Goal: Task Accomplishment & Management: Use online tool/utility

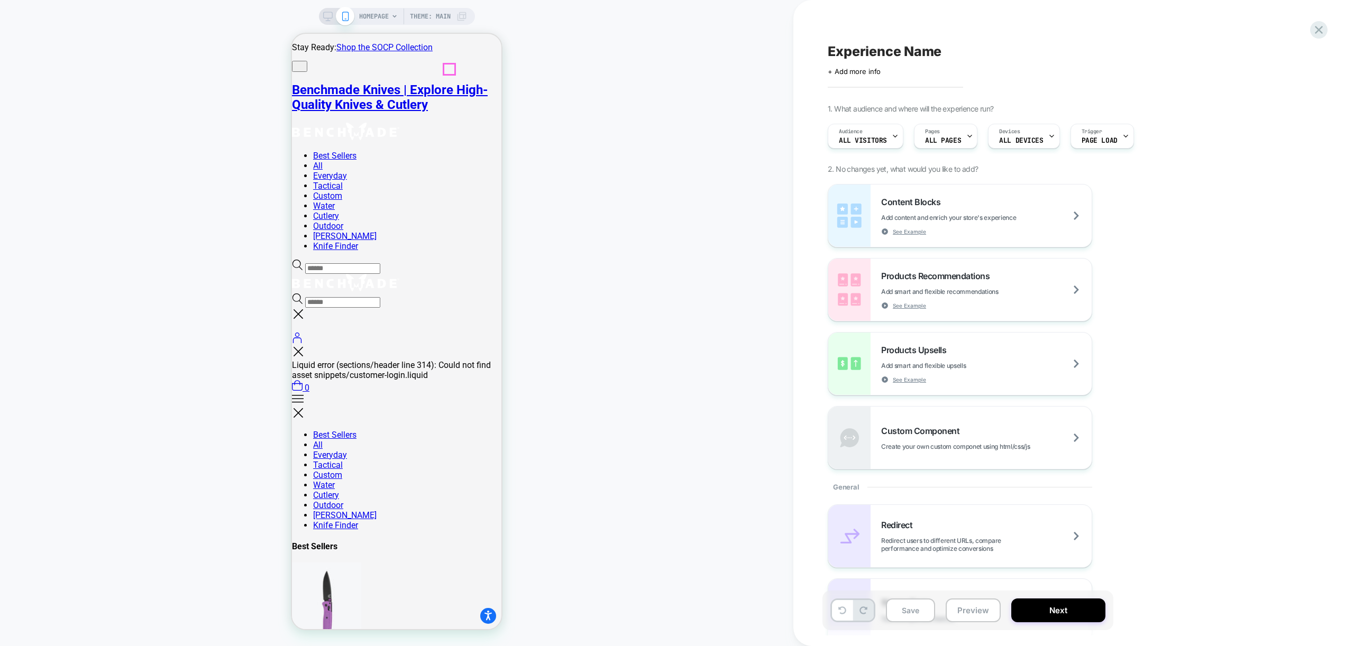
click at [303, 260] on icon at bounding box center [297, 265] width 11 height 11
click at [603, 173] on div "HOMEPAGE Theme: MAIN" at bounding box center [396, 323] width 793 height 625
click at [1031, 427] on div "Custom Component Create your own custom componet using html/css/js" at bounding box center [986, 438] width 210 height 25
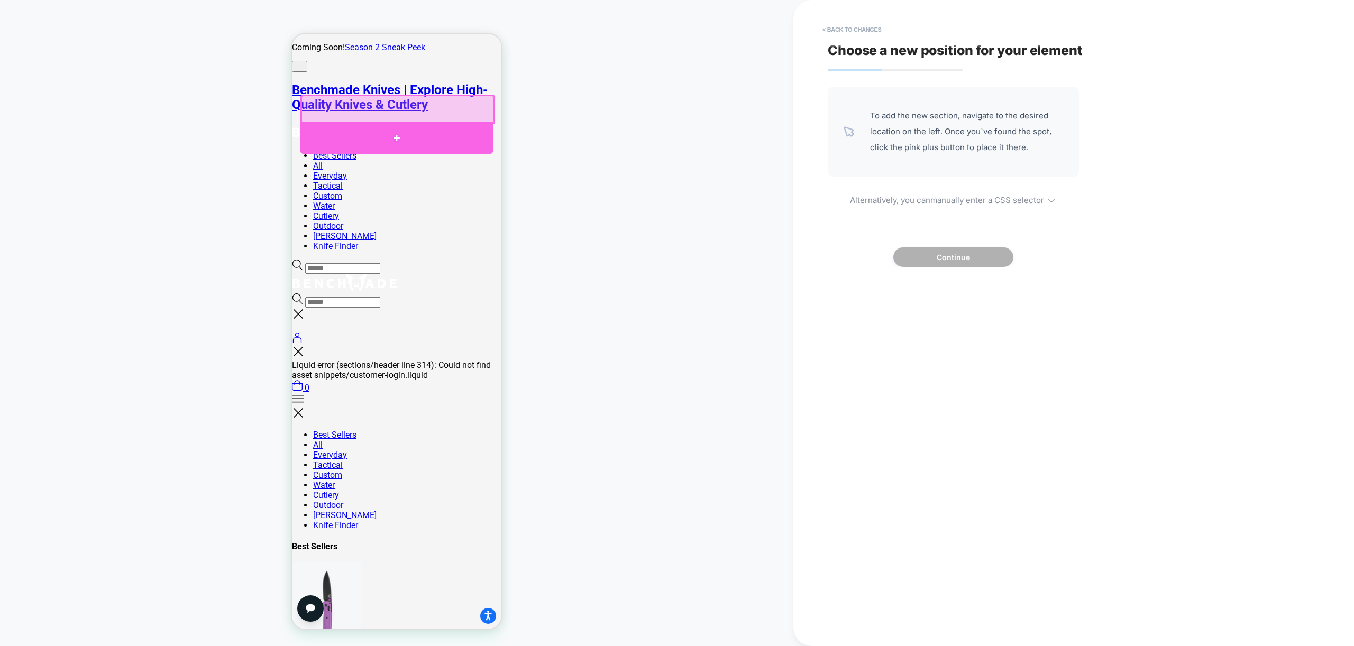
click at [360, 139] on div at bounding box center [396, 138] width 192 height 32
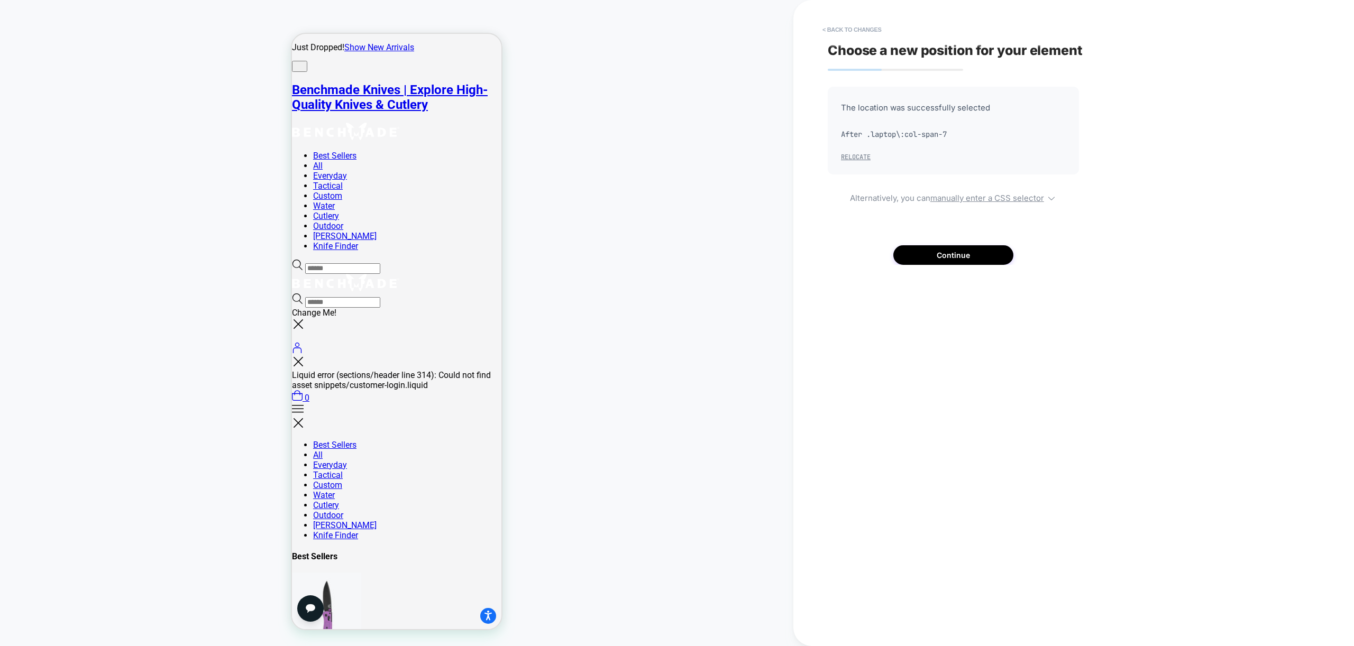
click at [848, 157] on button "Relocate" at bounding box center [856, 157] width 30 height 8
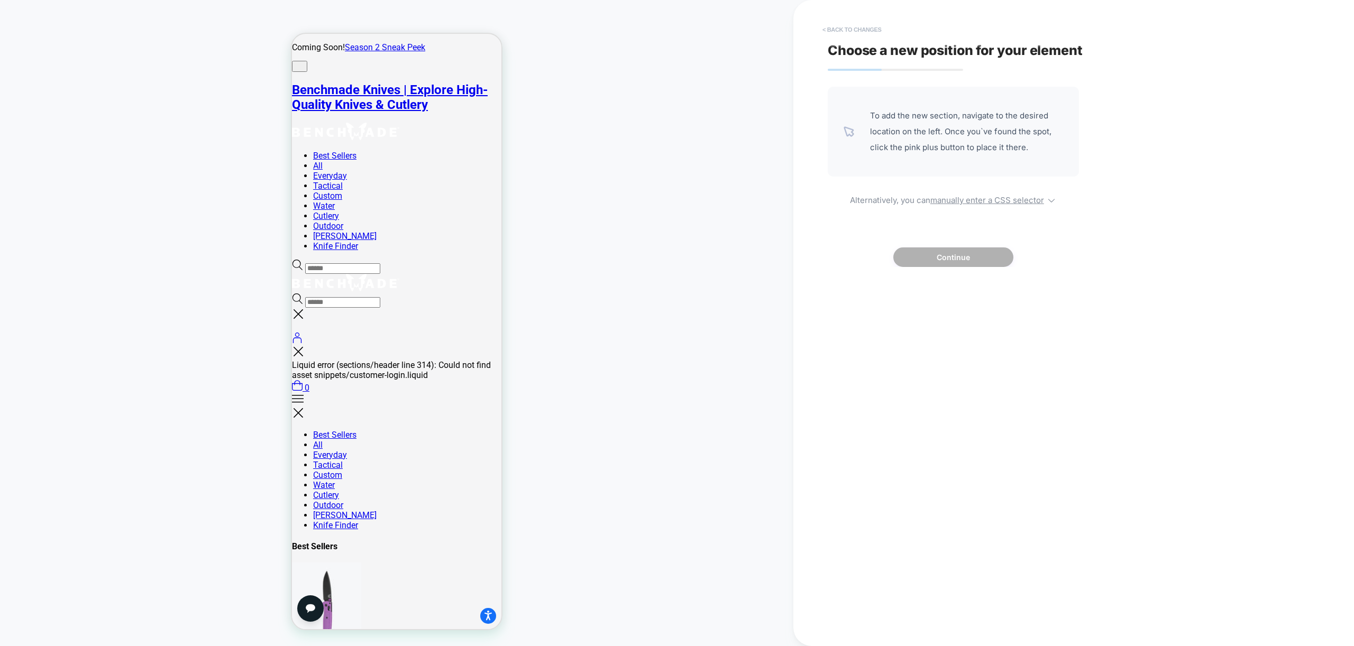
click at [840, 28] on button "< Back to changes" at bounding box center [852, 29] width 70 height 17
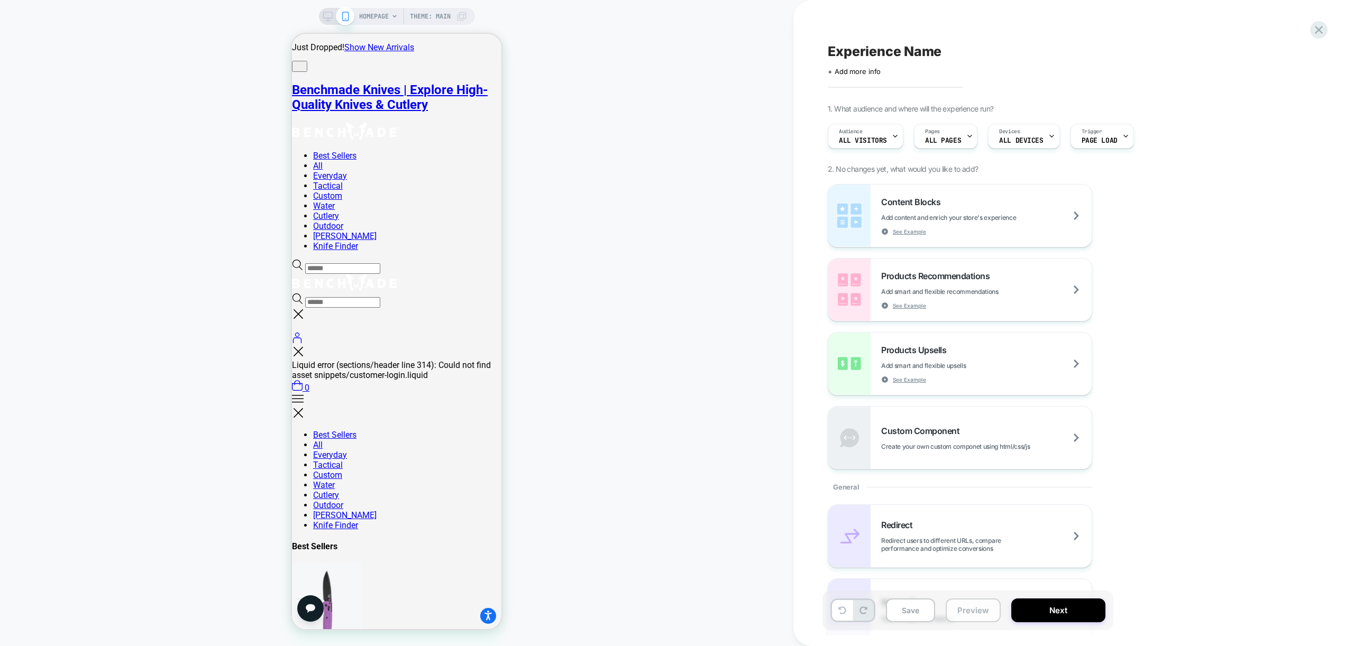
click at [980, 604] on button "Preview" at bounding box center [973, 611] width 55 height 24
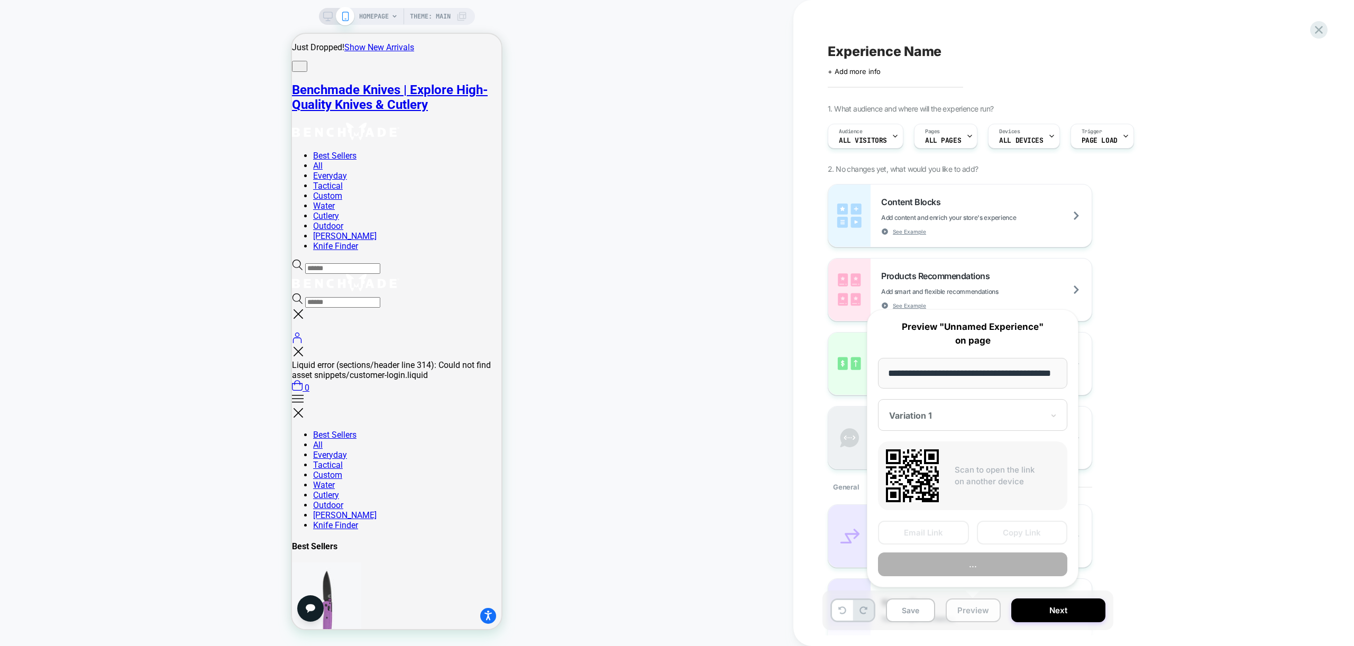
scroll to position [0, 43]
click at [1005, 570] on button "Preview" at bounding box center [972, 565] width 189 height 24
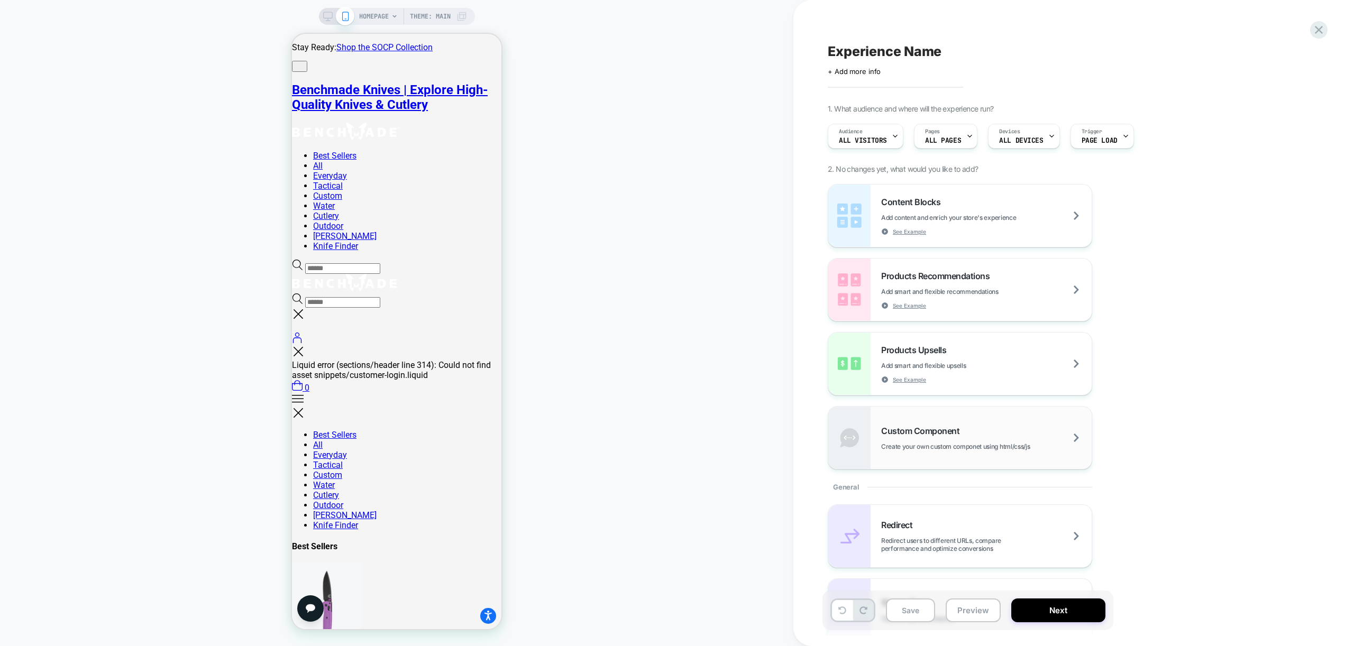
click at [997, 437] on div "Custom Component Create your own custom componet using html/css/js" at bounding box center [986, 438] width 210 height 25
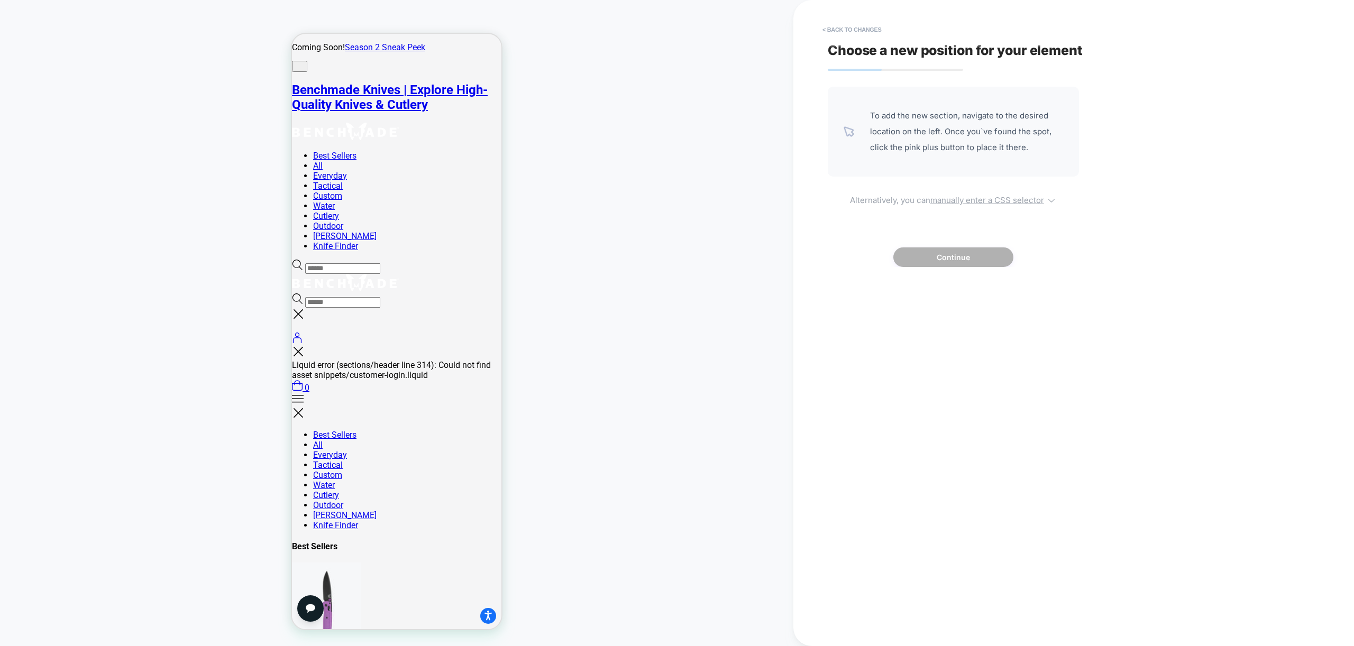
click at [996, 197] on u "manually enter a CSS selector" at bounding box center [987, 200] width 114 height 10
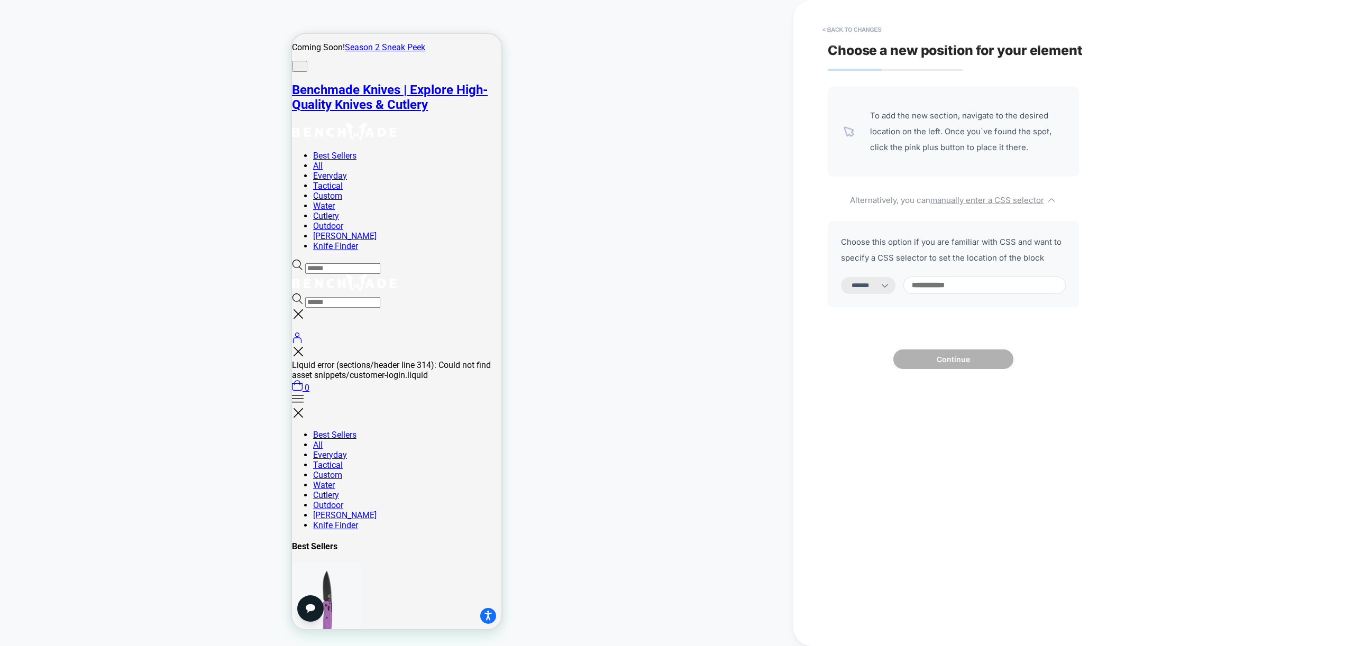
click at [880, 288] on select "**********" at bounding box center [868, 285] width 54 height 17
select select "**********"
click at [841, 277] on select "**********" at bounding box center [868, 285] width 54 height 17
click at [964, 286] on input at bounding box center [984, 285] width 162 height 17
paste input "**********"
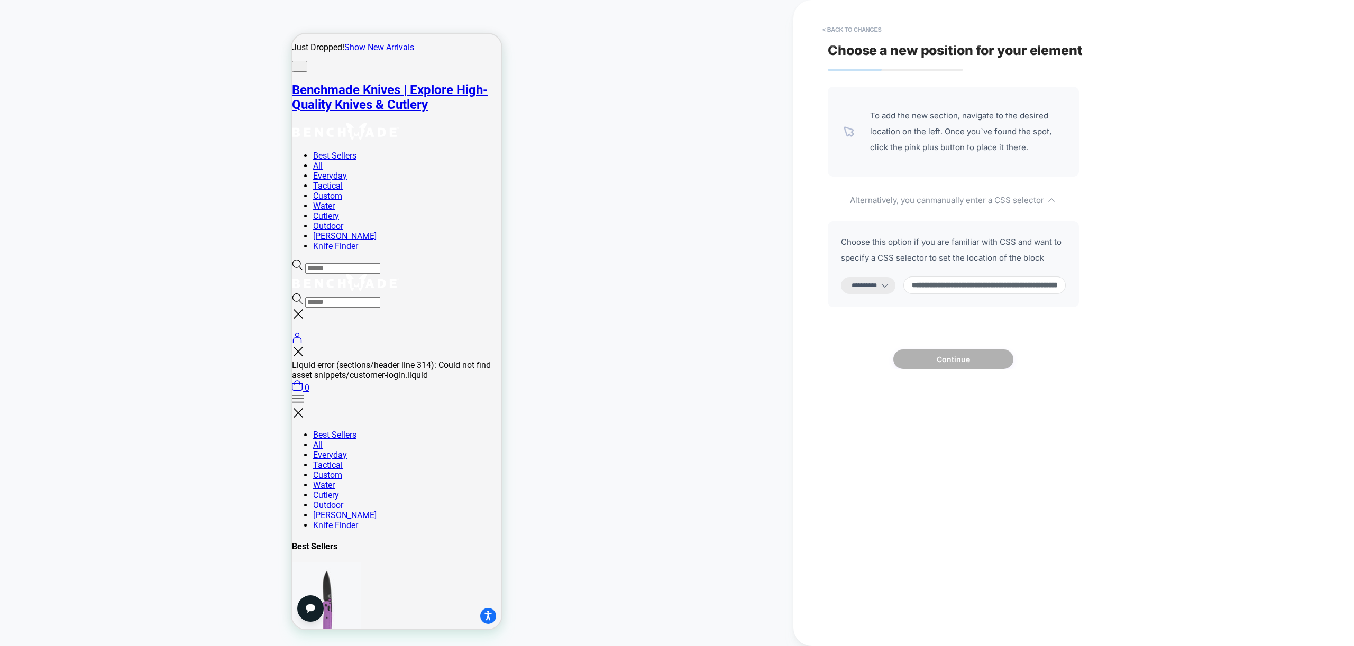
scroll to position [0, 2426]
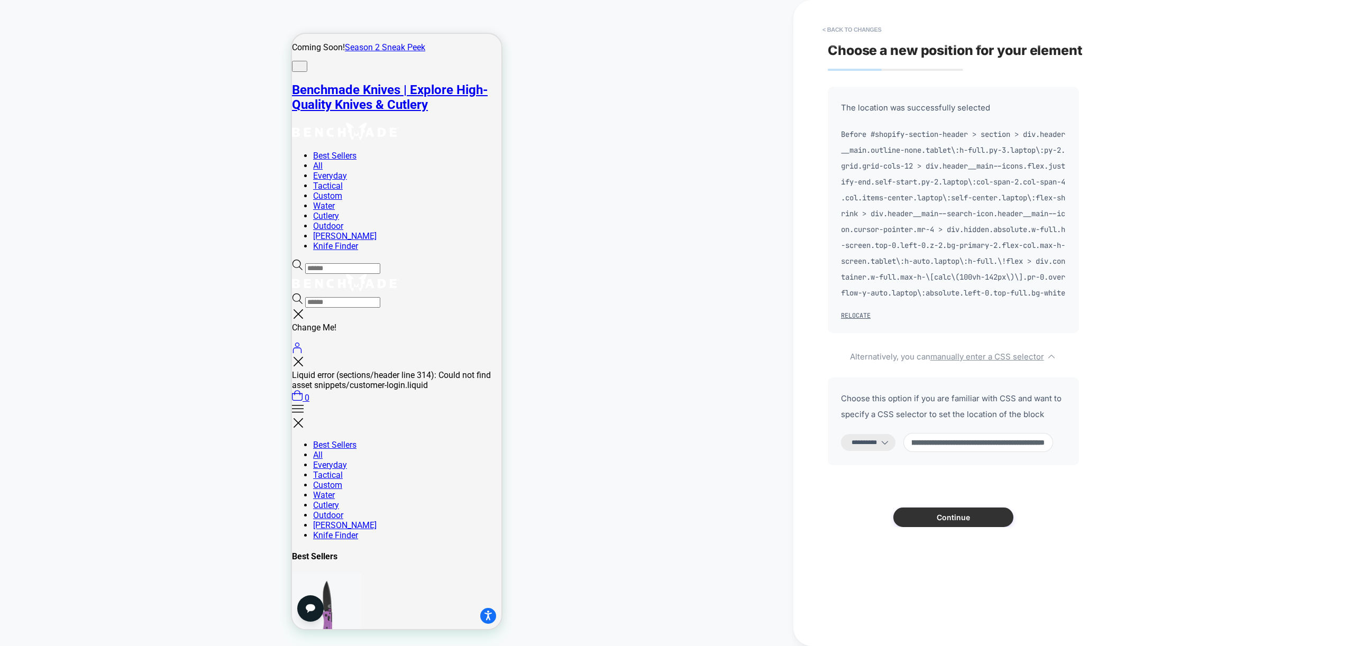
type input "**********"
click at [951, 527] on button "Continue" at bounding box center [953, 518] width 120 height 20
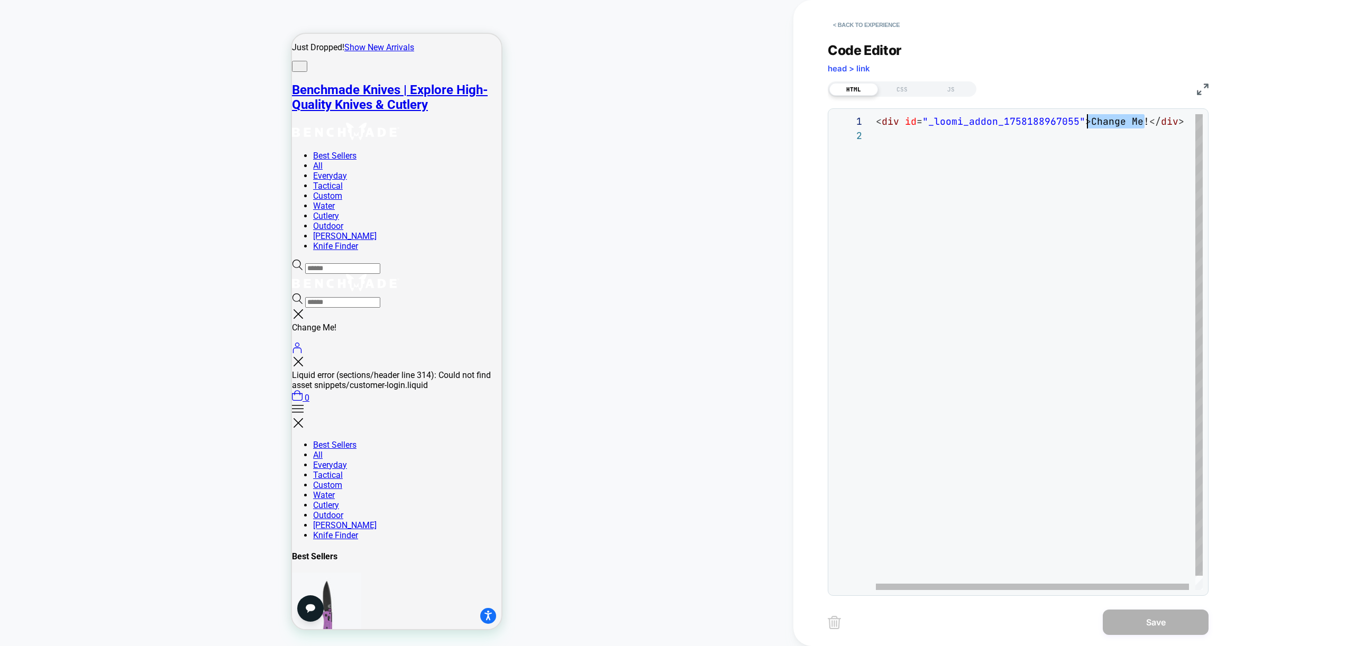
scroll to position [0, 212]
drag, startPoint x: 1145, startPoint y: 121, endPoint x: 1086, endPoint y: 121, distance: 58.7
click at [1086, 121] on div "< div id = "_loomi_addon_1758188967055" > Change Me! </ div >" at bounding box center [1042, 359] width 333 height 490
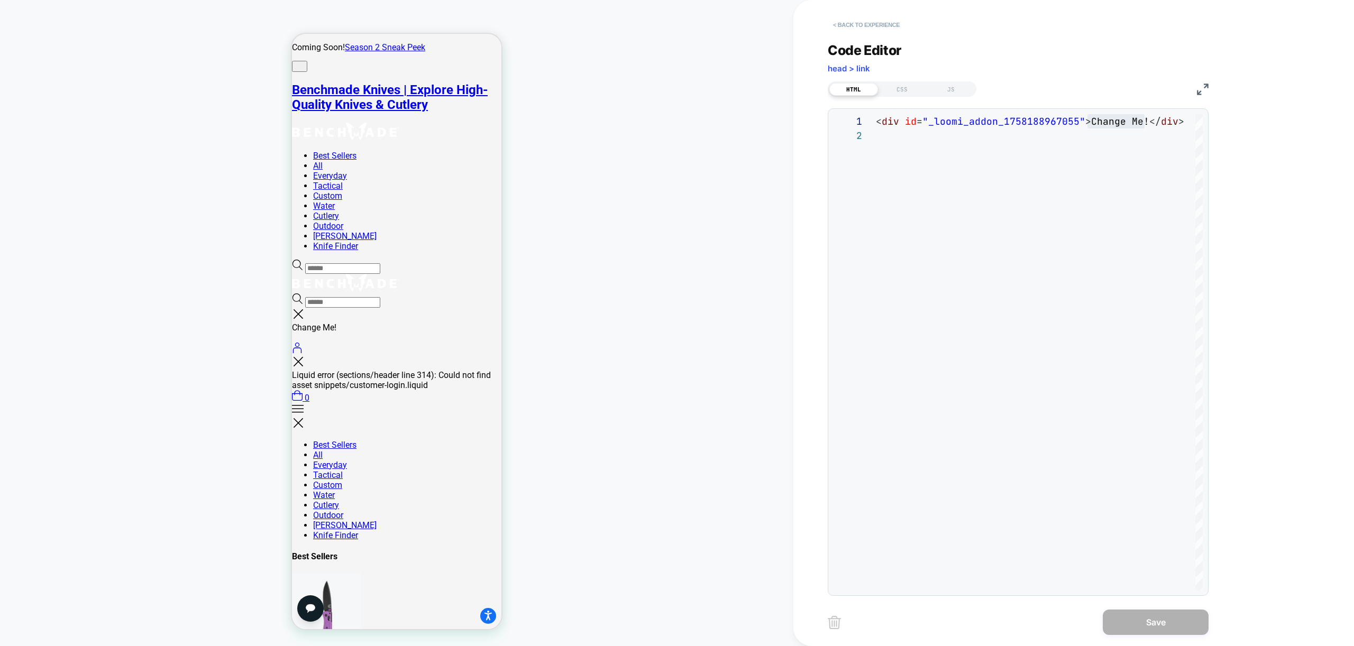
click at [863, 19] on button "< Back to experience" at bounding box center [866, 24] width 77 height 17
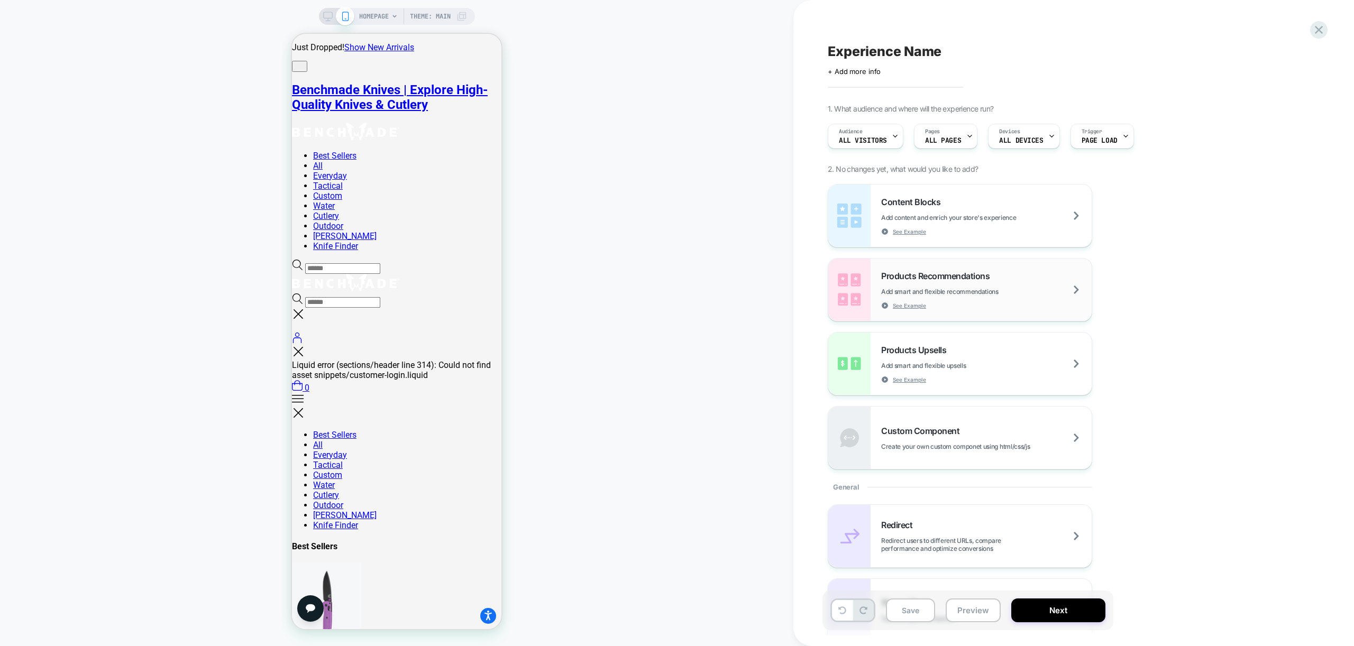
click at [1025, 284] on div "Products Recommendations Add smart and flexible recommendations See Example" at bounding box center [986, 290] width 210 height 39
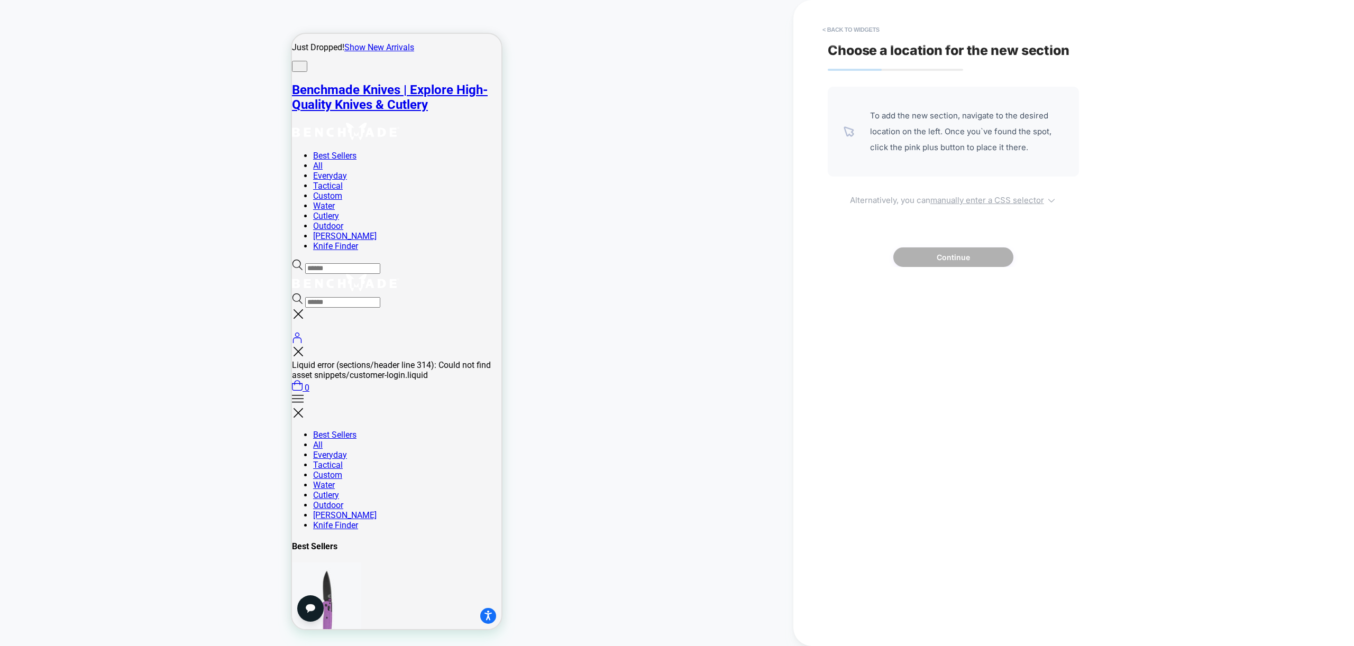
click at [1003, 201] on u "manually enter a CSS selector" at bounding box center [987, 200] width 114 height 10
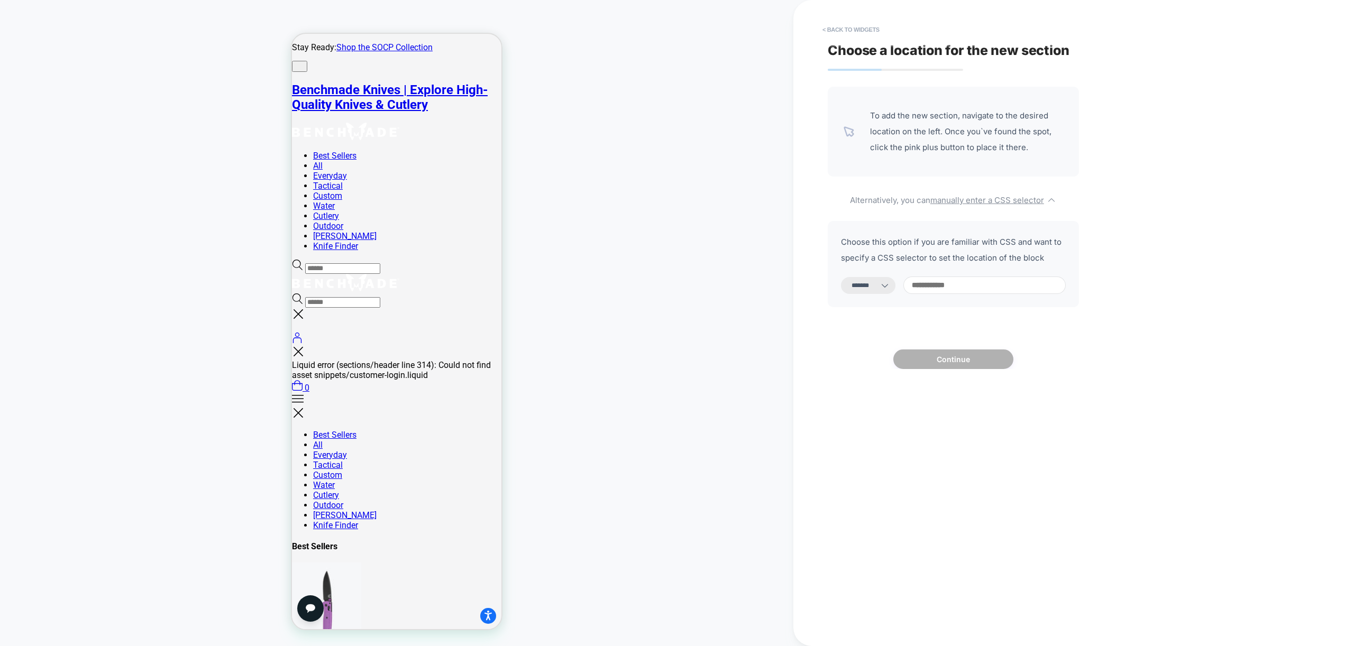
click at [884, 281] on select "**********" at bounding box center [868, 285] width 54 height 17
select select "**********"
click at [841, 277] on select "**********" at bounding box center [868, 285] width 54 height 17
click at [989, 284] on input at bounding box center [984, 285] width 162 height 17
paste input "**********"
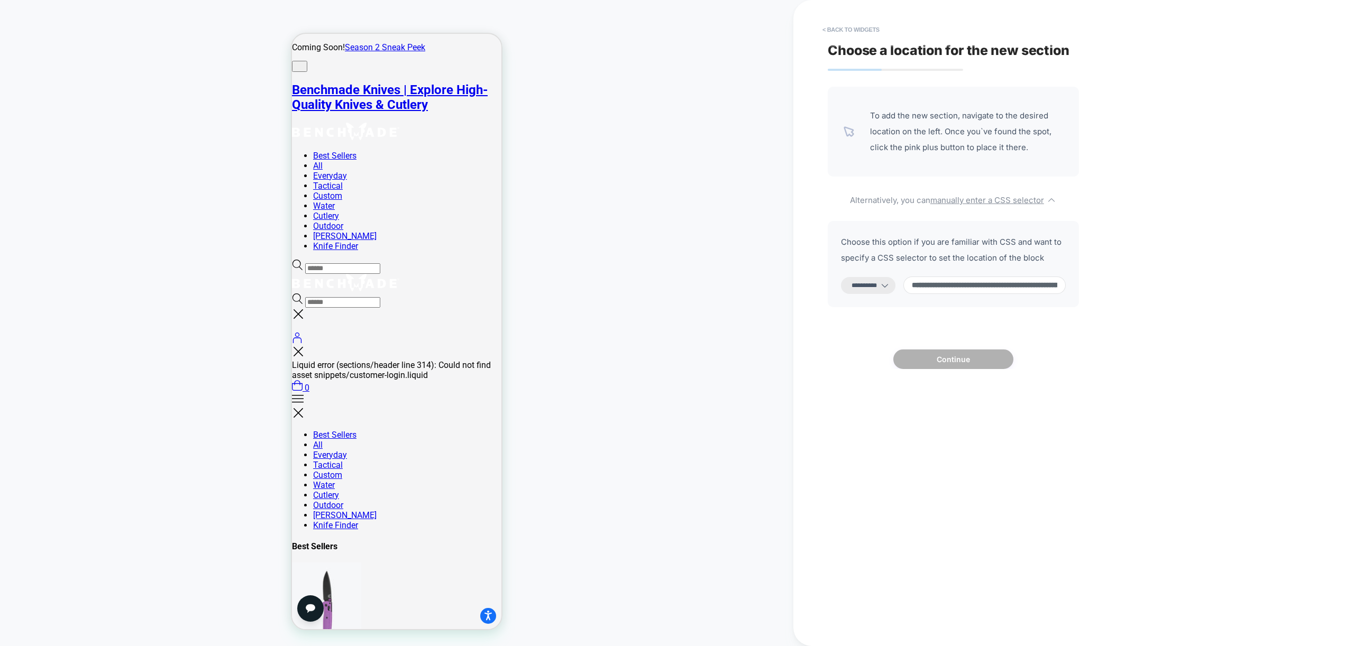
scroll to position [0, 2426]
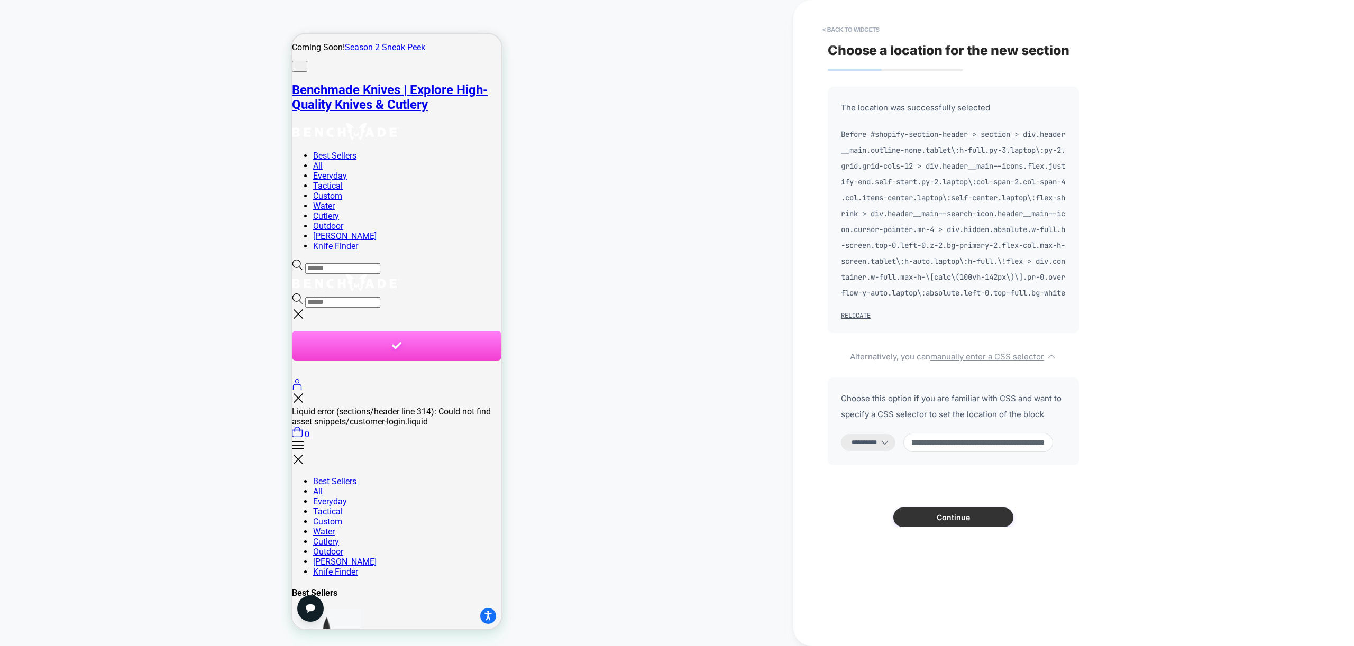
type input "**********"
click at [956, 527] on button "Continue" at bounding box center [953, 518] width 120 height 20
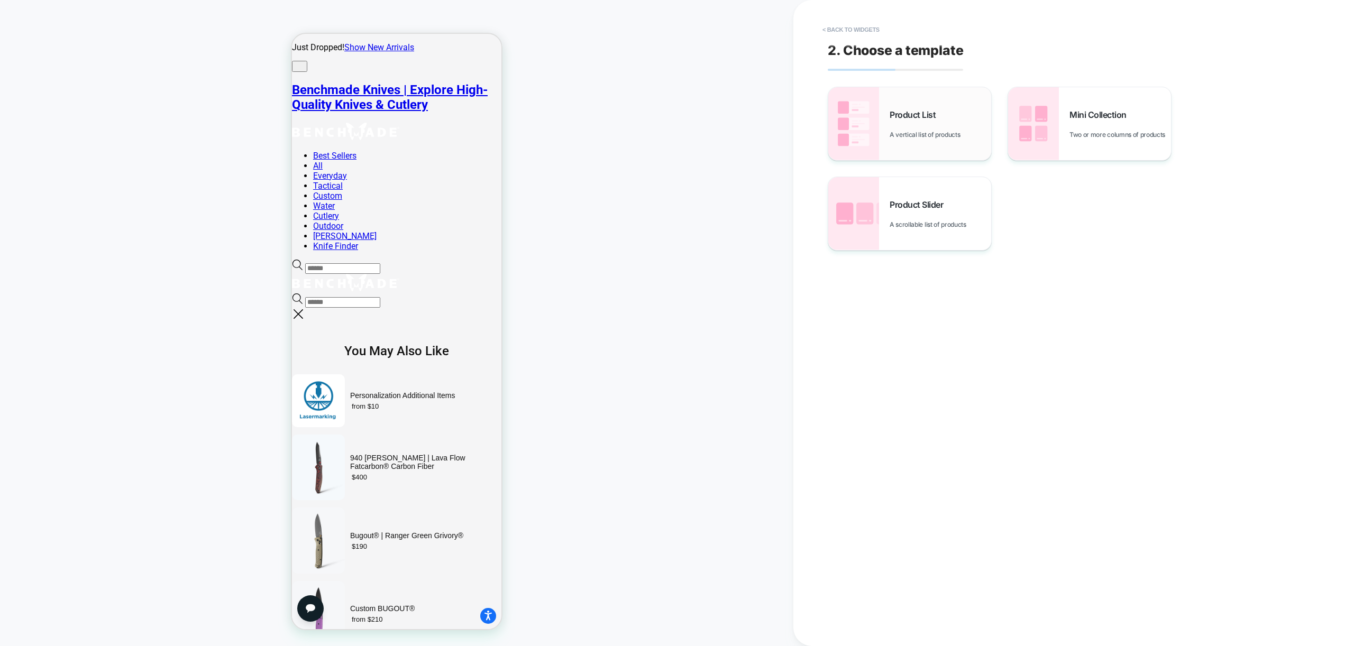
click at [936, 133] on span "A vertical list of products" at bounding box center [927, 135] width 76 height 8
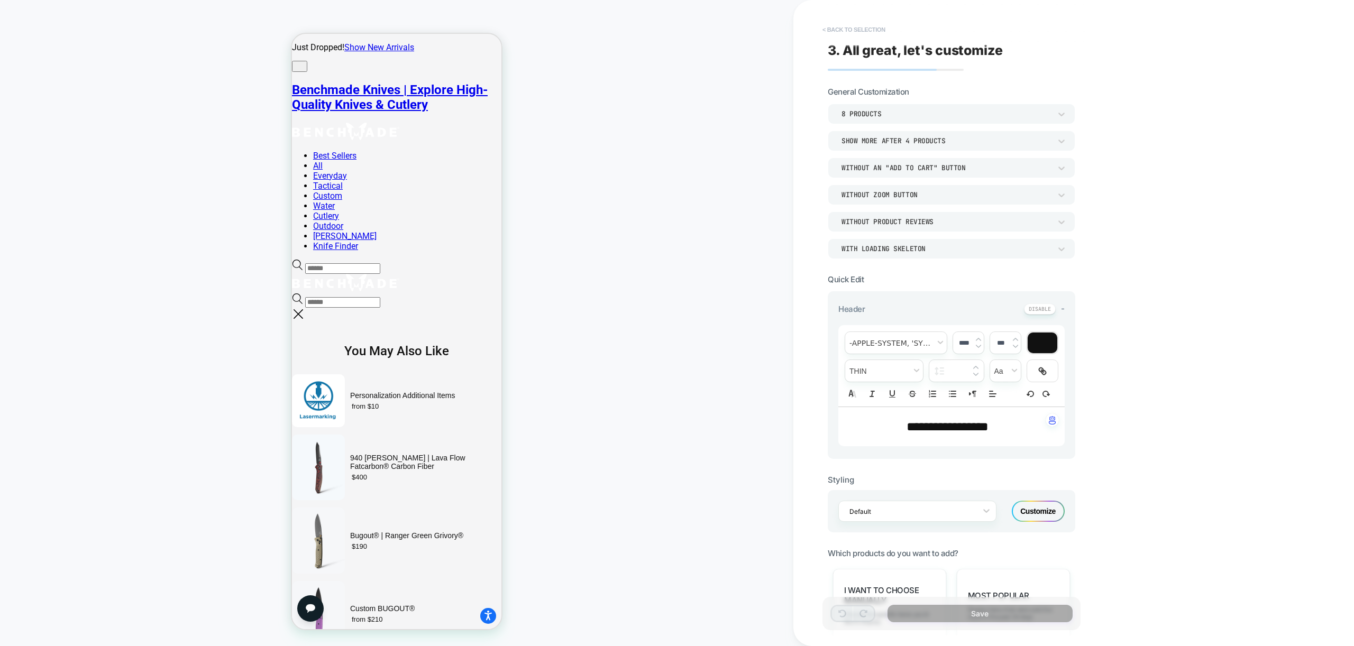
click at [852, 34] on button "< Back to selection" at bounding box center [854, 29] width 74 height 17
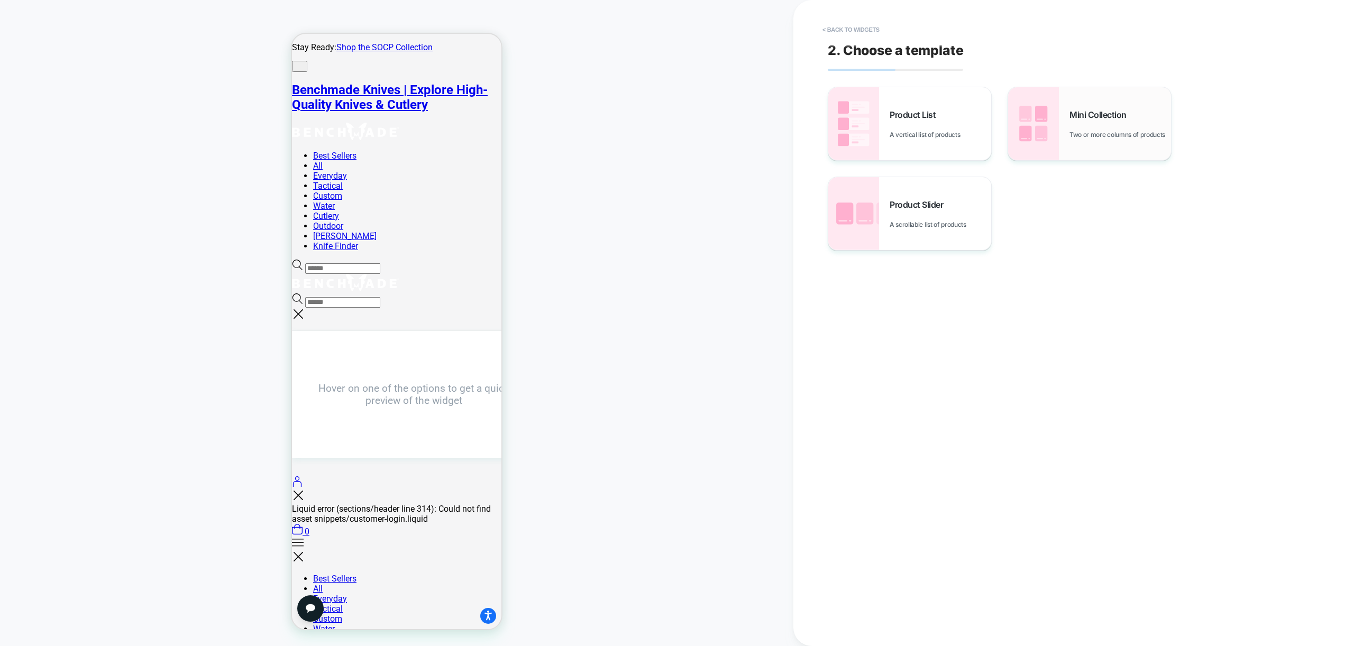
click at [1071, 123] on div "Mini Collection Two or more columns of products" at bounding box center [1120, 123] width 102 height 29
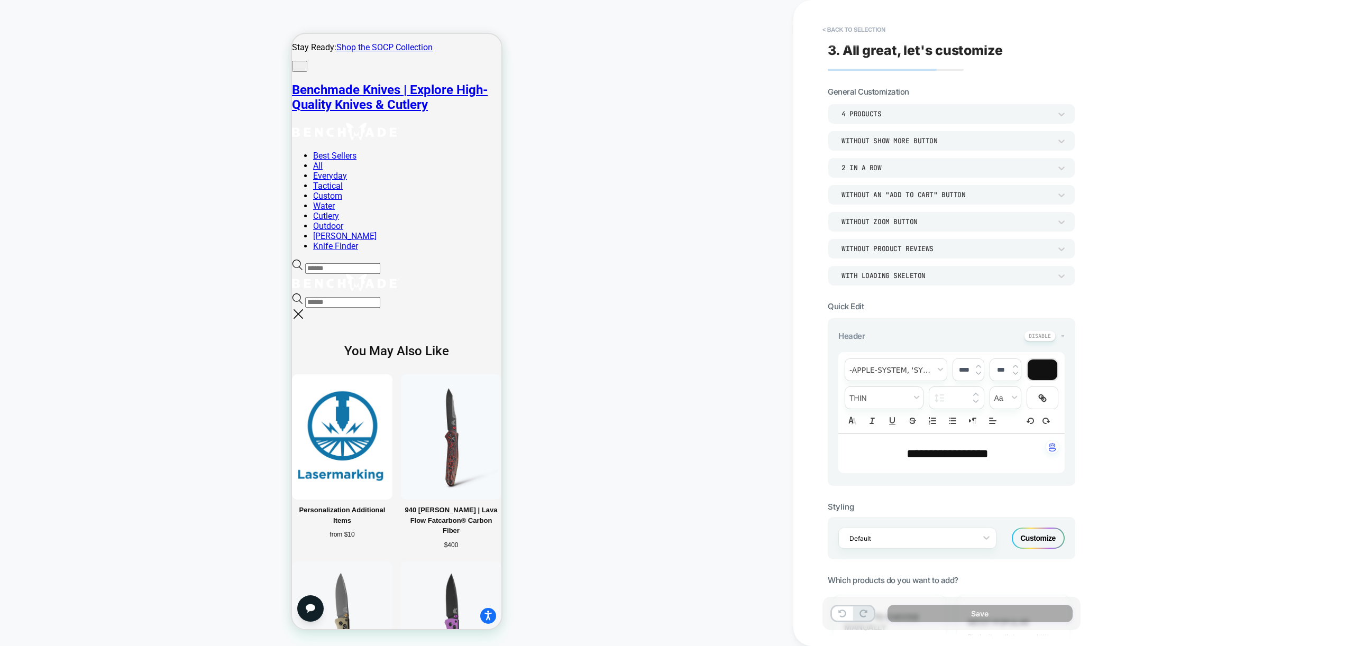
scroll to position [10, 0]
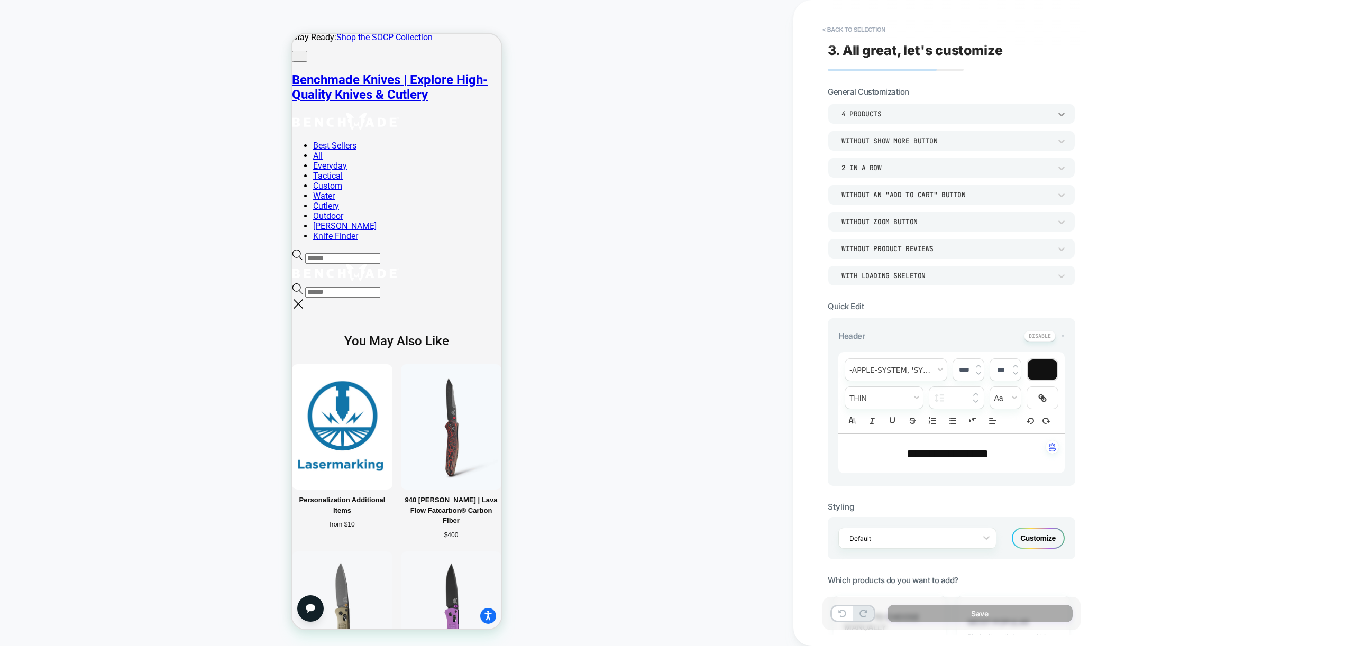
click at [1058, 114] on icon at bounding box center [1061, 114] width 11 height 11
click at [1058, 114] on div at bounding box center [677, 323] width 1354 height 646
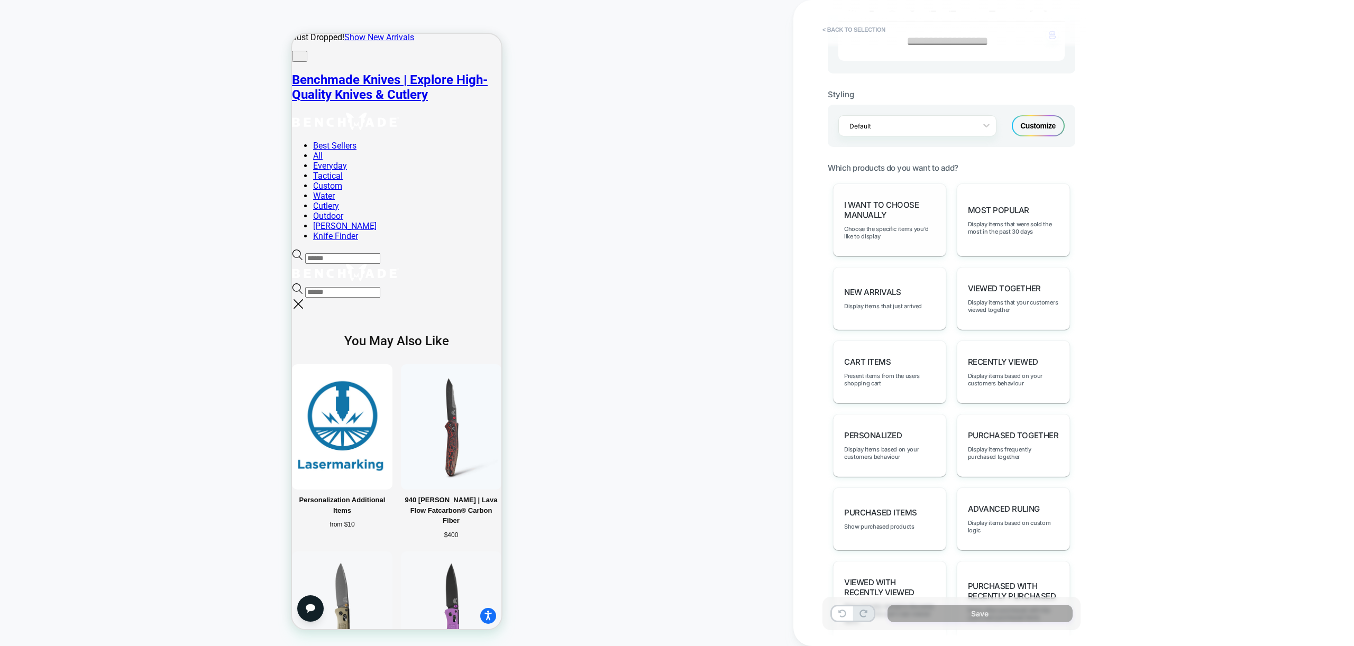
scroll to position [419, 0]
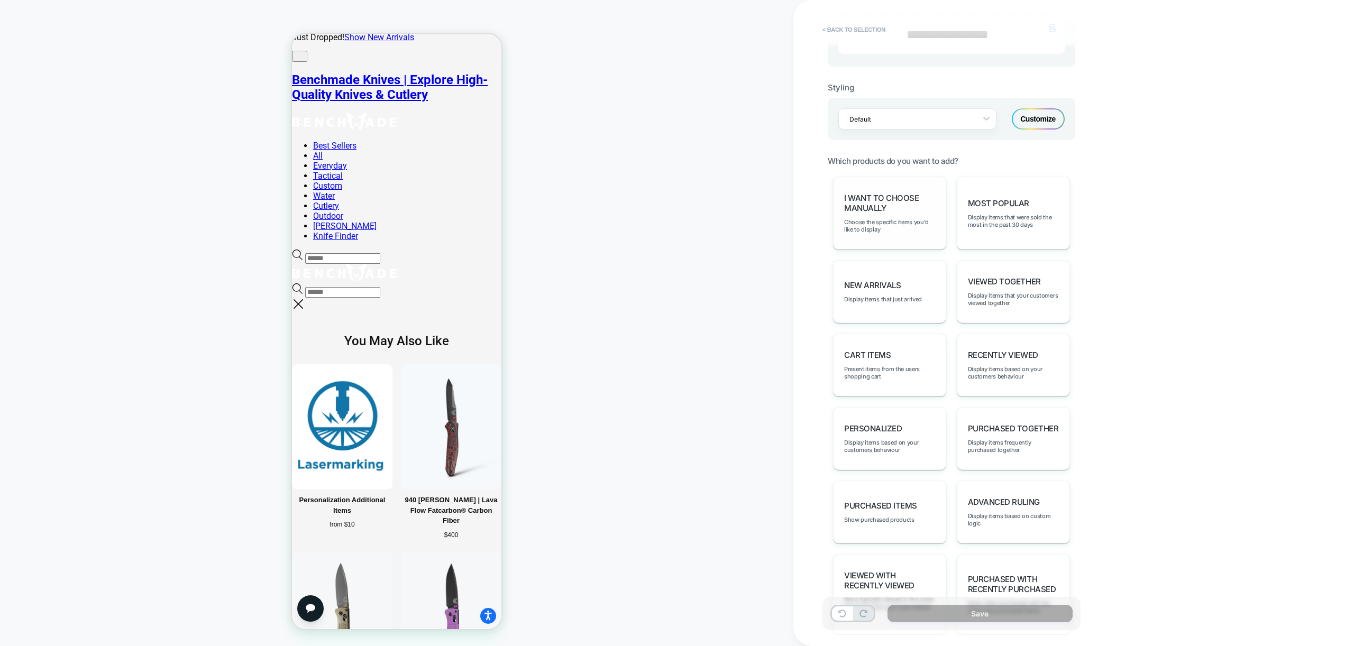
click at [889, 201] on span "I want to choose manually" at bounding box center [889, 203] width 91 height 20
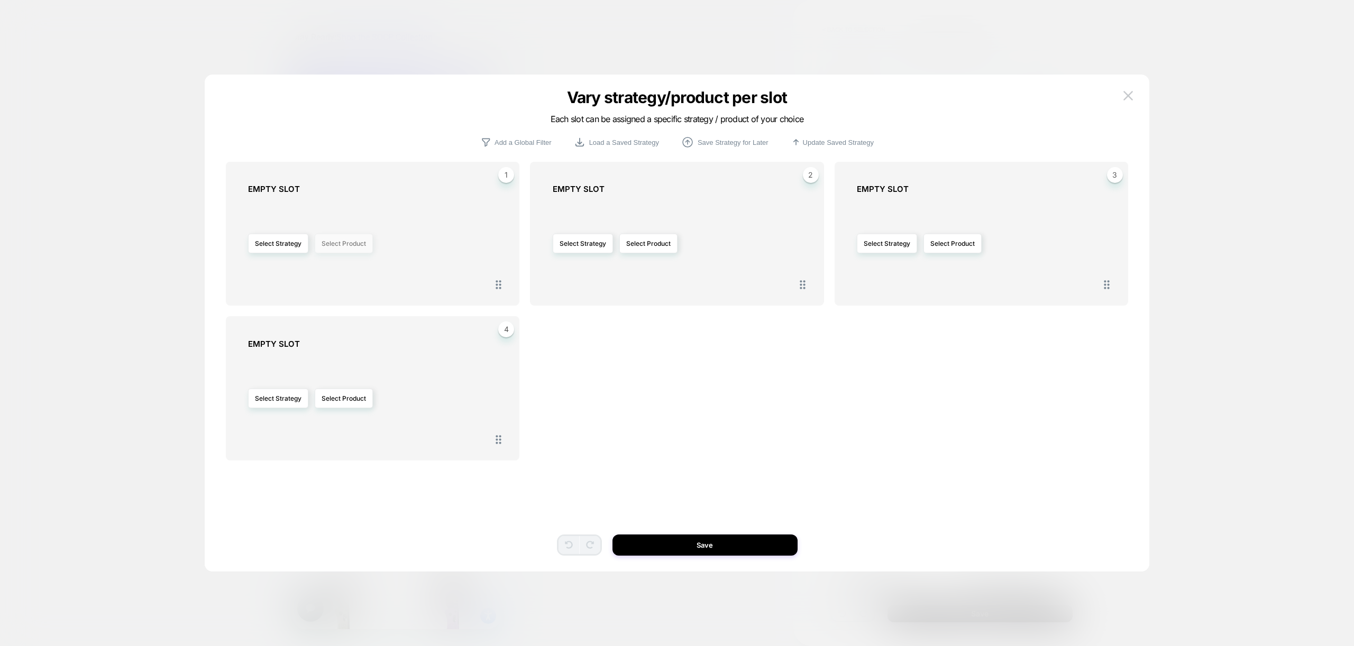
click at [341, 240] on button "Select Product" at bounding box center [344, 244] width 58 height 20
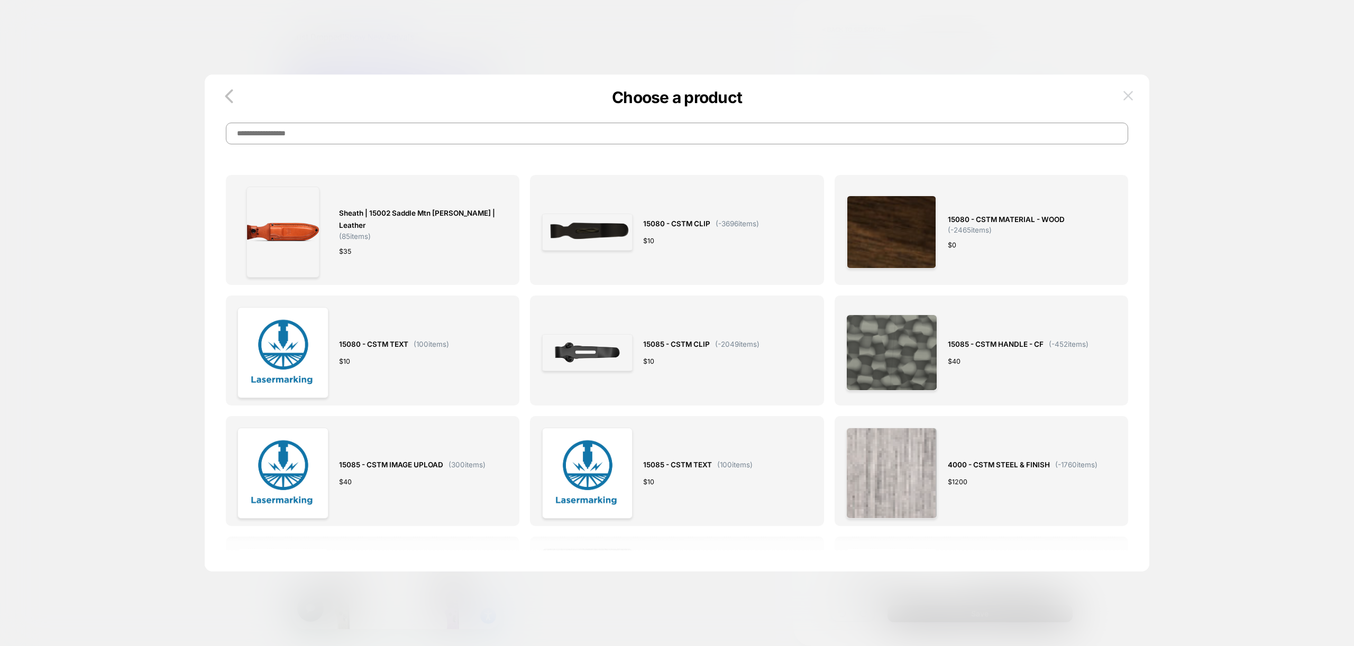
click at [1124, 92] on img at bounding box center [1128, 95] width 10 height 9
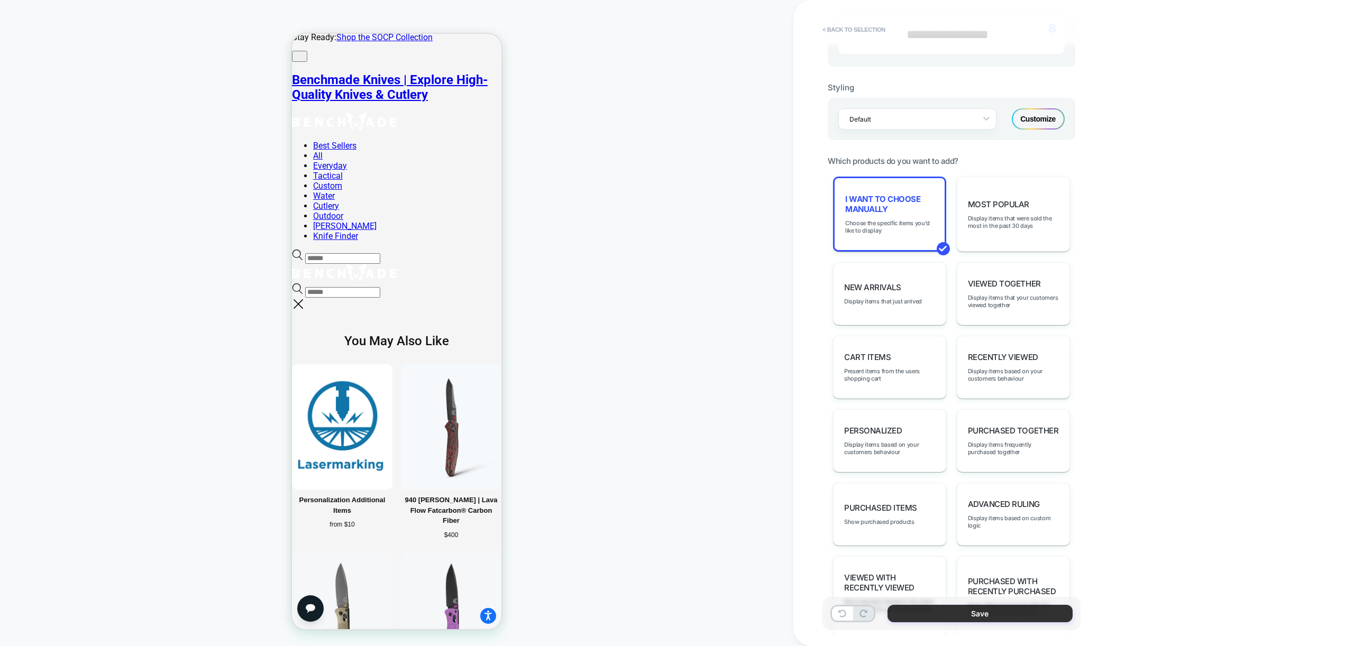
click at [976, 616] on button "Save" at bounding box center [979, 613] width 185 height 17
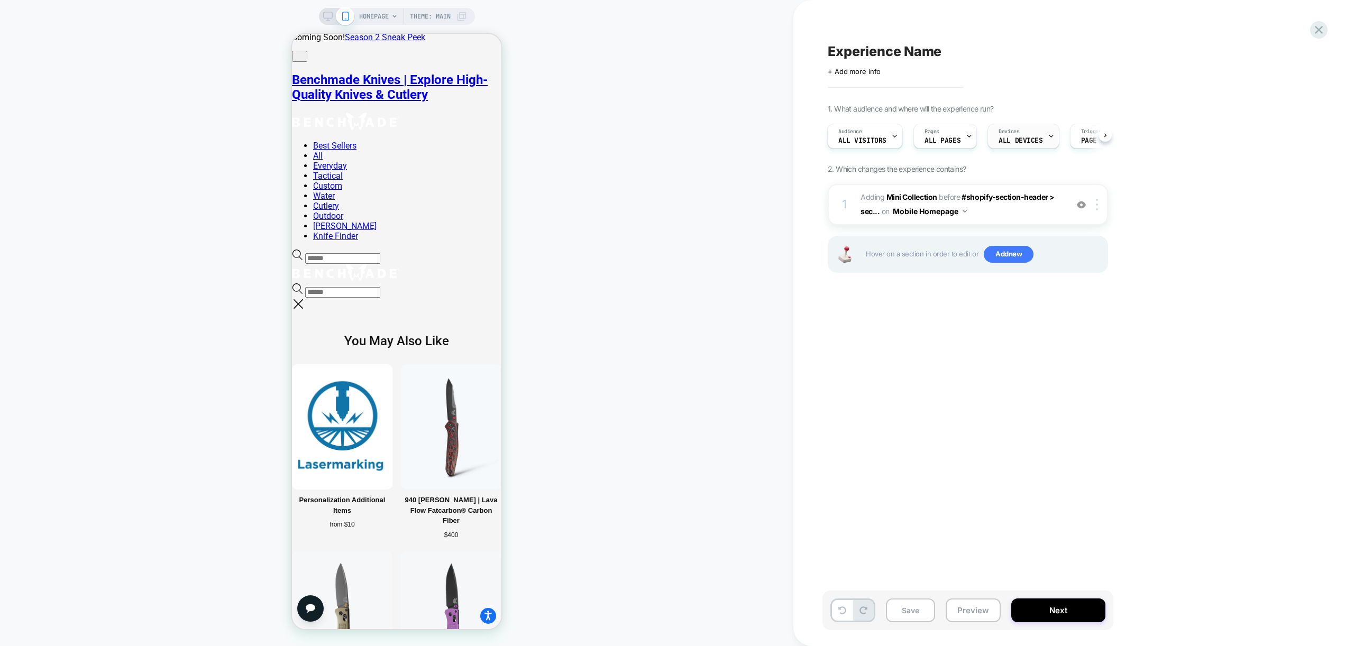
scroll to position [0, 3]
click at [1012, 255] on span "Add new" at bounding box center [1009, 254] width 50 height 17
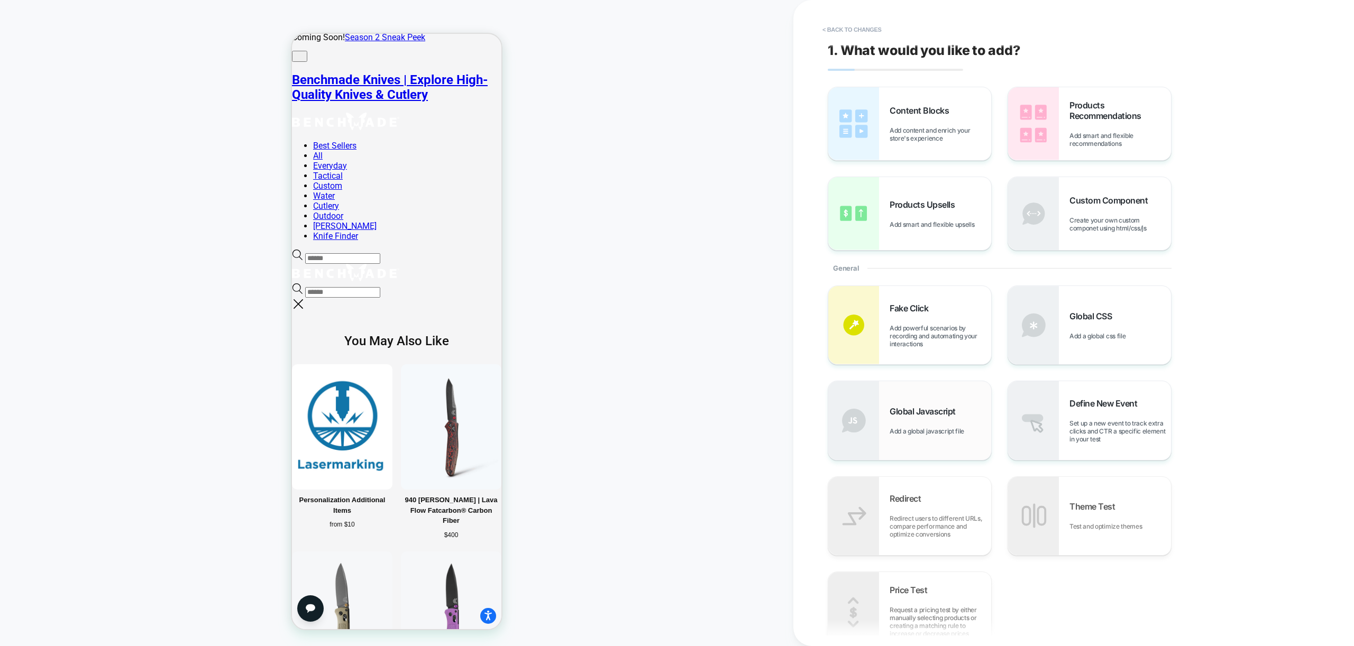
click at [951, 401] on div "Global Javascript Add a global javascript file" at bounding box center [909, 420] width 163 height 78
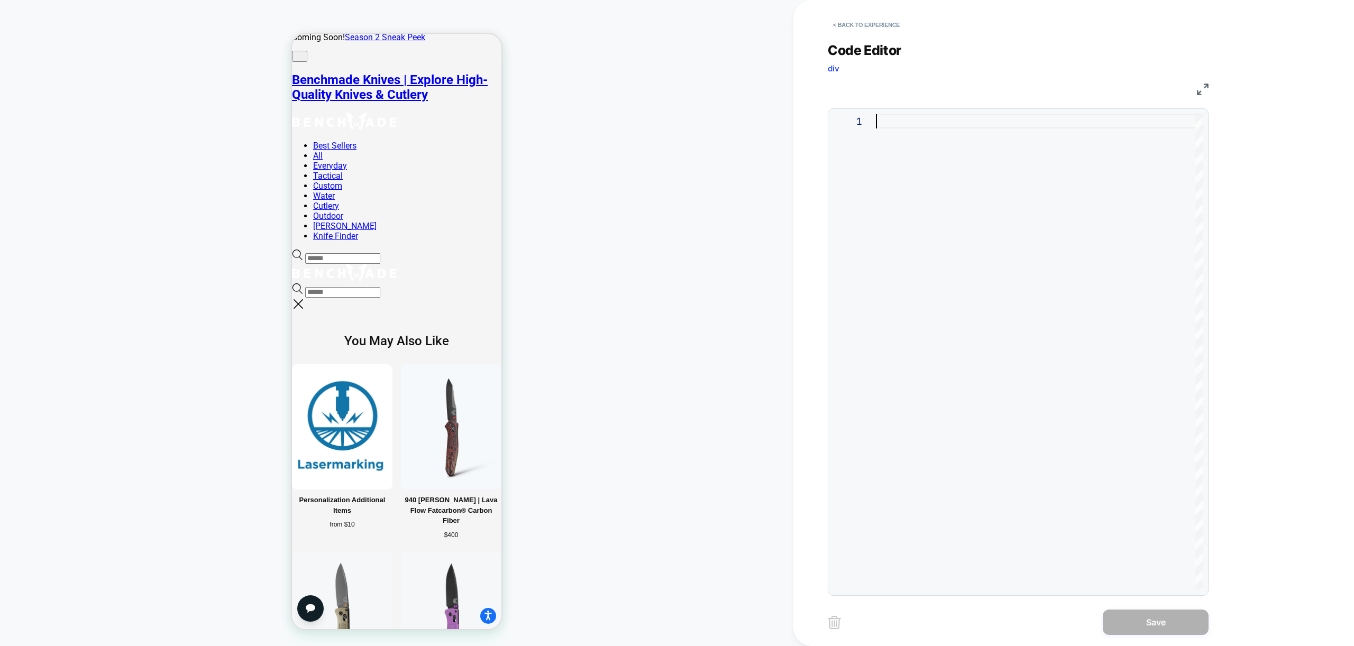
click at [1029, 210] on div at bounding box center [1039, 352] width 327 height 476
click at [876, 29] on button "< Back to experience" at bounding box center [866, 24] width 77 height 17
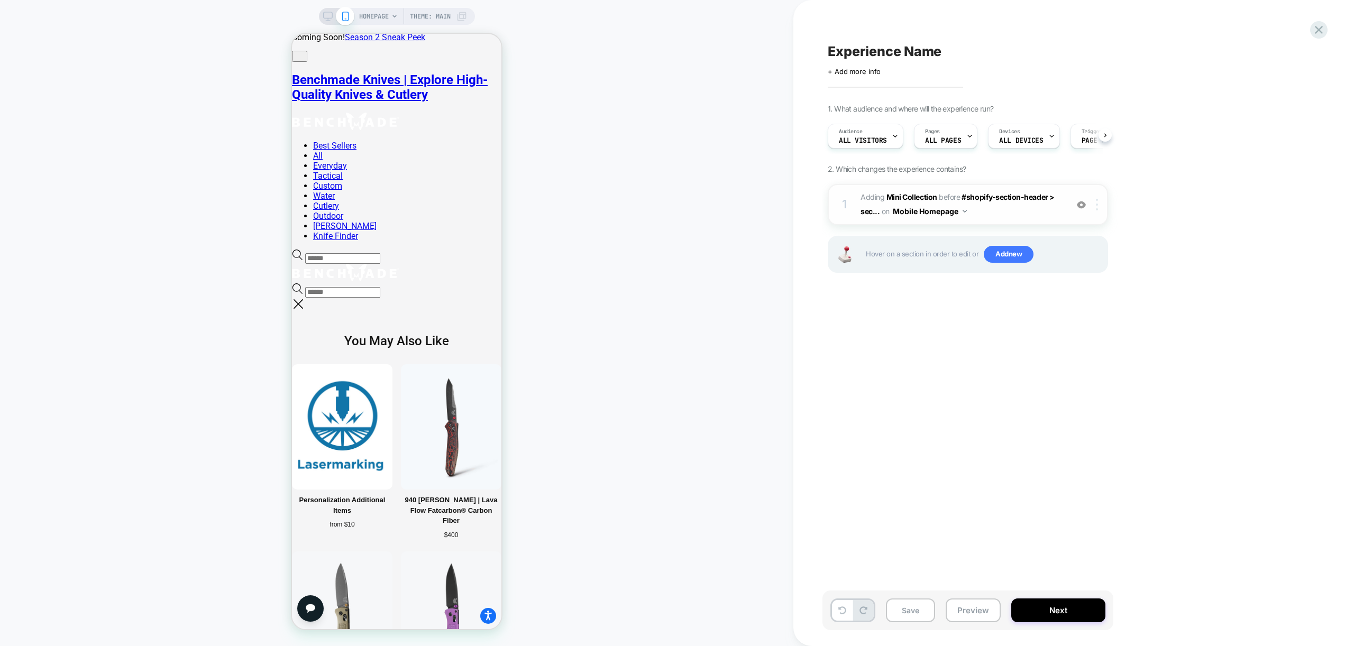
scroll to position [0, 1]
click at [1094, 204] on div at bounding box center [1098, 205] width 17 height 12
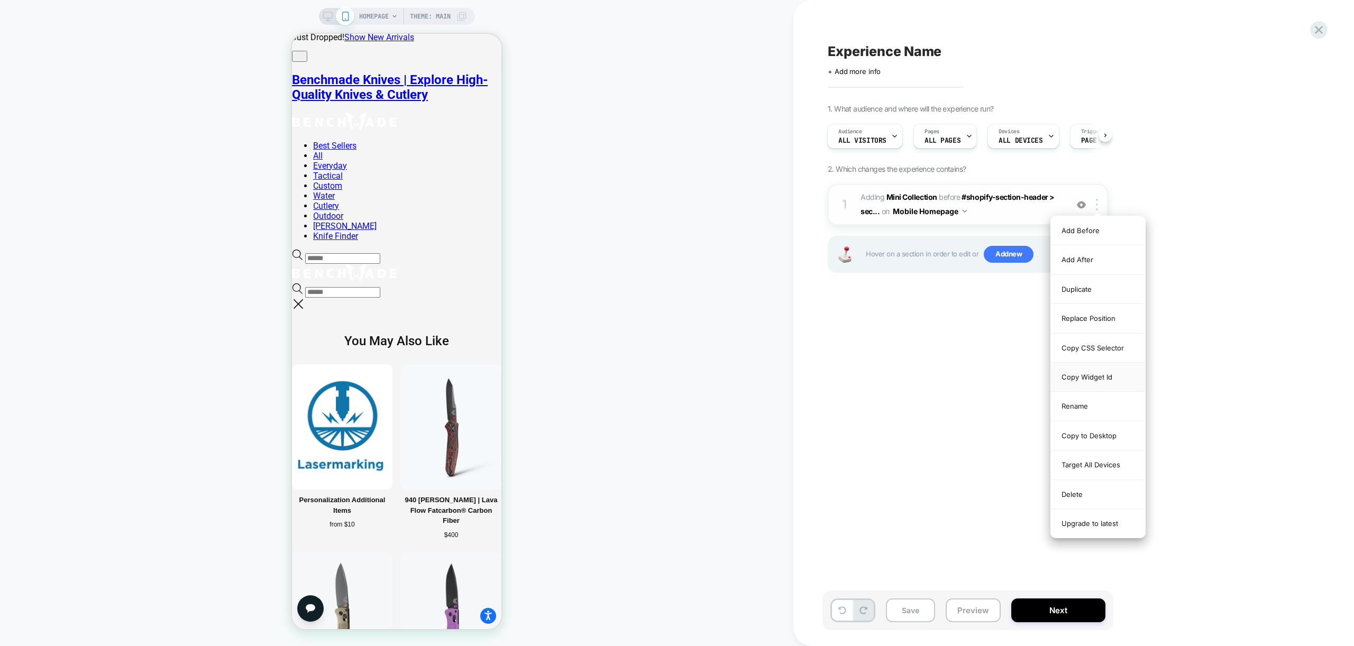
click at [1094, 377] on div "Copy Widget Id" at bounding box center [1098, 377] width 94 height 29
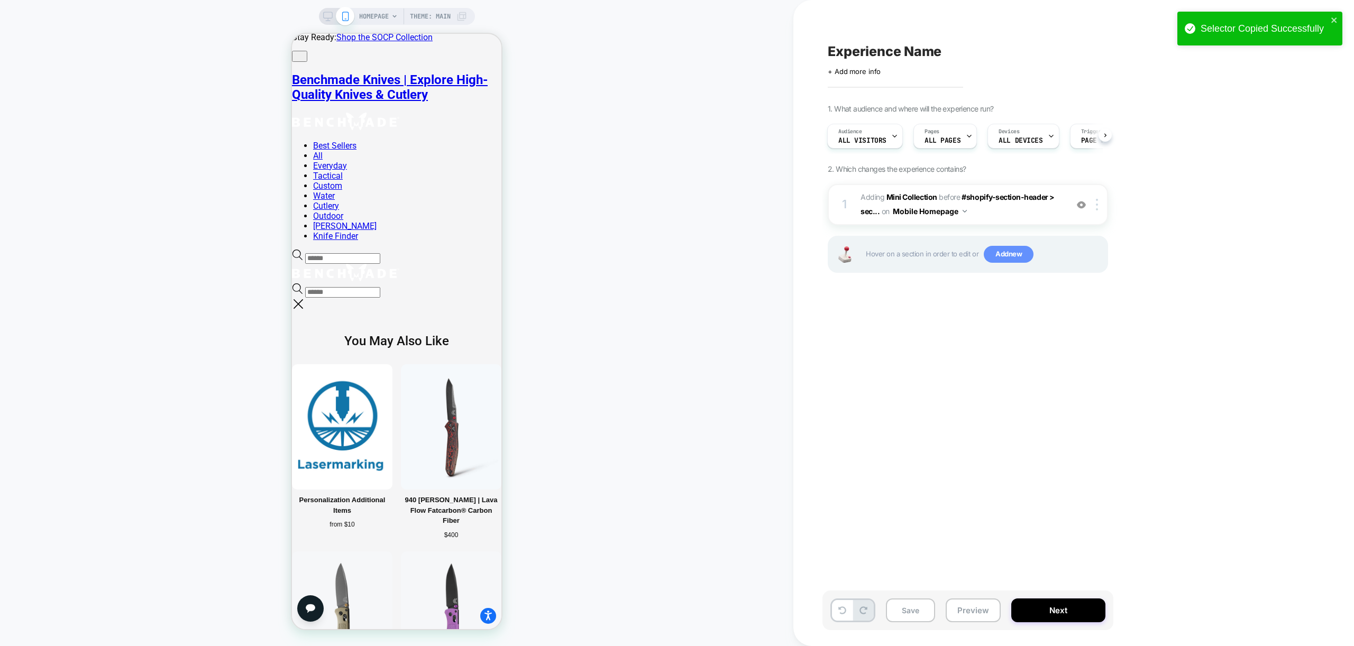
click at [986, 257] on span "Add new" at bounding box center [1009, 254] width 50 height 17
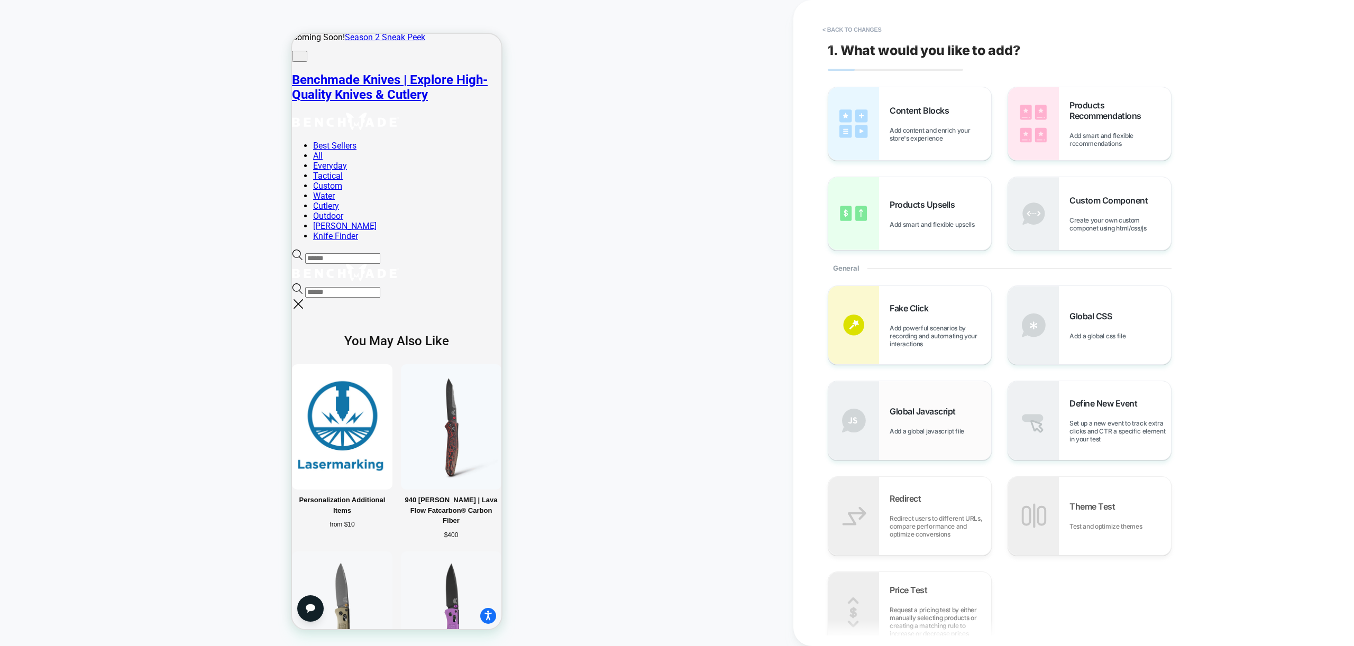
click at [915, 437] on div "Global Javascript Add a global javascript file" at bounding box center [909, 420] width 163 height 78
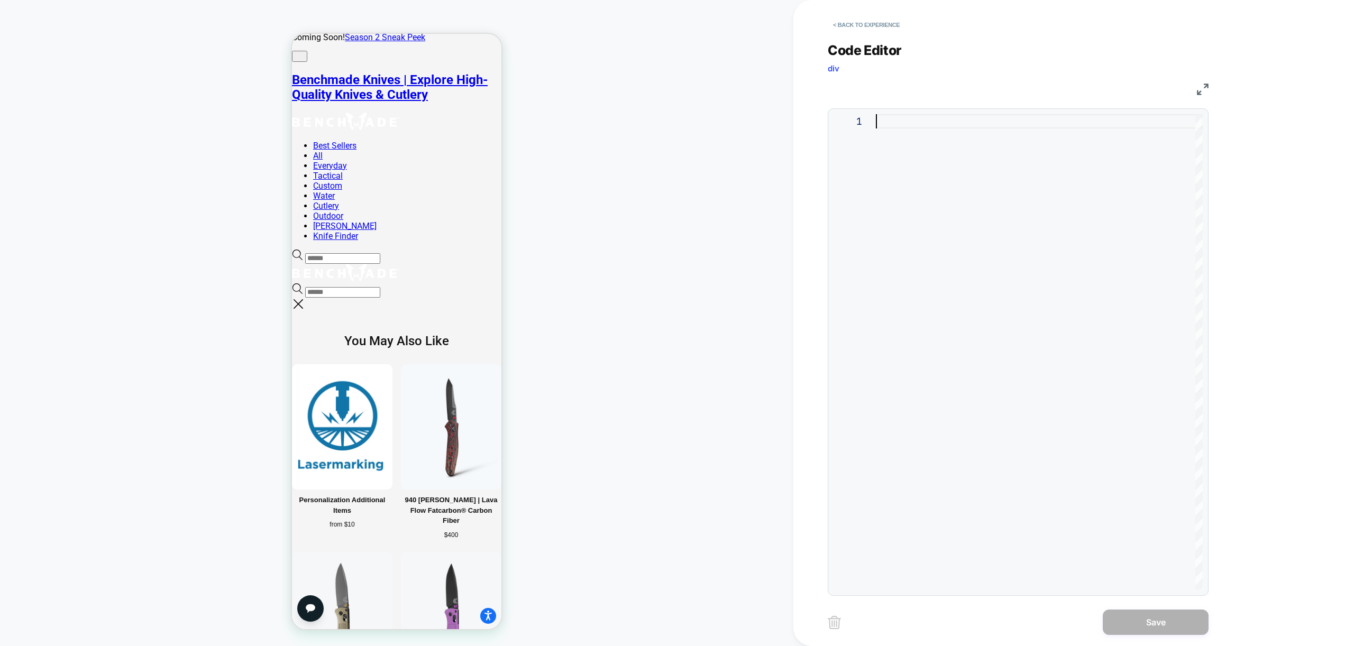
click at [950, 289] on div at bounding box center [1039, 352] width 327 height 476
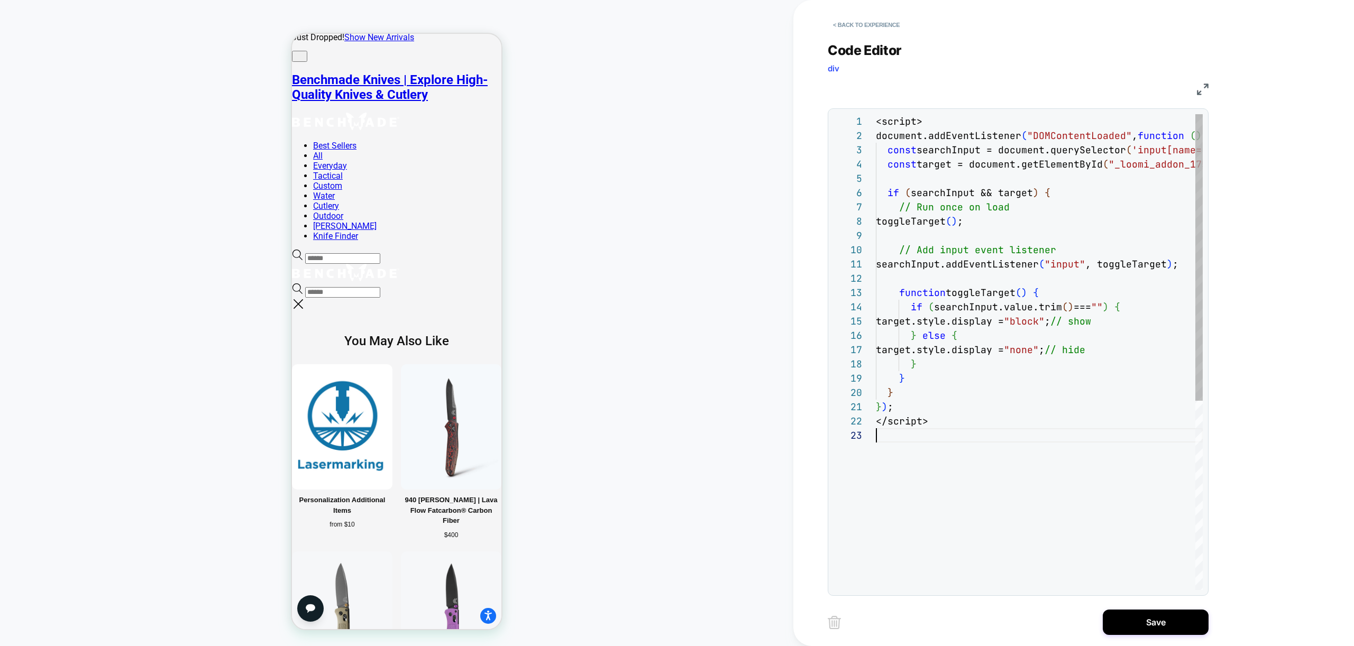
scroll to position [29, 0]
click at [946, 424] on div "<script> document.addEventListener ( "DOMContentLoaded" , function ( ) { const …" at bounding box center [1094, 509] width 436 height 790
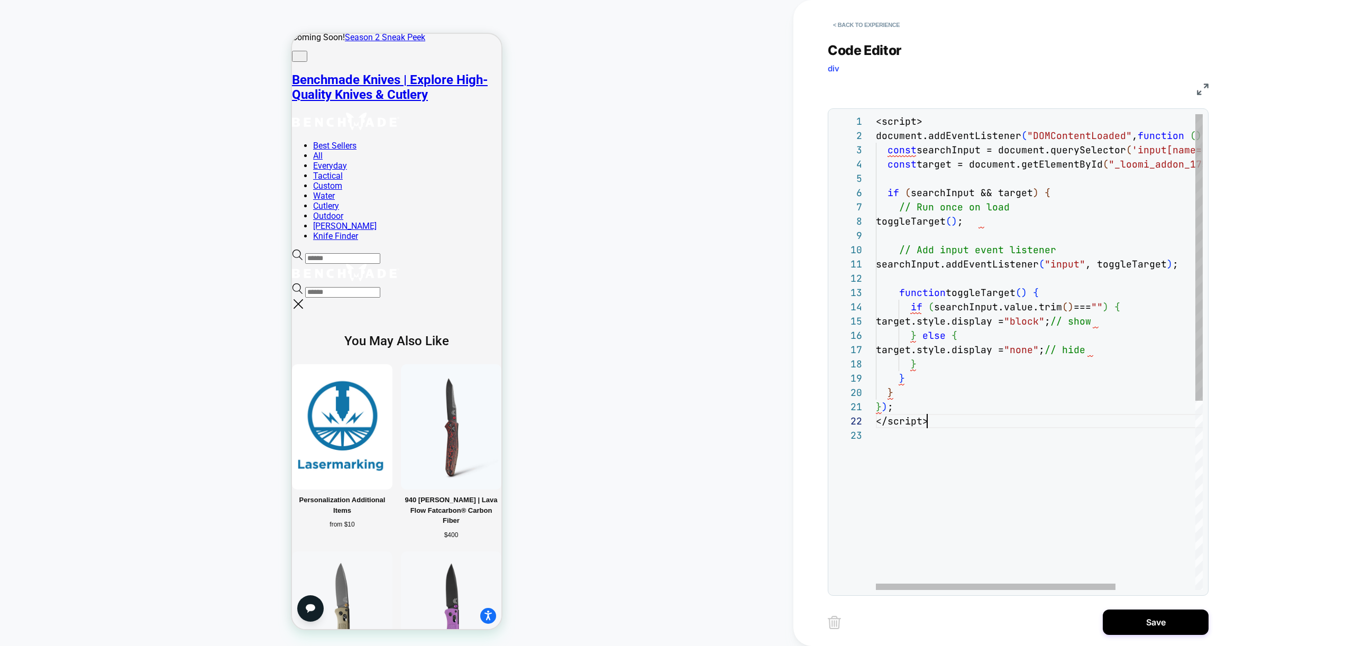
click at [946, 424] on div "<script> document.addEventListener ( "DOMContentLoaded" , function ( ) { const …" at bounding box center [1094, 509] width 436 height 790
click at [934, 114] on div "<script> document.addEventListener ( "DOMContentLoaded" , function ( ) { const …" at bounding box center [1094, 502] width 436 height 776
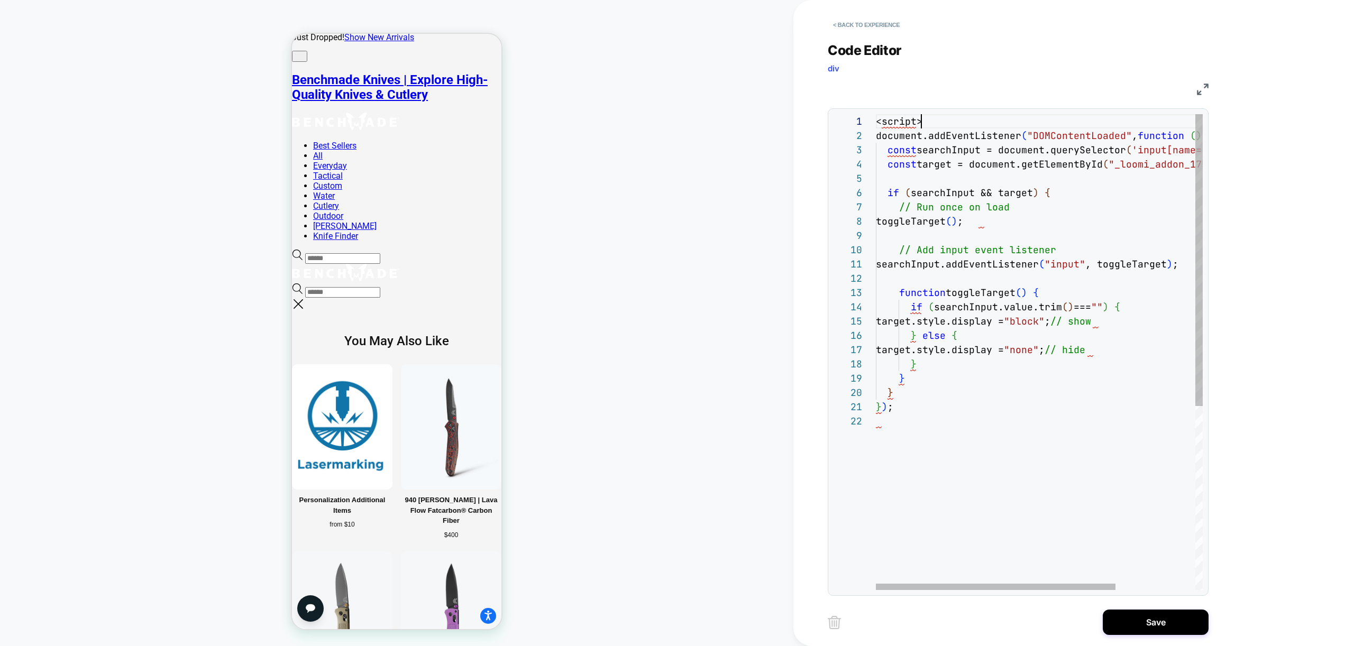
scroll to position [0, 0]
type textarea "**********"
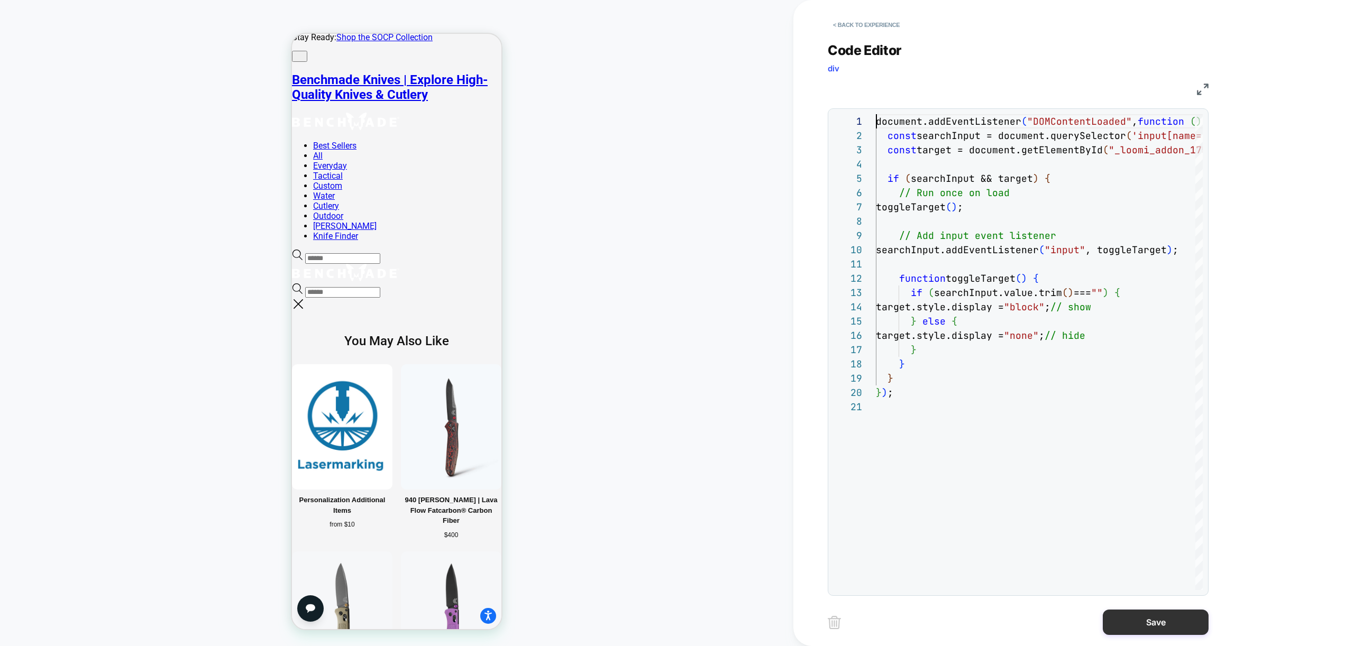
click at [1165, 623] on button "Save" at bounding box center [1156, 622] width 106 height 25
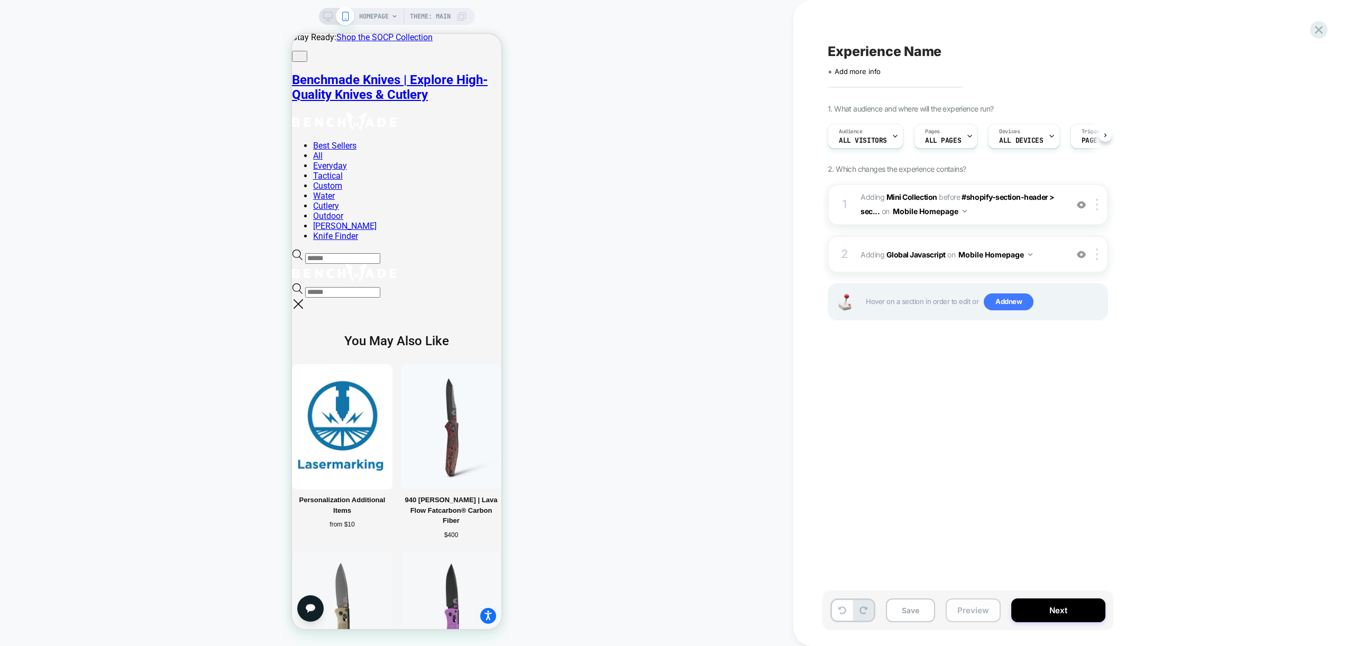
click at [965, 614] on button "Preview" at bounding box center [973, 611] width 55 height 24
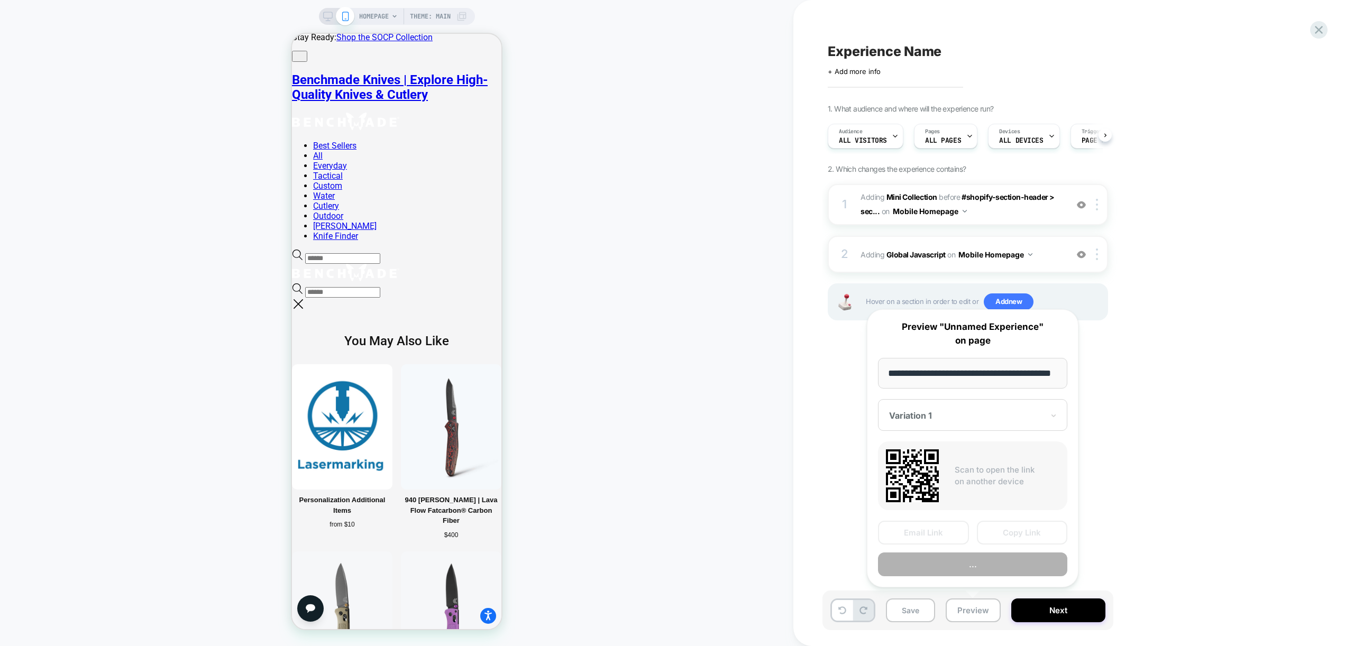
scroll to position [0, 43]
click at [992, 569] on button "..." at bounding box center [972, 565] width 189 height 24
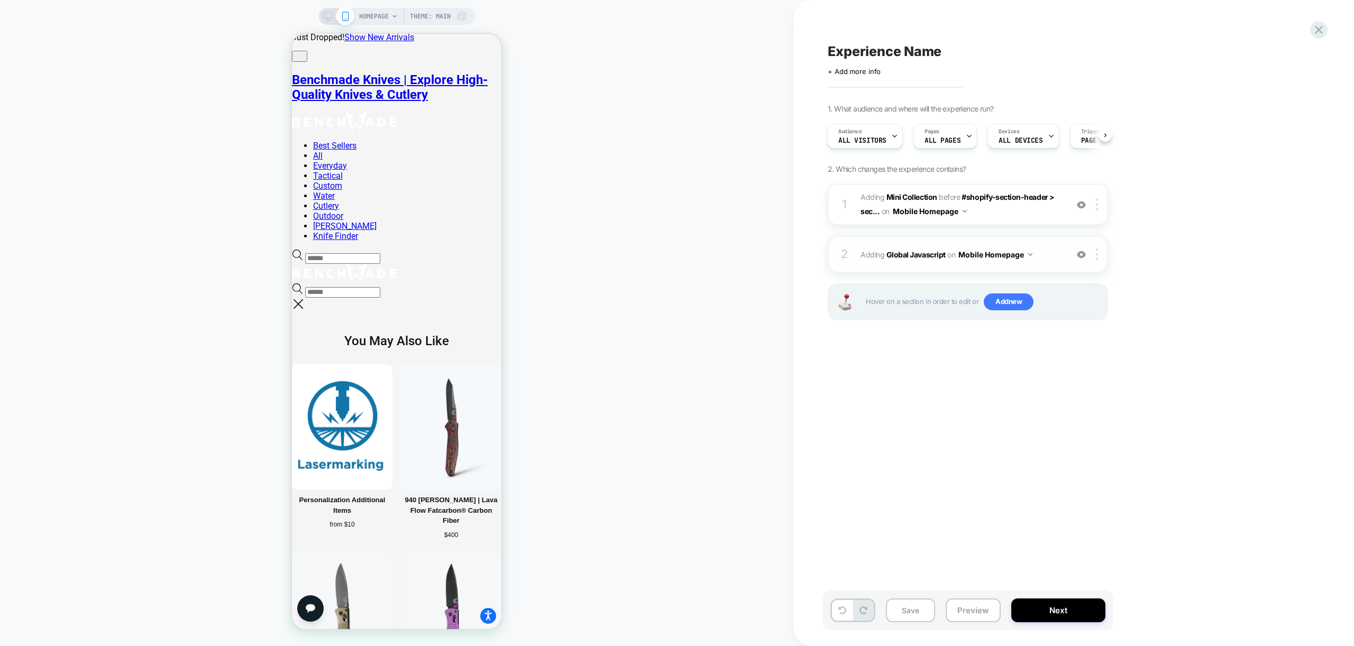
click at [1044, 260] on span "Adding Global Javascript on Mobile Homepage" at bounding box center [960, 254] width 201 height 15
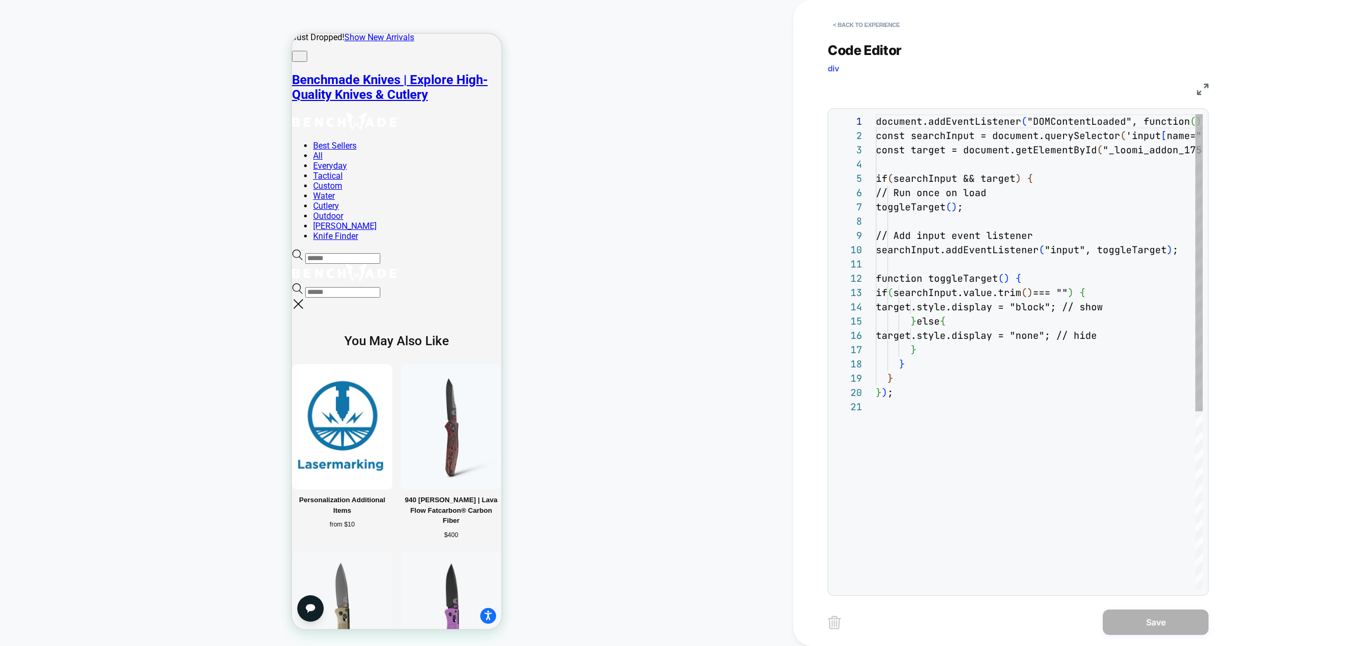
scroll to position [143, 0]
click at [913, 116] on div "document.addEventListener ( "DOMContentLoaded", function ( ) { const searchInpu…" at bounding box center [1094, 495] width 436 height 762
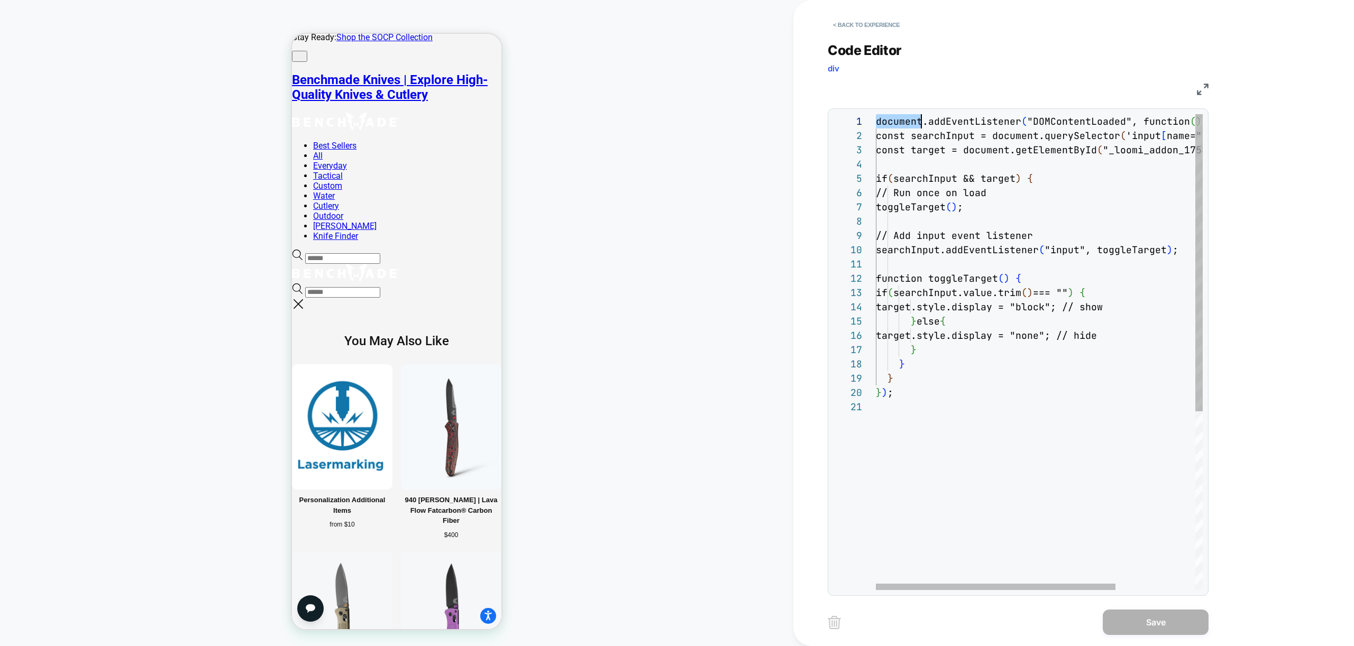
scroll to position [0, 0]
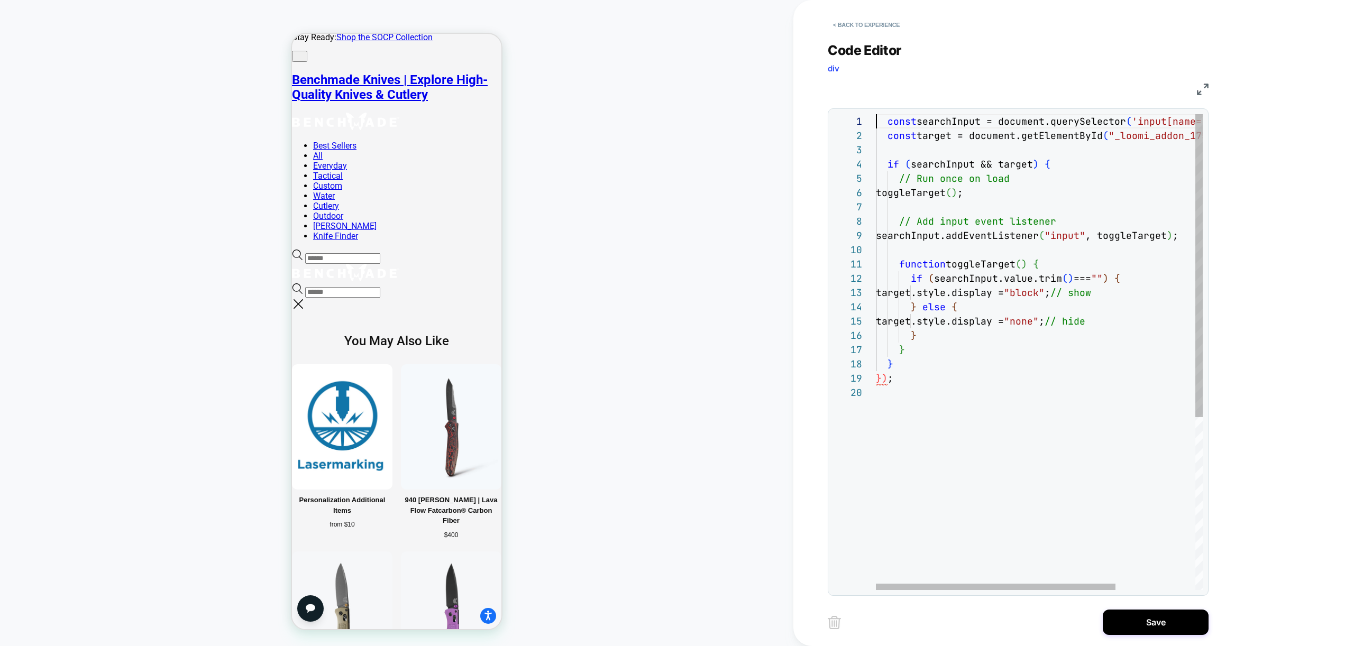
click at [938, 380] on div "const searchInput = document.querySelector ( 'input[name="search"]' ) ; const t…" at bounding box center [1094, 487] width 436 height 747
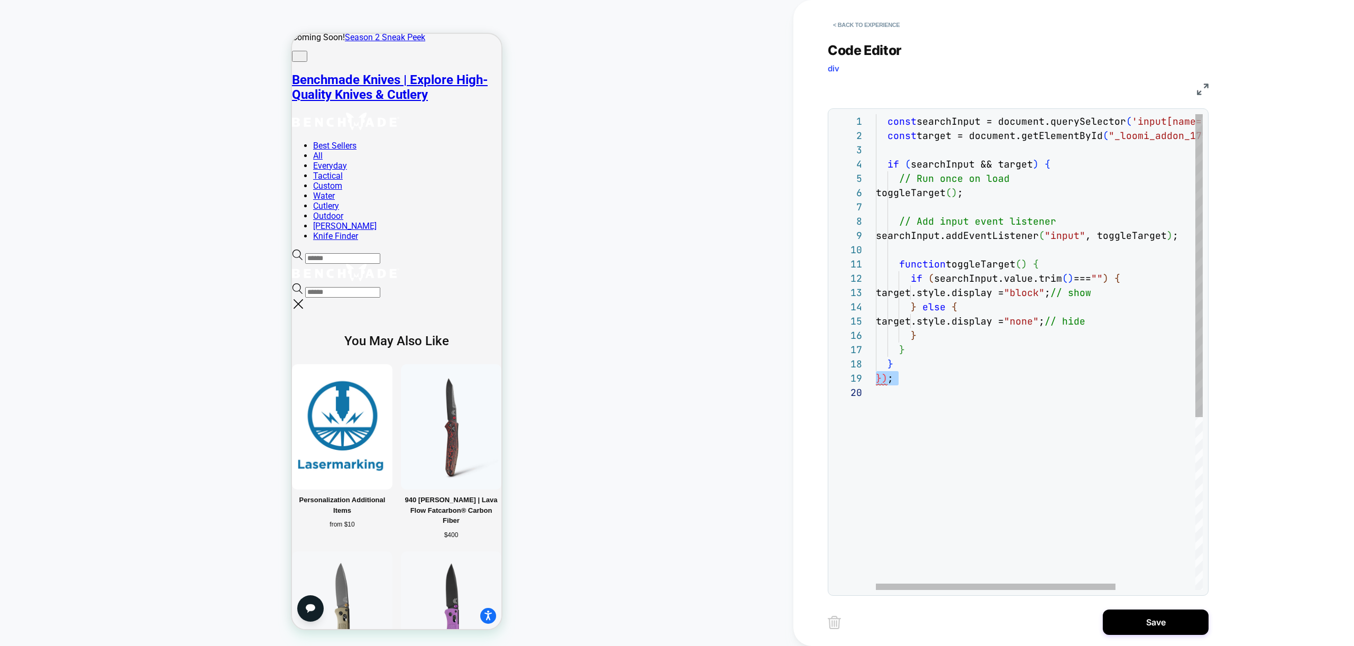
type textarea "**********"
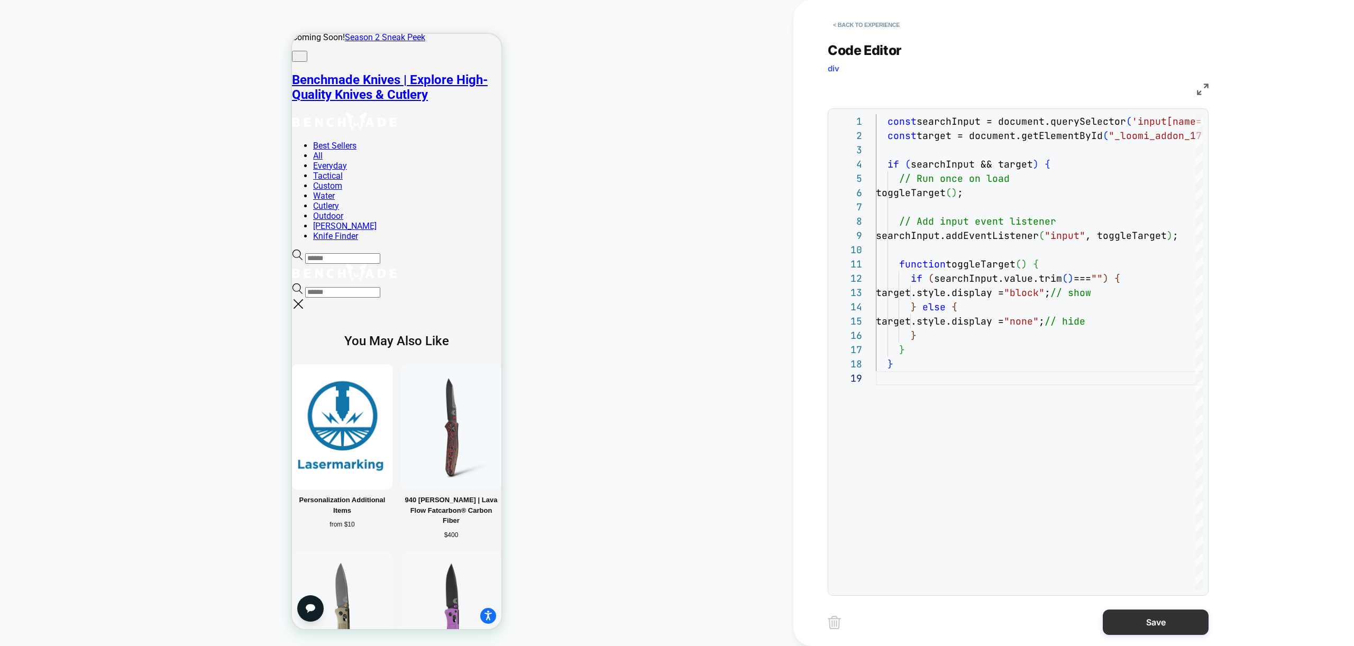
click at [1163, 625] on button "Save" at bounding box center [1156, 622] width 106 height 25
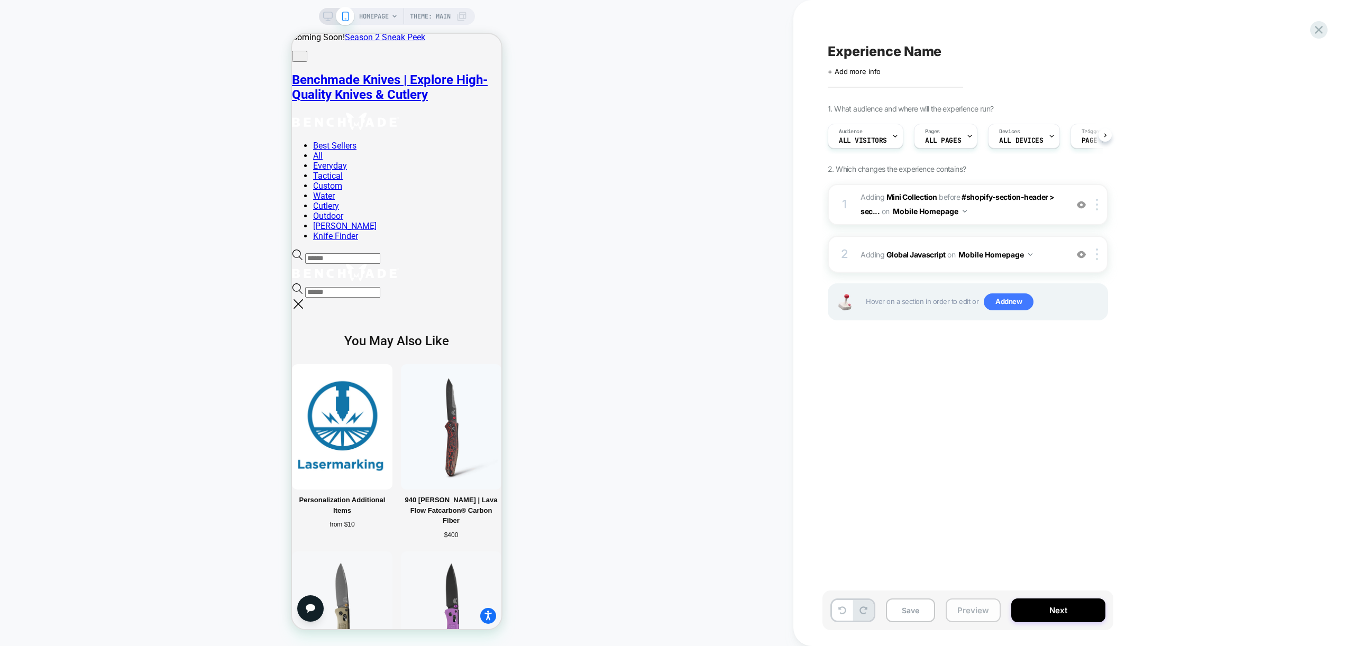
click at [979, 608] on button "Preview" at bounding box center [973, 611] width 55 height 24
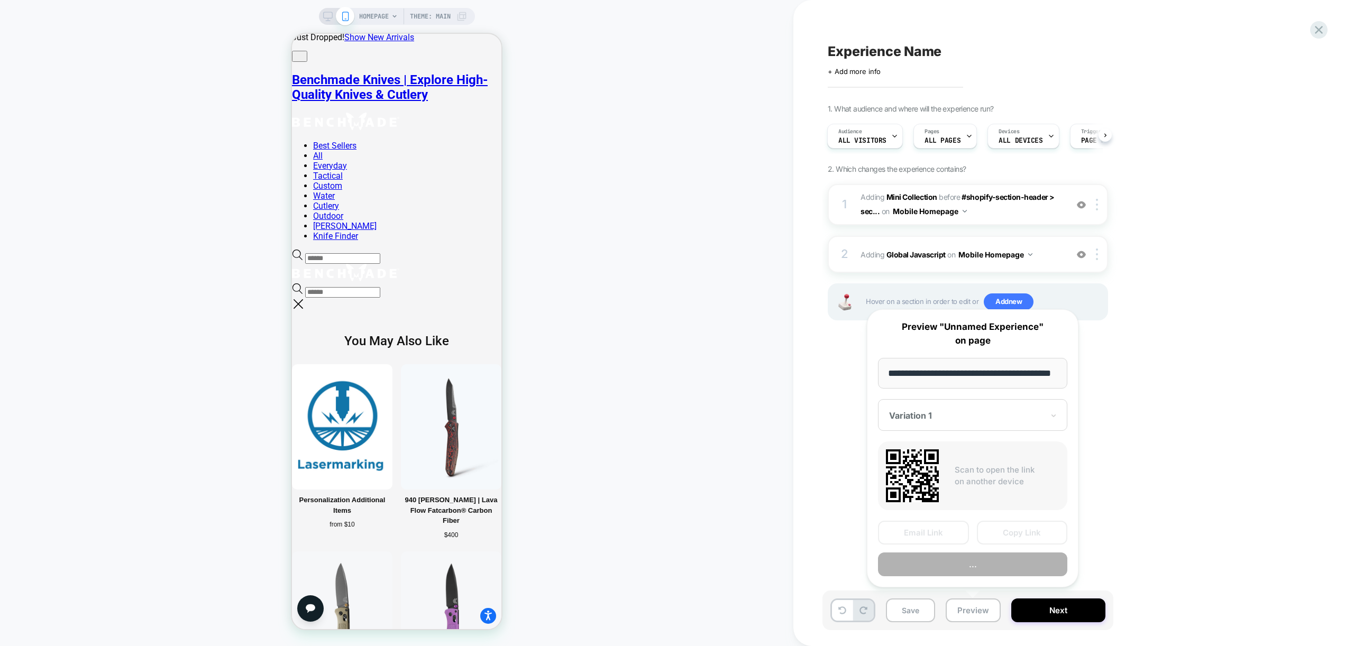
scroll to position [0, 43]
click at [975, 563] on button "Preview" at bounding box center [972, 565] width 189 height 24
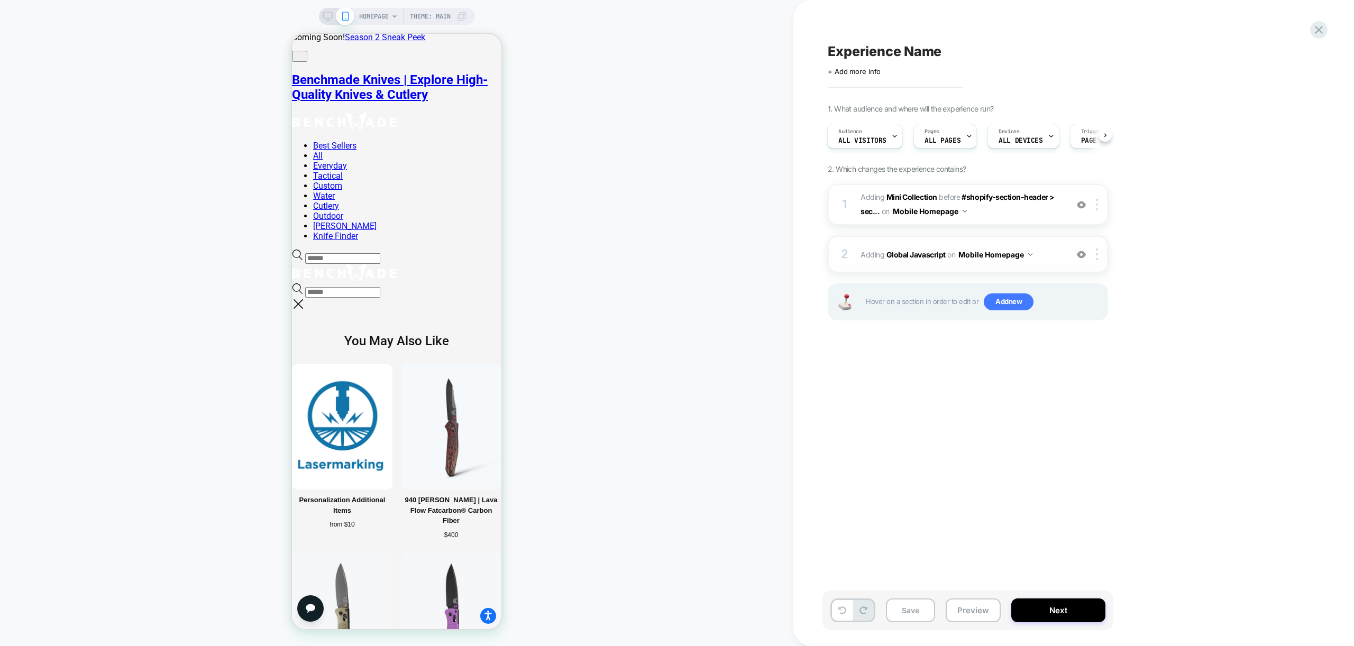
click at [1043, 269] on div "2 Adding Global Javascript on Mobile Homepage Add Before Add After Copy to Desk…" at bounding box center [968, 254] width 280 height 37
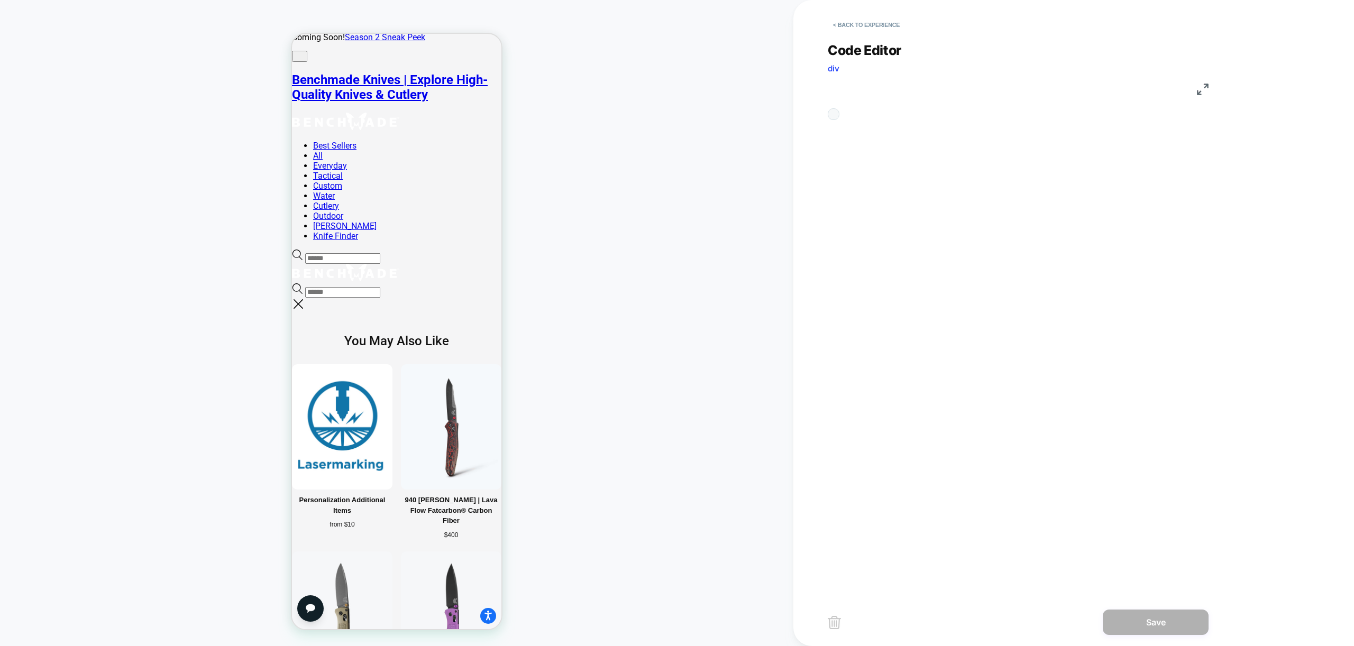
scroll to position [143, 0]
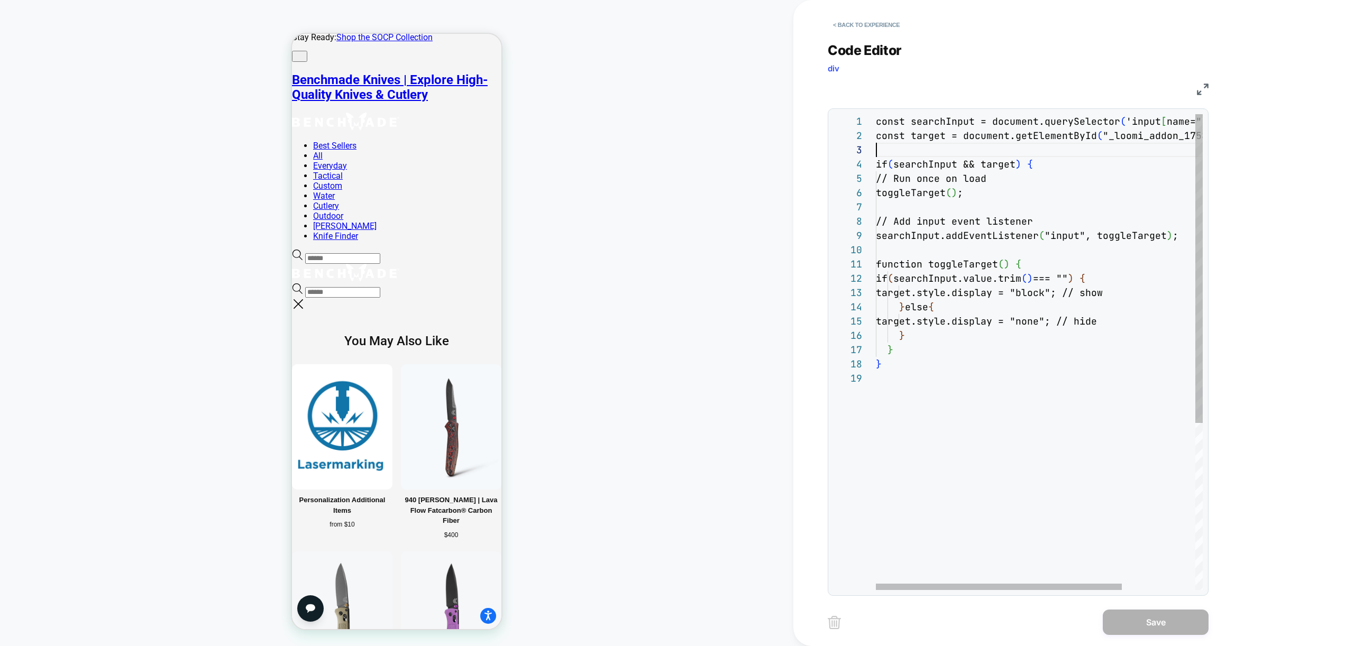
click at [903, 153] on div "const searchInput = document.querySelector ( 'input [ name="search" ] ' ) ; con…" at bounding box center [1088, 480] width 424 height 733
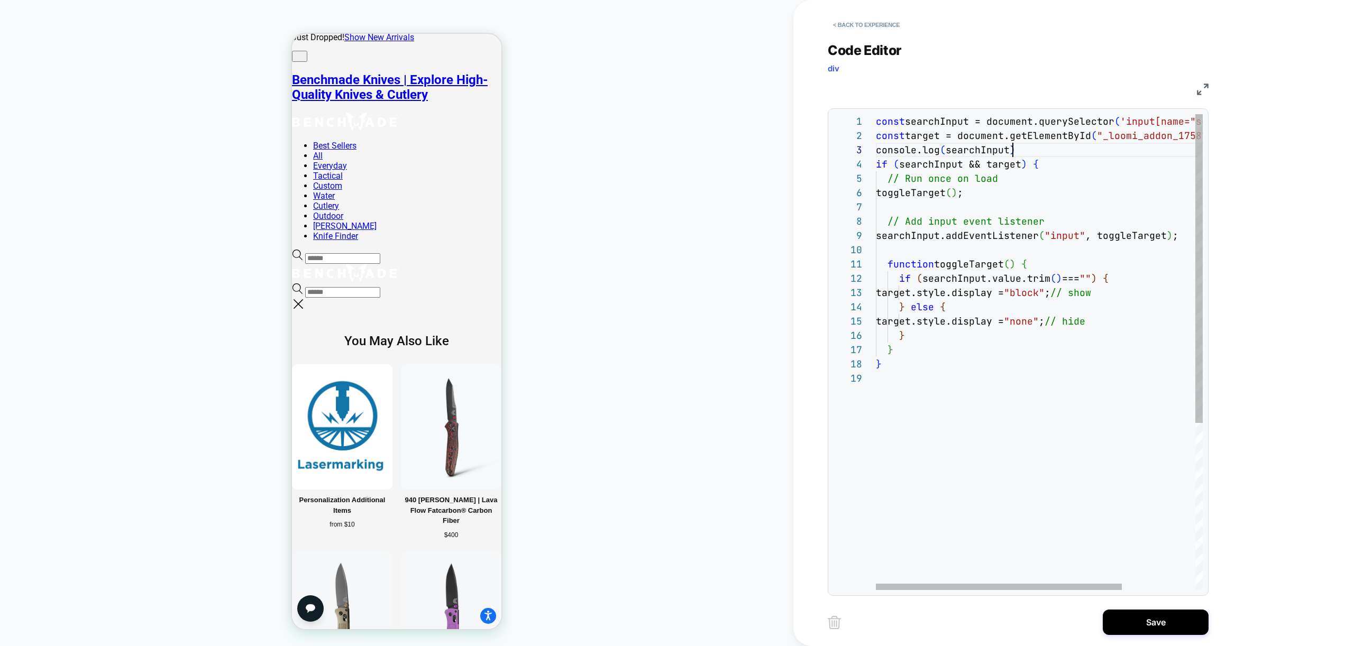
scroll to position [29, 137]
drag, startPoint x: 948, startPoint y: 152, endPoint x: 942, endPoint y: 147, distance: 7.5
click at [948, 152] on div "const searchInput = document.querySelector ( 'input[name="search"]' ) ; const t…" at bounding box center [1088, 480] width 424 height 733
click at [1070, 150] on div "const searchInput = document.querySelector ( 'input[name="search"]' ) ; const t…" at bounding box center [1088, 480] width 424 height 733
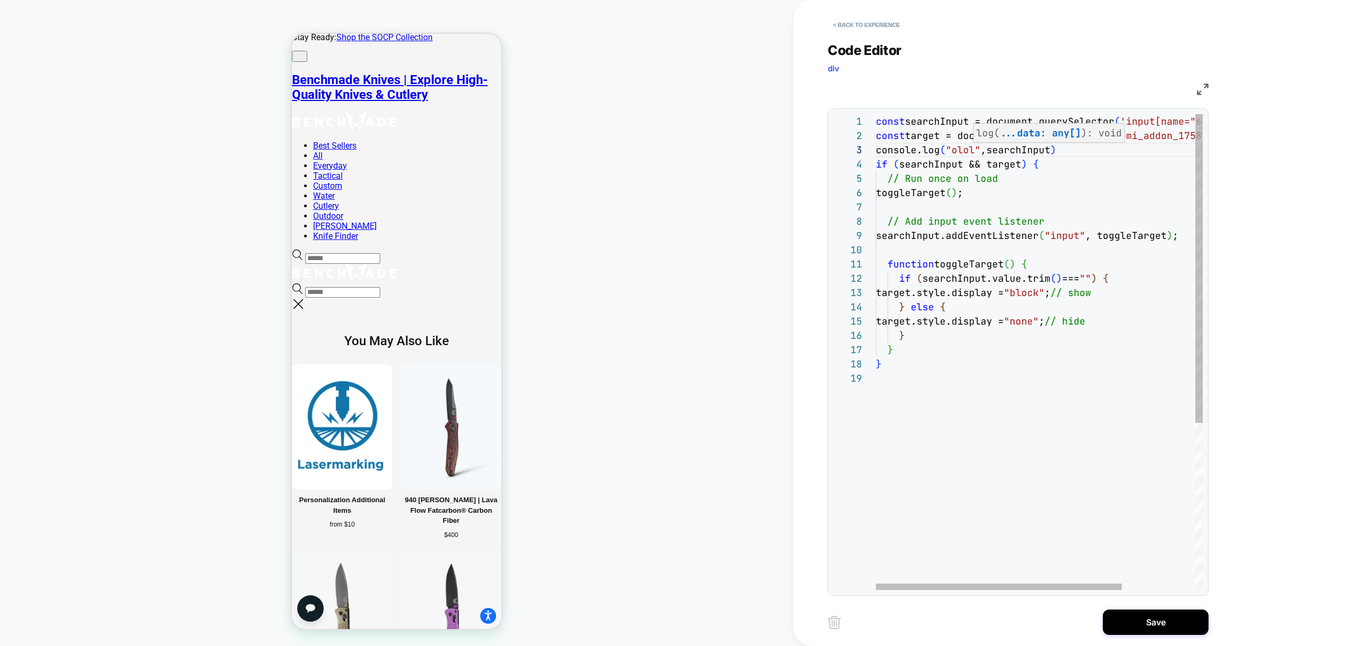
scroll to position [29, 177]
click at [1070, 150] on div "const searchInput = document.querySelector ( 'input[name="search"]' ) ; const t…" at bounding box center [1088, 480] width 424 height 733
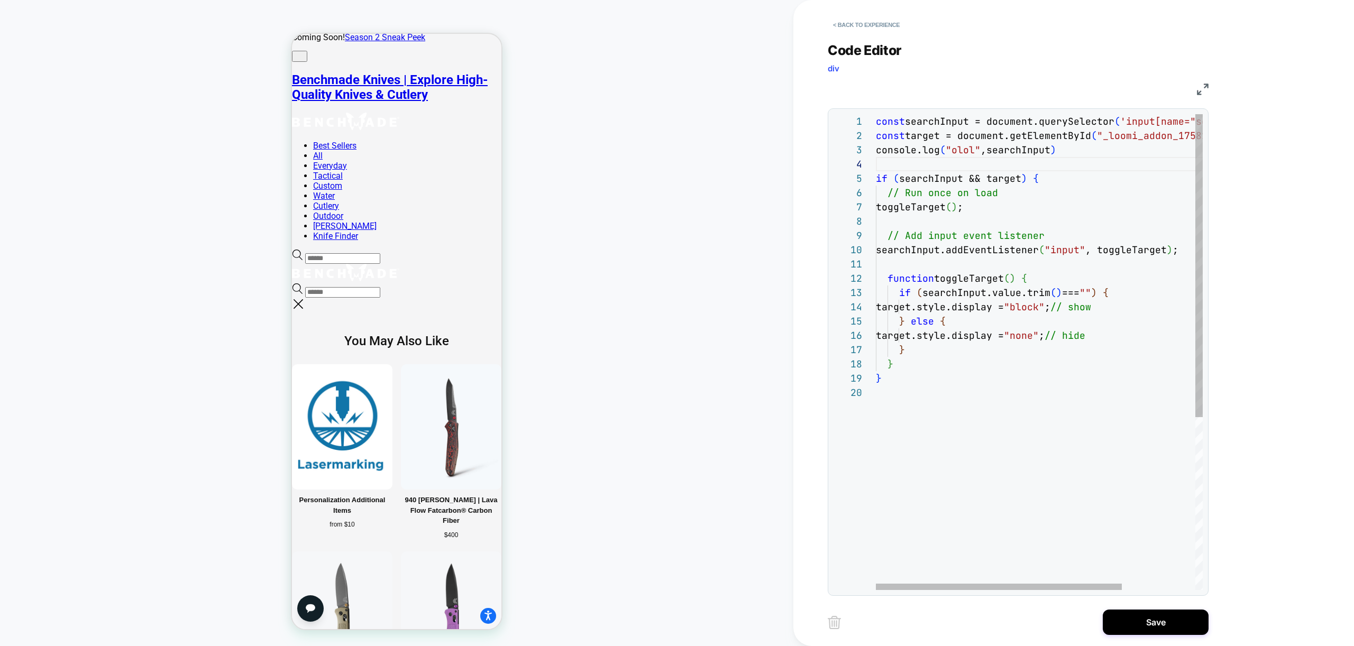
scroll to position [57, 0]
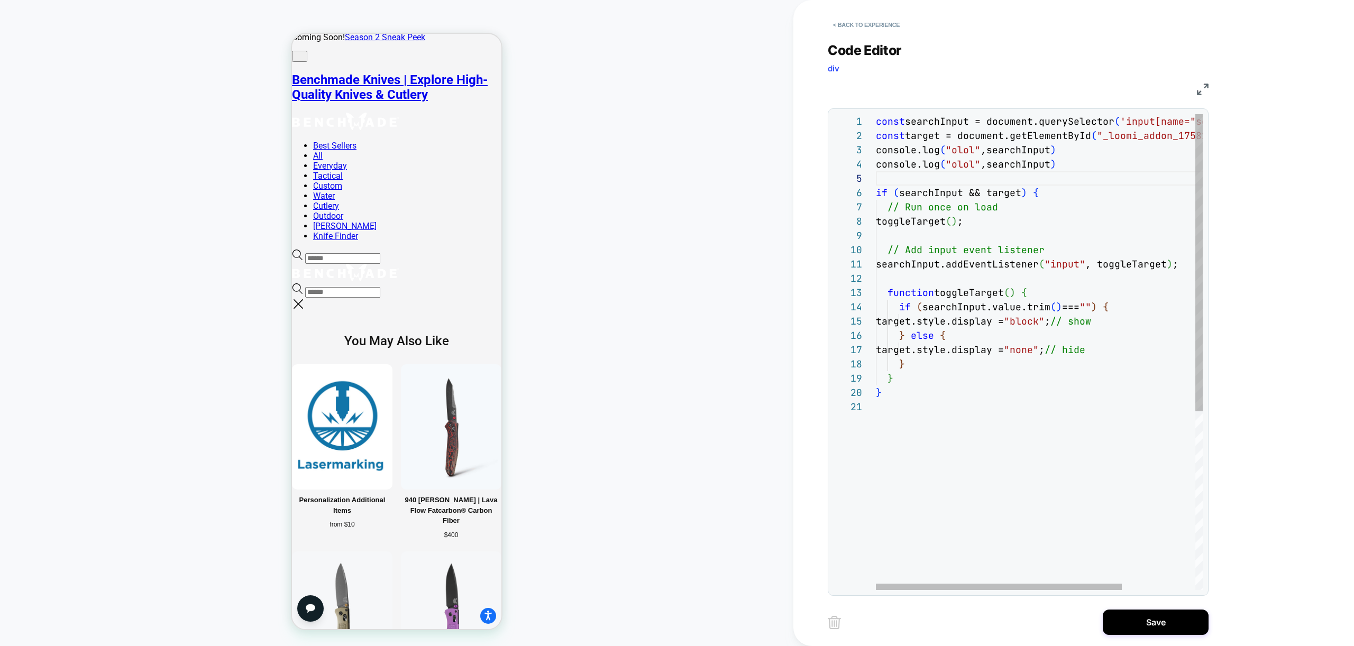
click at [1020, 163] on div "const searchInput = document.querySelector ( 'input[name="search"]' ) ; const t…" at bounding box center [1088, 495] width 424 height 762
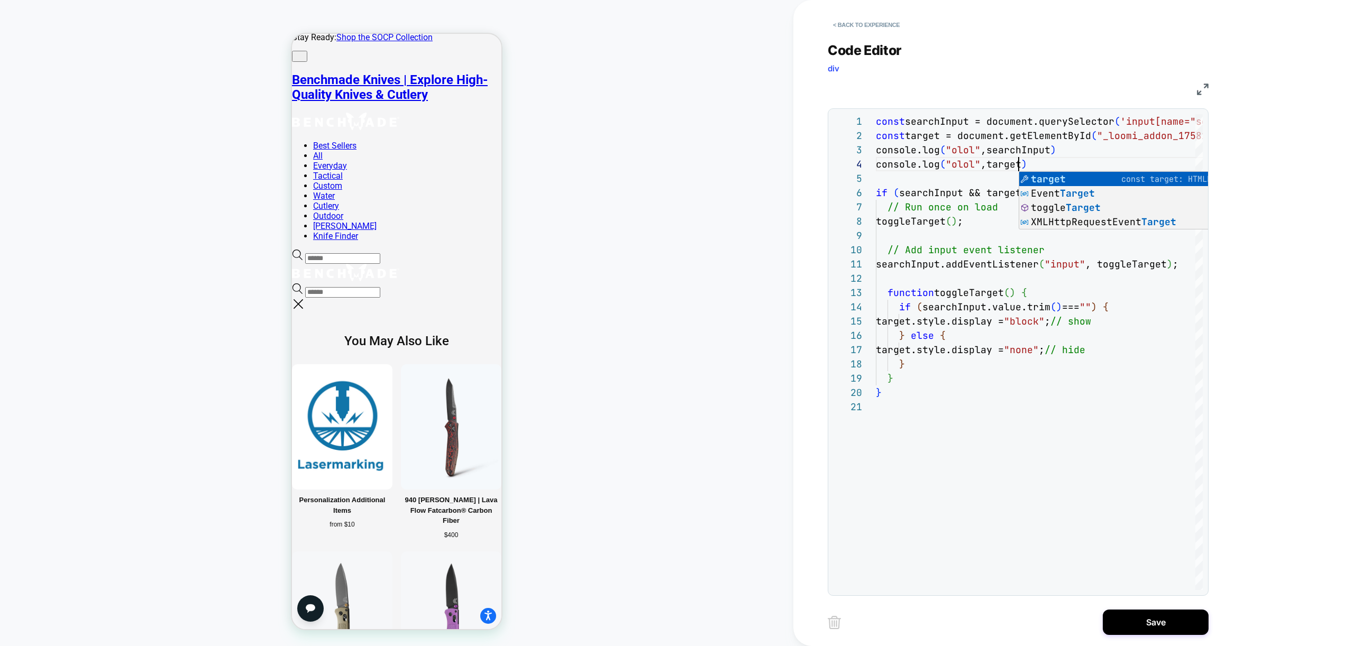
type textarea "**********"
click at [1160, 640] on div "< Back to experience Code Editor div JS 1 2 3 6 7 8 9 10 11 12 13 14 15 16 17 1…" at bounding box center [1026, 323] width 397 height 646
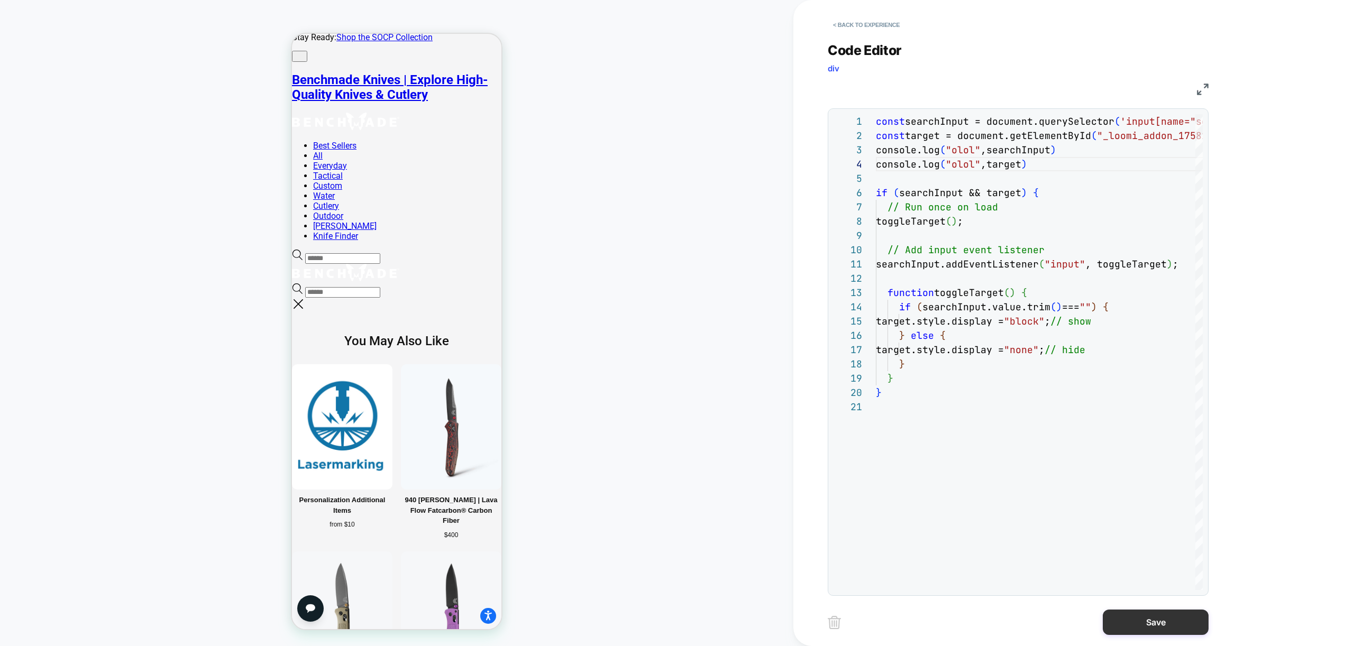
drag, startPoint x: 1162, startPoint y: 626, endPoint x: 1152, endPoint y: 622, distance: 10.2
click at [1162, 626] on button "Save" at bounding box center [1156, 622] width 106 height 25
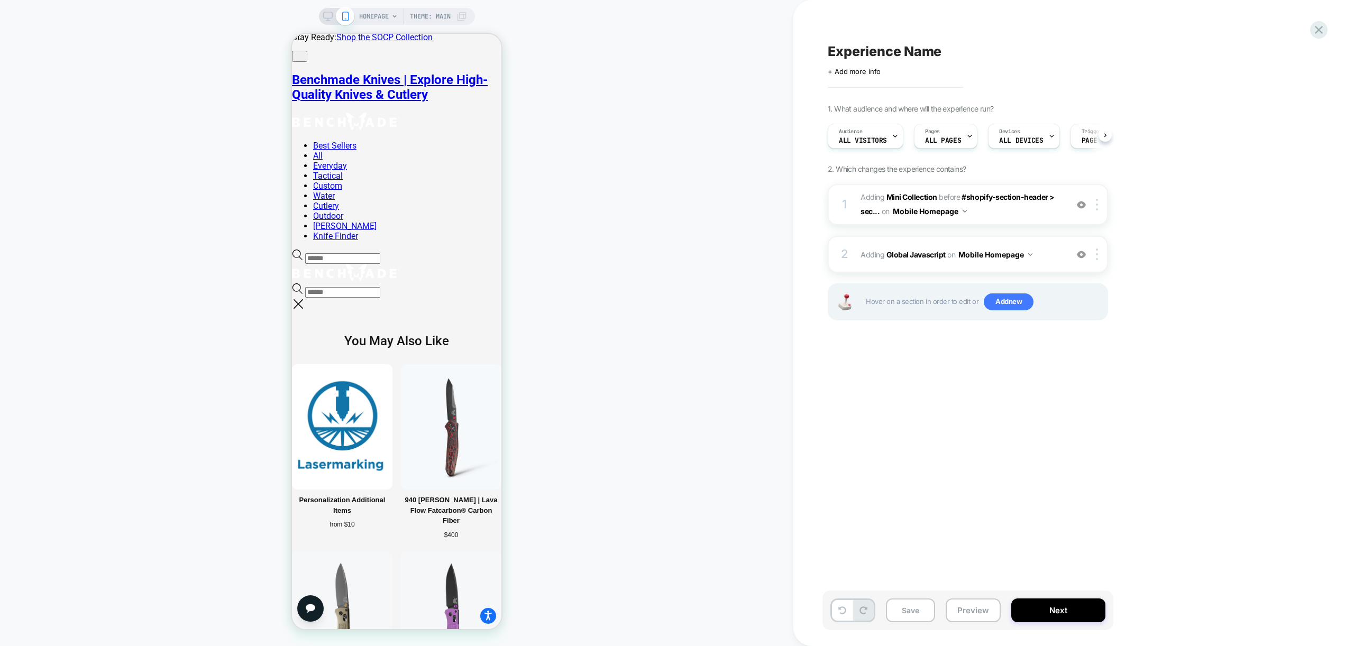
click at [940, 607] on div "Save Preview Next" at bounding box center [967, 611] width 291 height 40
click at [959, 610] on button "Preview" at bounding box center [973, 611] width 55 height 24
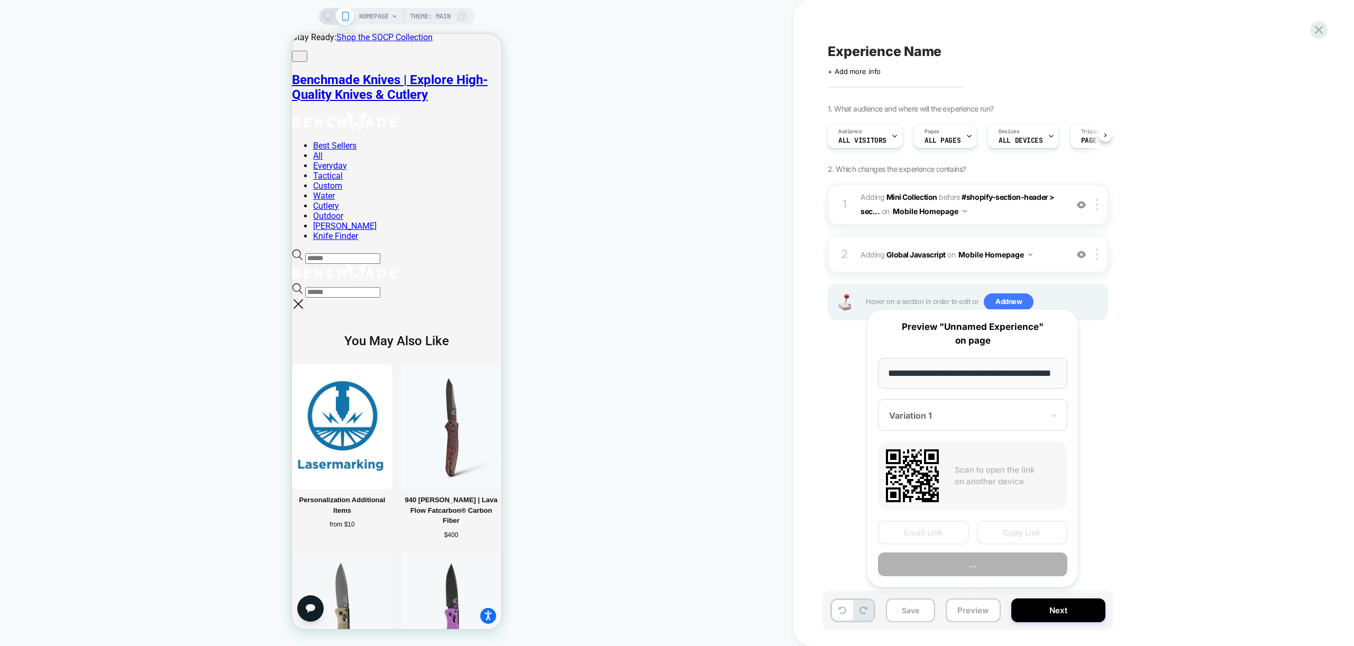
scroll to position [0, 43]
click at [969, 567] on button "Preview" at bounding box center [972, 565] width 189 height 24
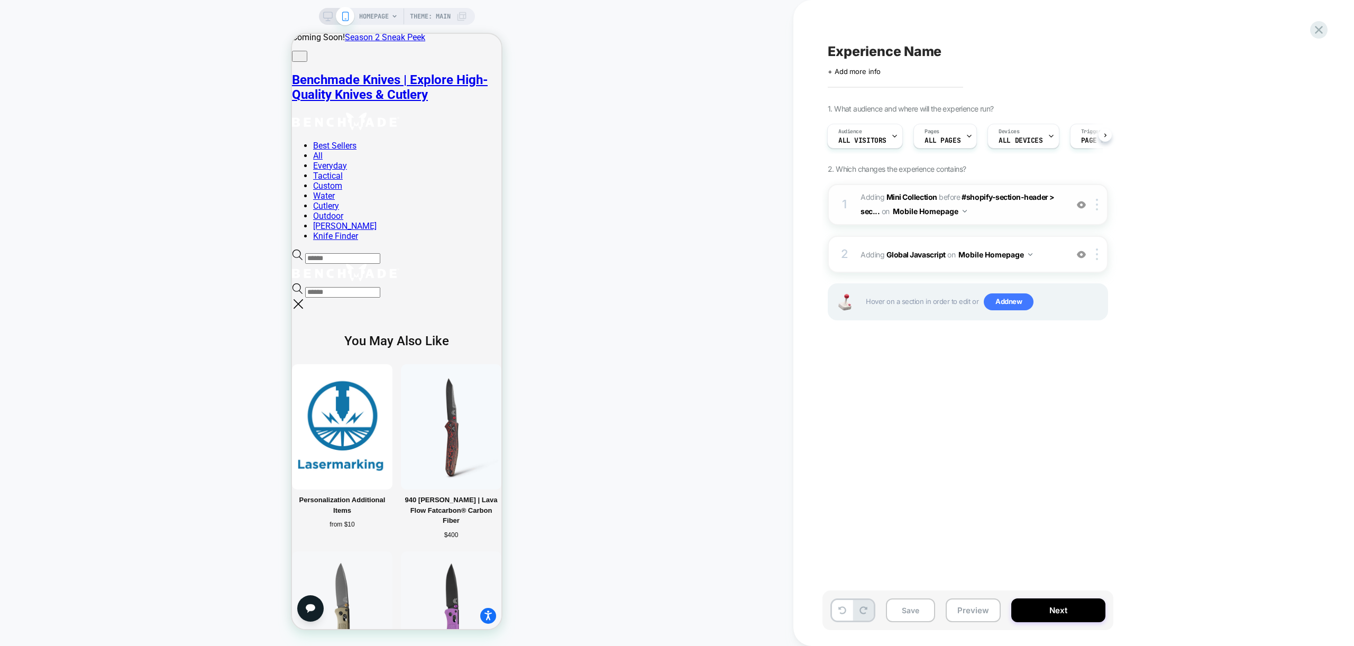
click at [1015, 218] on span "#_loomi_addon_1758189064960 Adding Mini Collection BEFORE #shopify-section-head…" at bounding box center [960, 204] width 201 height 29
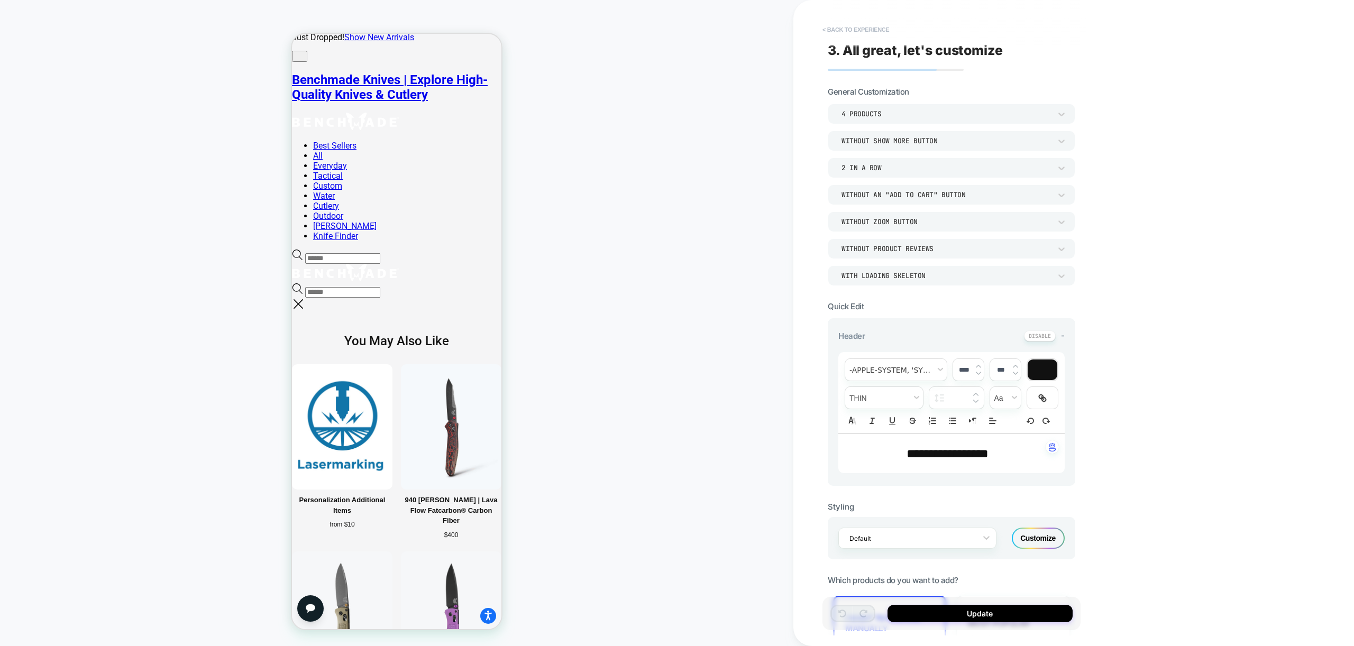
click at [857, 32] on button "< Back to experience" at bounding box center [855, 29] width 77 height 17
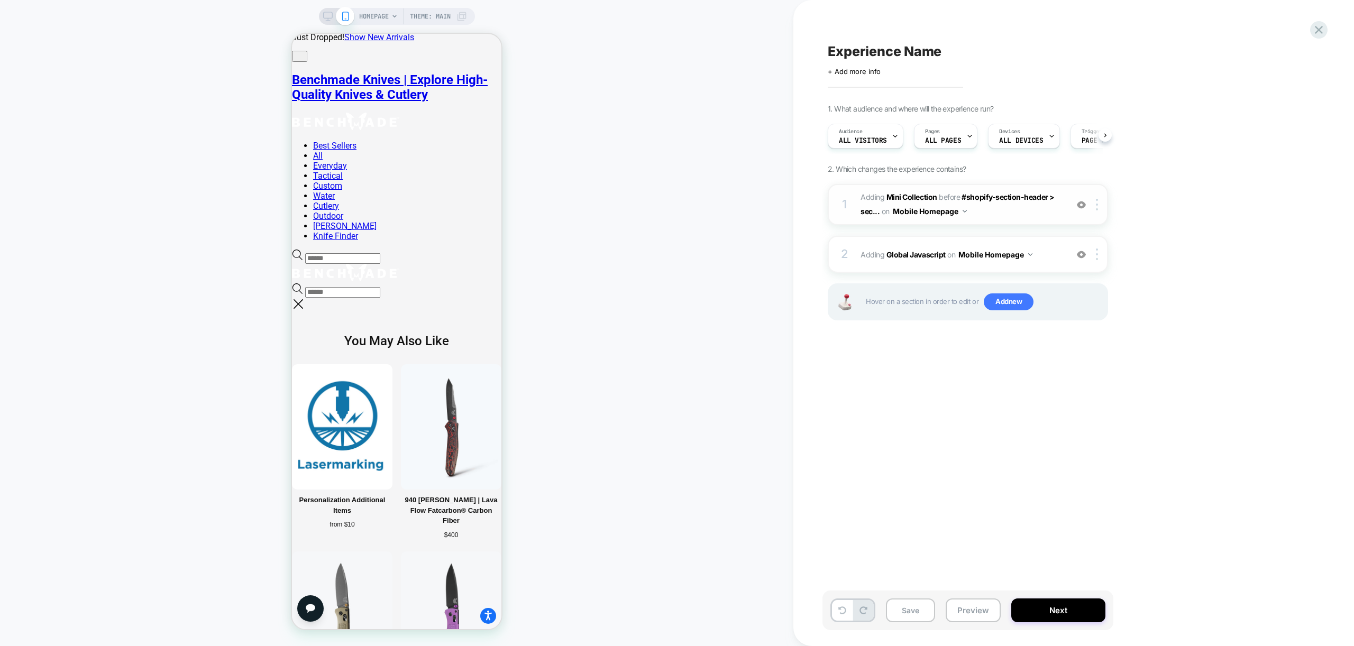
scroll to position [0, 1]
click at [1098, 207] on div at bounding box center [1098, 205] width 17 height 12
drag, startPoint x: 932, startPoint y: 368, endPoint x: 939, endPoint y: 363, distance: 7.9
click at [933, 367] on div "Experience Name Click to edit experience details + Add more info 1. What audien…" at bounding box center [1020, 323] width 397 height 625
click at [1007, 308] on span "Add new" at bounding box center [1009, 301] width 50 height 17
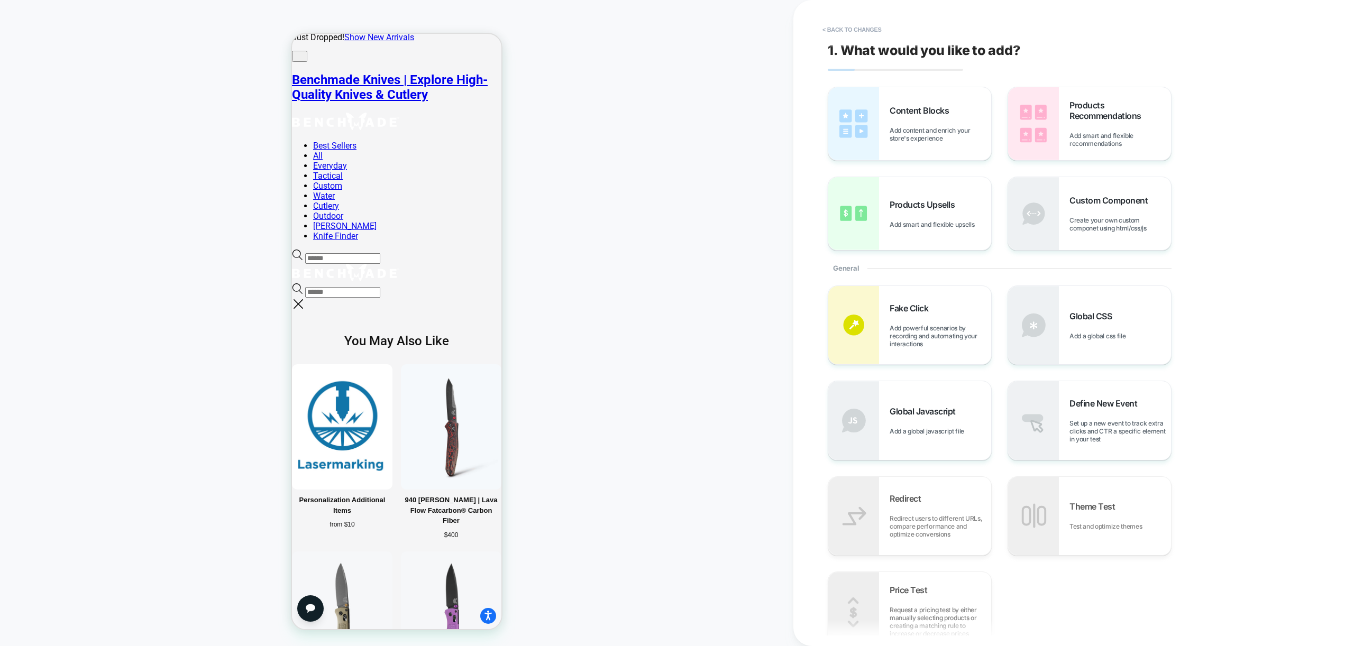
click at [1249, 228] on div "< Back to changes 1. What would you like to add? Content Blocks Add content and…" at bounding box center [1025, 323] width 465 height 646
click at [1226, 144] on div "< Back to changes 1. What would you like to add? Content Blocks Add content and…" at bounding box center [1025, 323] width 465 height 646
click at [1063, 333] on div "Global CSS Add a global css file" at bounding box center [1089, 325] width 163 height 78
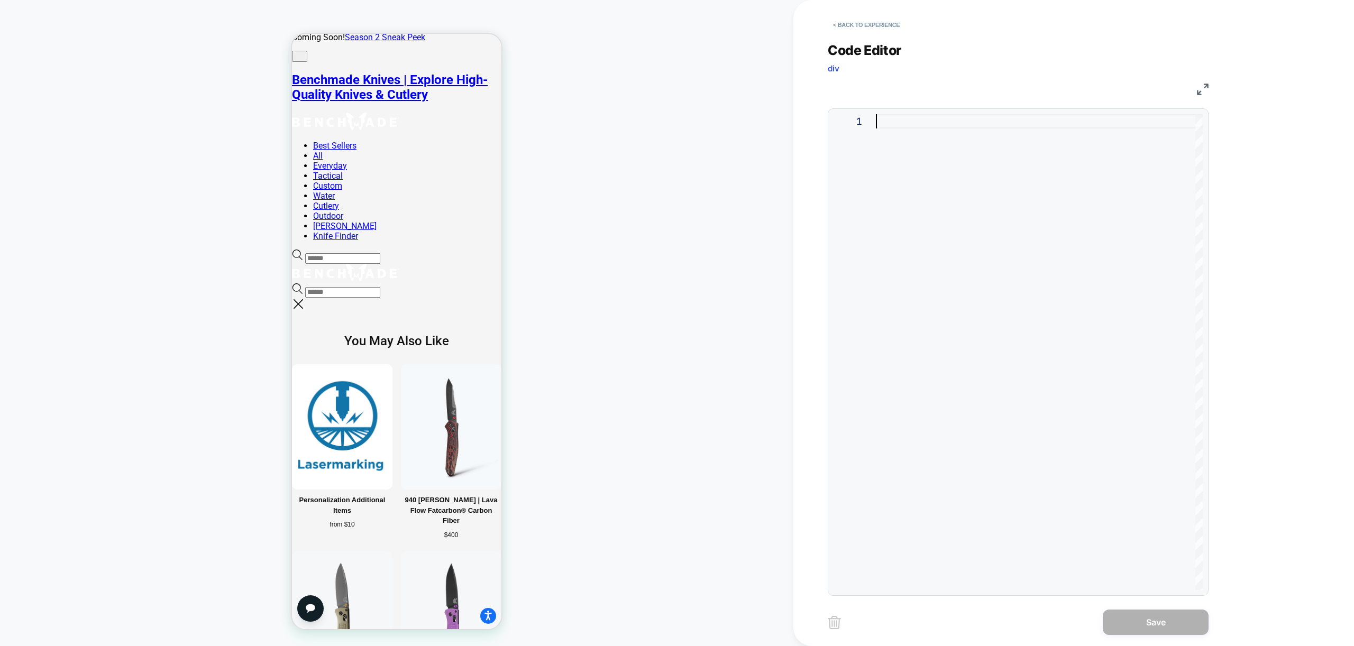
click at [992, 240] on div at bounding box center [1039, 352] width 327 height 476
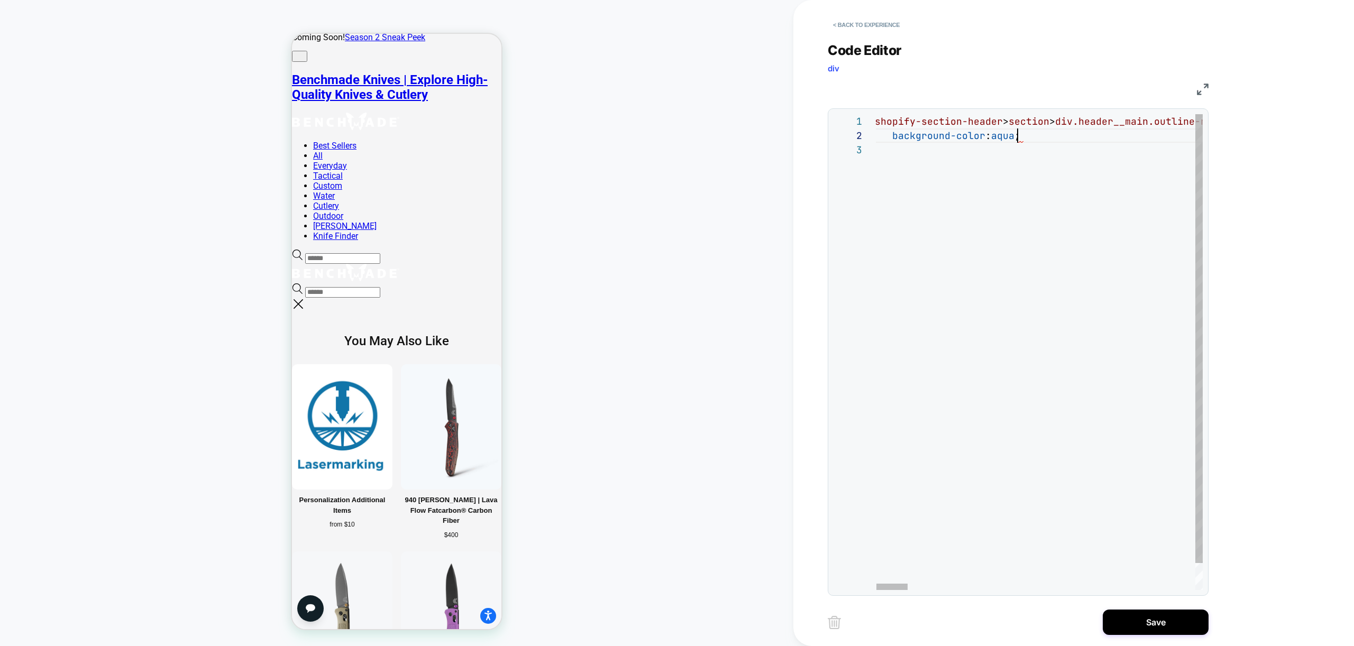
scroll to position [14, 149]
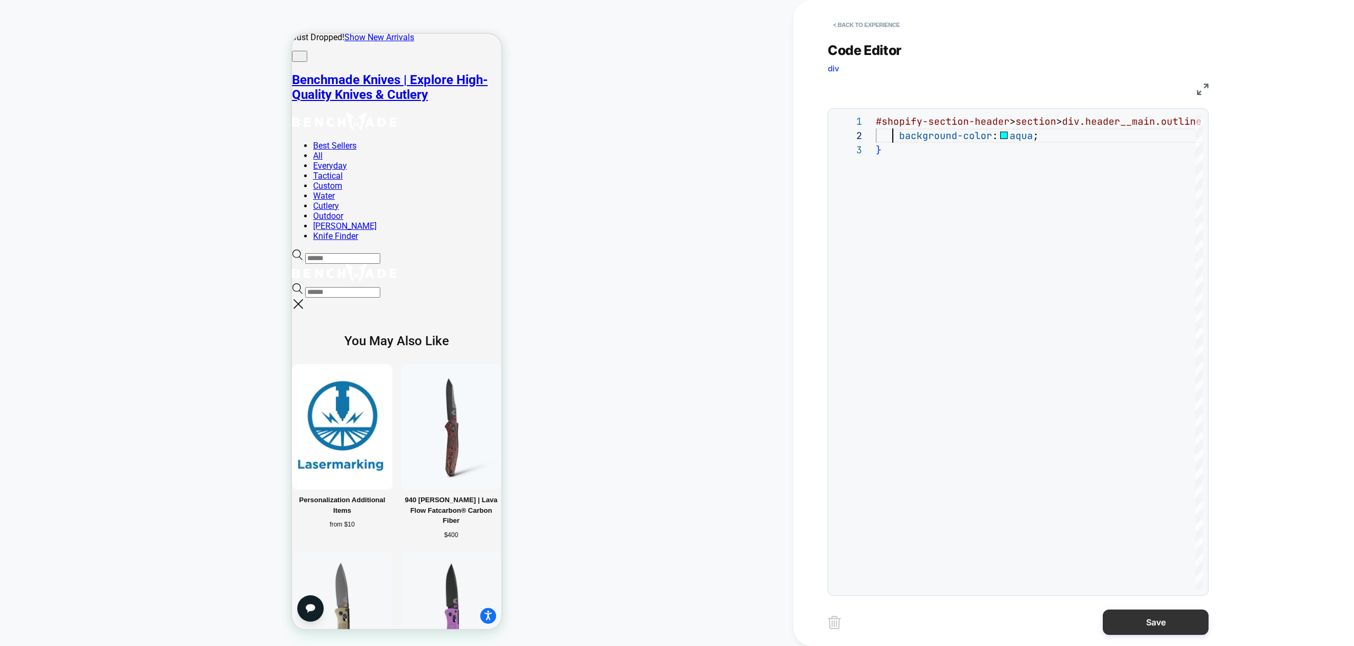
type textarea "**********"
click at [1153, 623] on button "Save" at bounding box center [1156, 622] width 106 height 25
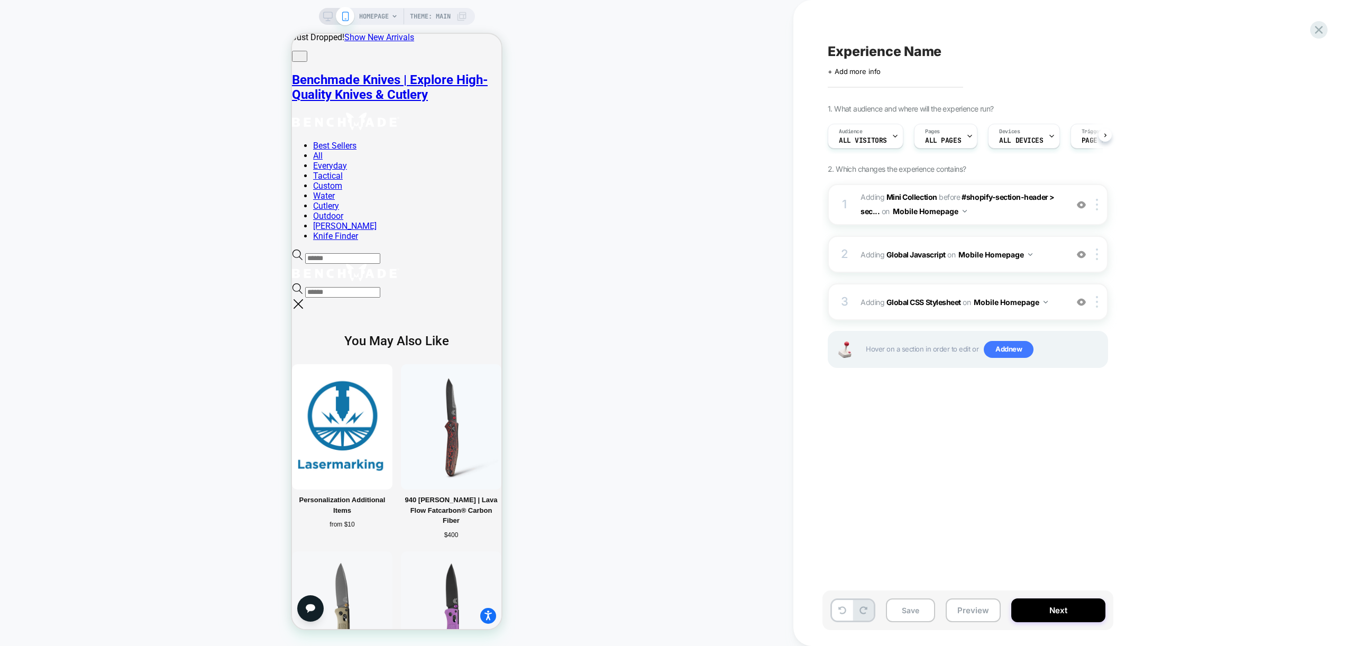
scroll to position [0, 1]
click at [1052, 305] on span "Adding Global CSS Stylesheet on Mobile Homepage" at bounding box center [960, 302] width 201 height 15
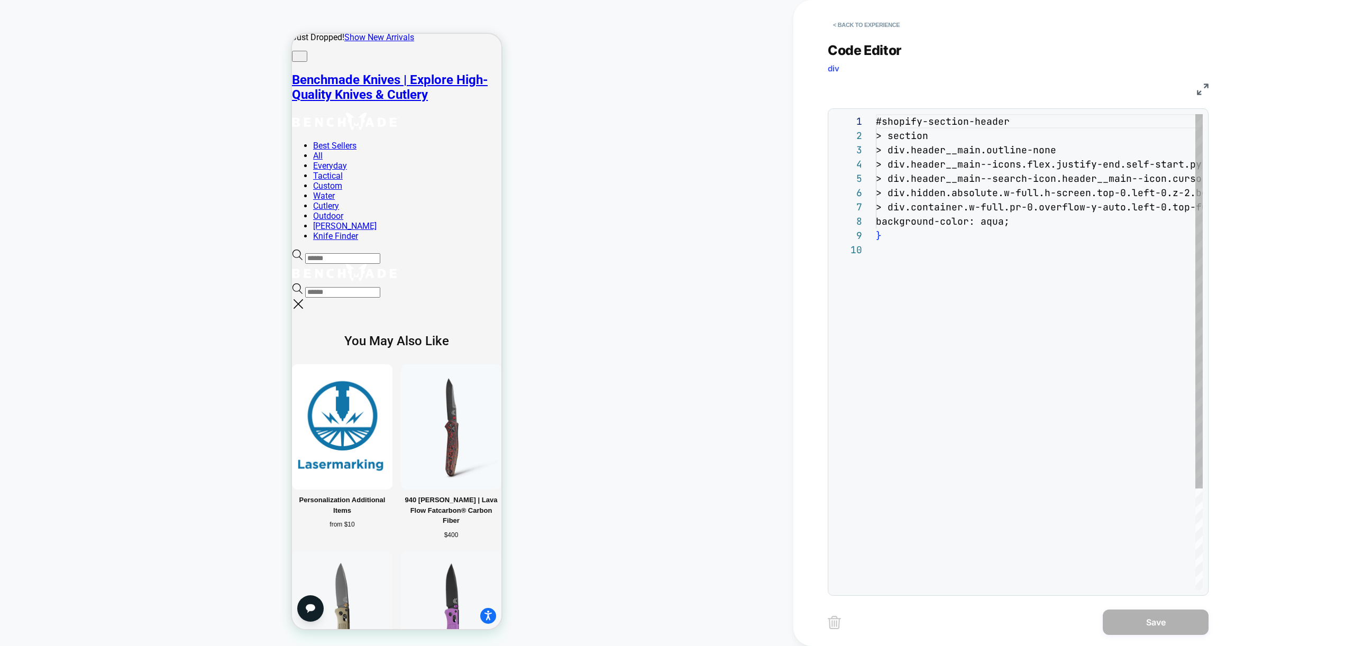
scroll to position [129, 0]
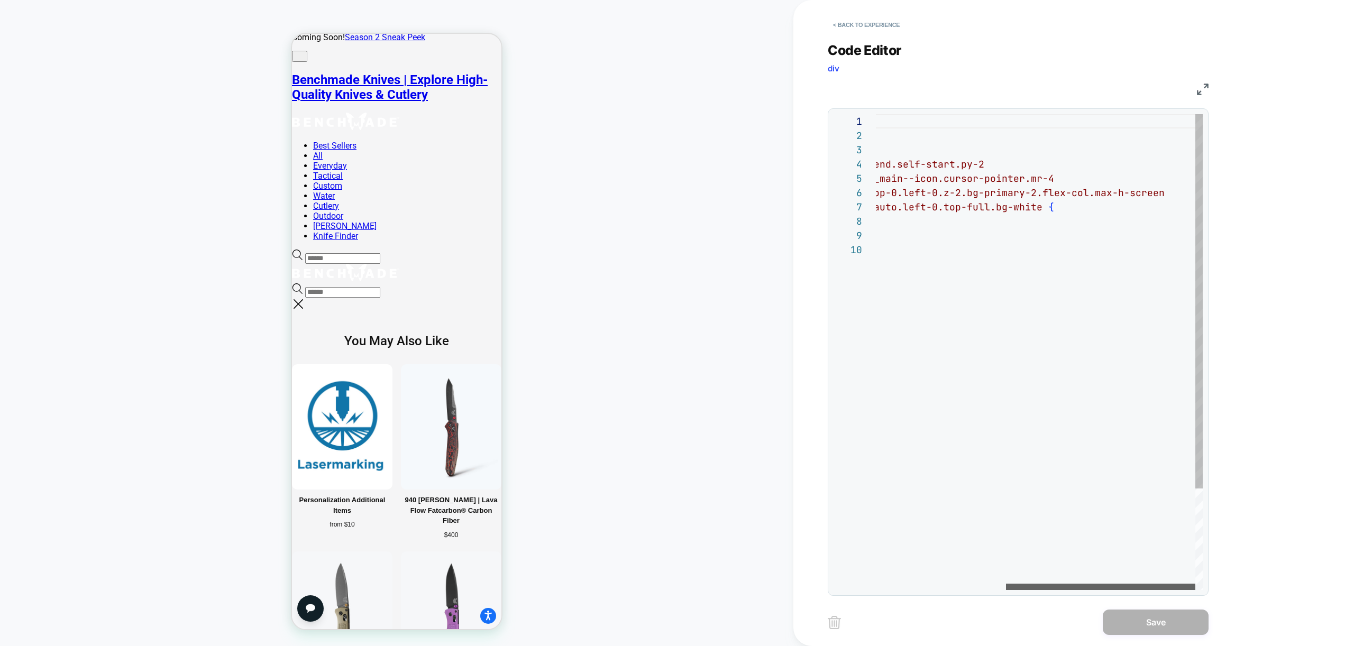
click at [1195, 590] on div at bounding box center [1100, 587] width 189 height 6
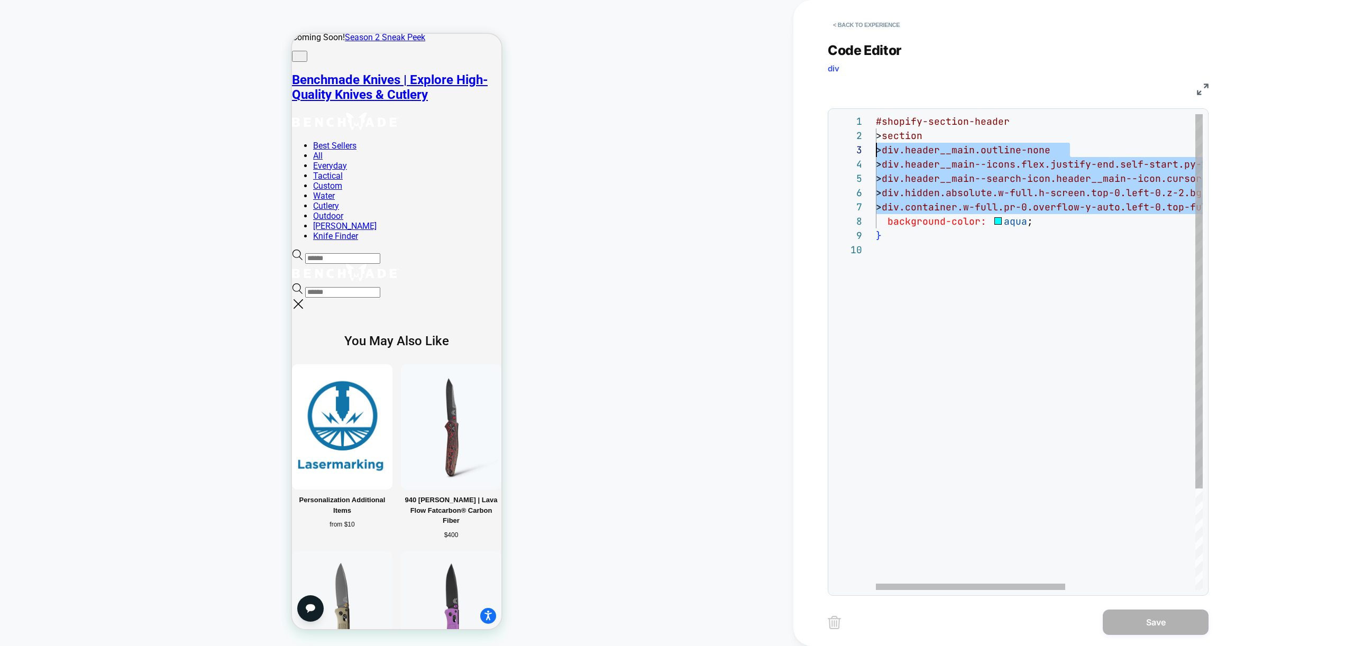
scroll to position [0, 0]
drag, startPoint x: 1002, startPoint y: 195, endPoint x: 747, endPoint y: 98, distance: 272.5
click at [876, 114] on div "#shopify-section-header > section > div.header__main.outline-none > div.header_…" at bounding box center [1151, 416] width 550 height 604
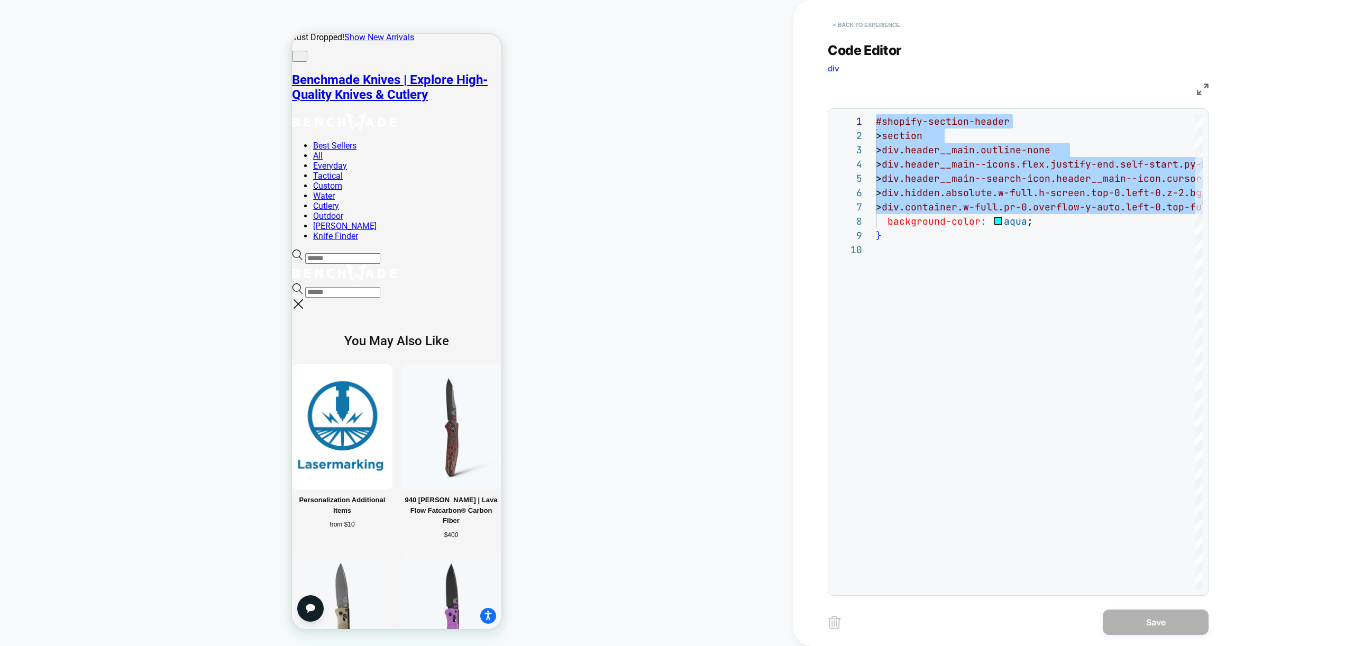
click at [850, 25] on button "< Back to experience" at bounding box center [866, 24] width 77 height 17
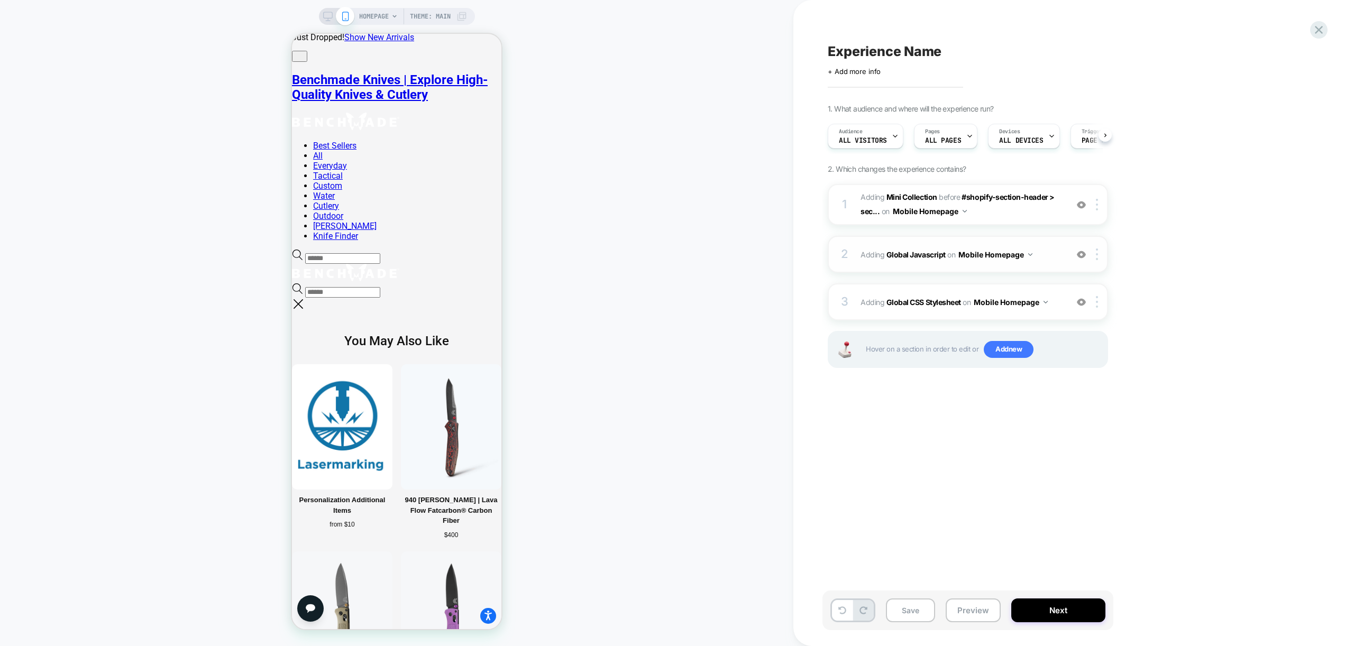
scroll to position [0, 1]
click at [1096, 204] on img at bounding box center [1097, 205] width 2 height 12
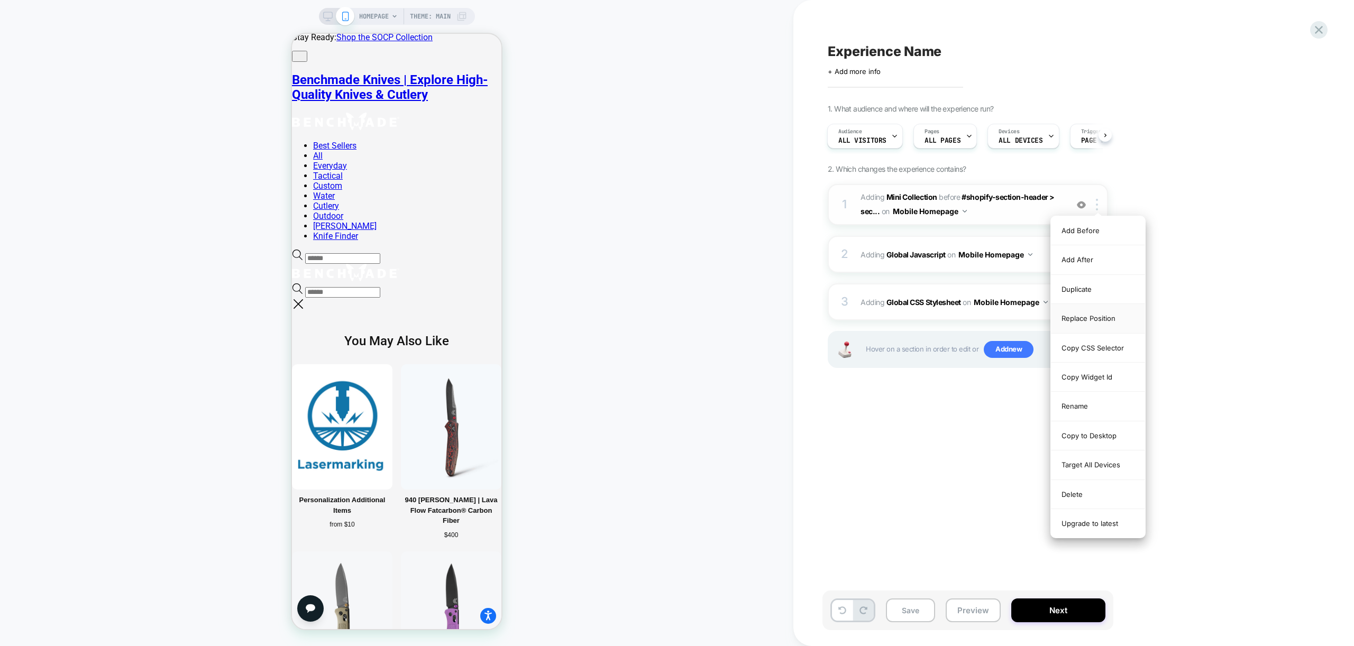
click at [1097, 314] on div "Replace Position" at bounding box center [1098, 318] width 94 height 29
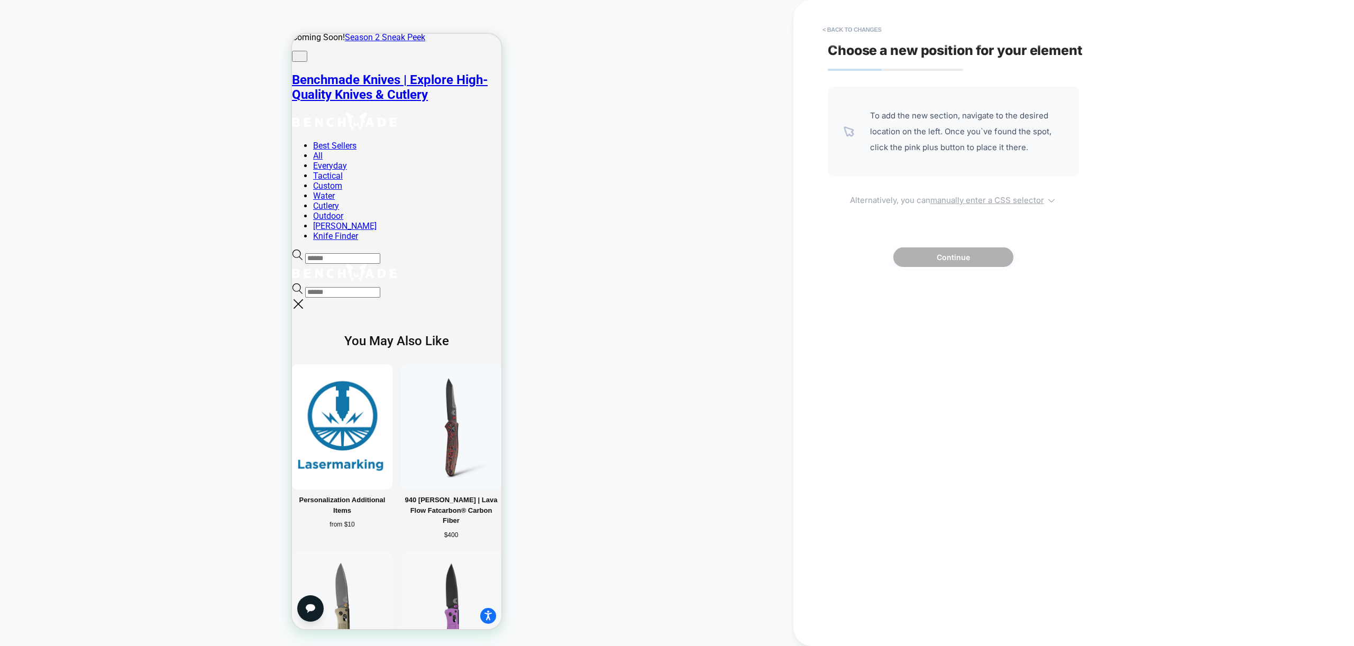
click at [990, 199] on u "manually enter a CSS selector" at bounding box center [987, 200] width 114 height 10
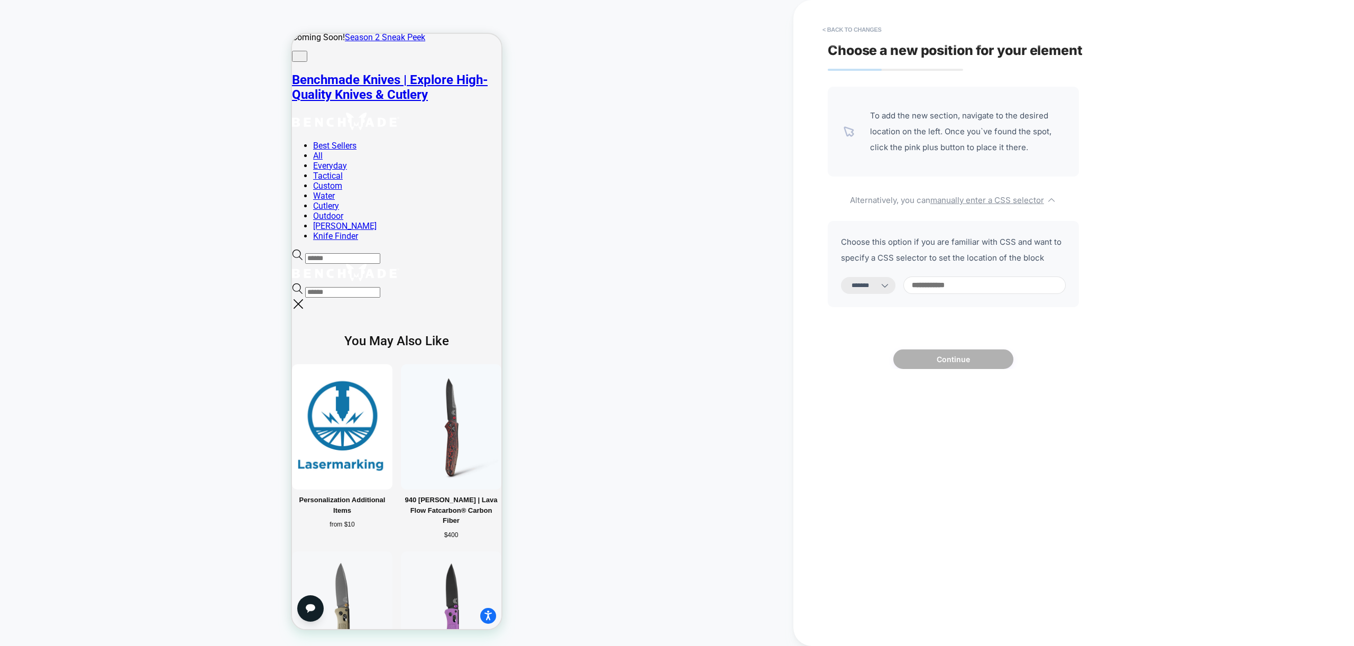
click at [890, 290] on icon at bounding box center [884, 285] width 11 height 11
click at [880, 289] on select "**********" at bounding box center [868, 285] width 54 height 17
select select "**********"
click at [841, 277] on select "**********" at bounding box center [868, 285] width 54 height 17
click at [948, 288] on input at bounding box center [984, 285] width 162 height 17
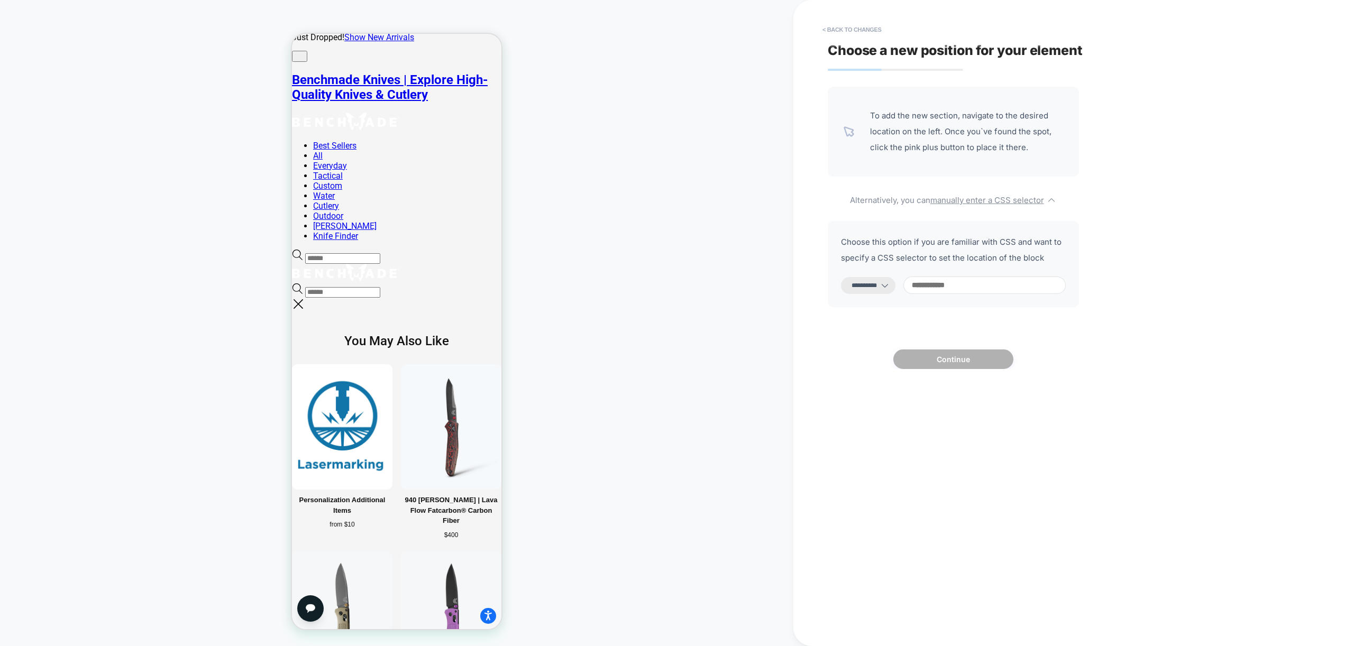
paste input "**********"
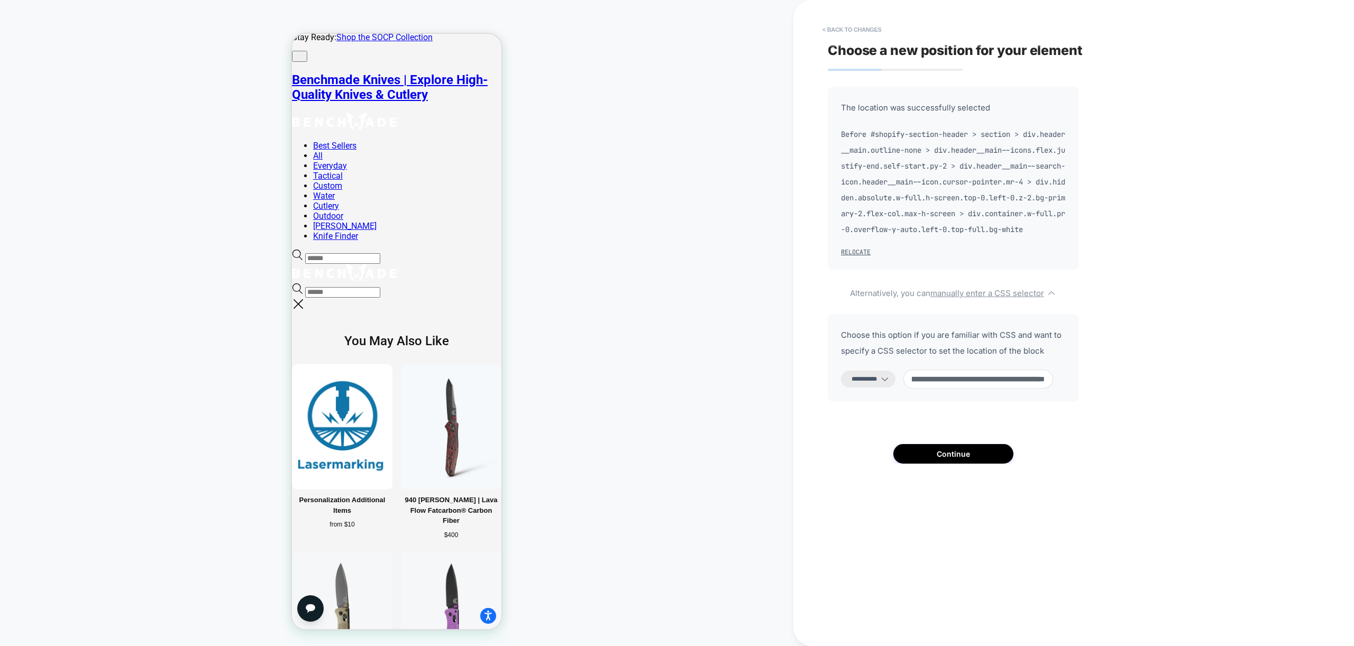
type input "**********"
click at [884, 388] on select "**********" at bounding box center [868, 379] width 54 height 17
select select "*******"
click at [841, 386] on select "**********" at bounding box center [868, 379] width 54 height 17
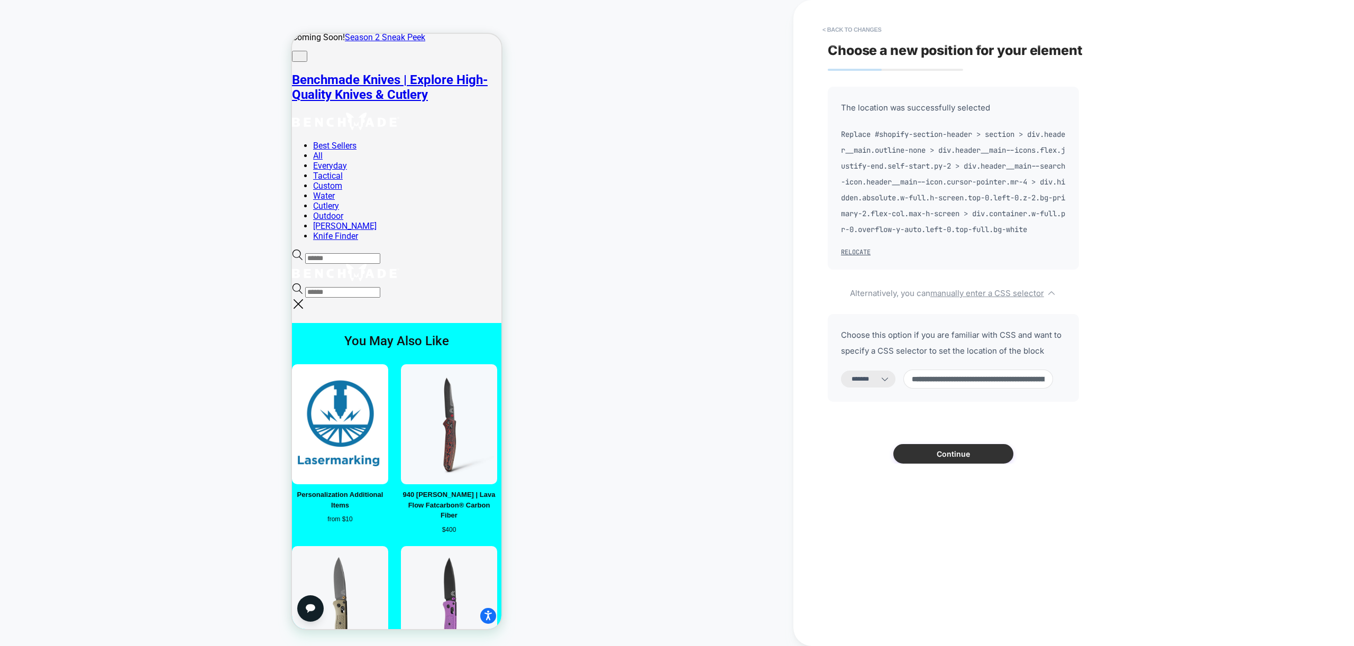
drag, startPoint x: 960, startPoint y: 472, endPoint x: 934, endPoint y: 475, distance: 26.7
click at [960, 464] on button "Continue" at bounding box center [953, 454] width 120 height 20
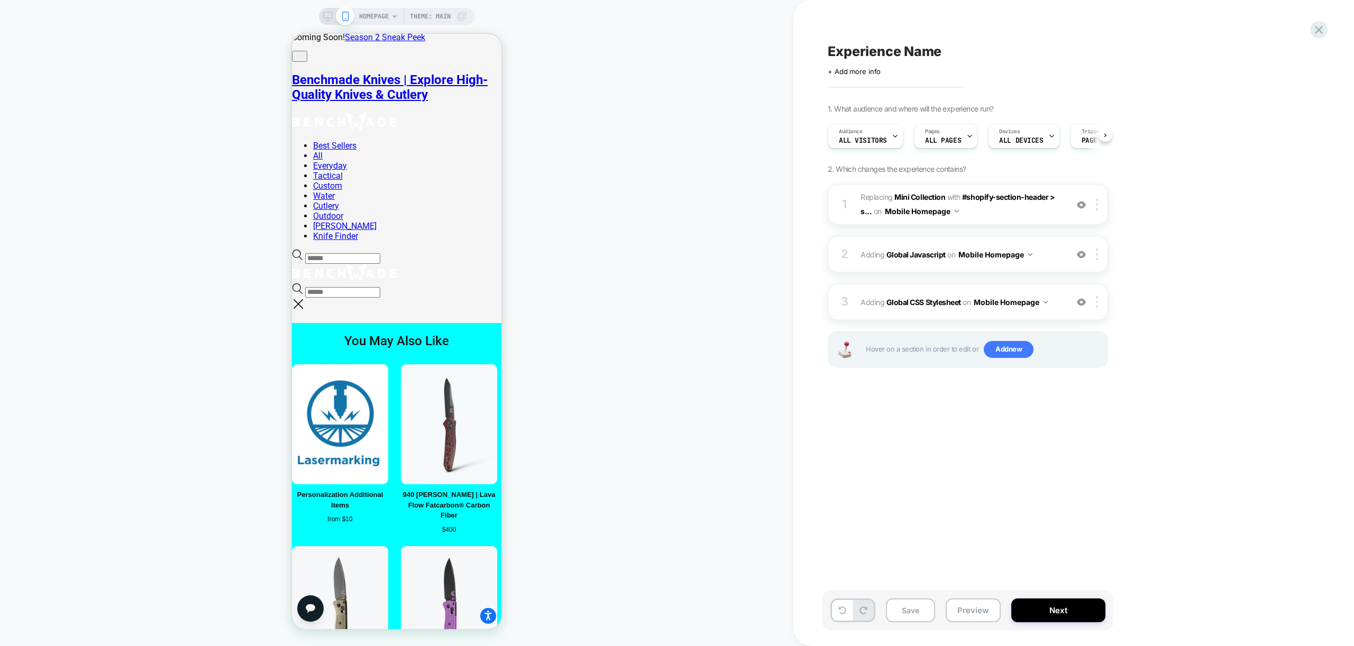
scroll to position [0, 1]
click at [980, 606] on button "Preview" at bounding box center [973, 611] width 55 height 24
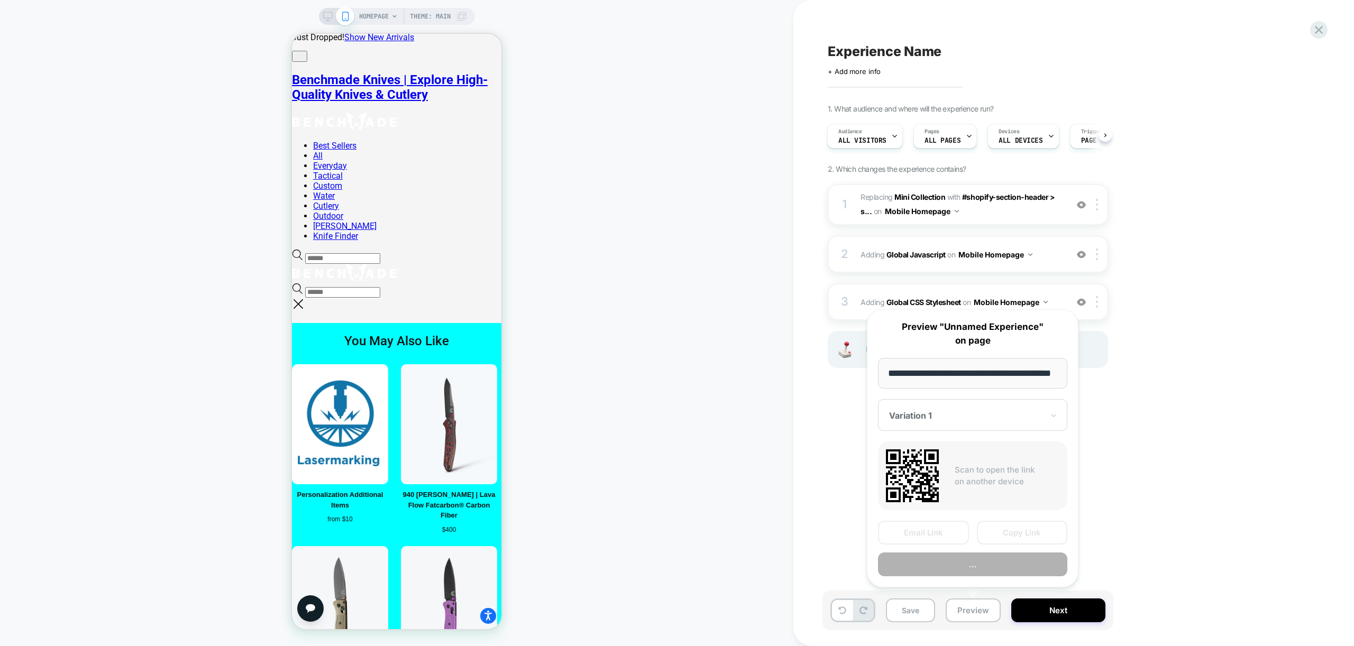
scroll to position [0, 43]
click at [1012, 565] on button "Preview" at bounding box center [972, 565] width 189 height 24
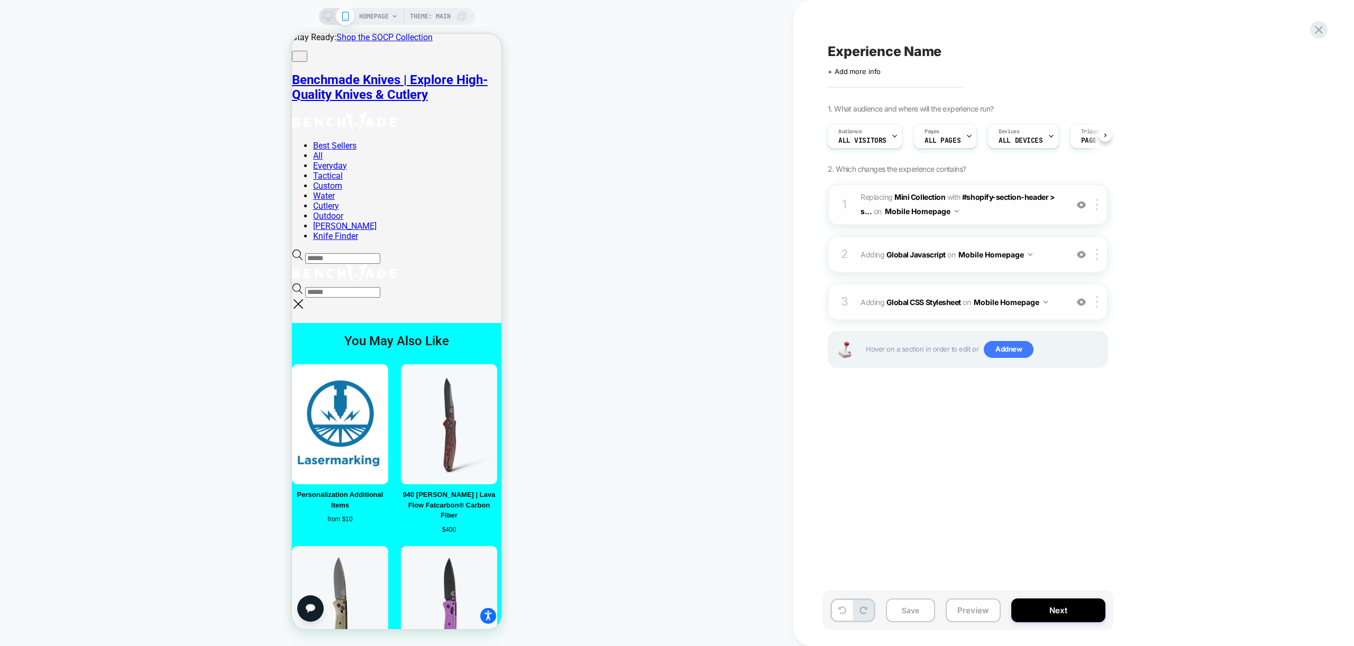
click at [955, 212] on img at bounding box center [957, 211] width 4 height 3
click at [913, 374] on div "Mobile All Pages" at bounding box center [921, 372] width 128 height 23
click at [1029, 254] on img at bounding box center [1030, 254] width 4 height 3
click at [990, 415] on div "Mobile All Pages" at bounding box center [995, 415] width 128 height 23
click at [1043, 302] on button "Mobile Homepage" at bounding box center [1011, 302] width 74 height 15
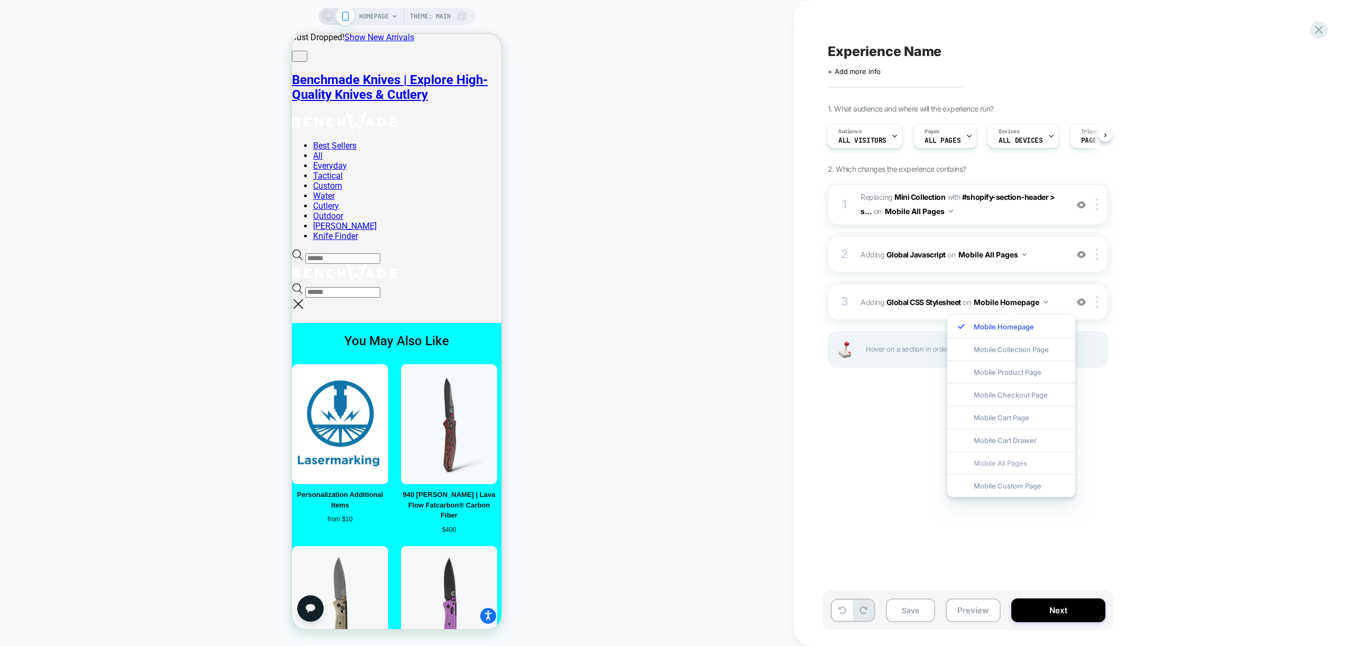
click at [1018, 460] on div "Mobile All Pages" at bounding box center [1011, 463] width 128 height 23
click at [1096, 204] on img at bounding box center [1097, 205] width 2 height 12
click at [1101, 206] on div at bounding box center [1098, 205] width 17 height 12
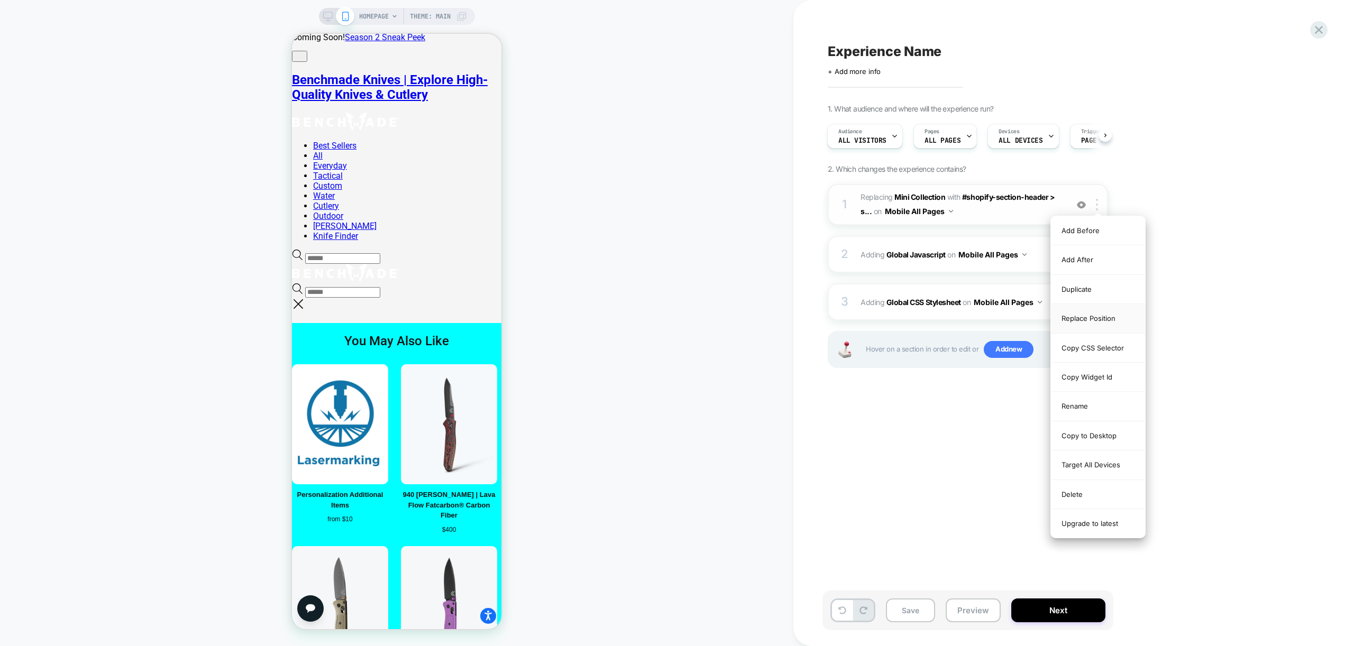
click at [1091, 320] on div "Replace Position" at bounding box center [1098, 318] width 94 height 29
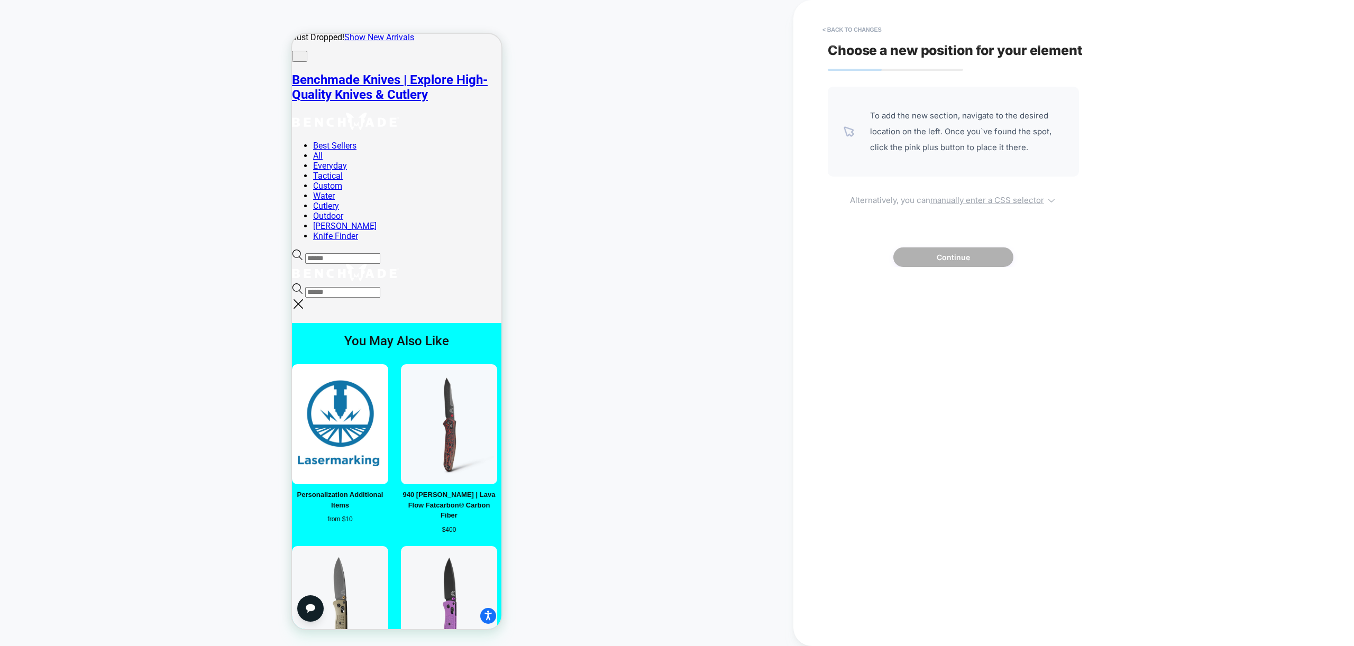
click at [992, 197] on u "manually enter a CSS selector" at bounding box center [987, 200] width 114 height 10
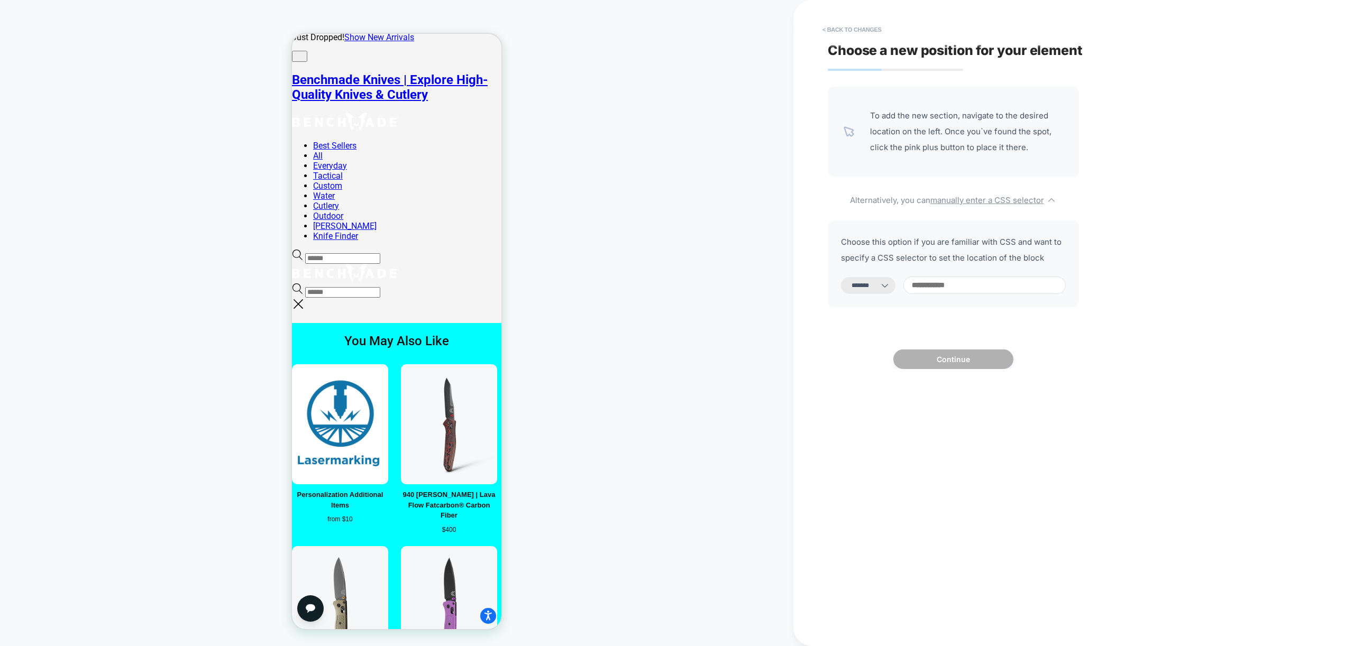
click at [873, 280] on select "**********" at bounding box center [868, 285] width 54 height 17
select select "**********"
click at [841, 277] on select "**********" at bounding box center [868, 285] width 54 height 17
click at [956, 283] on input at bounding box center [984, 285] width 162 height 17
paste input "**********"
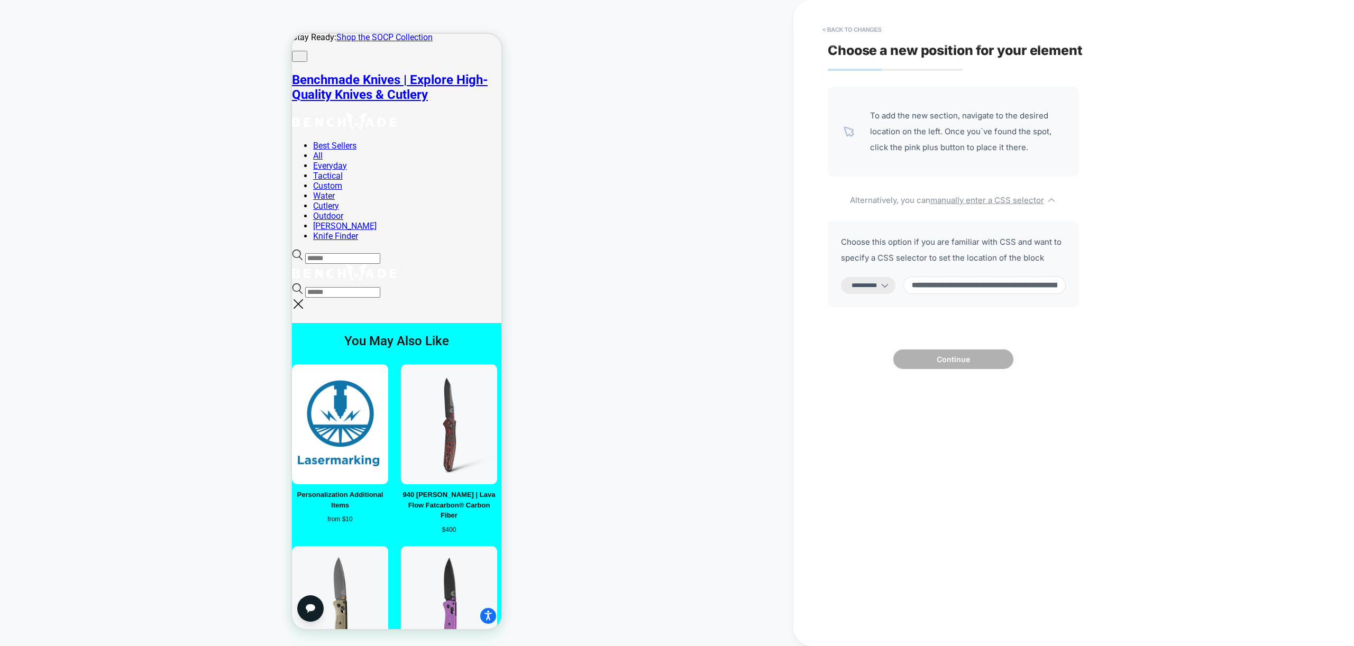
scroll to position [0, 1498]
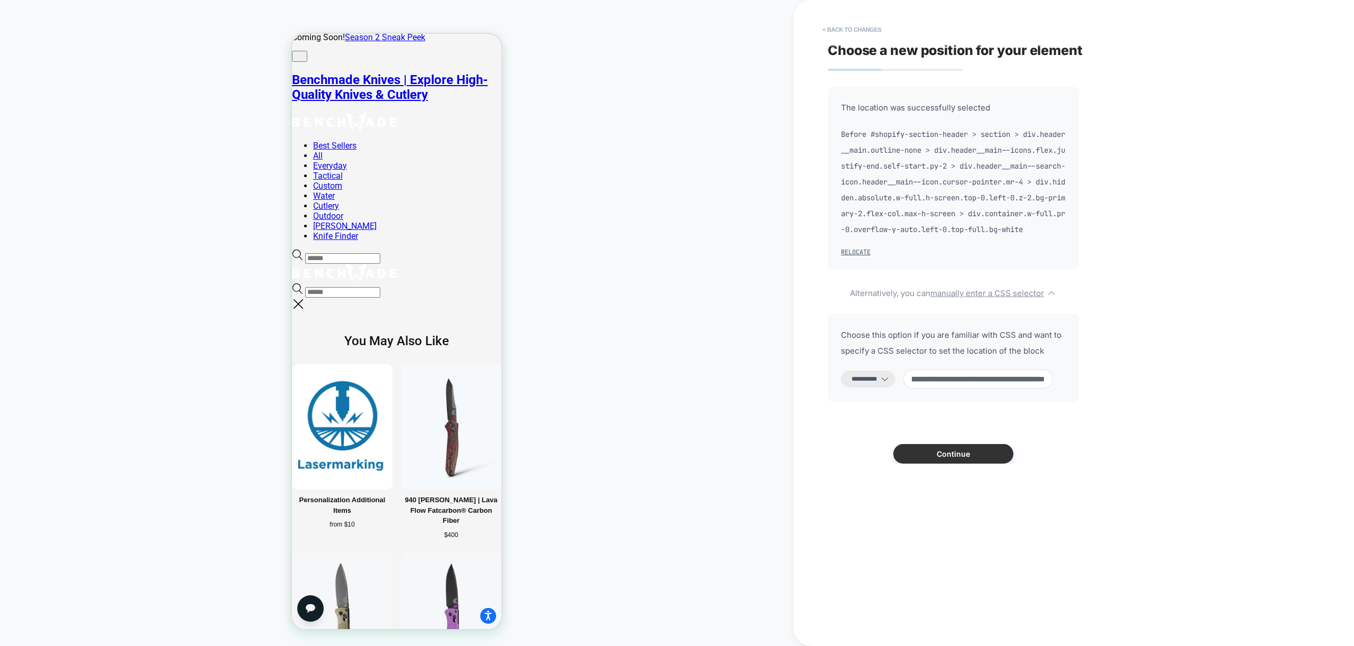
type input "**********"
click at [964, 464] on button "Continue" at bounding box center [953, 454] width 120 height 20
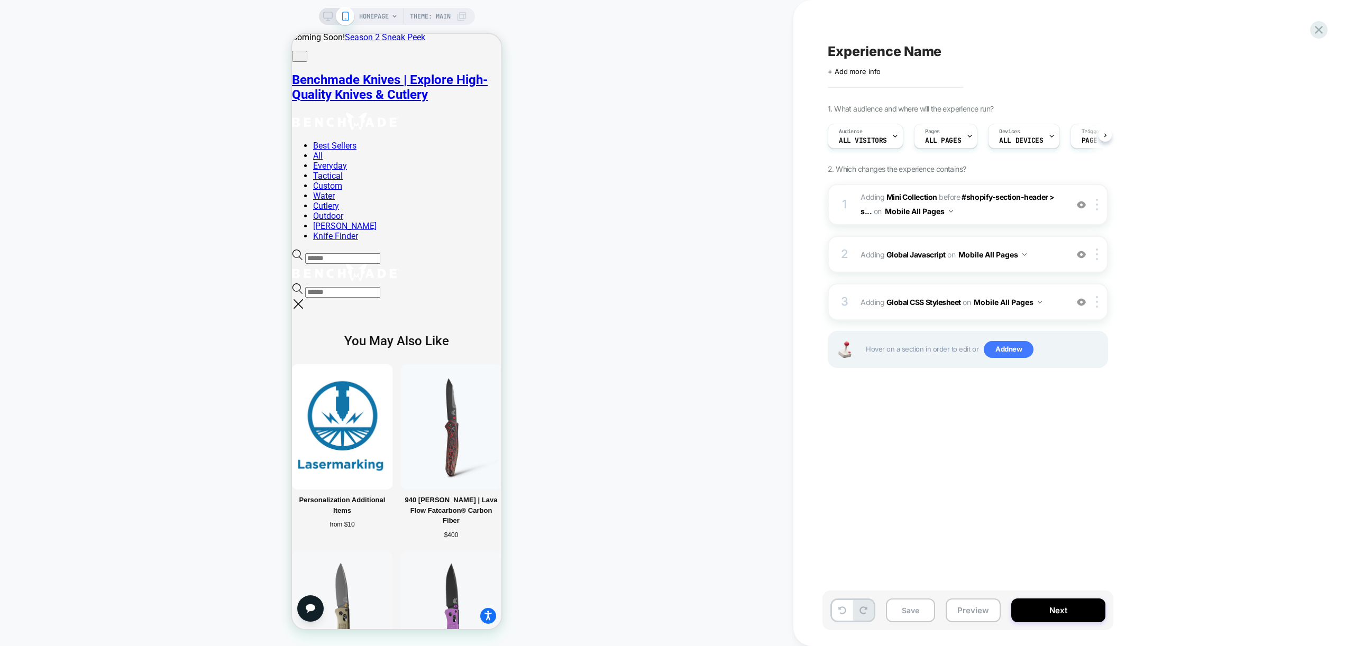
scroll to position [0, 1]
click at [1084, 206] on img at bounding box center [1081, 204] width 9 height 9
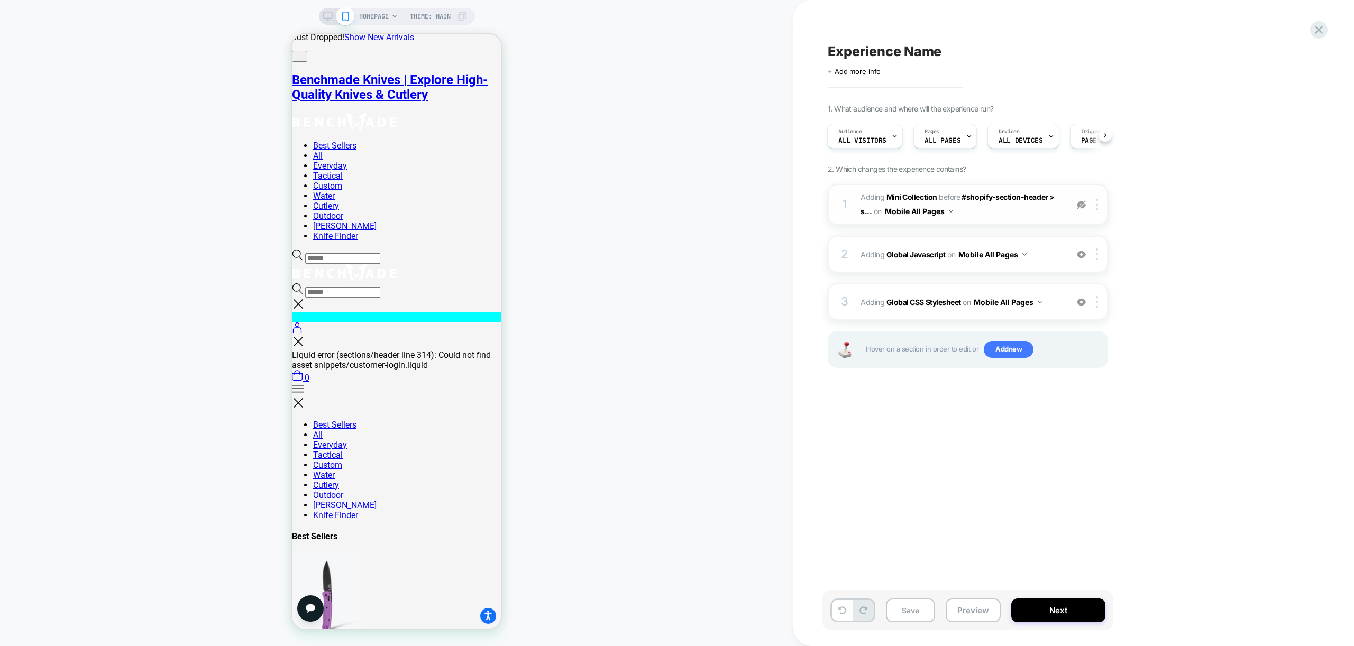
click at [1084, 206] on img at bounding box center [1081, 204] width 9 height 9
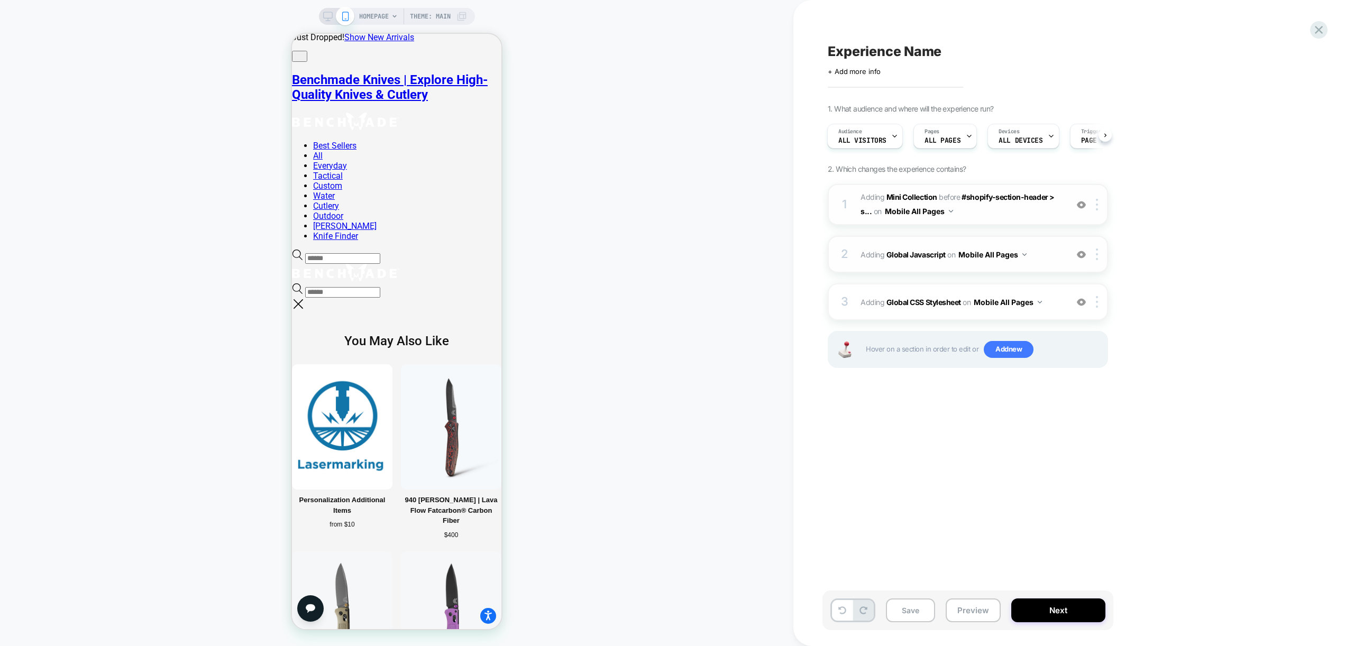
click at [1029, 267] on div "2 Adding Global Javascript on Mobile All Pages Add Before Add After Copy to Des…" at bounding box center [968, 254] width 280 height 37
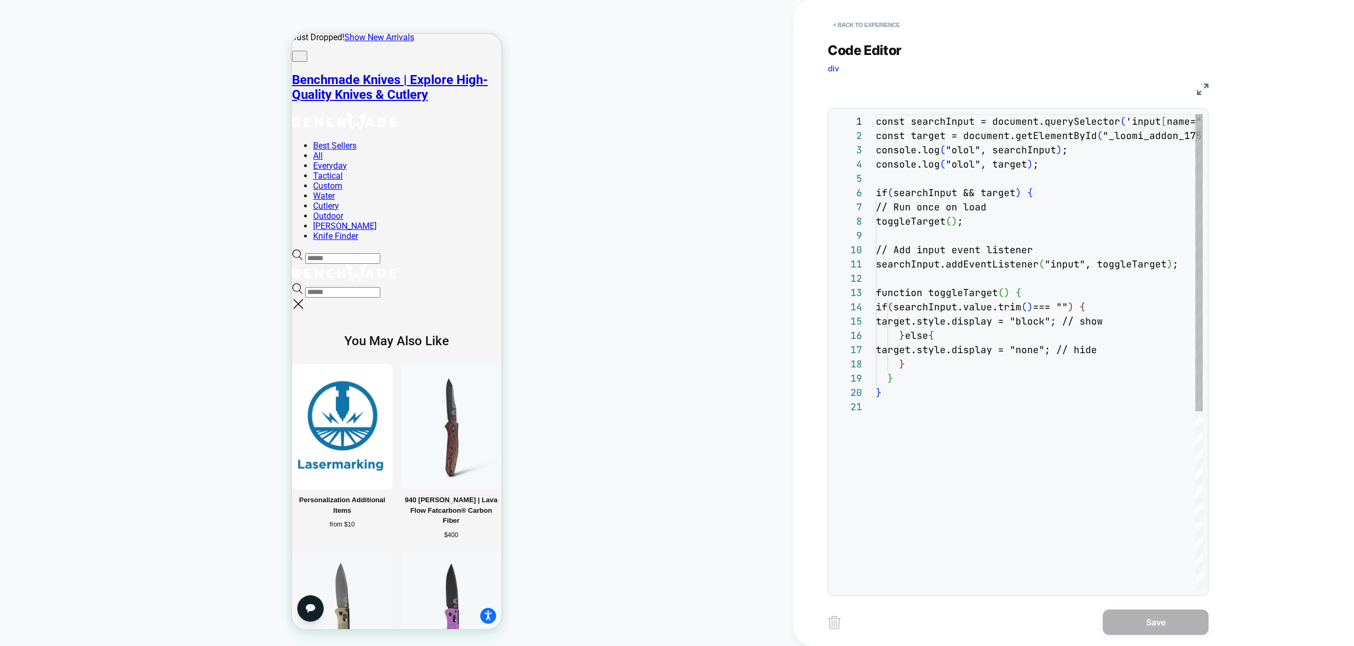
scroll to position [143, 0]
click at [859, 22] on button "< Back to experience" at bounding box center [866, 24] width 77 height 17
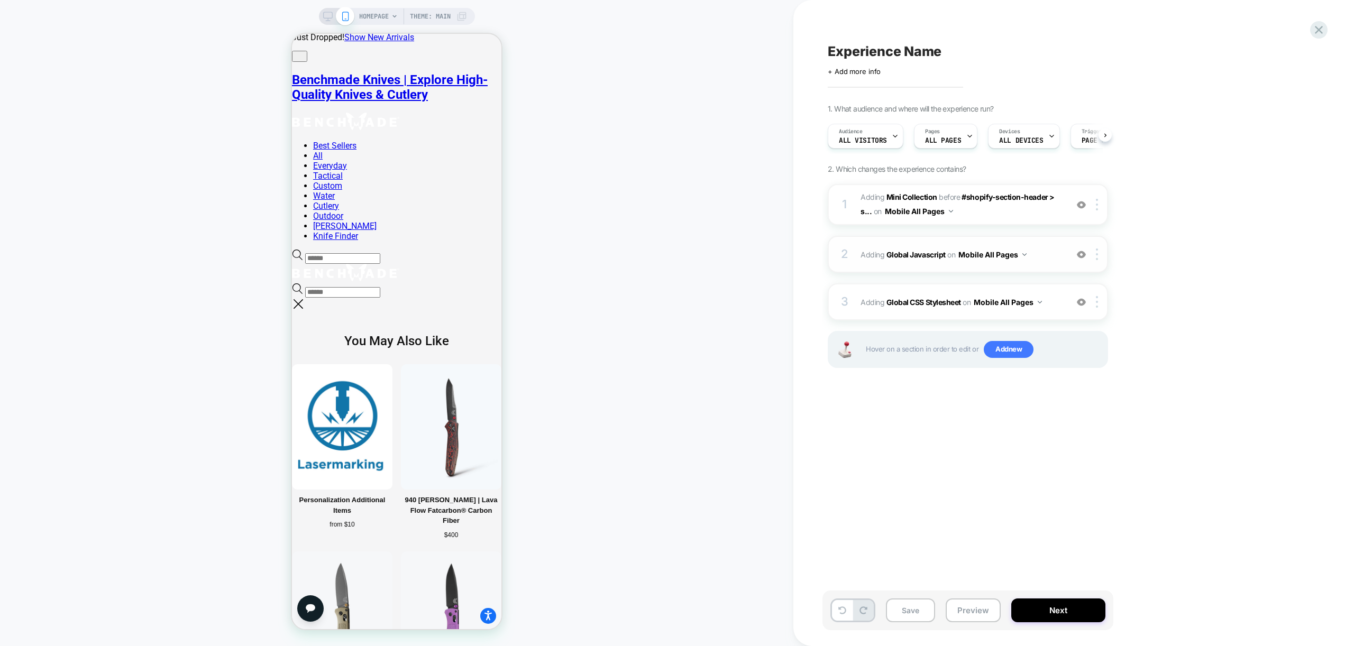
scroll to position [0, 1]
click at [1075, 257] on div at bounding box center [1080, 255] width 17 height 12
click at [967, 608] on button "Preview" at bounding box center [973, 611] width 55 height 24
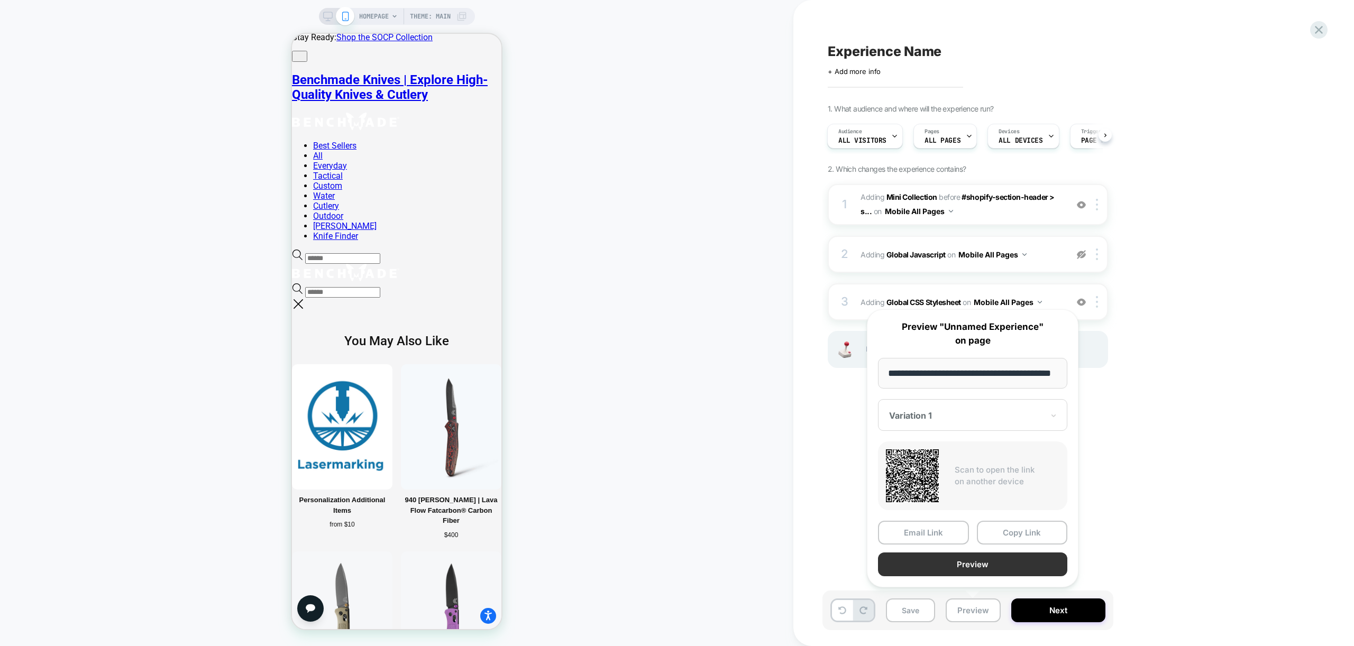
scroll to position [0, 43]
click at [976, 569] on button "Preview" at bounding box center [972, 565] width 189 height 24
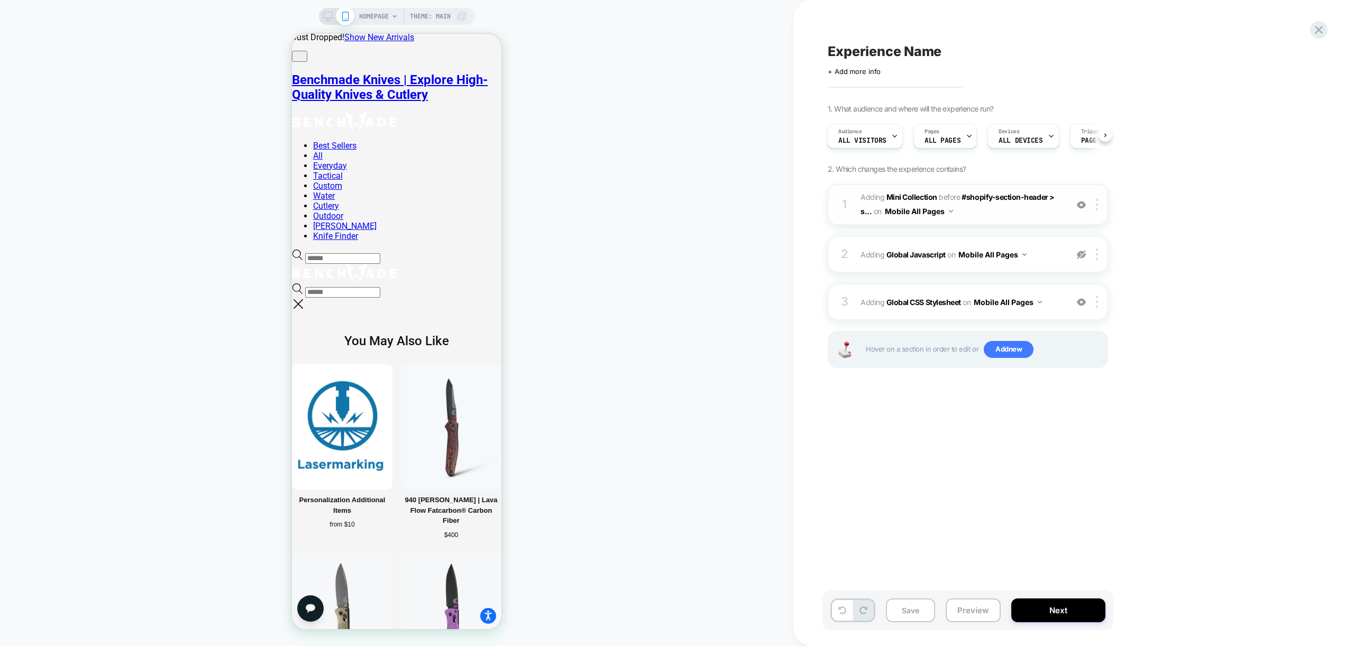
click at [980, 217] on span "#_loomi_addon_1758189064960 Adding Mini Collection BEFORE #shopify-section-head…" at bounding box center [960, 204] width 201 height 29
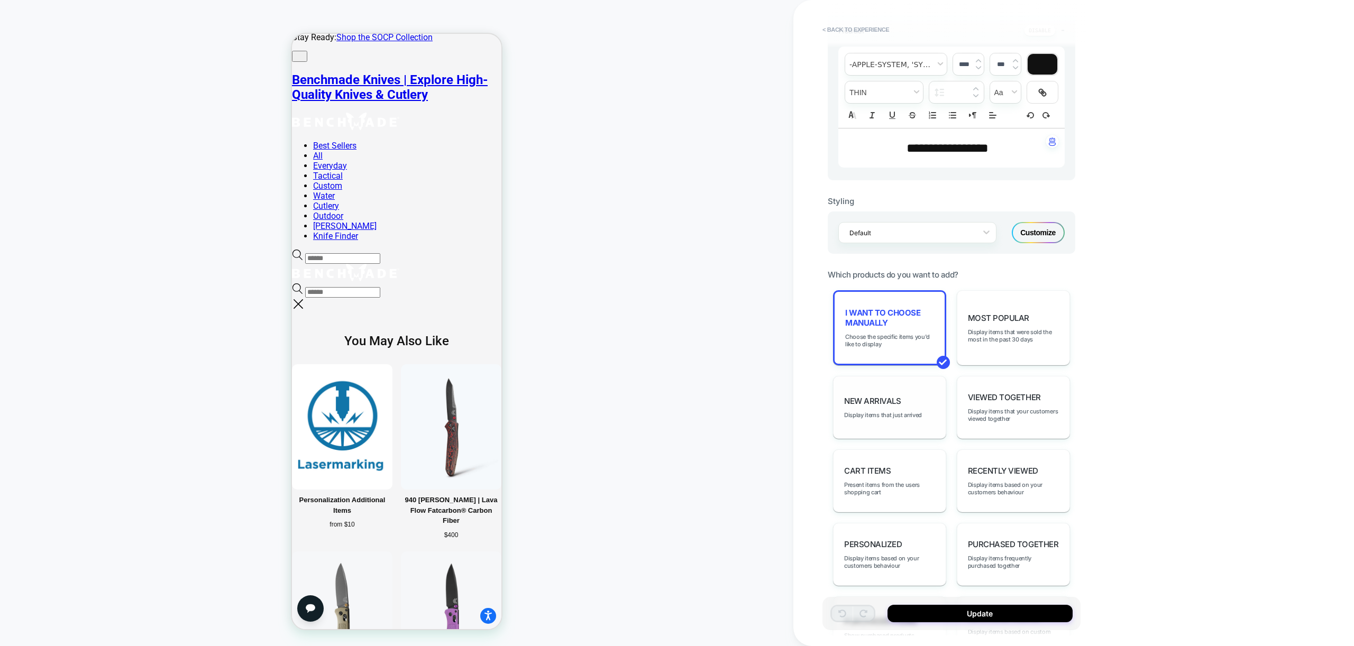
scroll to position [313, 0]
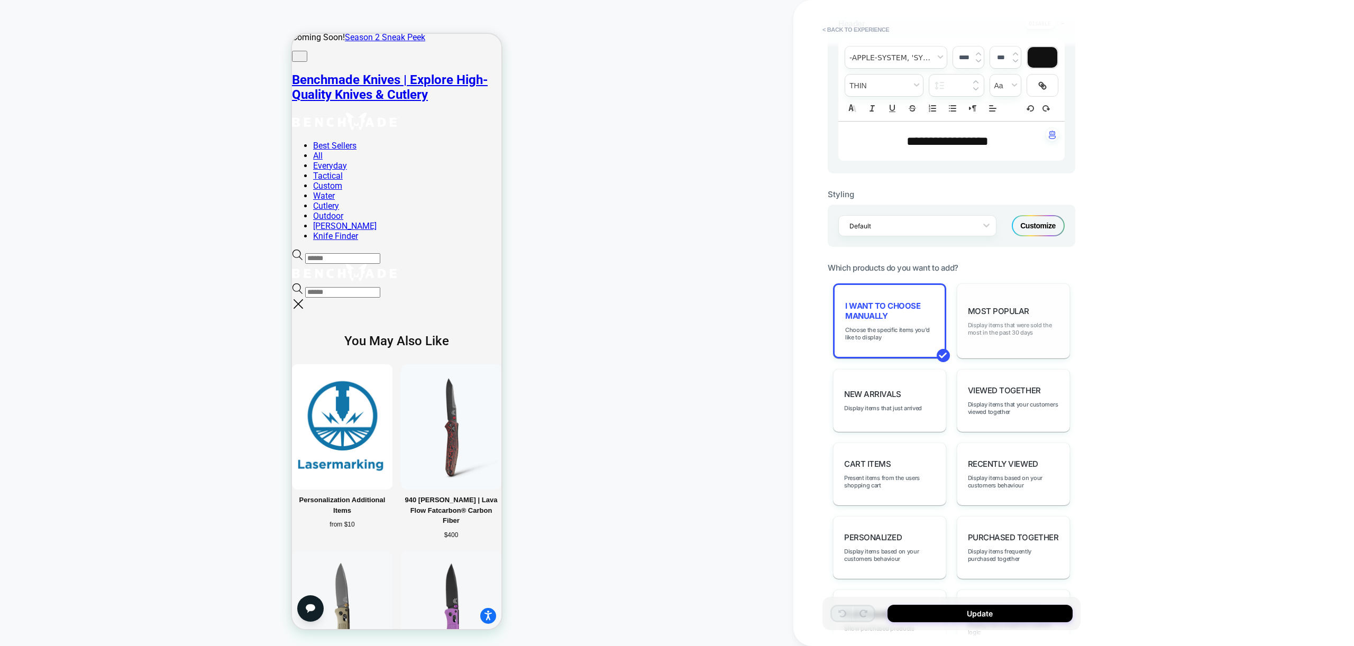
click at [1017, 331] on span "Display items that were sold the most in the past 30 days" at bounding box center [1013, 329] width 91 height 15
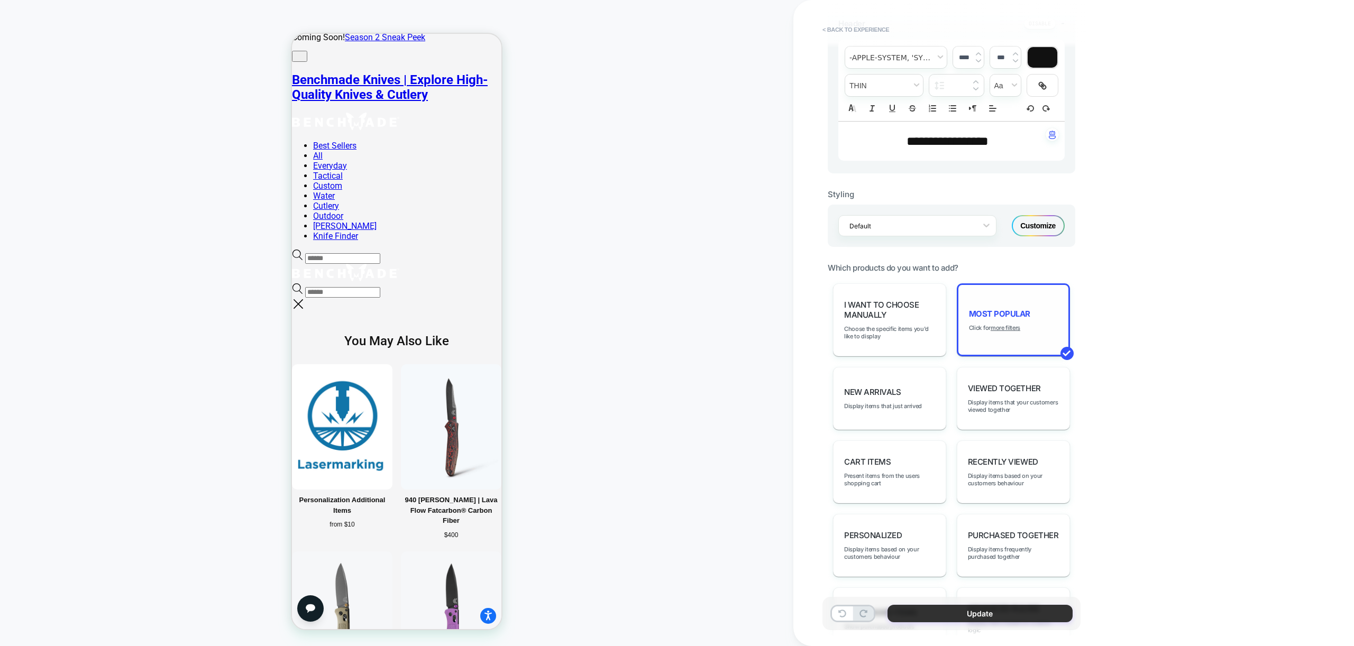
click at [1001, 616] on button "Update" at bounding box center [979, 613] width 185 height 17
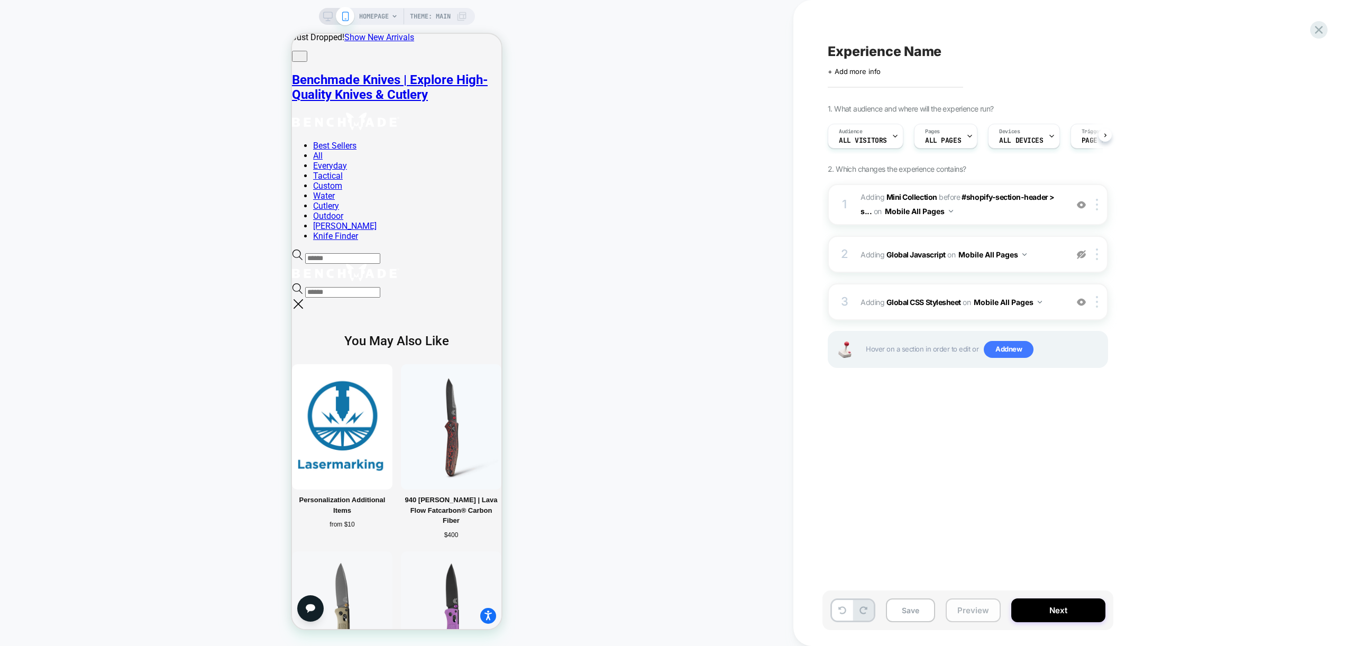
scroll to position [0, 1]
click at [978, 617] on button "Preview" at bounding box center [973, 611] width 55 height 24
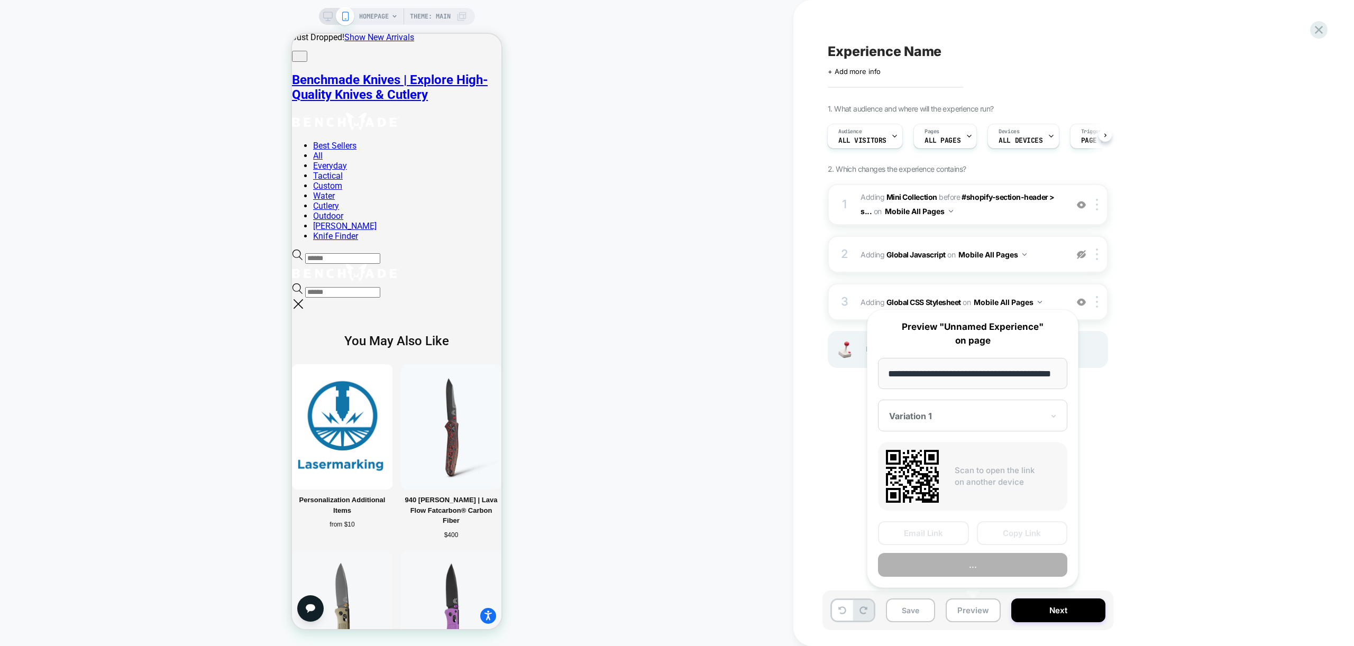
scroll to position [0, 0]
click at [959, 561] on button "Preview" at bounding box center [972, 565] width 189 height 24
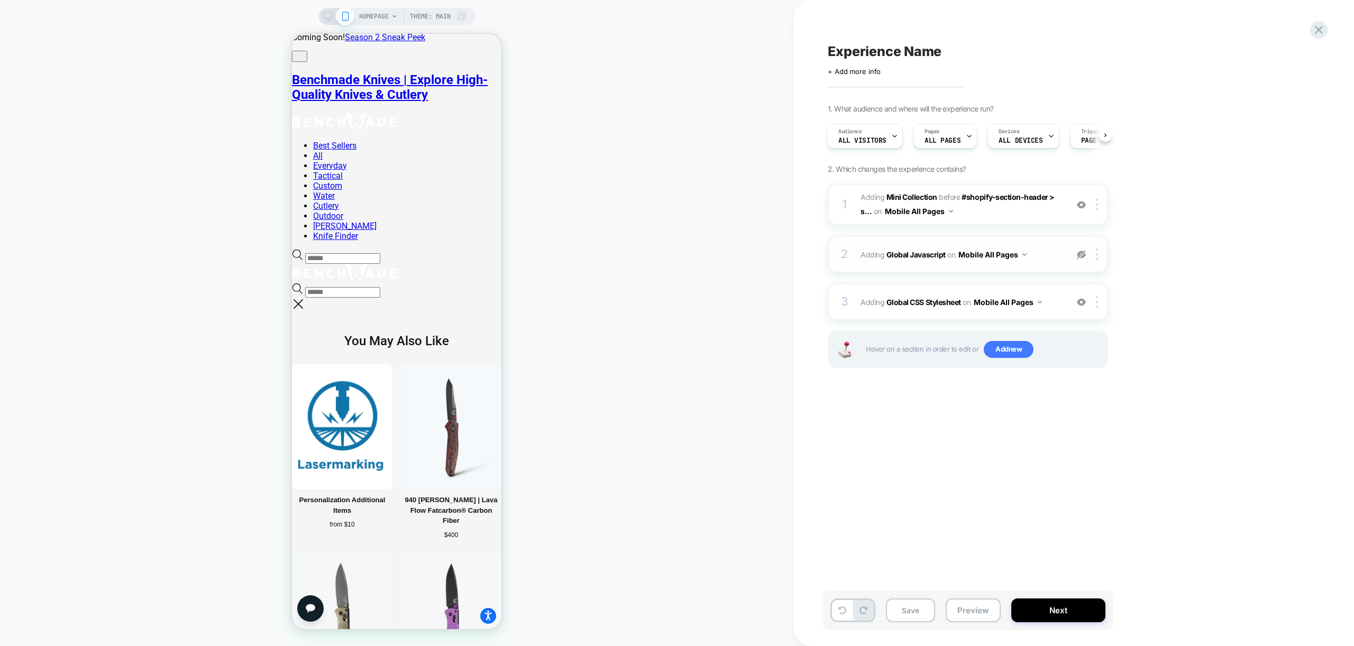
click at [1085, 250] on img at bounding box center [1081, 254] width 9 height 9
click at [350, 287] on input "text" at bounding box center [342, 292] width 75 height 11
type input "*"
click at [673, 149] on div "HOMEPAGE Theme: MAIN" at bounding box center [396, 323] width 793 height 625
click at [981, 614] on button "Preview" at bounding box center [973, 611] width 55 height 24
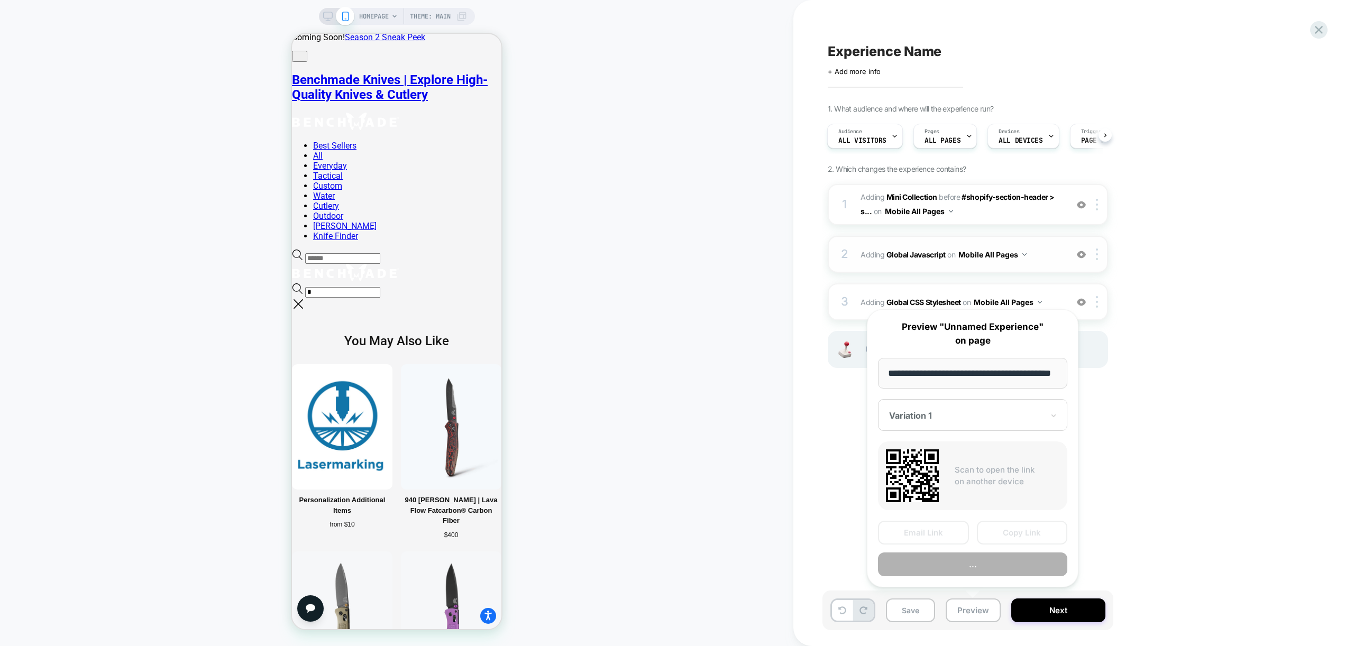
scroll to position [0, 43]
click at [990, 570] on button "Preview" at bounding box center [972, 565] width 189 height 24
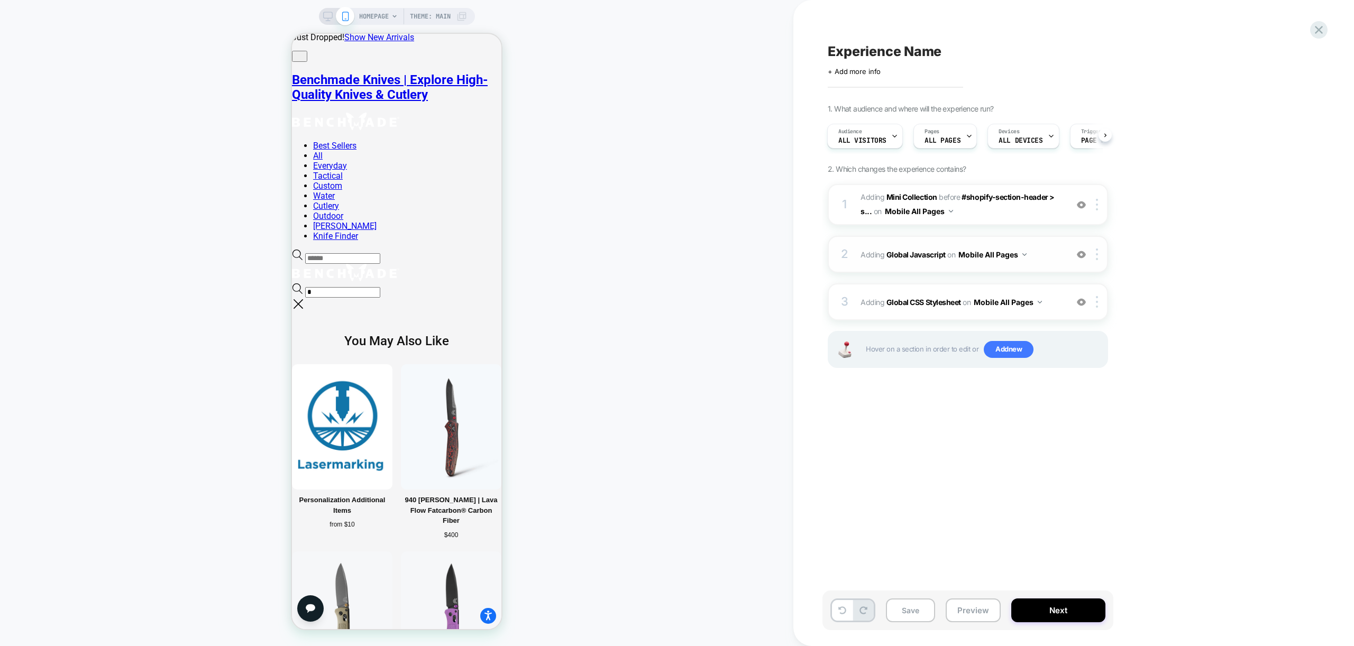
click at [1038, 261] on span "Adding Global Javascript on Mobile All Pages" at bounding box center [960, 254] width 201 height 15
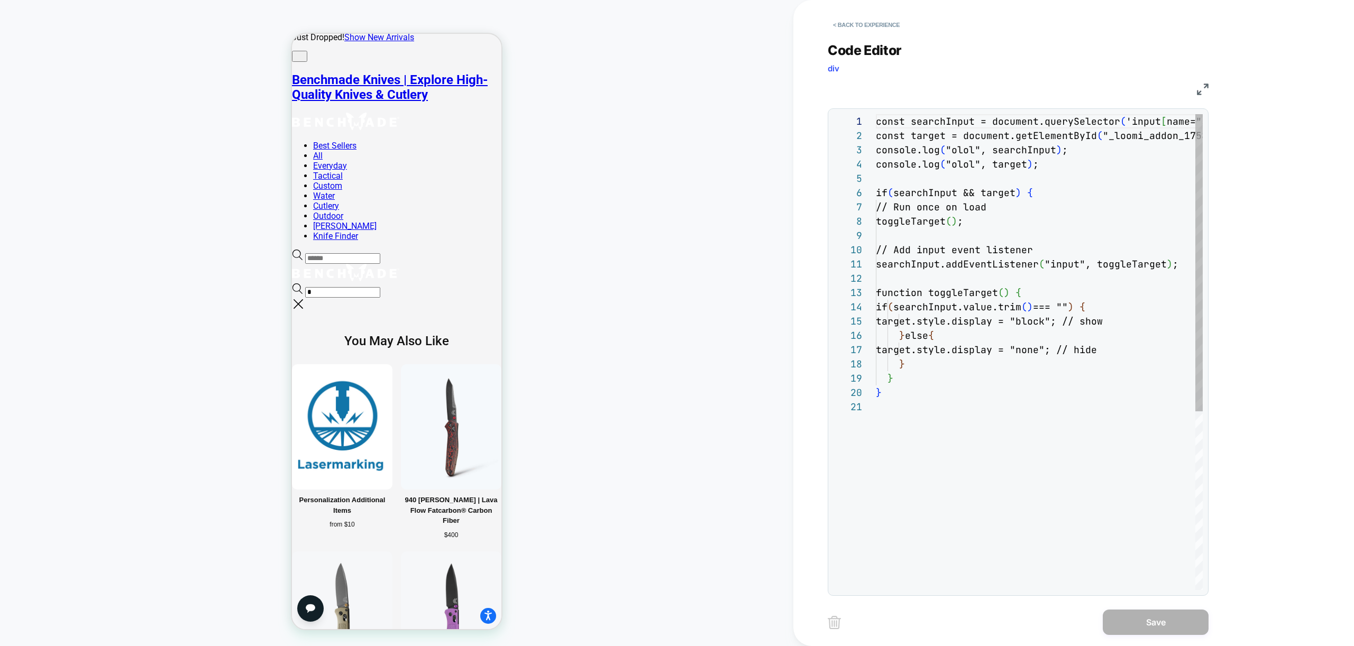
scroll to position [143, 0]
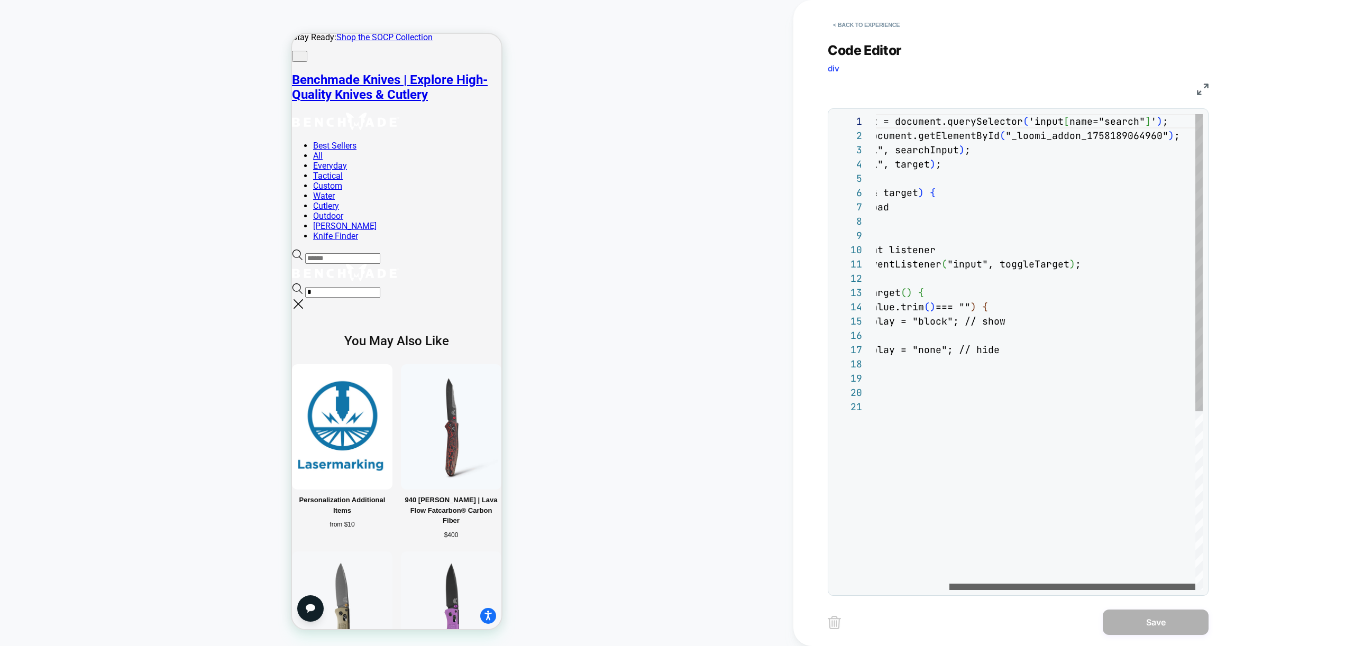
click at [1064, 589] on div at bounding box center [1072, 587] width 246 height 6
drag, startPoint x: 1031, startPoint y: 121, endPoint x: 1145, endPoint y: 115, distance: 114.9
click at [1145, 115] on div "const searchInput = document.querySelector ( 'input [ name="search" ] ' ) ; con…" at bounding box center [990, 495] width 424 height 762
type textarea "**********"
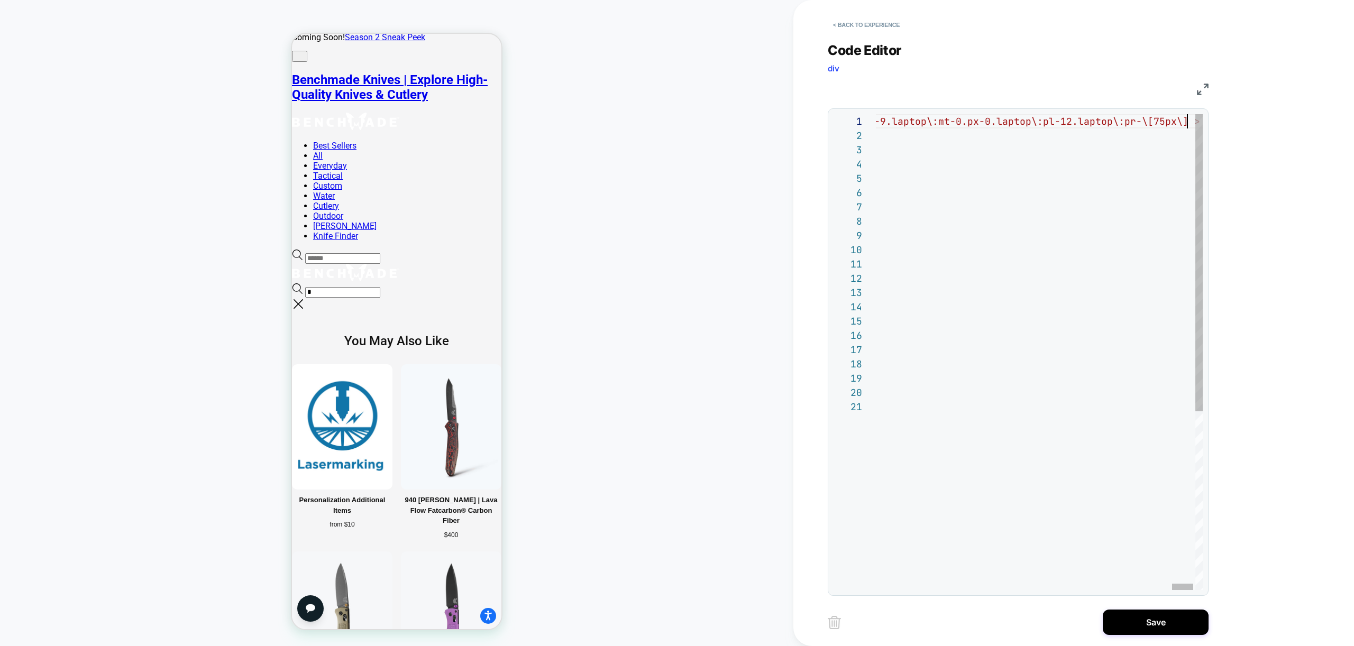
scroll to position [0, 2872]
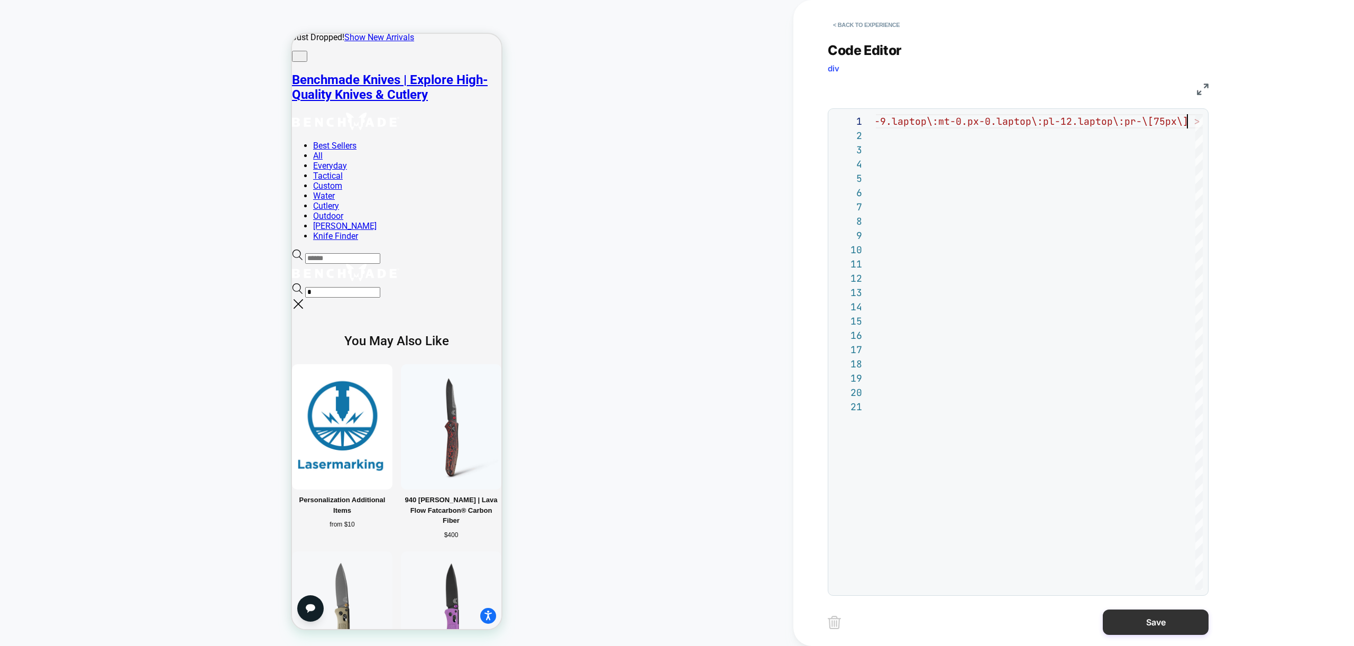
click at [1153, 618] on button "Save" at bounding box center [1156, 622] width 106 height 25
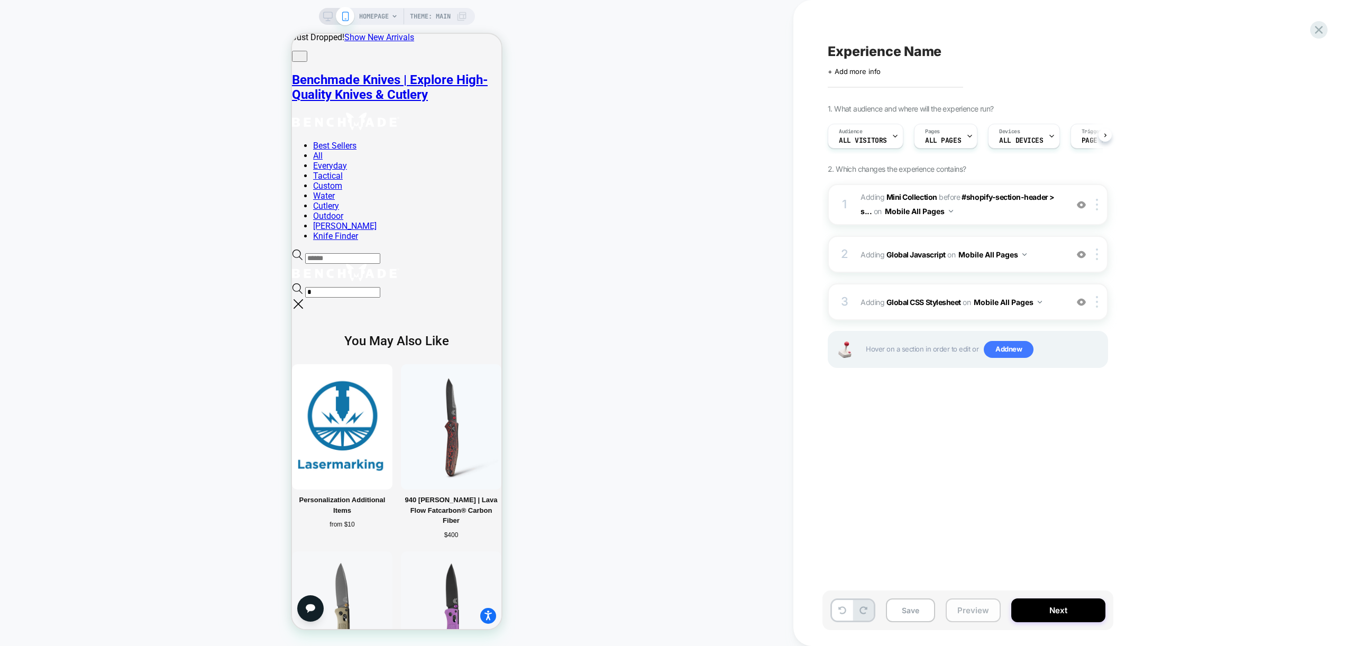
click at [958, 614] on button "Preview" at bounding box center [973, 611] width 55 height 24
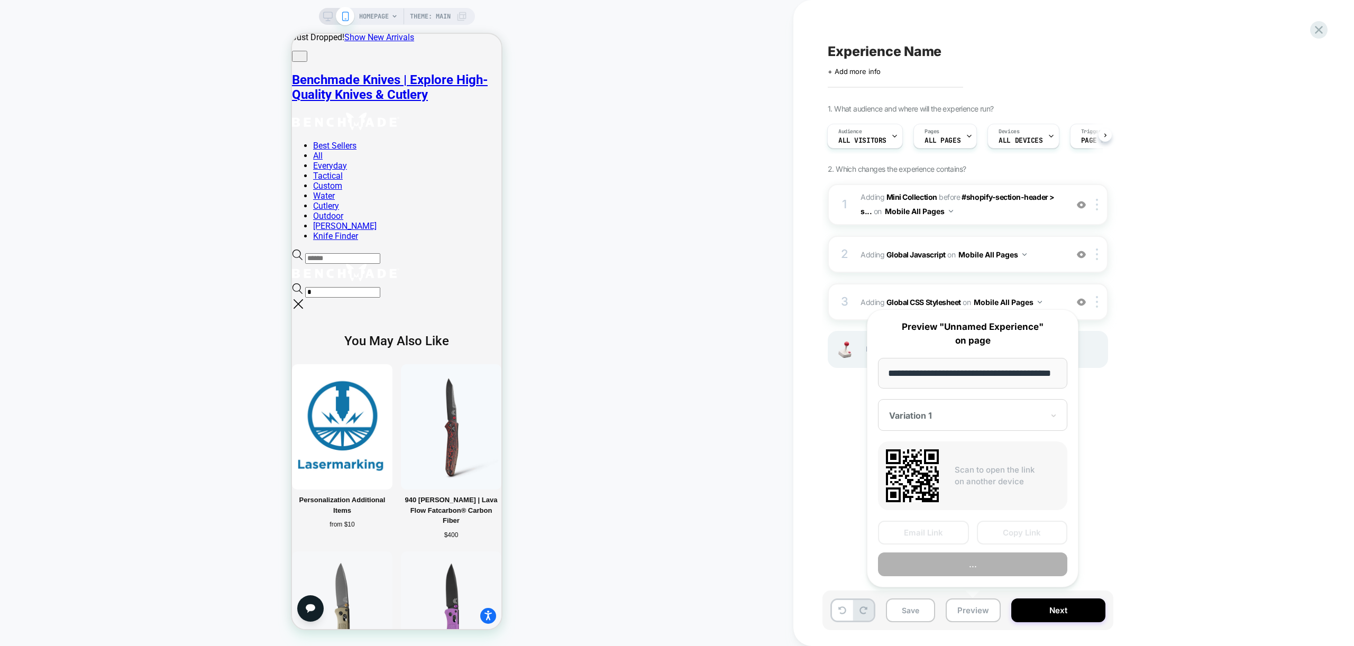
scroll to position [0, 43]
click at [973, 570] on button "Preview" at bounding box center [972, 565] width 189 height 24
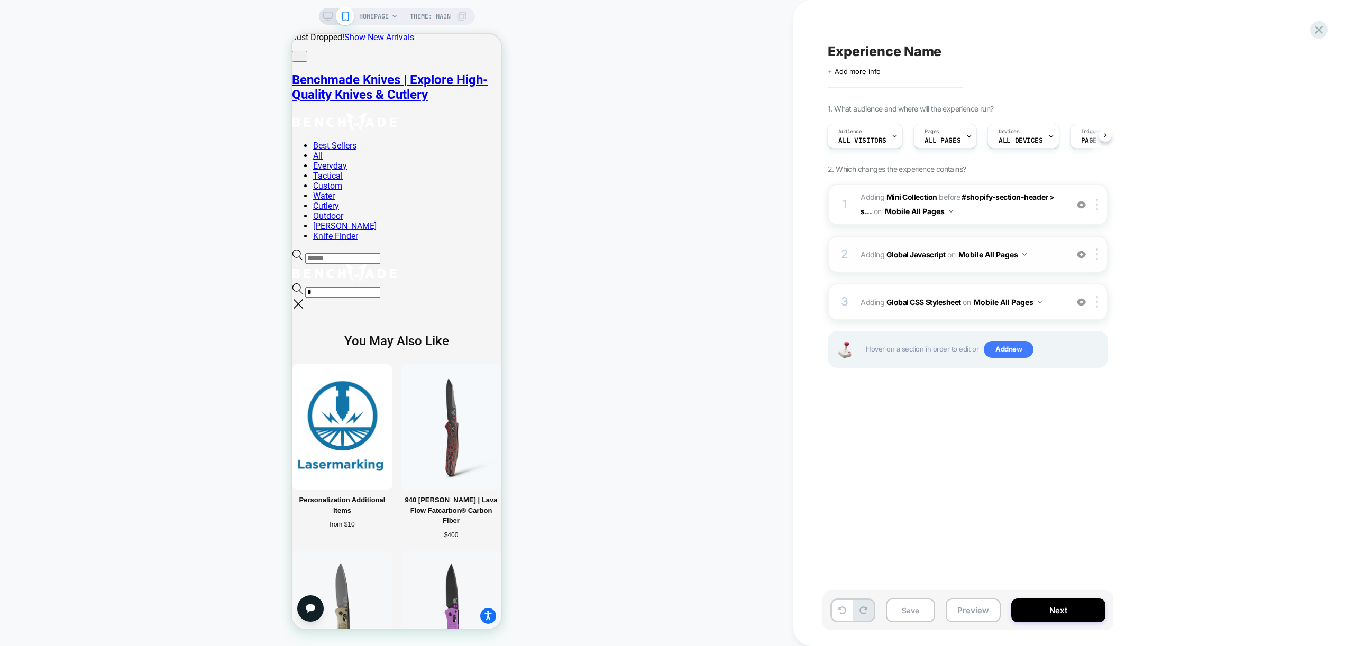
click at [1040, 260] on span "Adding Global Javascript on Mobile All Pages" at bounding box center [960, 254] width 201 height 15
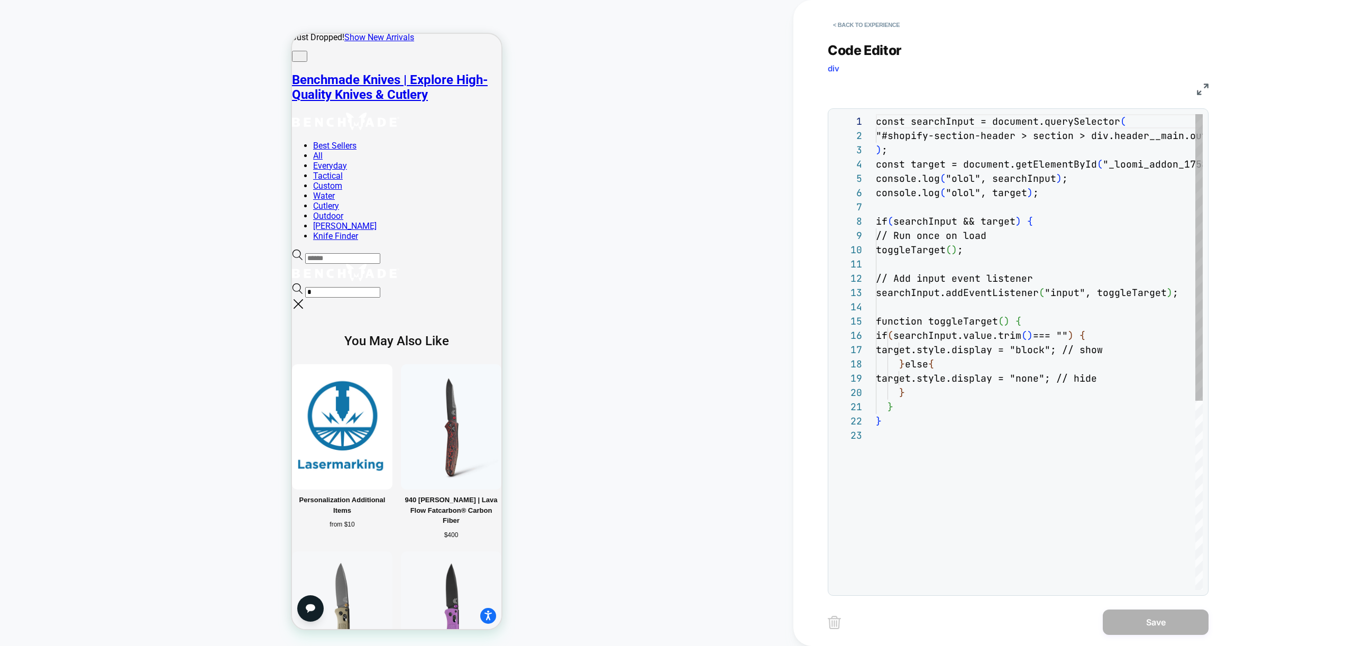
scroll to position [14, 0]
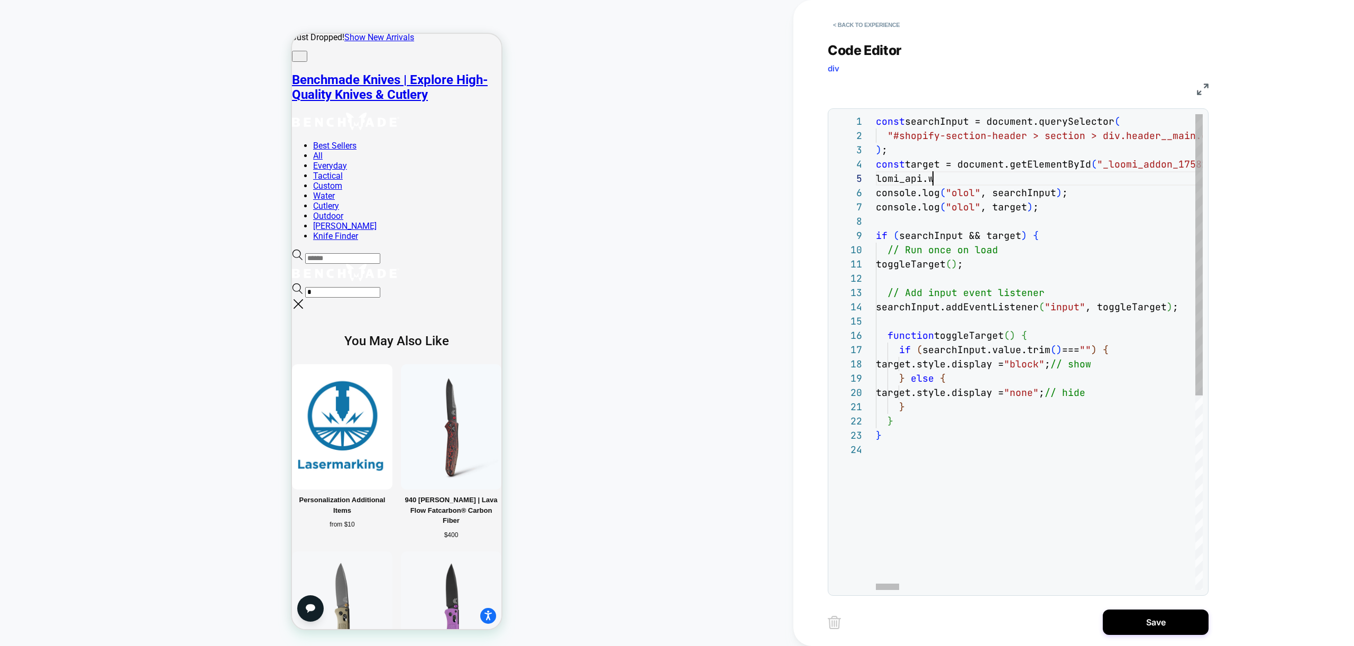
scroll to position [43, 51]
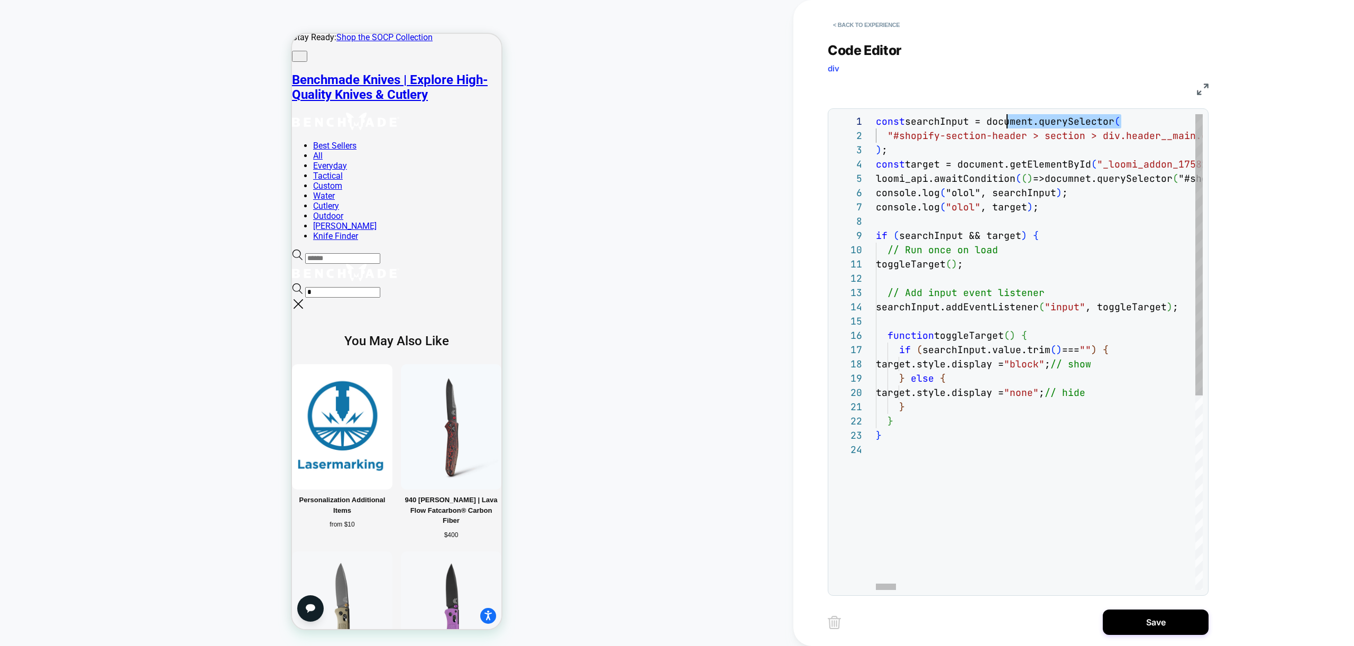
scroll to position [0, 114]
drag, startPoint x: 1117, startPoint y: 115, endPoint x: 989, endPoint y: 119, distance: 128.0
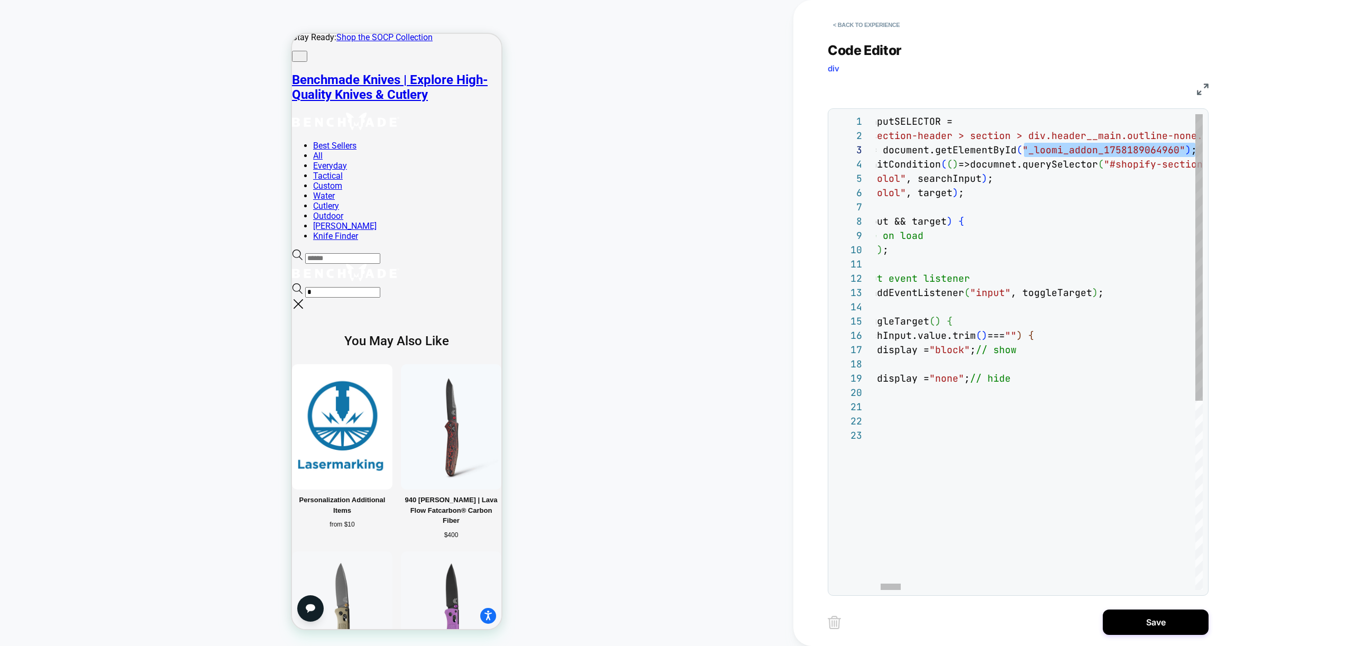
drag, startPoint x: 1115, startPoint y: 150, endPoint x: 1286, endPoint y: 154, distance: 170.9
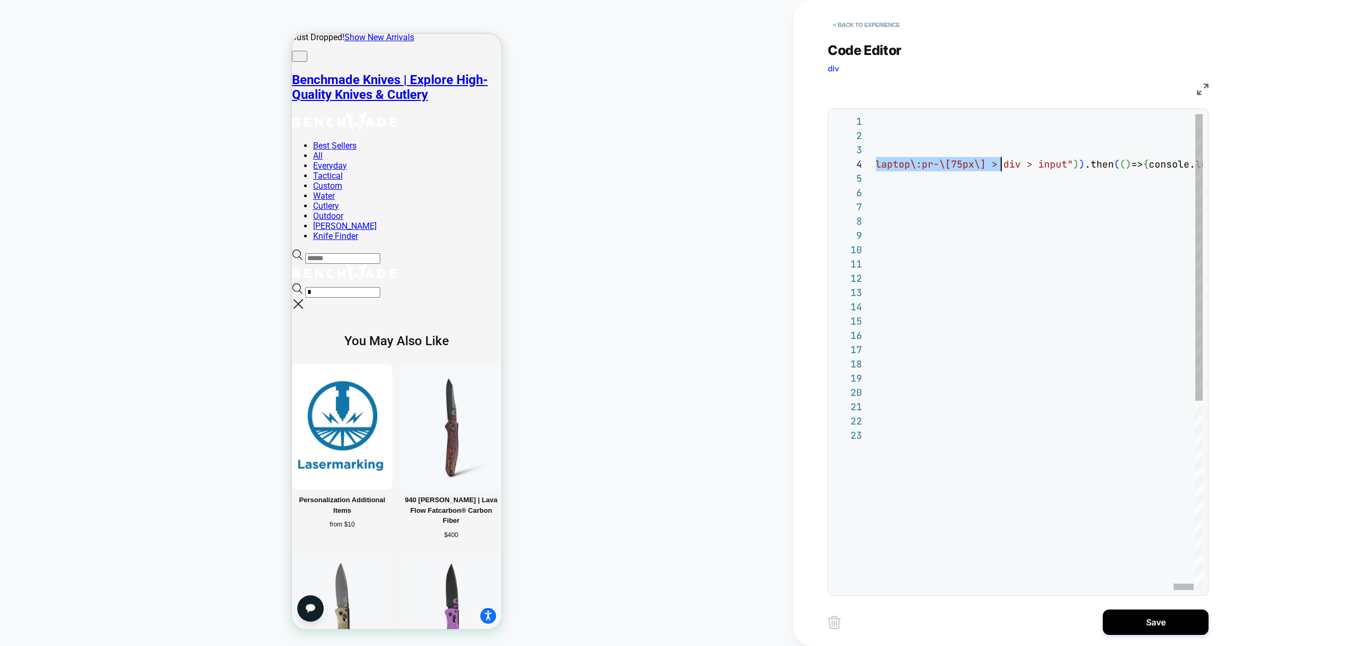
scroll to position [29, 4838]
drag, startPoint x: 1099, startPoint y: 164, endPoint x: 987, endPoint y: 168, distance: 112.2
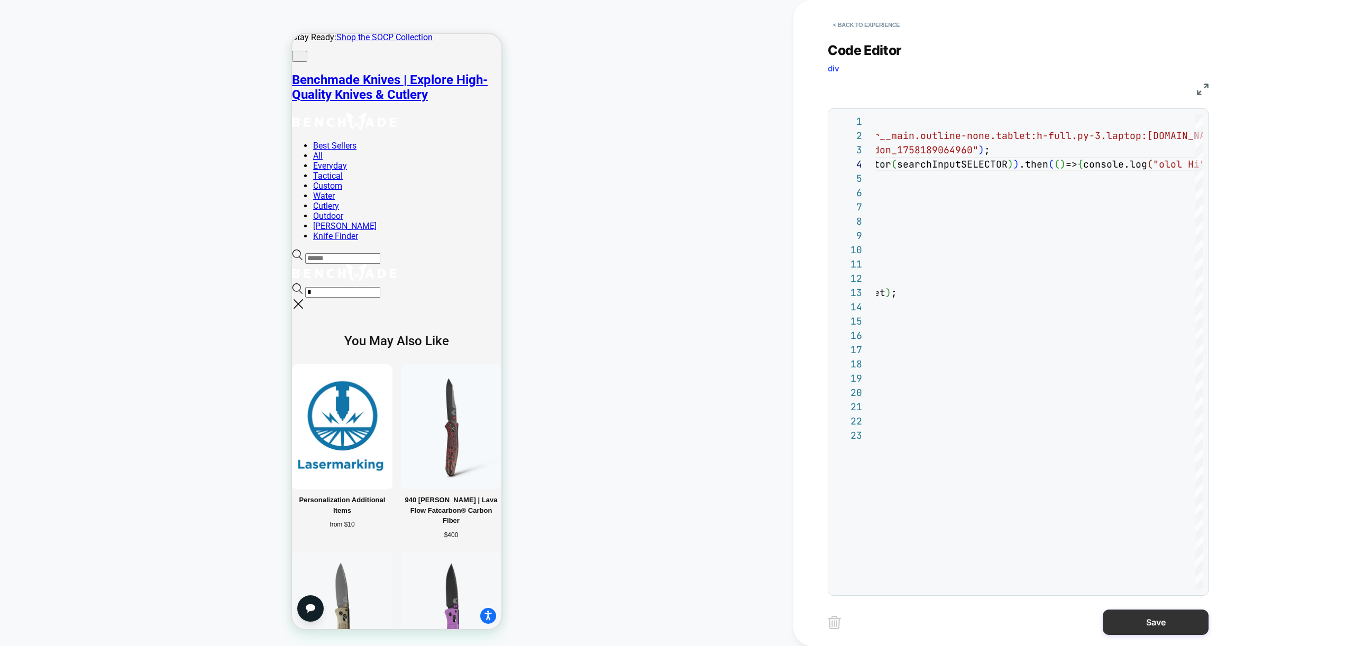
type textarea "**********"
click at [1179, 620] on button "Save" at bounding box center [1156, 622] width 106 height 25
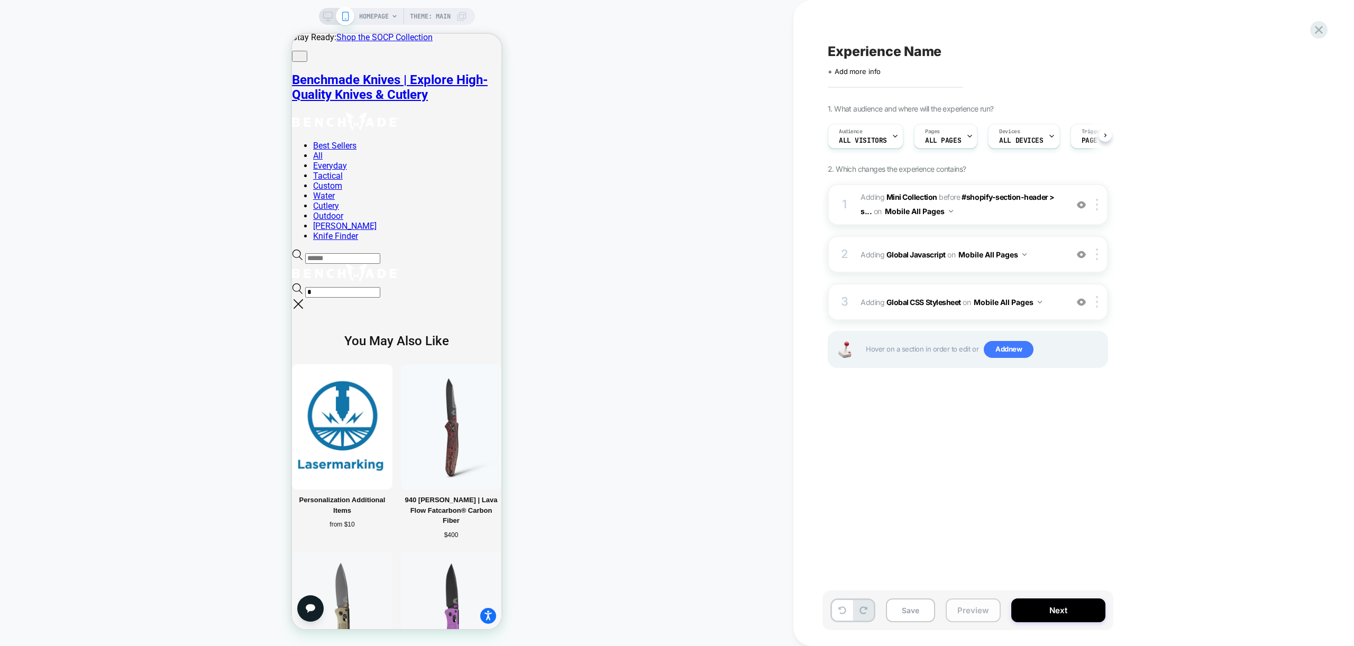
click at [973, 612] on button "Preview" at bounding box center [973, 611] width 55 height 24
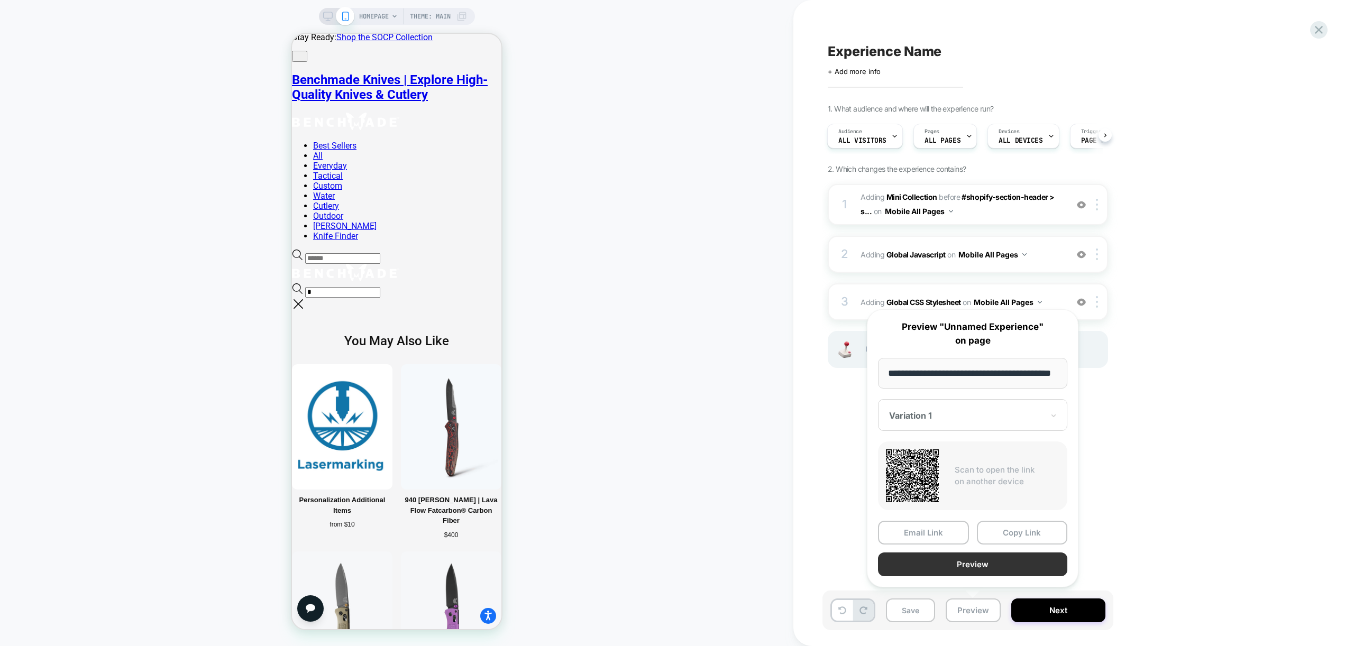
scroll to position [0, 43]
click at [965, 563] on button "Preview" at bounding box center [972, 565] width 189 height 24
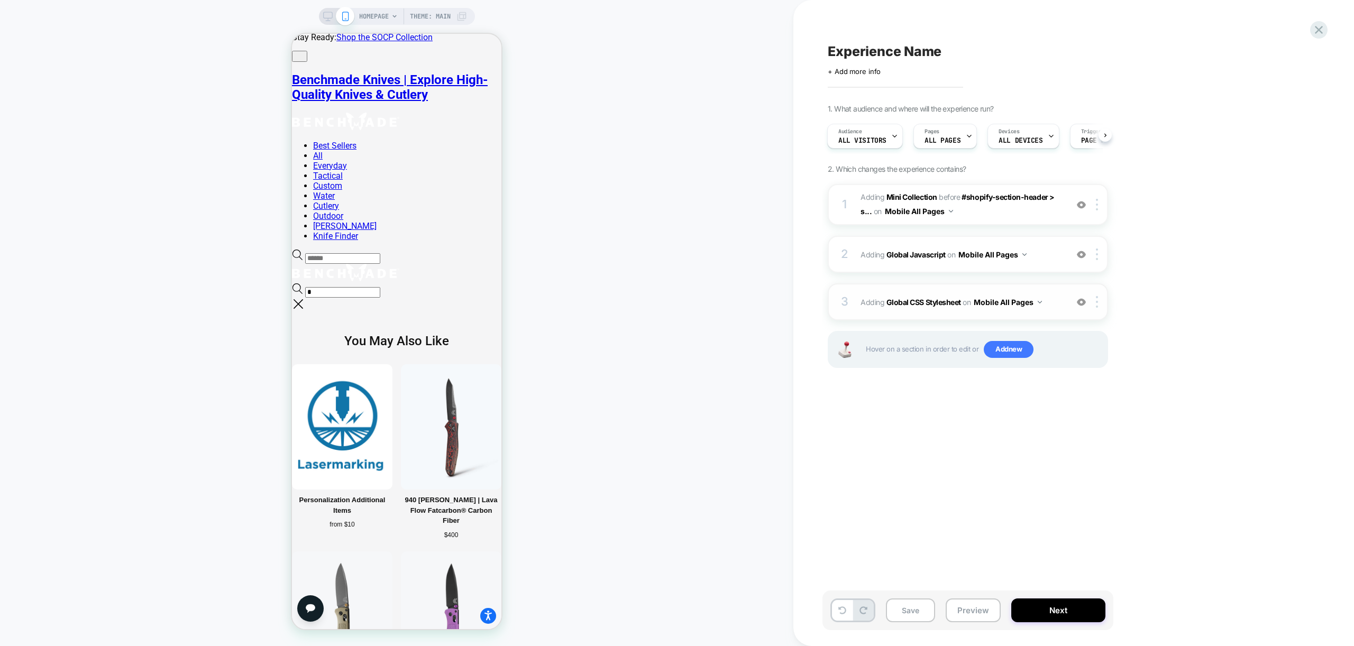
click at [1041, 302] on img at bounding box center [1040, 302] width 4 height 3
click at [1057, 308] on span "Adding Global CSS Stylesheet on Mobile All Pages" at bounding box center [960, 302] width 201 height 15
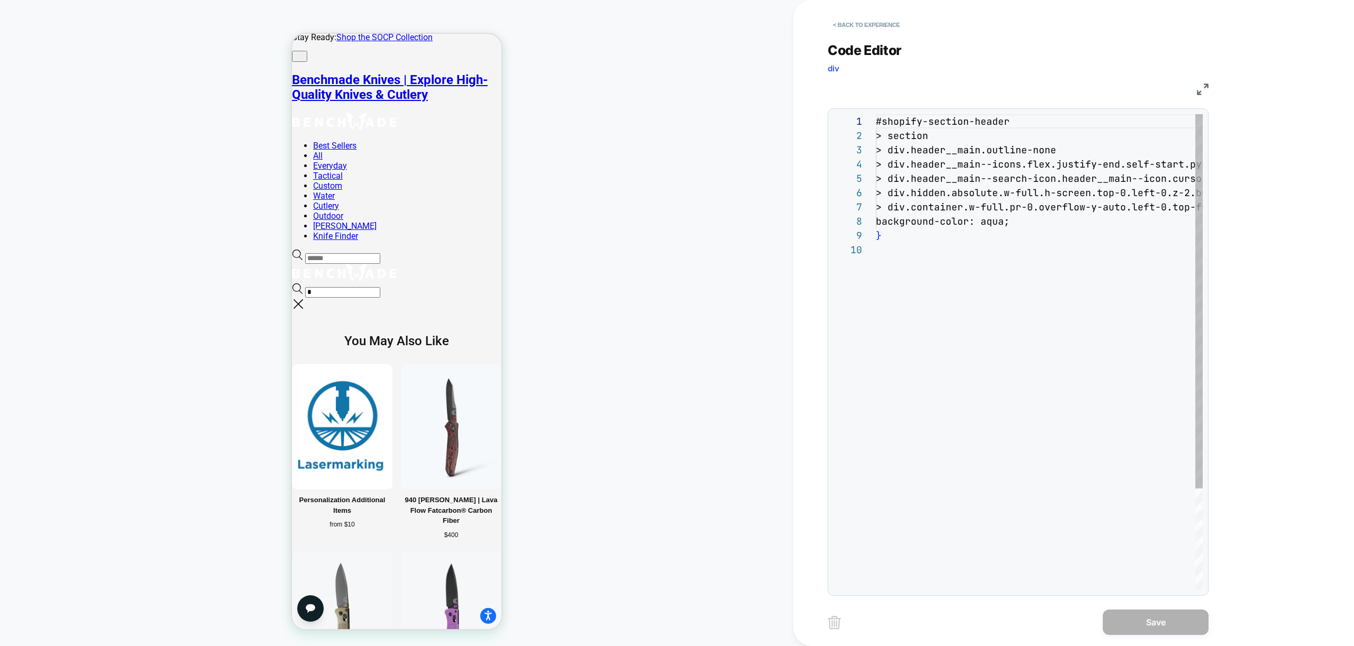
scroll to position [129, 0]
click at [909, 333] on div "#shopify-section-header > section > div.header__main.outline-none > div.header_…" at bounding box center [1151, 416] width 550 height 604
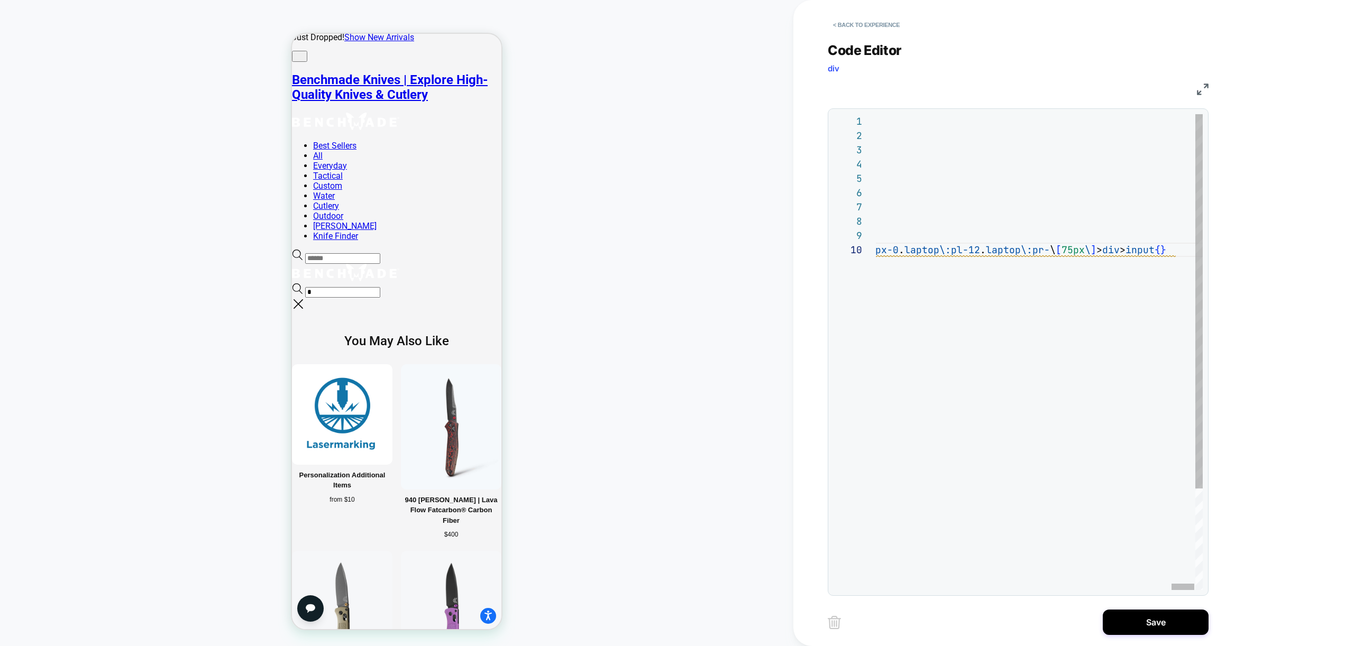
scroll to position [0, 11]
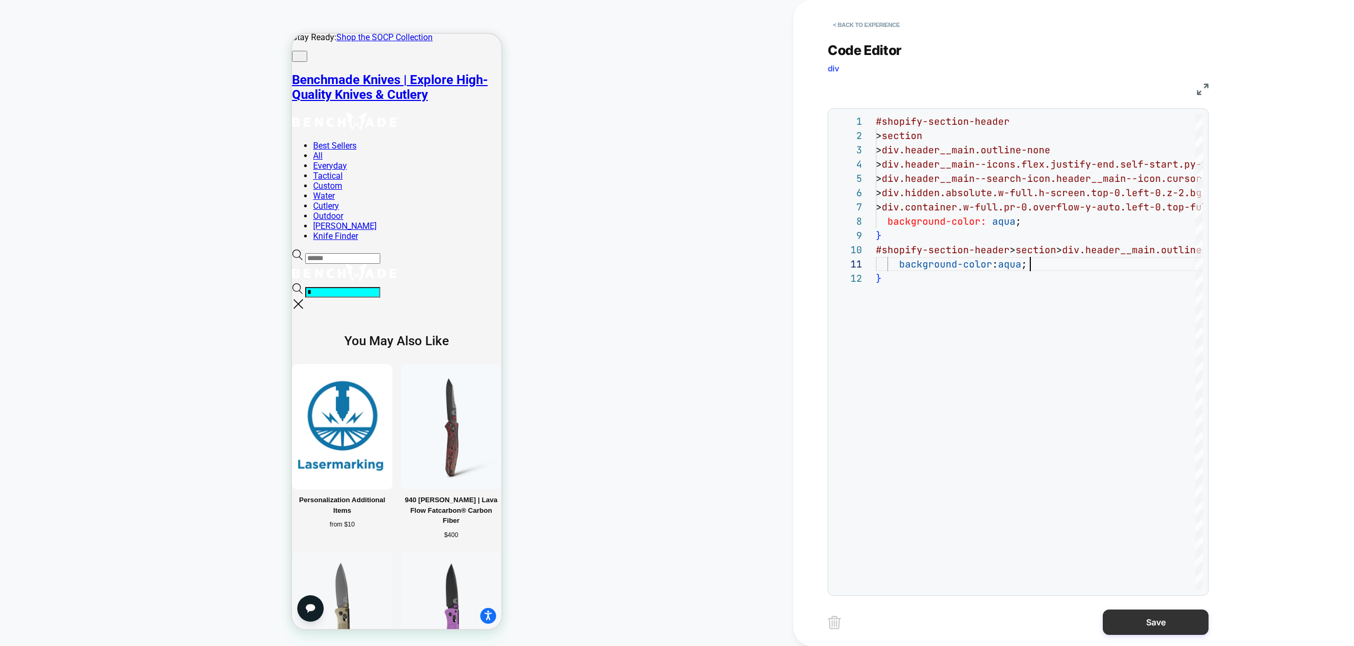
type textarea "**********"
click at [1167, 617] on button "Save" at bounding box center [1156, 622] width 106 height 25
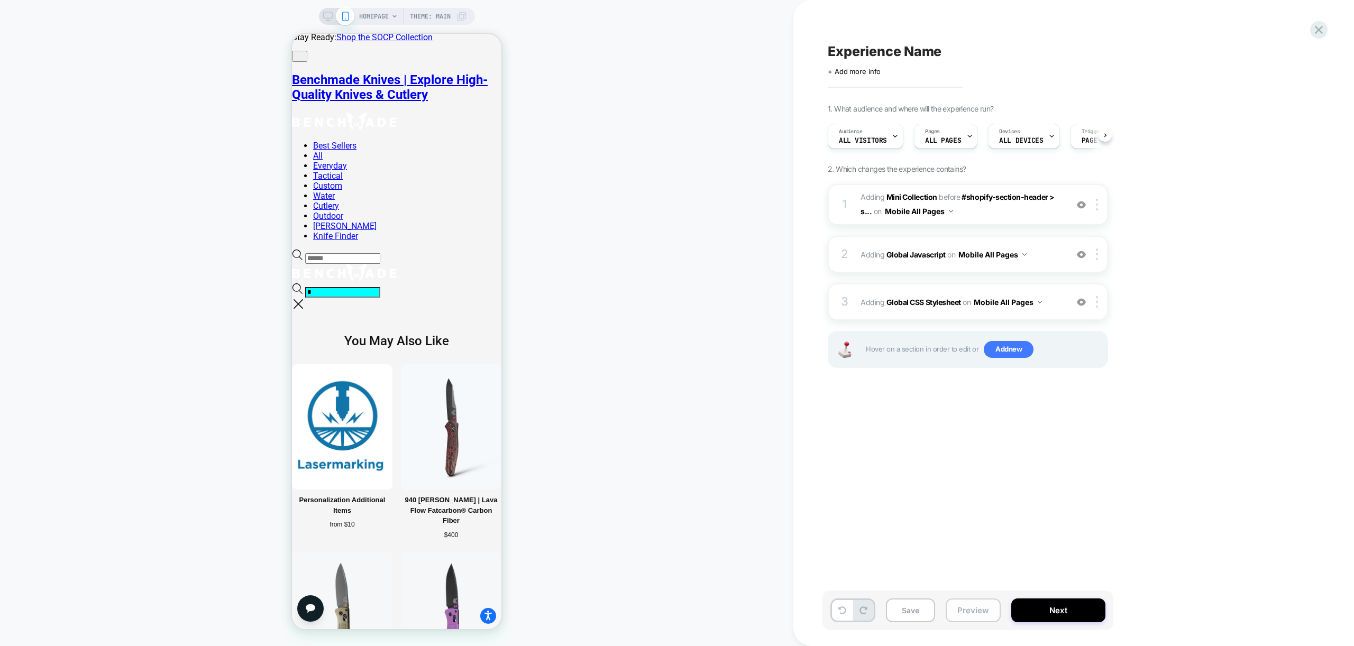
scroll to position [0, 1]
click at [1053, 310] on div "3 Adding Global CSS Stylesheet on Mobile All Pages Add Before Add After Copy to…" at bounding box center [968, 301] width 280 height 37
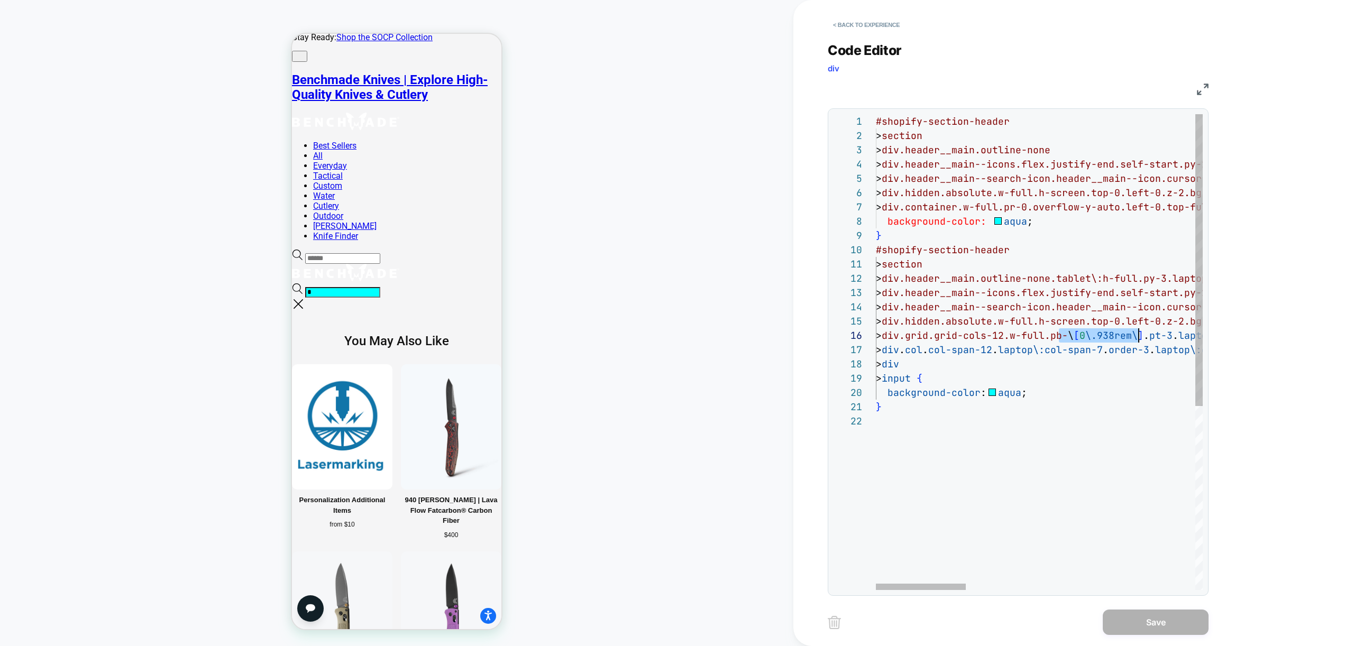
scroll to position [71, 280]
drag, startPoint x: 1059, startPoint y: 337, endPoint x: 1157, endPoint y: 333, distance: 97.4
drag, startPoint x: 1092, startPoint y: 334, endPoint x: 1163, endPoint y: 334, distance: 70.9
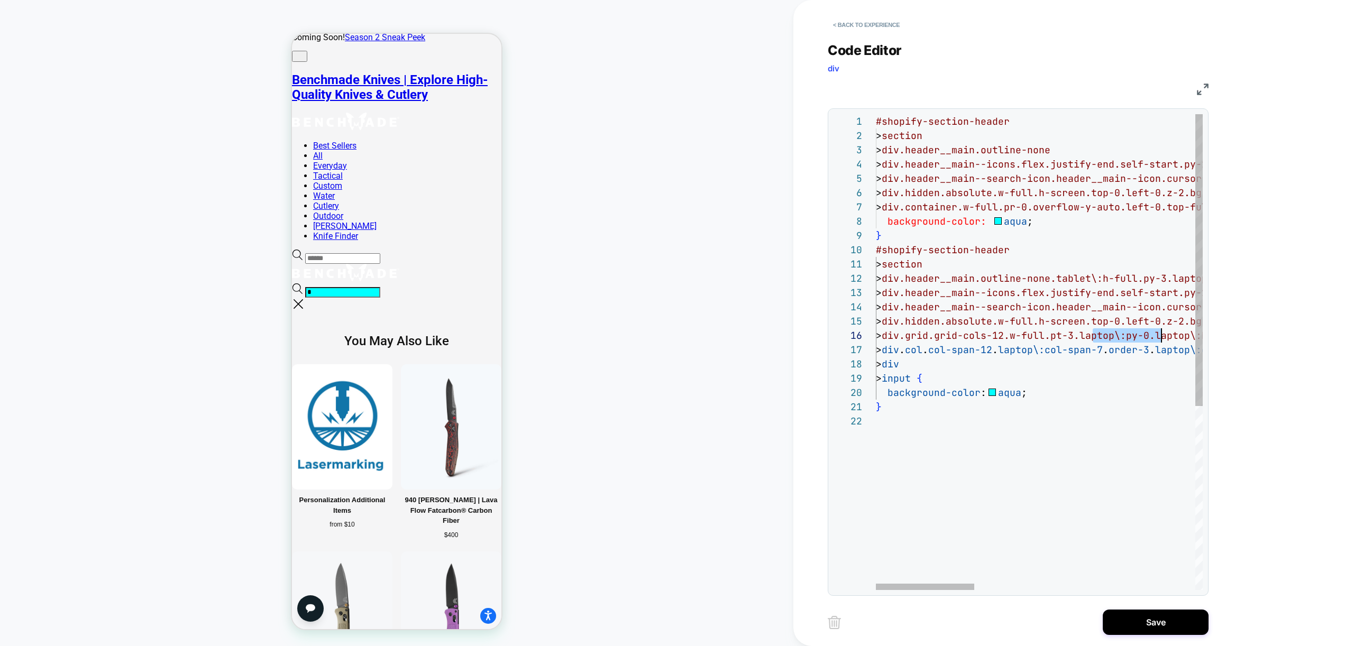
drag, startPoint x: 1092, startPoint y: 337, endPoint x: 1178, endPoint y: 334, distance: 86.2
click at [1178, 334] on div "#shopify-section-header > section > div.header__main.outline-none > div.header_…" at bounding box center [1370, 502] width 989 height 776
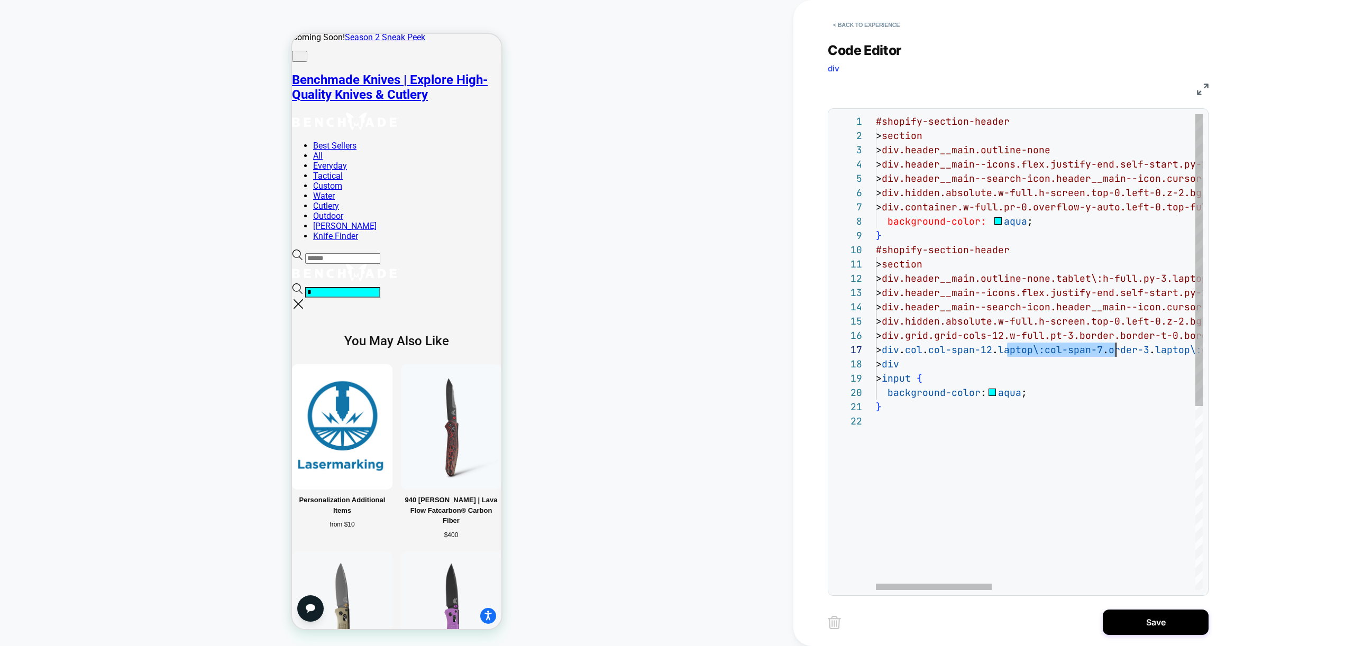
drag, startPoint x: 1012, startPoint y: 351, endPoint x: 1118, endPoint y: 351, distance: 106.3
click at [1118, 351] on div "#shopify-section-header > section > div.header__main.outline-none > div.header_…" at bounding box center [1325, 502] width 898 height 776
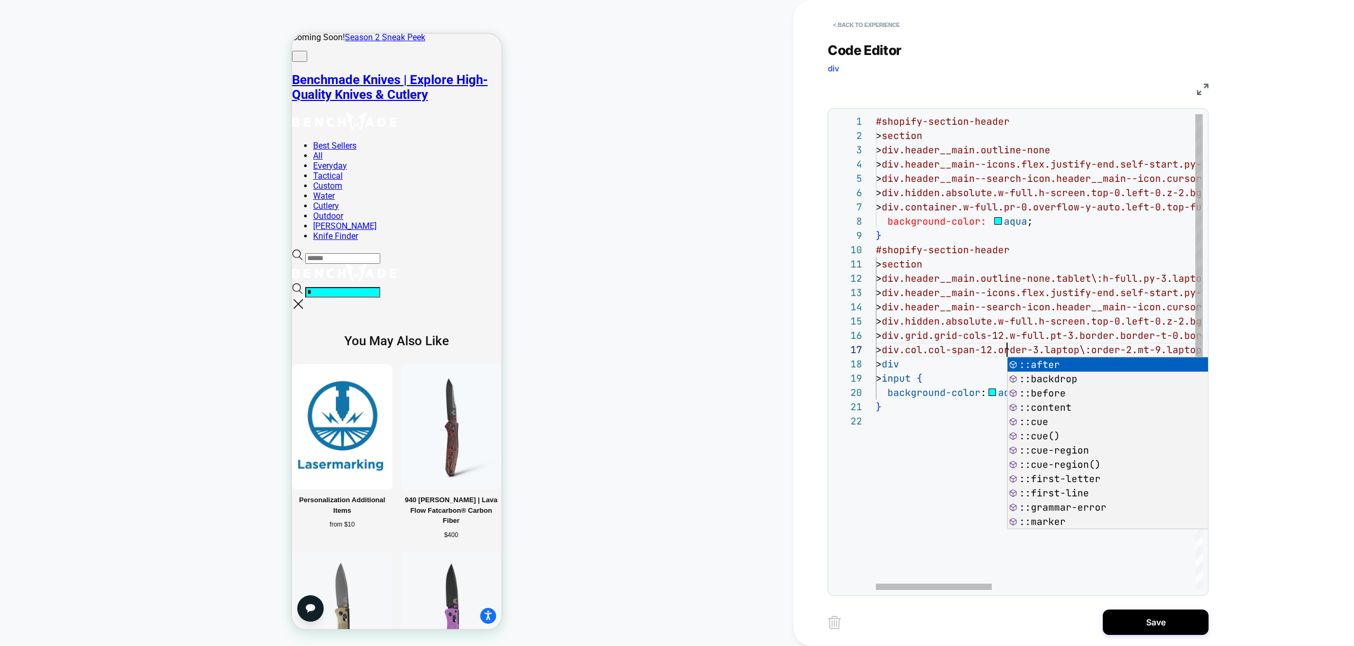
scroll to position [57, 131]
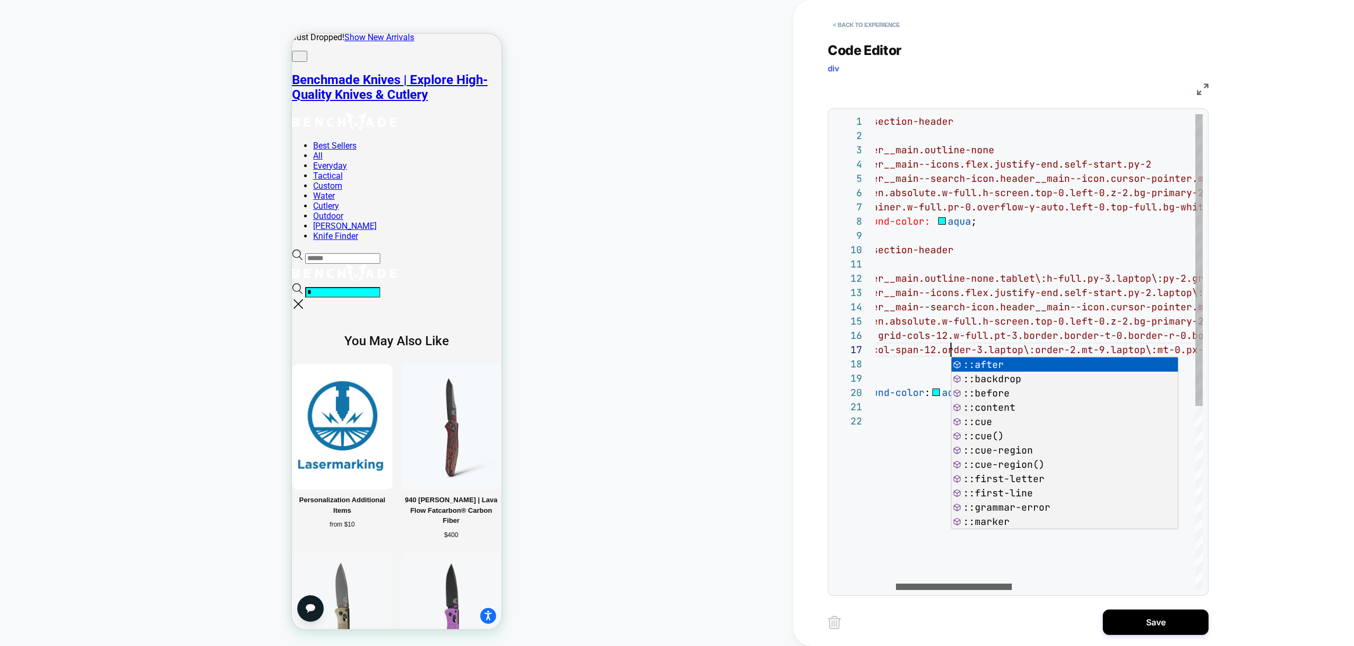
click at [976, 590] on div at bounding box center [954, 587] width 116 height 6
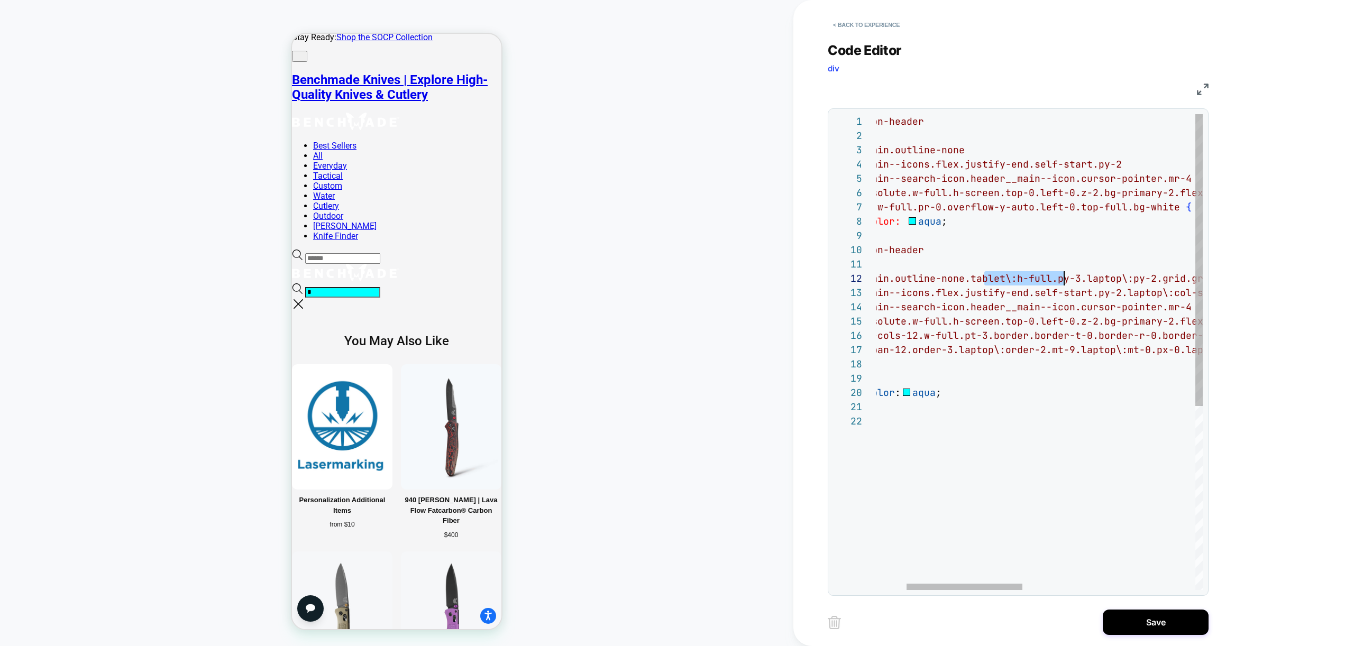
drag, startPoint x: 985, startPoint y: 279, endPoint x: 1066, endPoint y: 281, distance: 80.9
click at [1066, 281] on div "#shopify-section-header > section > div.header__main.outline-none > div.header_…" at bounding box center [1239, 502] width 898 height 776
drag, startPoint x: 1010, startPoint y: 278, endPoint x: 1081, endPoint y: 277, distance: 71.4
click at [1081, 277] on div "#shopify-section-header > section > div.header__main.outline-none > div.header_…" at bounding box center [1239, 502] width 898 height 776
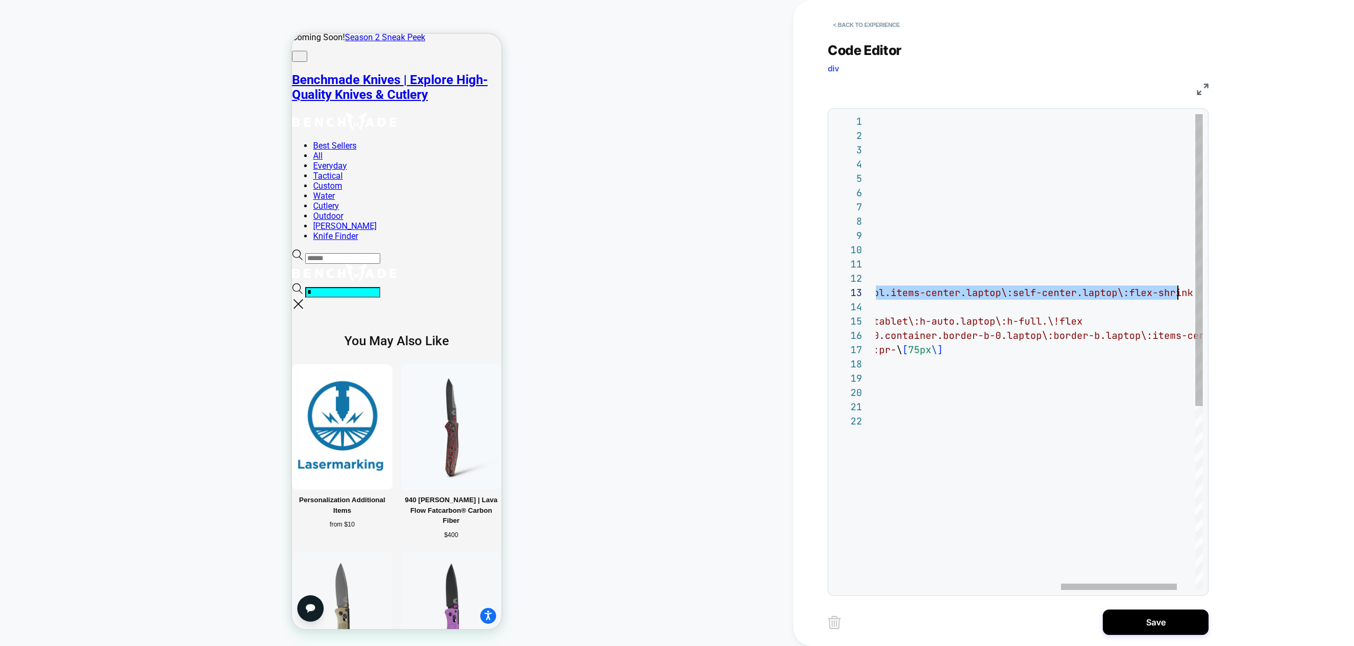
scroll to position [29, 840]
drag, startPoint x: 1135, startPoint y: 295, endPoint x: 1193, endPoint y: 295, distance: 58.2
click at [1193, 295] on div "#shopify-section-header > section > div.header__main.outline-none > div.header_…" at bounding box center [804, 502] width 898 height 776
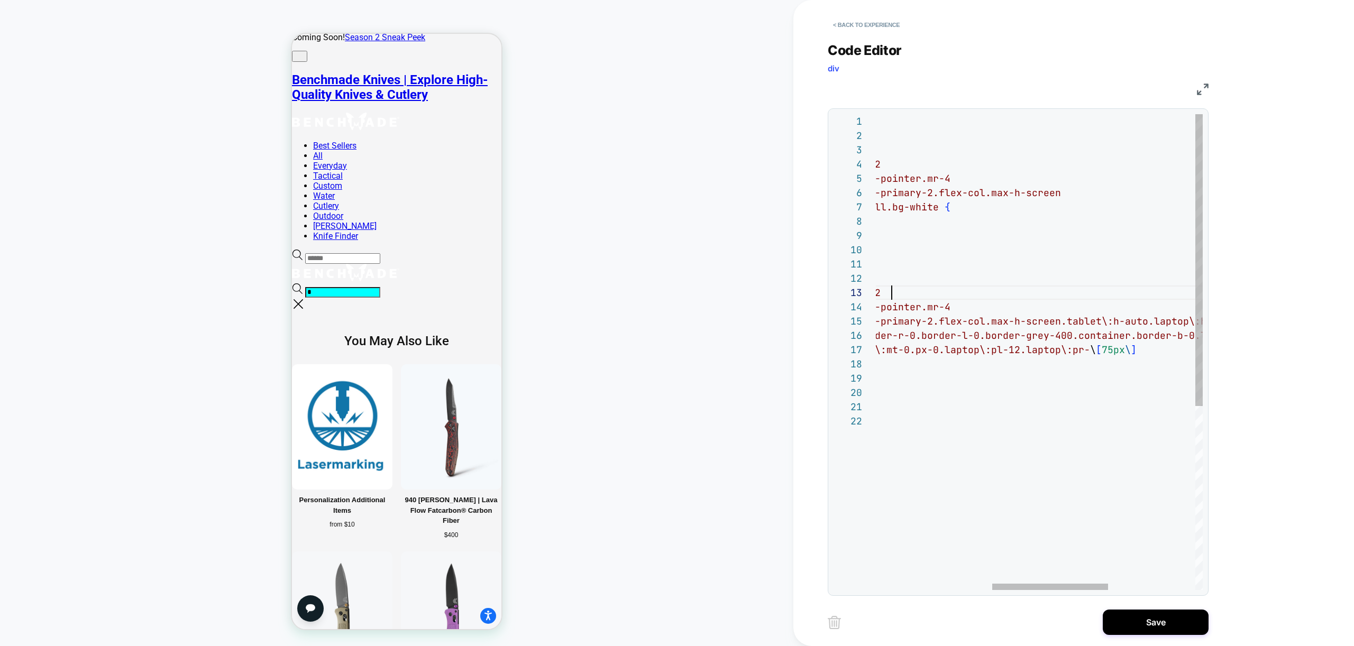
scroll to position [29, 343]
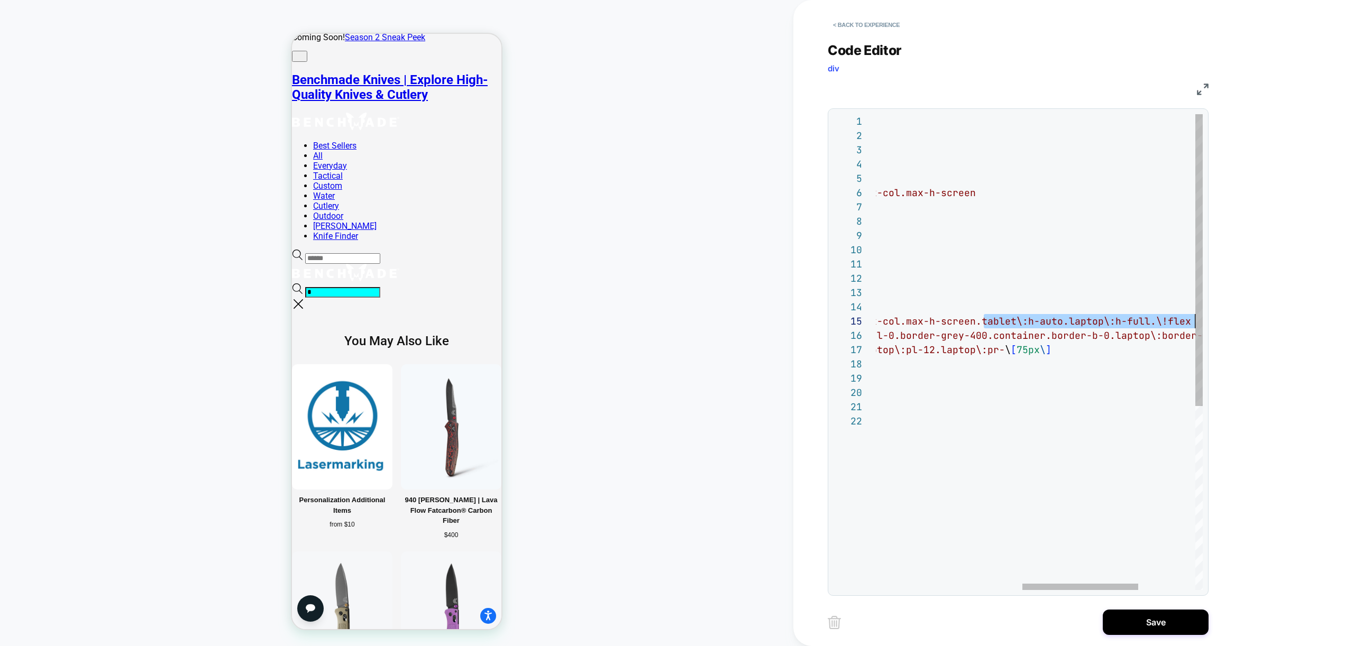
drag, startPoint x: 1070, startPoint y: 320, endPoint x: 1197, endPoint y: 322, distance: 126.9
click at [1197, 322] on div "#shopify-section-header > section > div.header__main.outline-none > div.header_…" at bounding box center [913, 502] width 898 height 776
drag, startPoint x: 1118, startPoint y: 337, endPoint x: 1194, endPoint y: 337, distance: 75.1
click at [1194, 337] on div "#shopify-section-header > section > div.header__main.outline-none > div.header_…" at bounding box center [913, 502] width 898 height 776
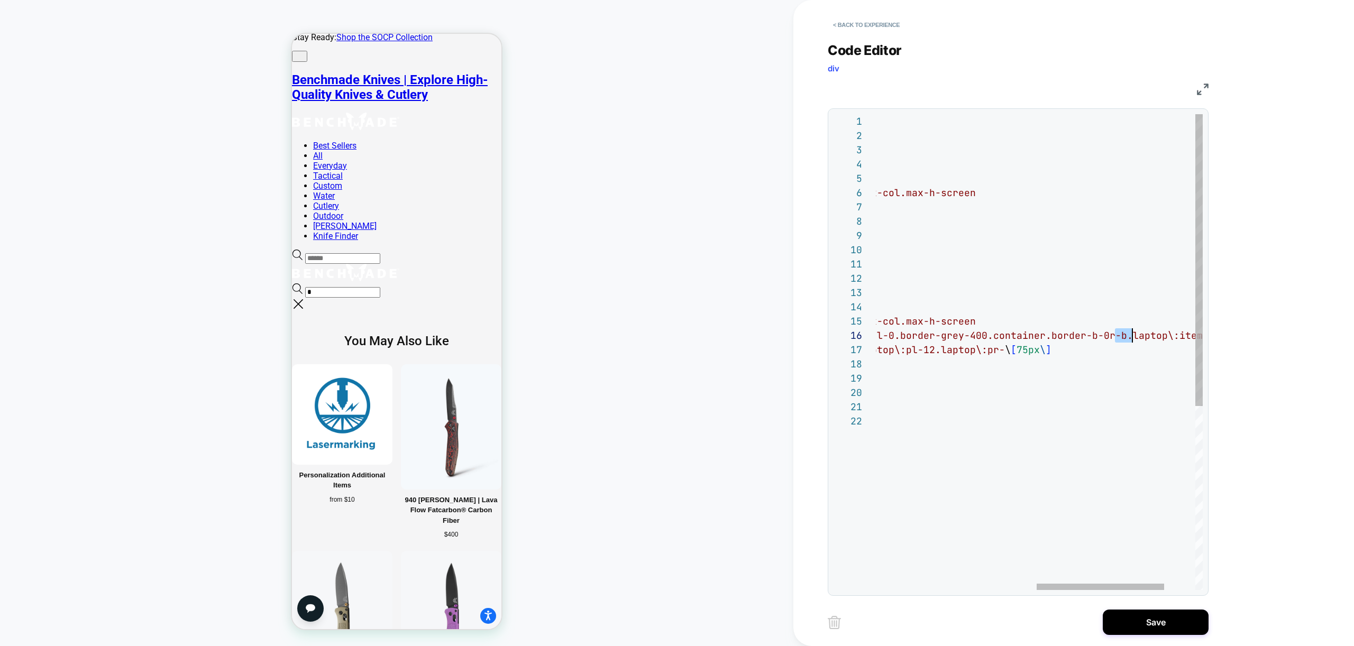
drag, startPoint x: 1116, startPoint y: 337, endPoint x: 1133, endPoint y: 337, distance: 16.4
click at [1133, 337] on div "#shopify-section-header > section > div.header__main.outline-none > div.header_…" at bounding box center [873, 502] width 818 height 776
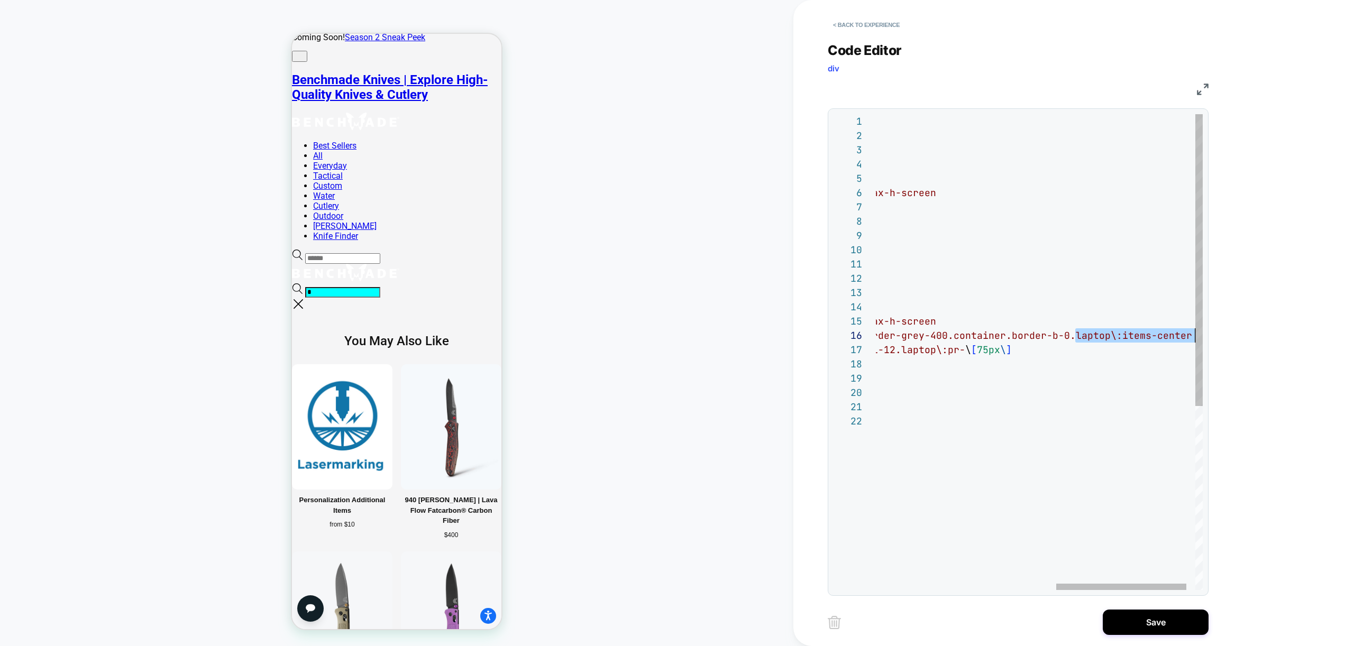
drag, startPoint x: 1117, startPoint y: 336, endPoint x: 1194, endPoint y: 337, distance: 76.7
click at [1194, 336] on div "#shopify-section-header > section > div.header__main.outline-none > div.header_…" at bounding box center [824, 502] width 801 height 776
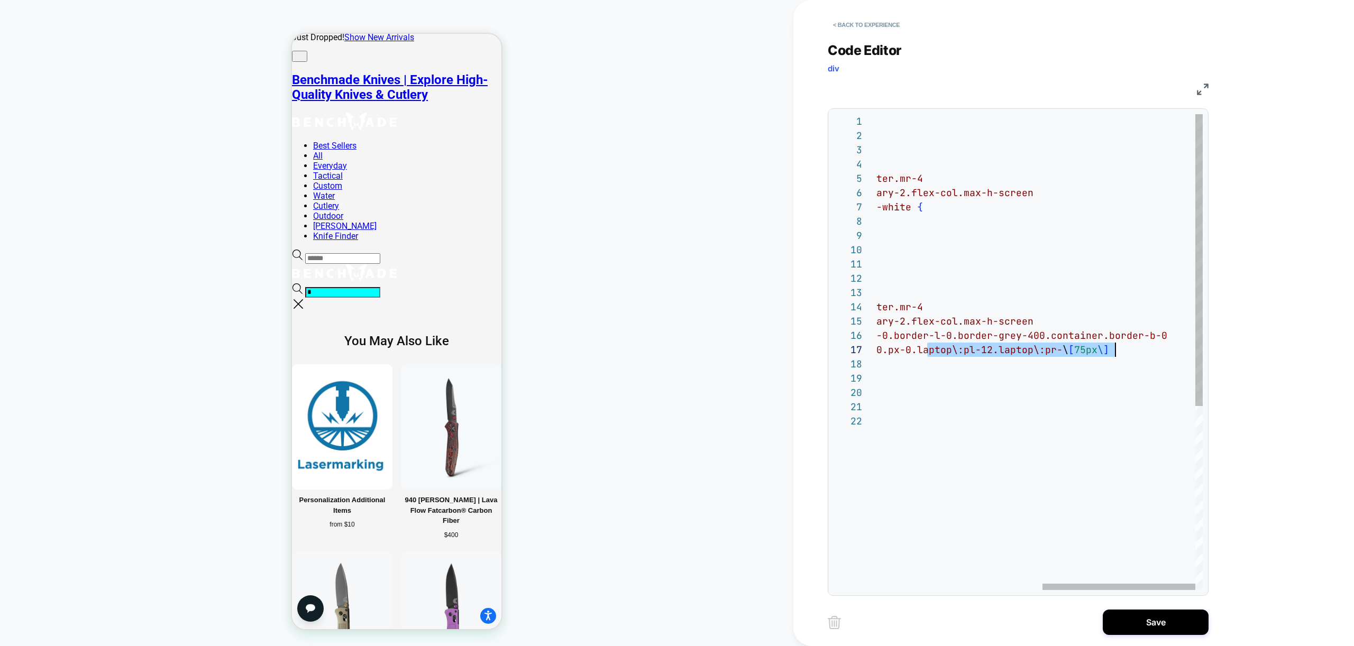
drag, startPoint x: 925, startPoint y: 350, endPoint x: 1129, endPoint y: 350, distance: 204.1
click at [1129, 350] on div "#shopify-section-header > section > div.header__main.outline-none > div.header_…" at bounding box center [861, 502] width 681 height 776
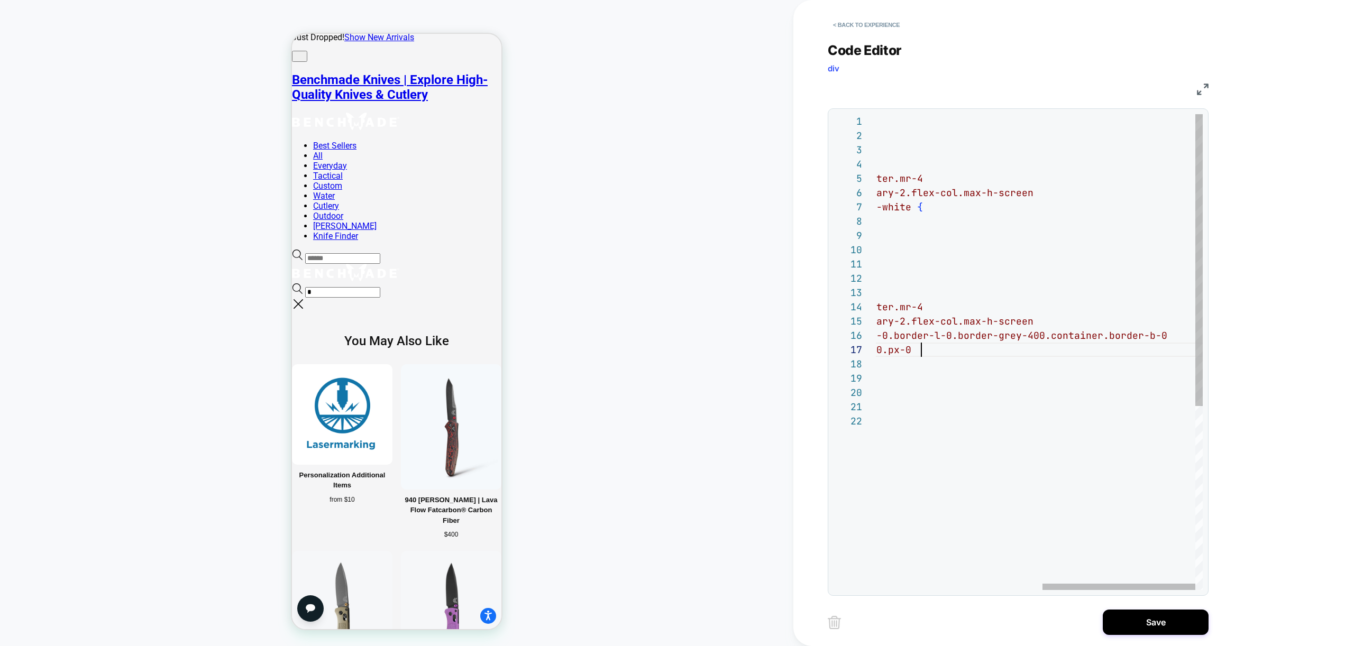
scroll to position [86, 400]
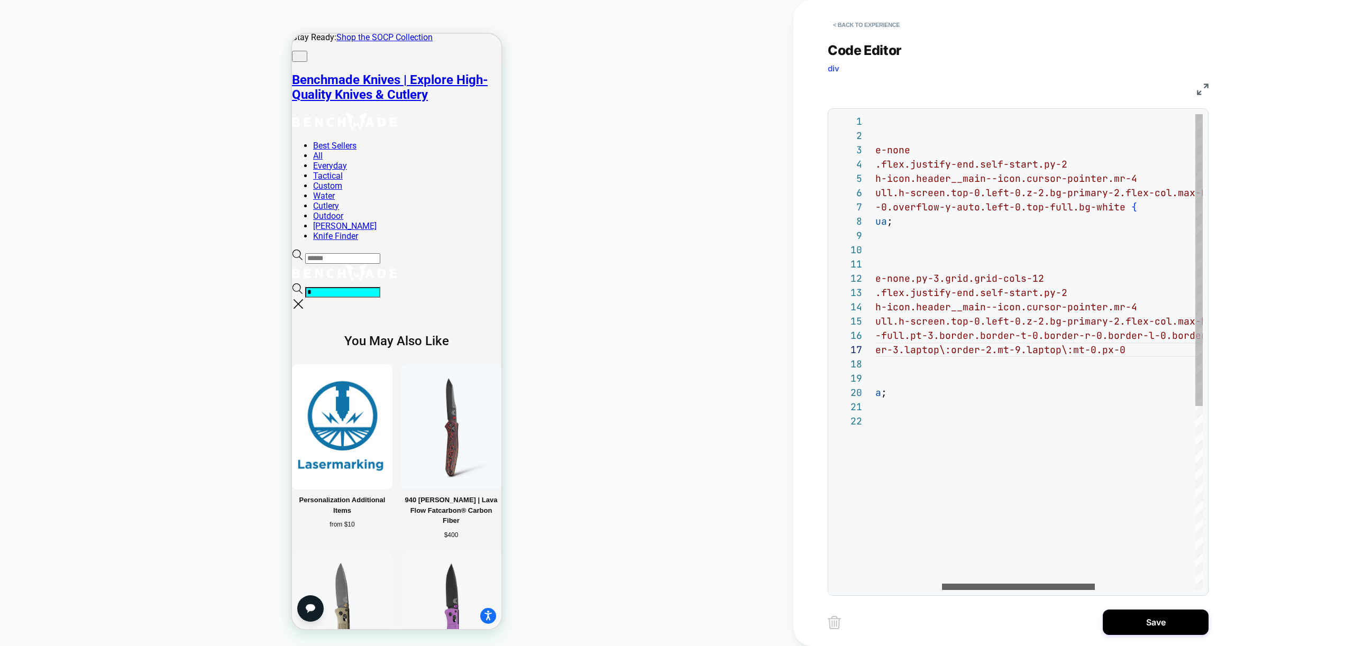
click at [1006, 584] on div at bounding box center [1018, 587] width 153 height 6
drag, startPoint x: 915, startPoint y: 349, endPoint x: 1163, endPoint y: 345, distance: 248.6
click at [1163, 345] on div "#shopify-section-header > section > div.header__main.outline-none > div.header_…" at bounding box center [1076, 502] width 681 height 776
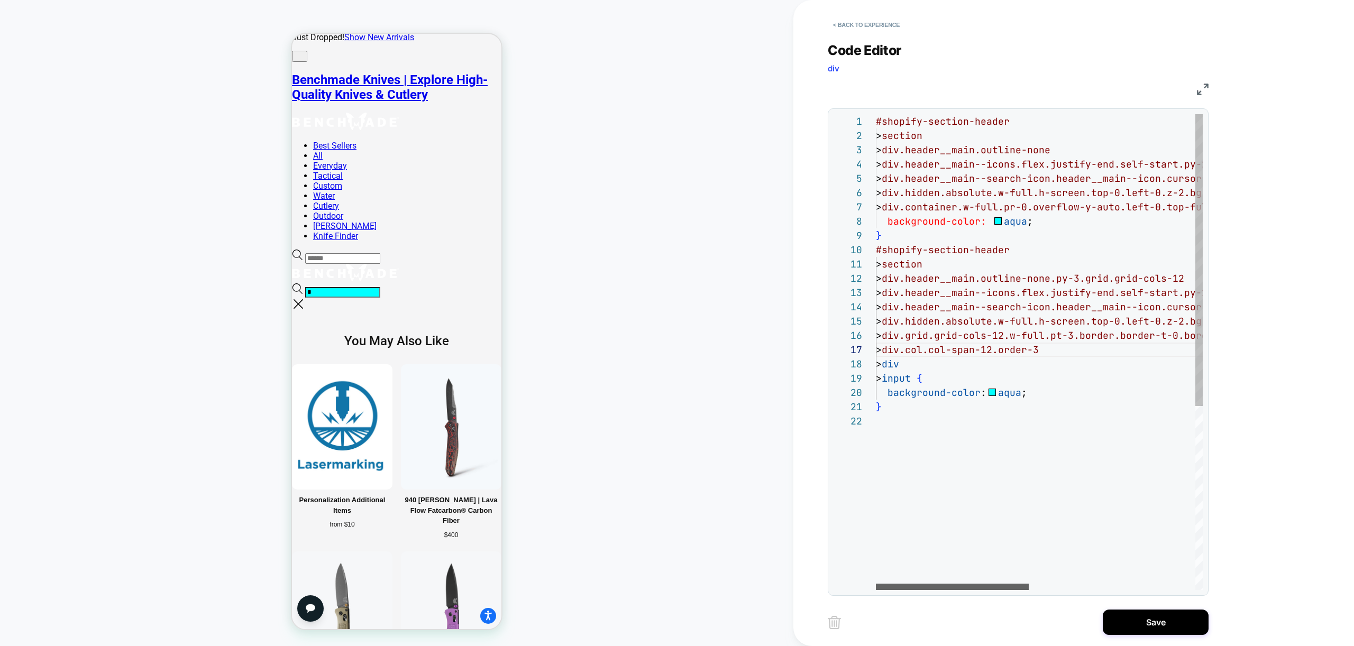
click at [932, 585] on div at bounding box center [952, 587] width 153 height 6
click at [966, 345] on div "#shopify-section-header > section > div.header__main.outline-none > div.header_…" at bounding box center [1216, 502] width 681 height 776
click at [931, 385] on div "#shopify-section-header > section > div.header__main.outline-none > div.header_…" at bounding box center [1216, 502] width 681 height 776
click at [1003, 416] on div "#shopify-section-header > section > div.header__main.outline-none > div.header_…" at bounding box center [1216, 502] width 681 height 776
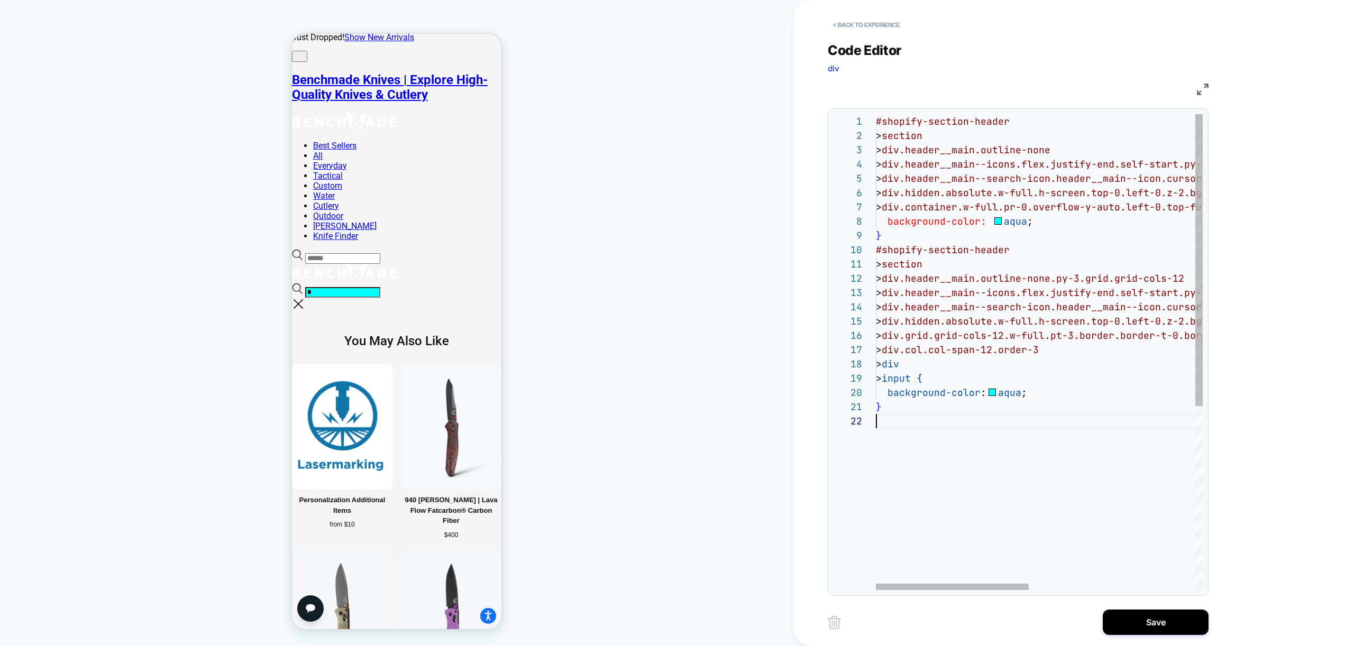
scroll to position [14, 0]
click at [941, 365] on div "#shopify-section-header > section > div.header__main.outline-none > div.header_…" at bounding box center [1216, 502] width 681 height 776
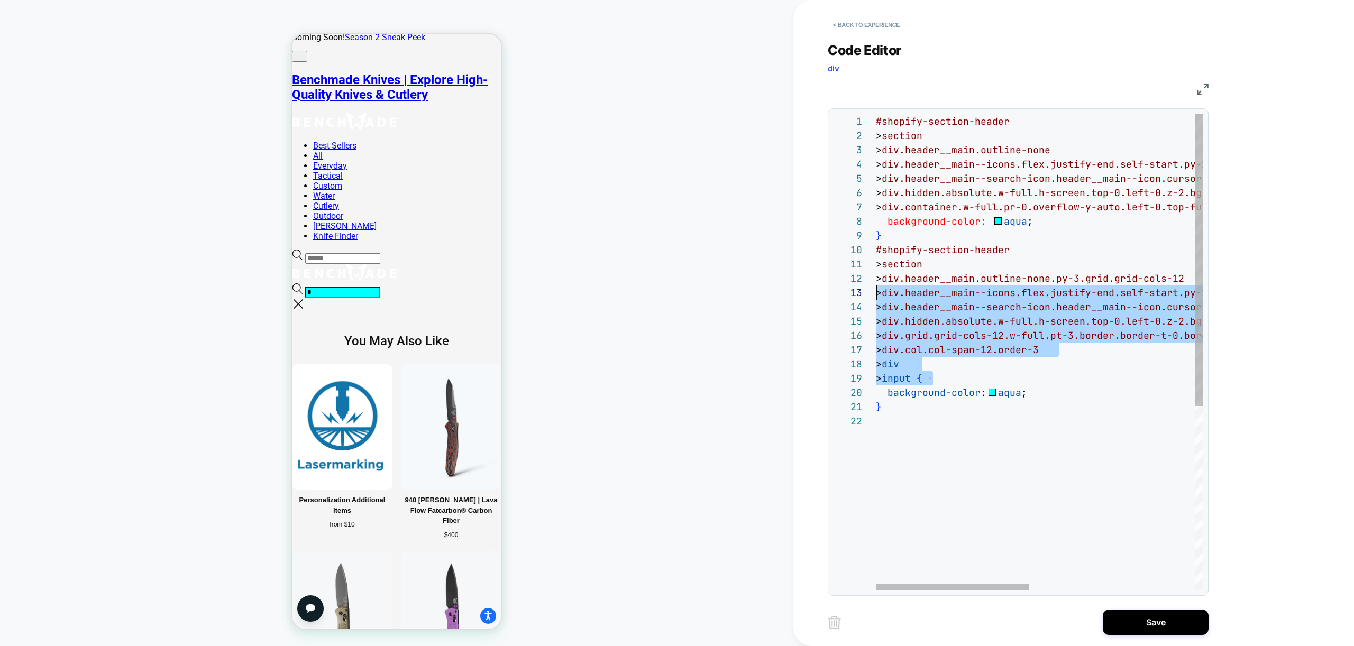
type textarea "**********"
drag, startPoint x: 934, startPoint y: 379, endPoint x: 850, endPoint y: 255, distance: 149.6
click at [876, 255] on div "#shopify-section-header > section > div.header__main.outline-none > div.header_…" at bounding box center [1216, 502] width 681 height 776
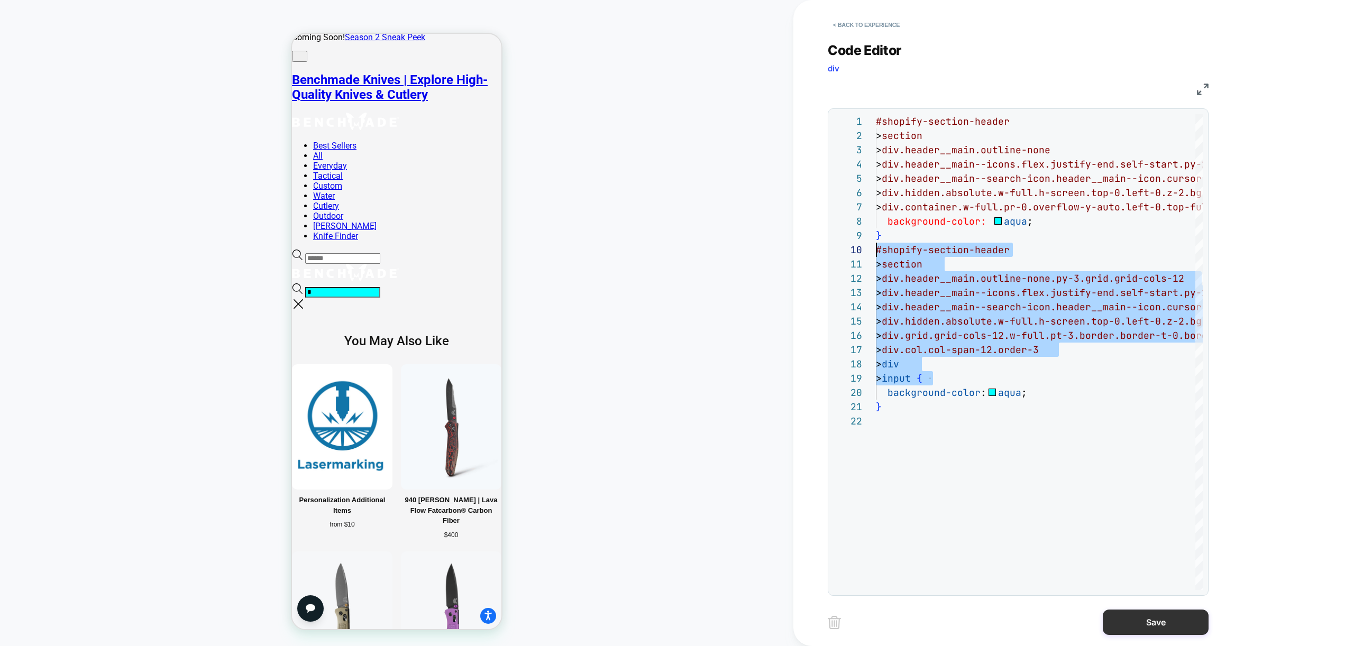
click at [1156, 621] on button "Save" at bounding box center [1156, 622] width 106 height 25
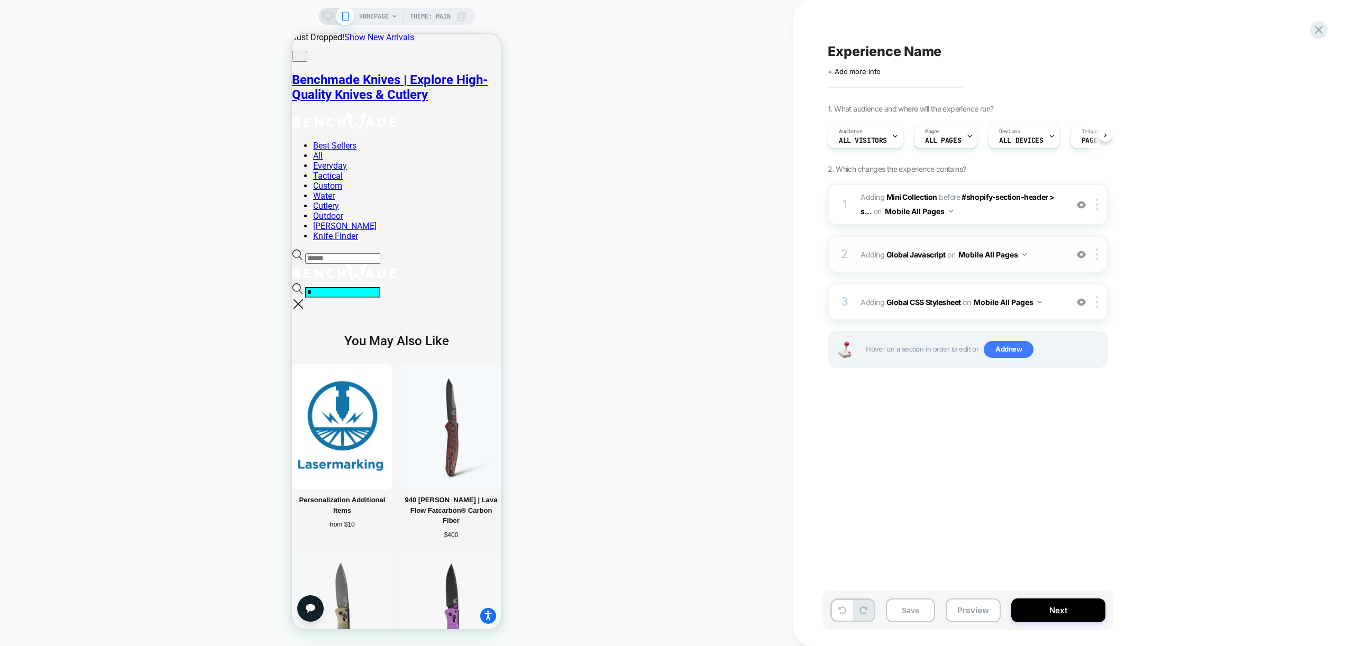
scroll to position [0, 1]
click at [1045, 260] on span "Adding Global Javascript on Mobile All Pages" at bounding box center [960, 254] width 201 height 15
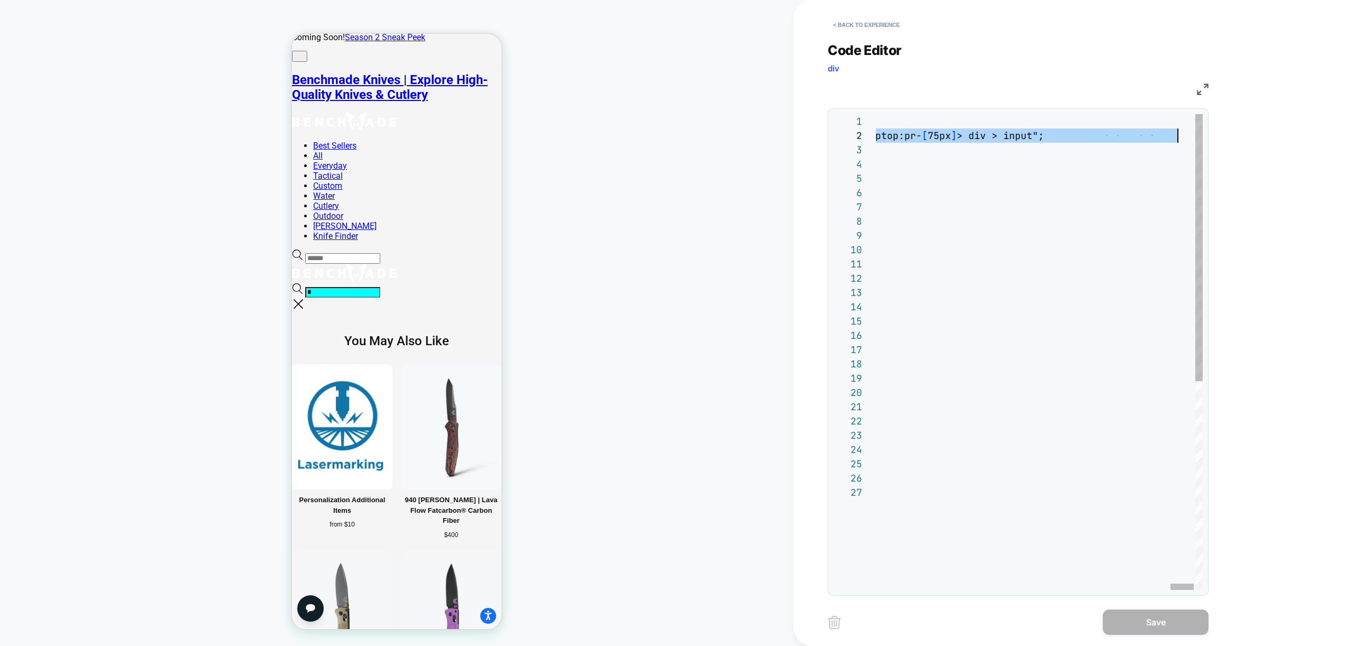
scroll to position [14, 4415]
drag, startPoint x: 892, startPoint y: 135, endPoint x: 1185, endPoint y: 136, distance: 293.0
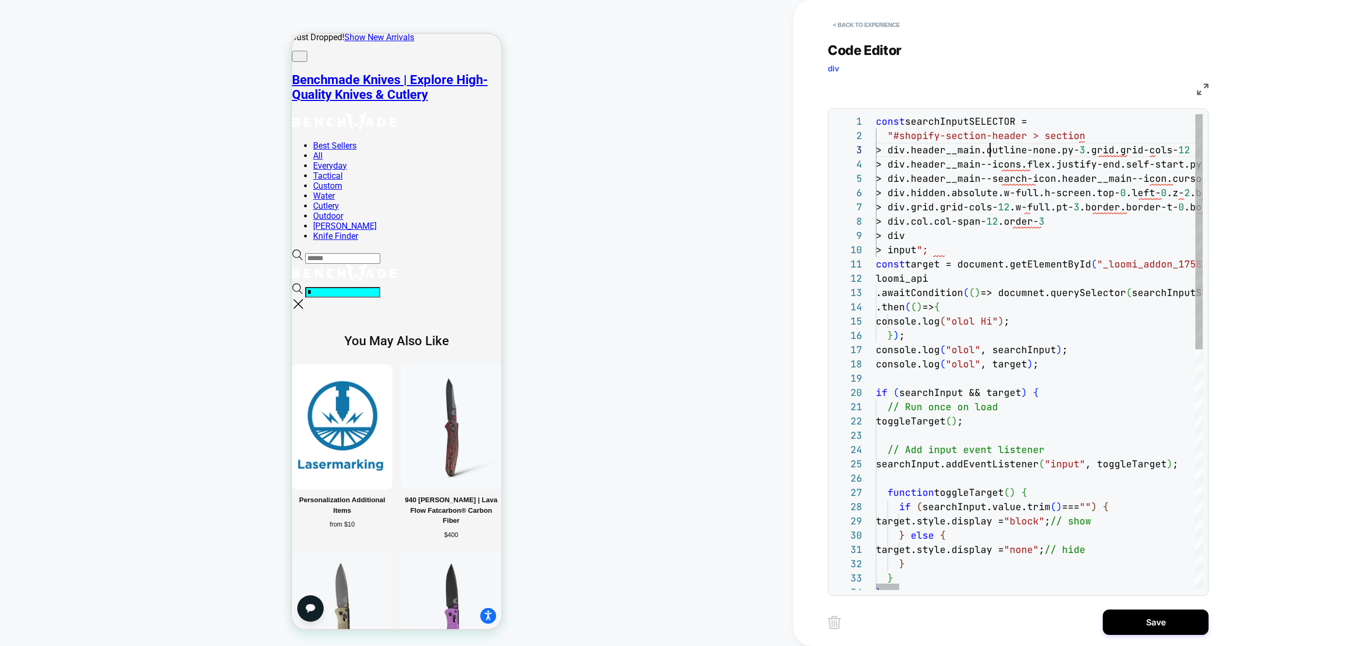
scroll to position [29, 97]
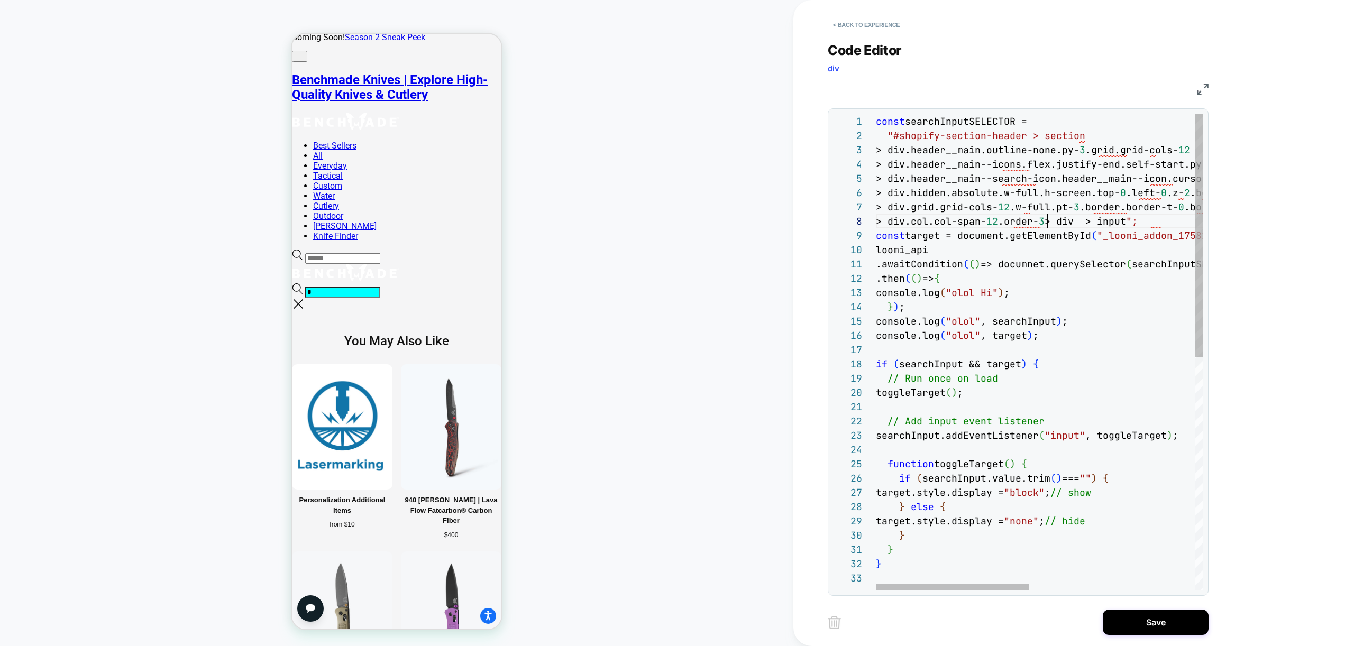
scroll to position [100, 166]
click at [880, 222] on div "const searchInputSELECTOR = "#shopify-section-header > section const target = d…" at bounding box center [1216, 580] width 681 height 933
click at [872, 221] on div at bounding box center [854, 221] width 42 height 14
click at [879, 221] on div "const searchInputSELECTOR = "#shopify-section-header > section const target = d…" at bounding box center [1216, 580] width 681 height 933
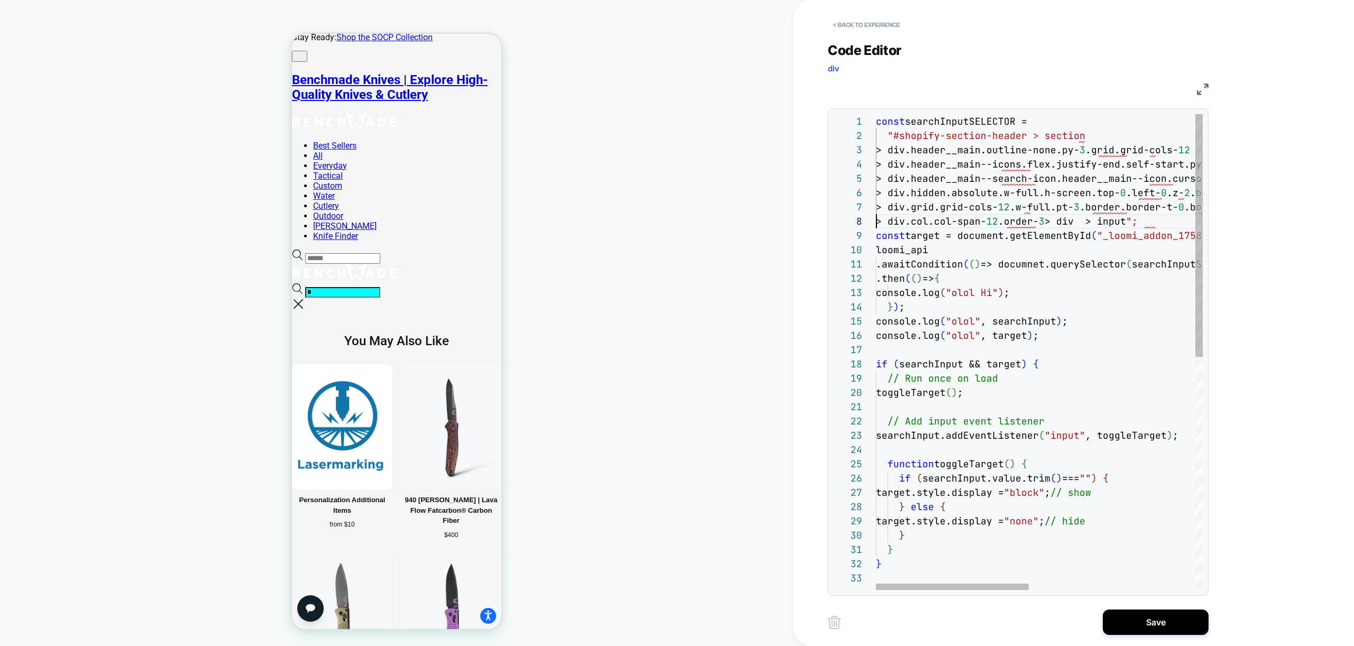
scroll to position [86, 651]
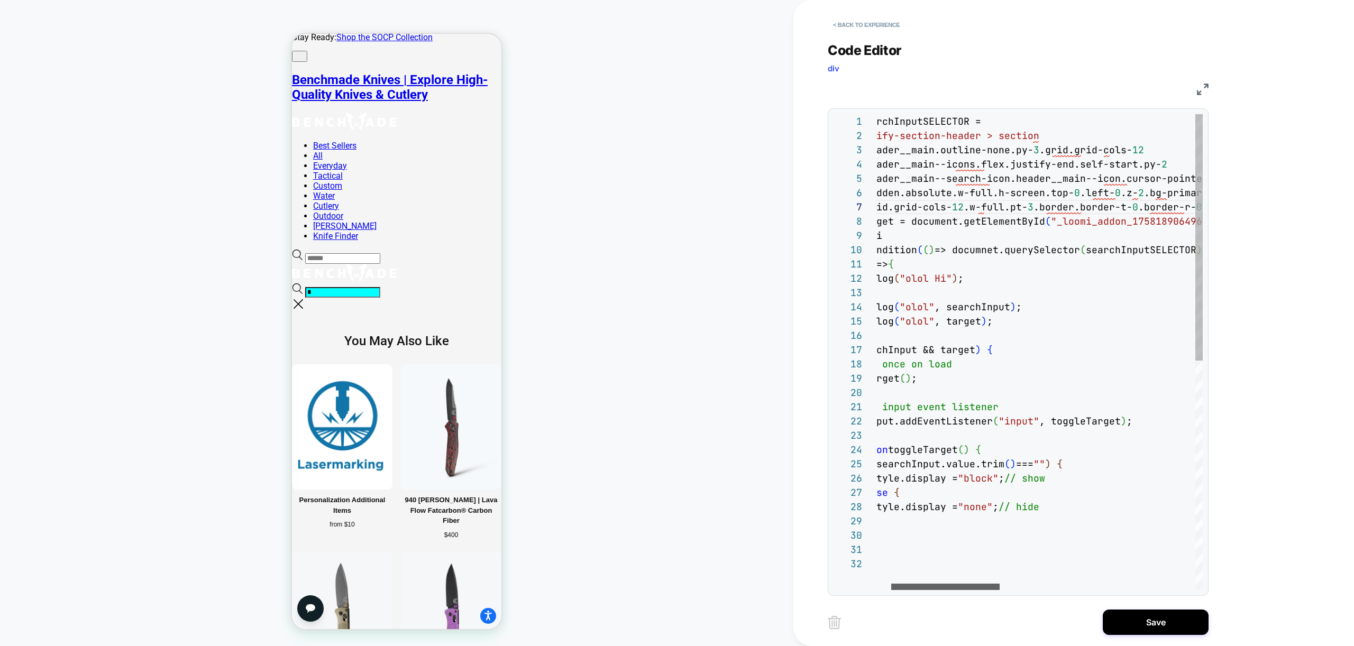
click at [891, 584] on div at bounding box center [945, 587] width 108 height 6
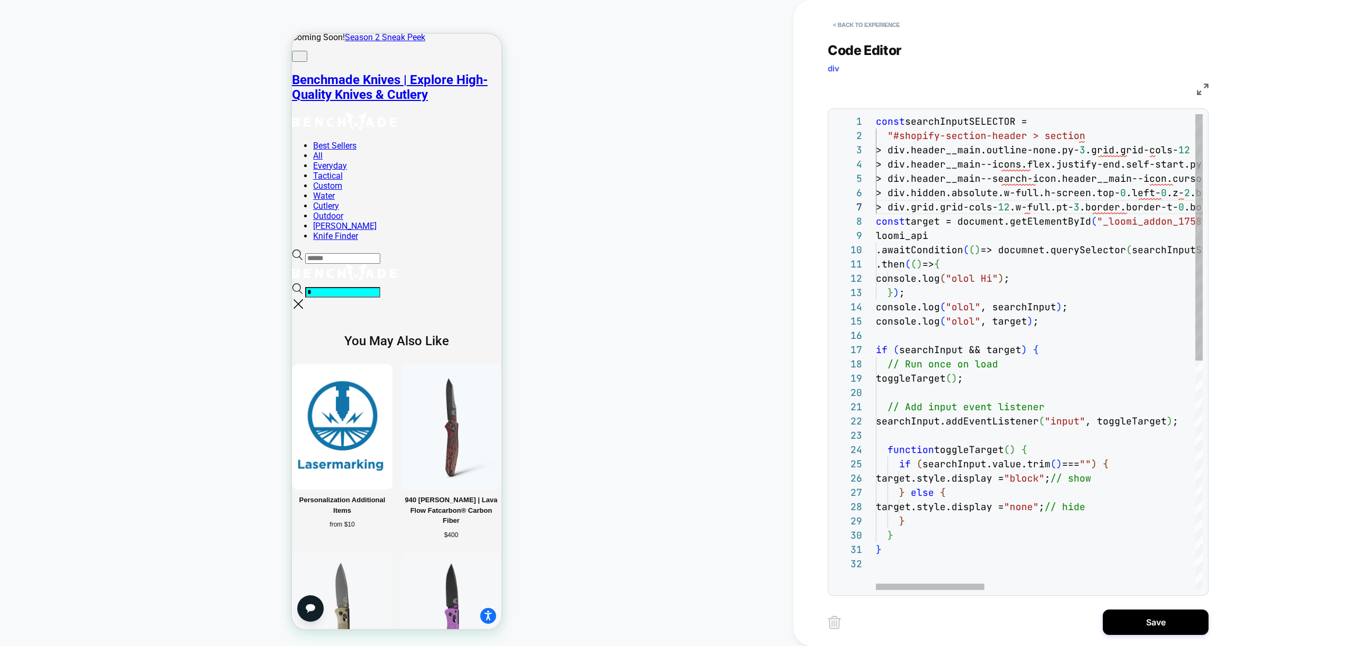
click at [881, 194] on div "const searchInputSELECTOR = "#shopify-section-header > section const target = d…" at bounding box center [1356, 573] width 961 height 919
click at [877, 195] on div "const searchInputSELECTOR = "#shopify-section-header > section const target = d…" at bounding box center [1356, 573] width 961 height 919
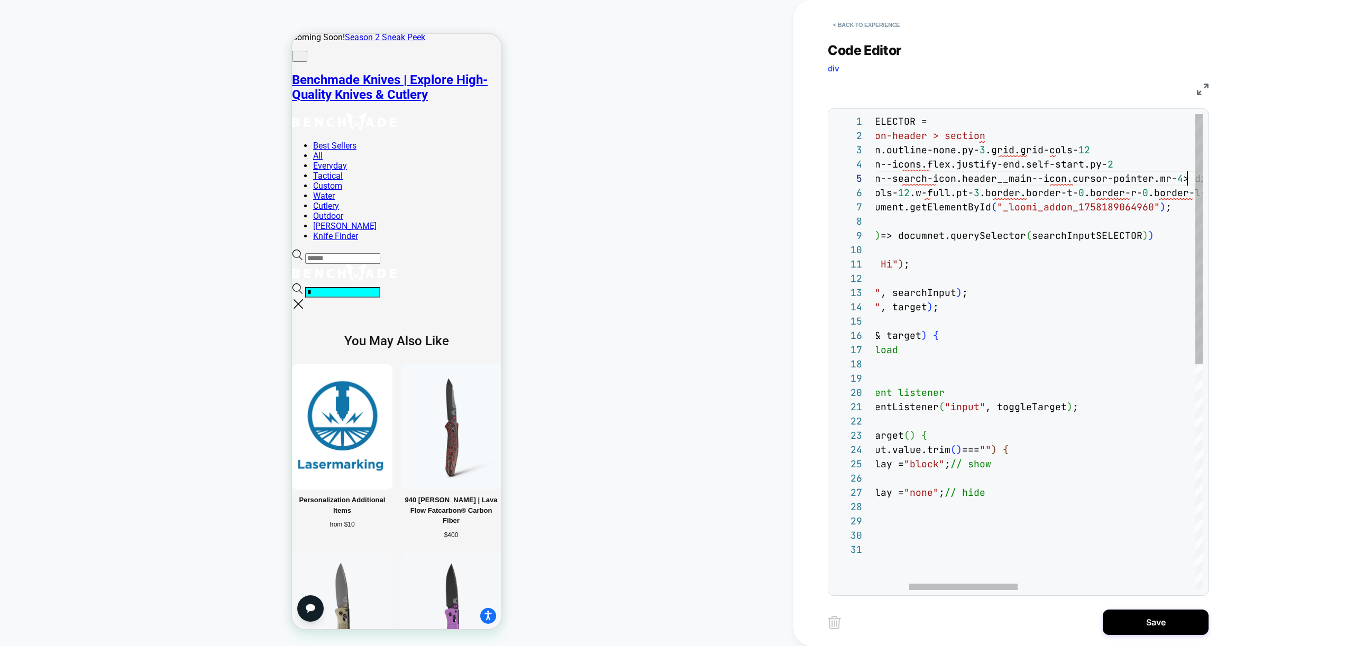
scroll to position [57, 411]
click at [909, 584] on div at bounding box center [963, 587] width 108 height 6
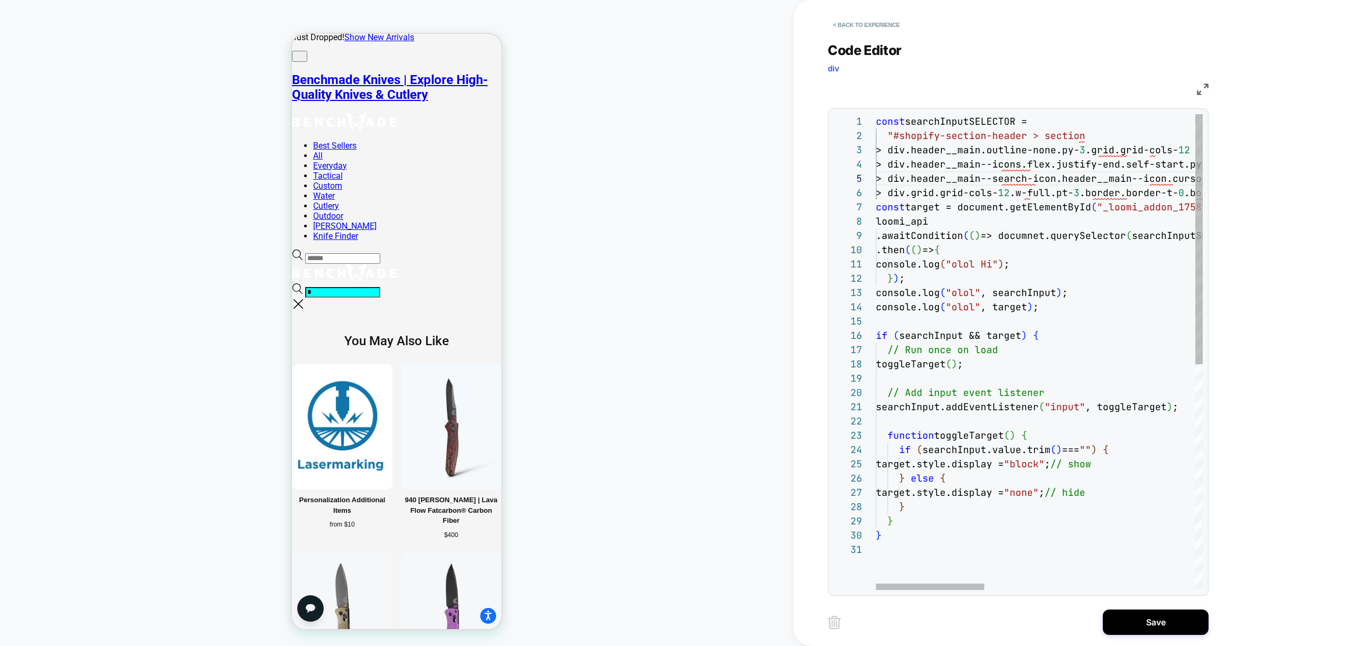
click at [877, 180] on div "const searchInputSELECTOR = "#shopify-section-header > section const target = d…" at bounding box center [1356, 566] width 961 height 904
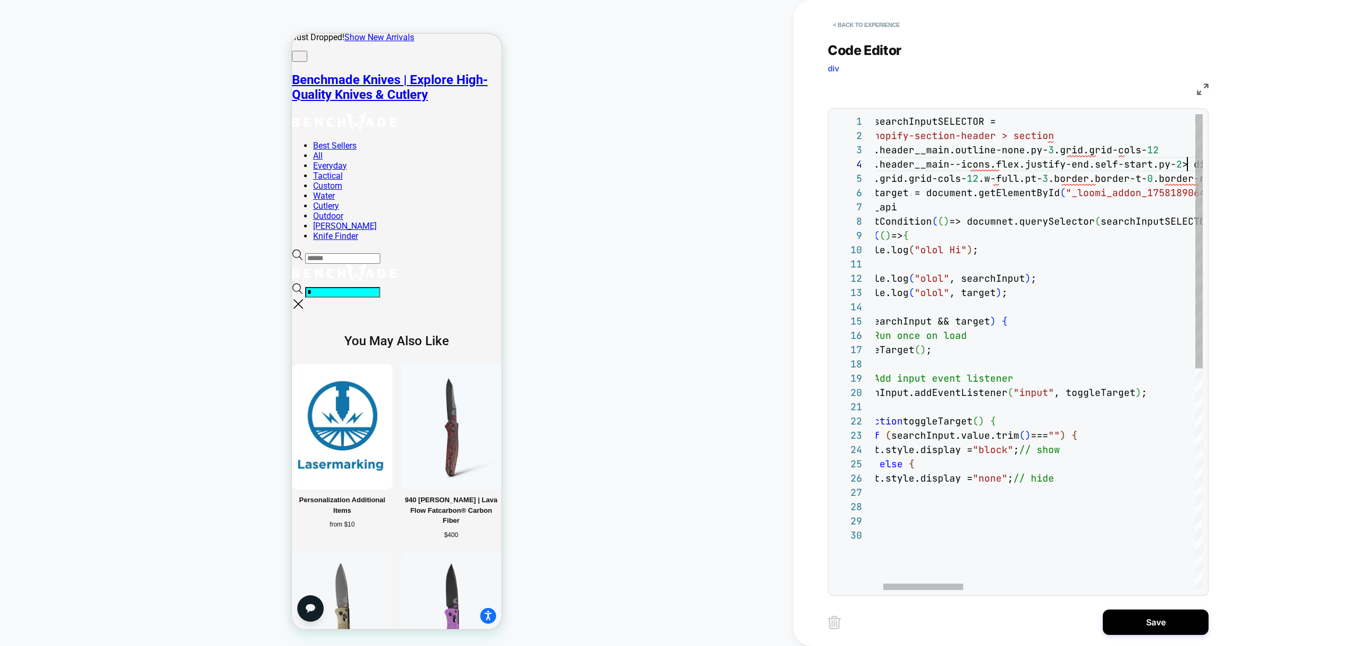
scroll to position [43, 343]
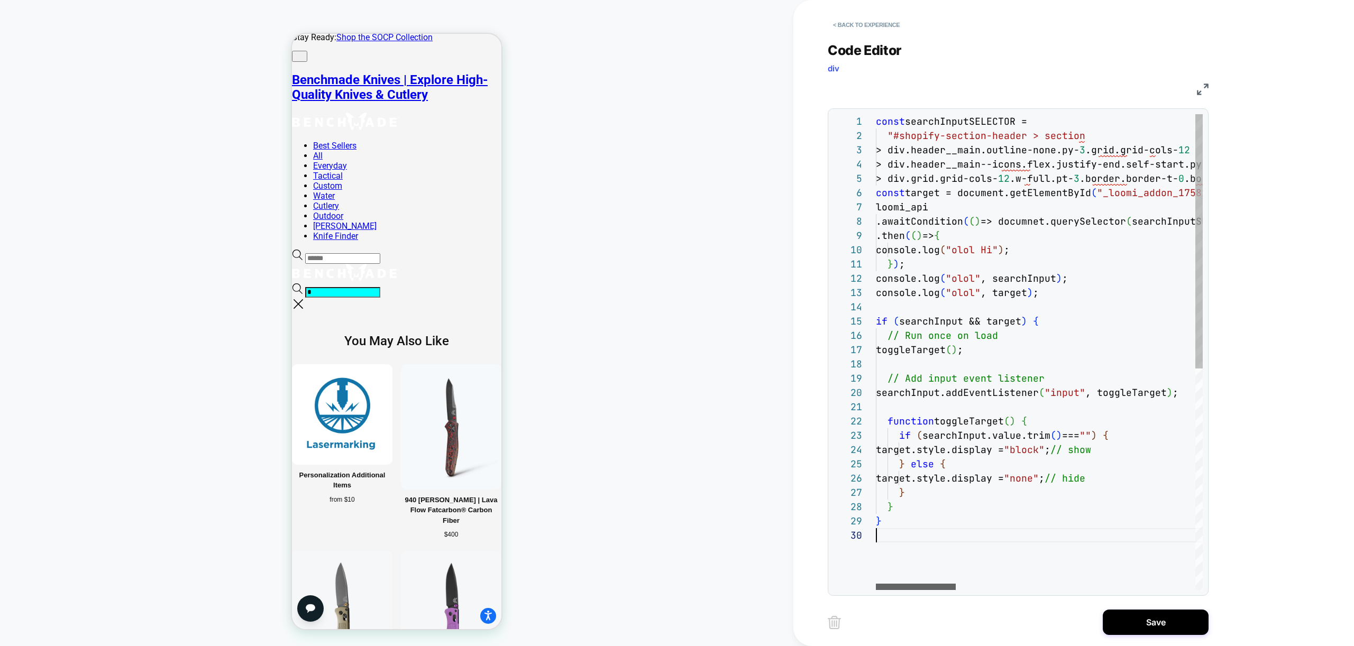
click at [876, 584] on div at bounding box center [916, 587] width 80 height 6
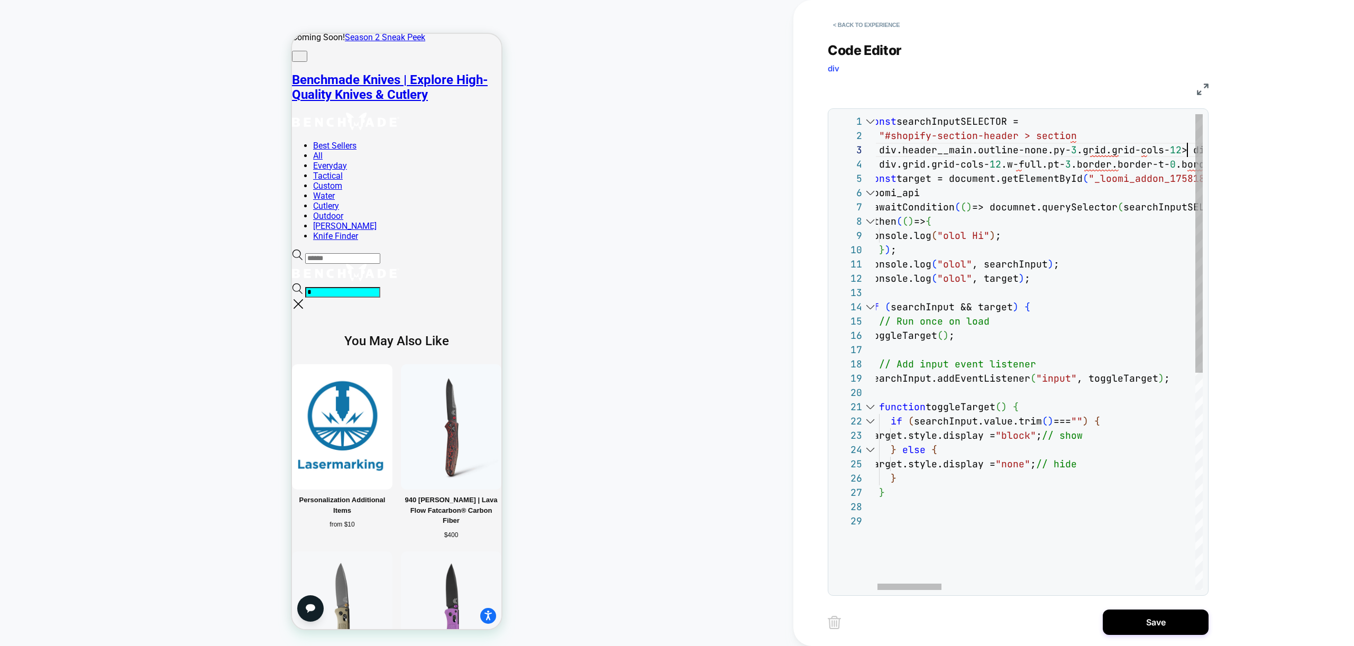
click at [870, 150] on div at bounding box center [854, 150] width 42 height 14
click at [875, 150] on span "> div.header__main.outline-none.py-" at bounding box center [969, 150] width 204 height 12
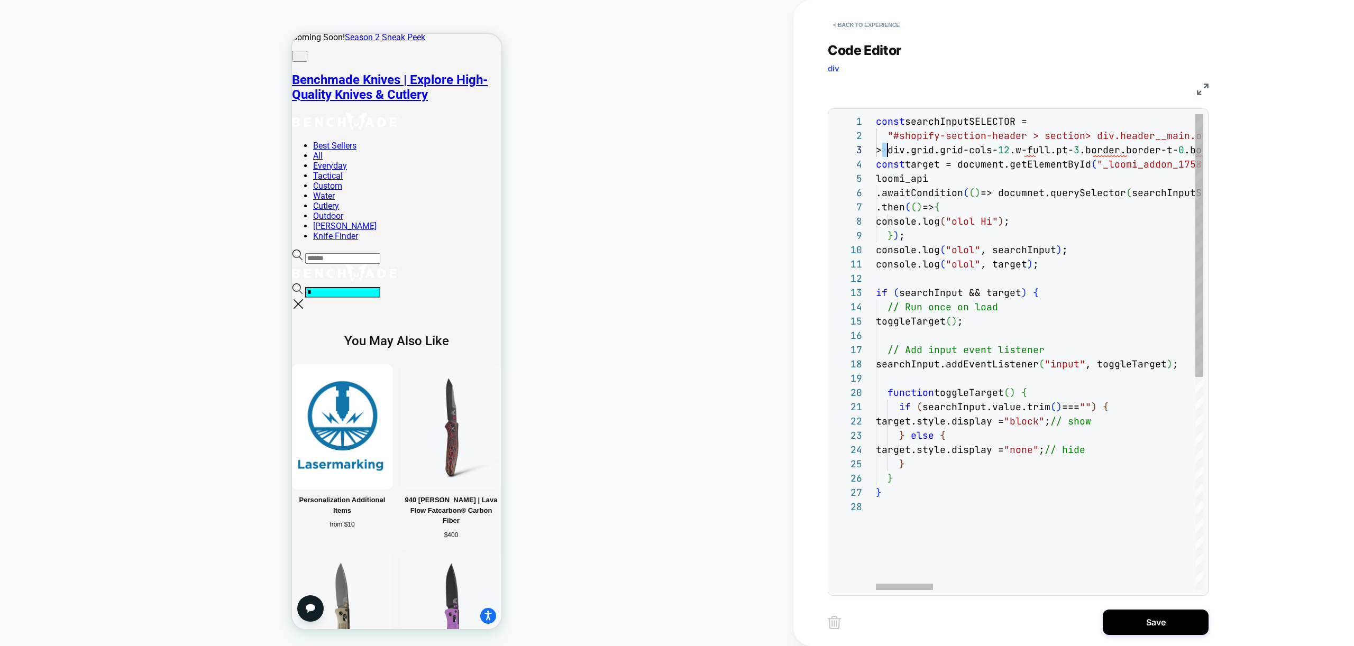
type textarea "**********"
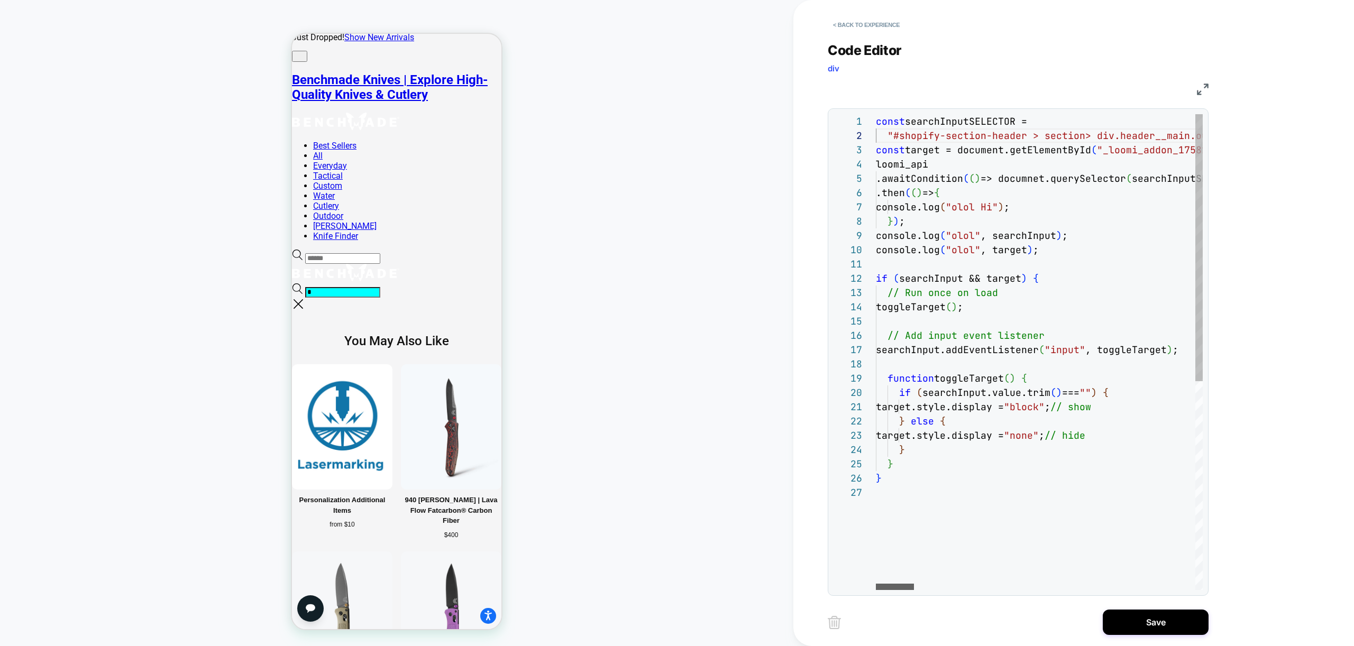
click at [889, 590] on div at bounding box center [895, 587] width 38 height 6
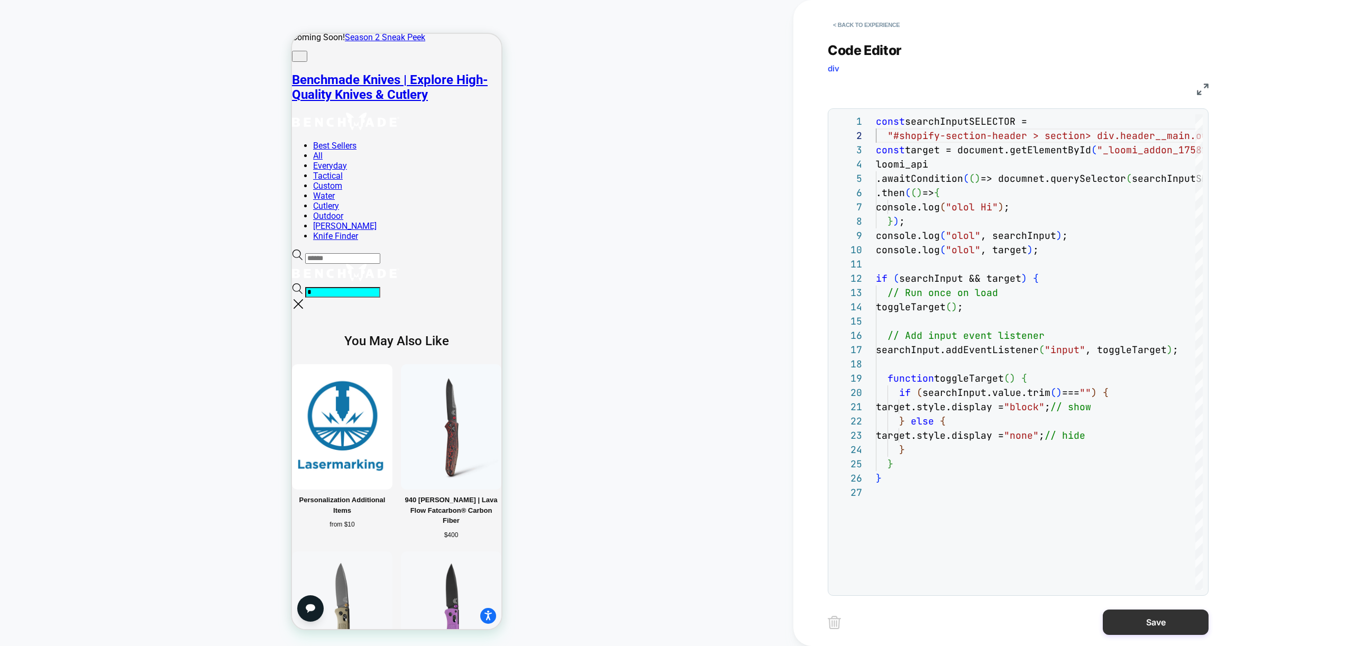
click at [1154, 624] on button "Save" at bounding box center [1156, 622] width 106 height 25
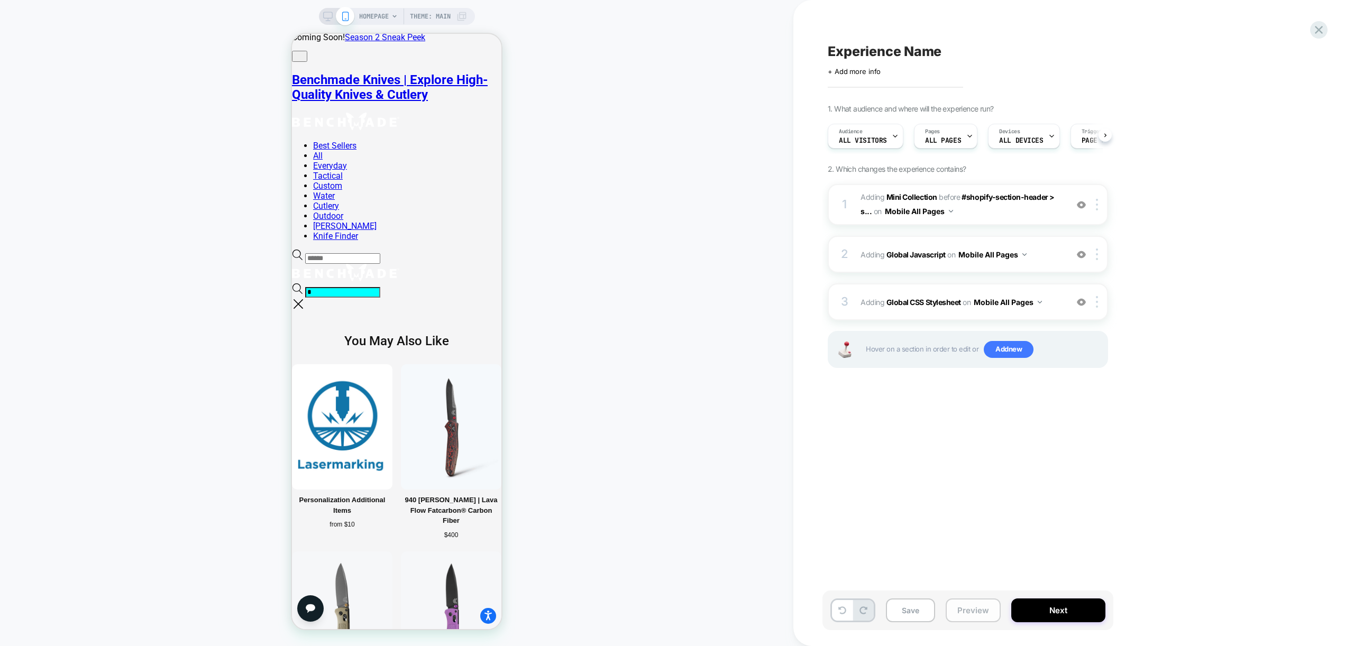
click at [970, 607] on button "Preview" at bounding box center [973, 611] width 55 height 24
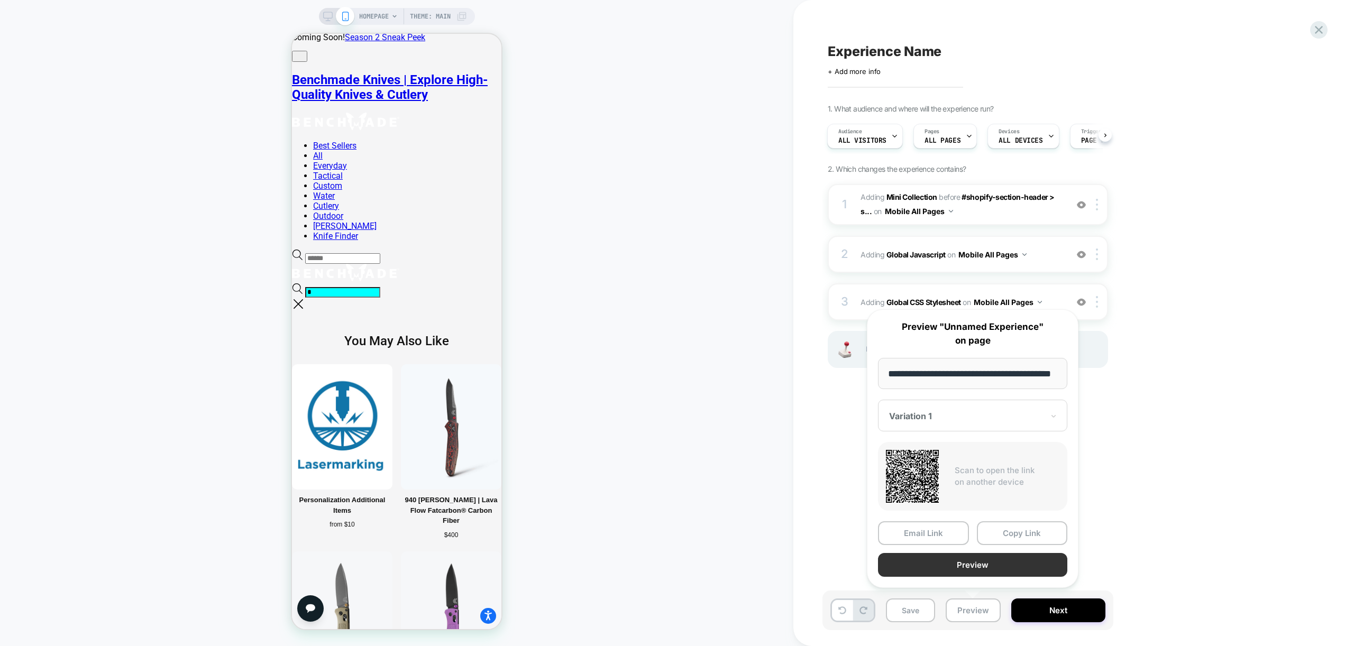
click at [977, 572] on button "Preview" at bounding box center [972, 565] width 189 height 24
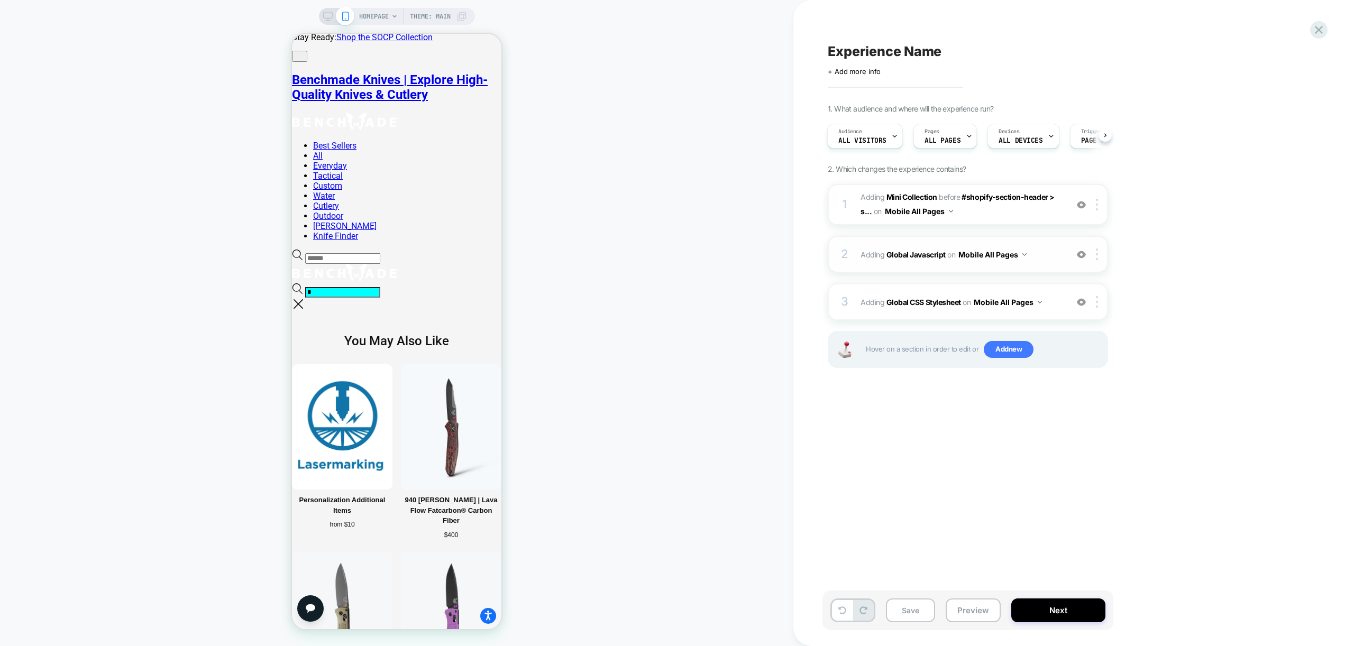
click at [1036, 251] on span "Adding Global Javascript on Mobile All Pages" at bounding box center [960, 254] width 201 height 15
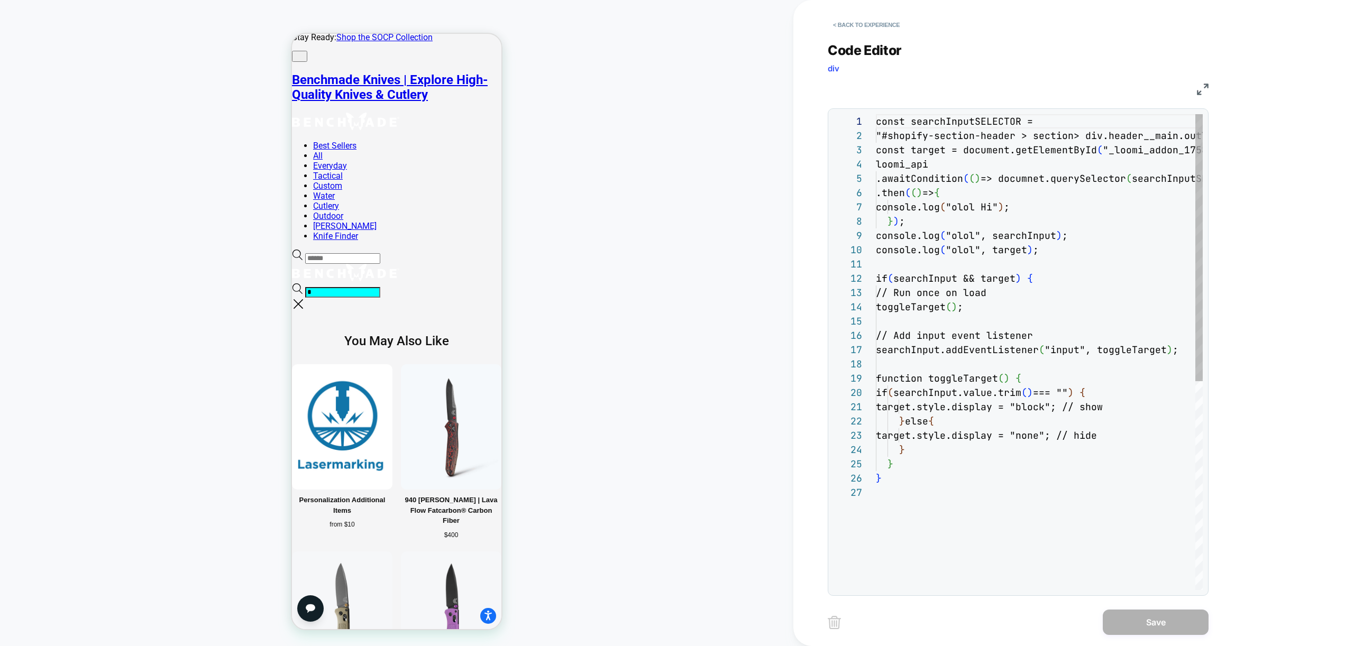
scroll to position [14, 0]
click at [945, 247] on div "const searchInputSELECTOR = "#shopify-section-header > section> div.header__ ma…" at bounding box center [1039, 537] width 327 height 847
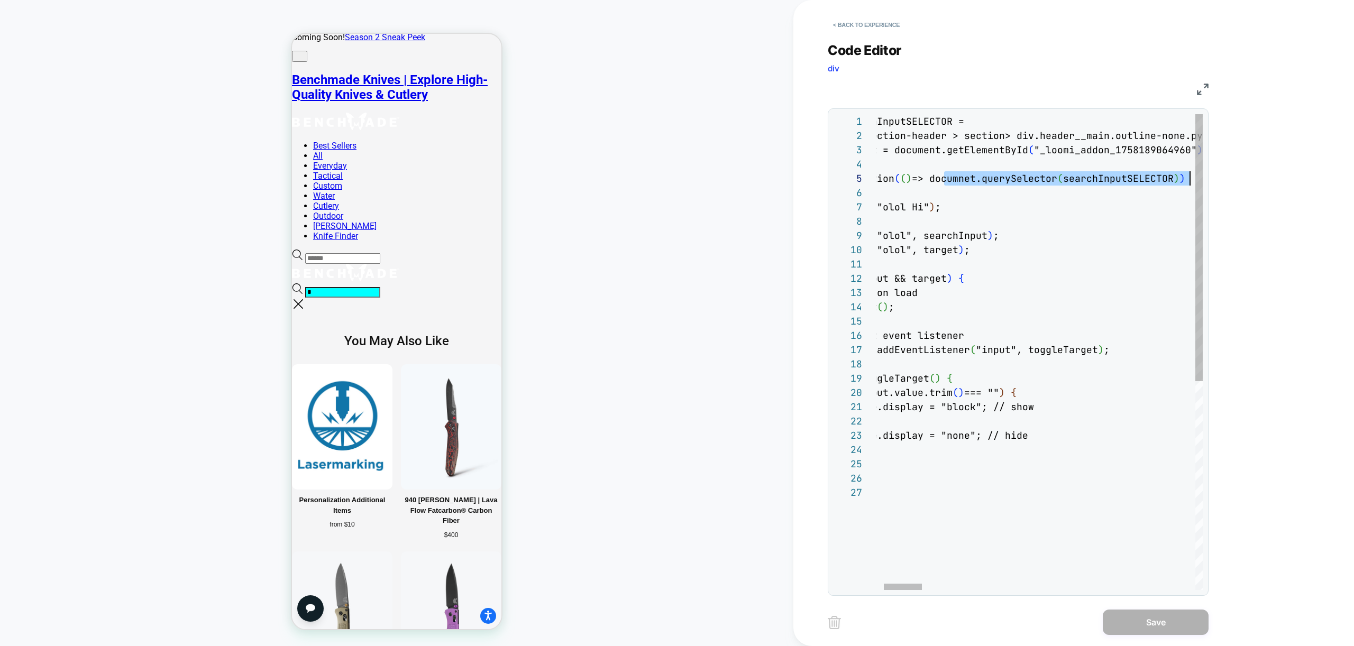
scroll to position [43, 383]
drag, startPoint x: 1025, startPoint y: 177, endPoint x: 1190, endPoint y: 180, distance: 165.0
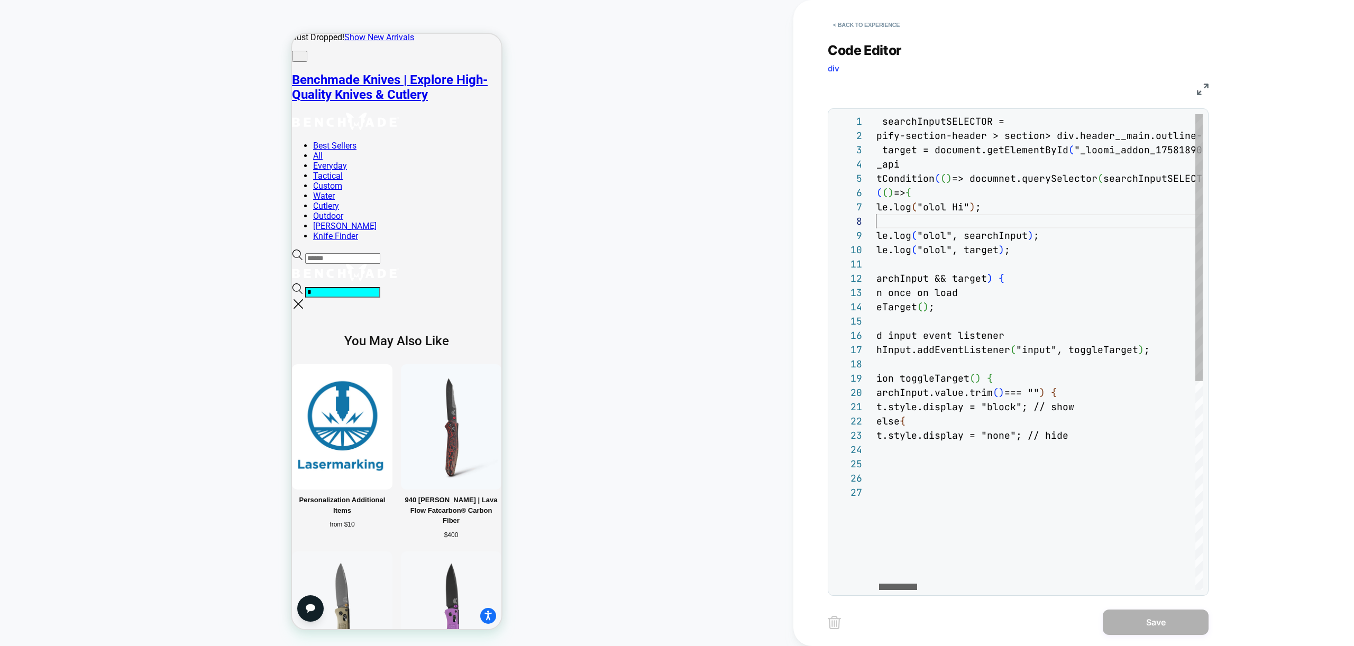
click at [879, 586] on div at bounding box center [898, 587] width 38 height 6
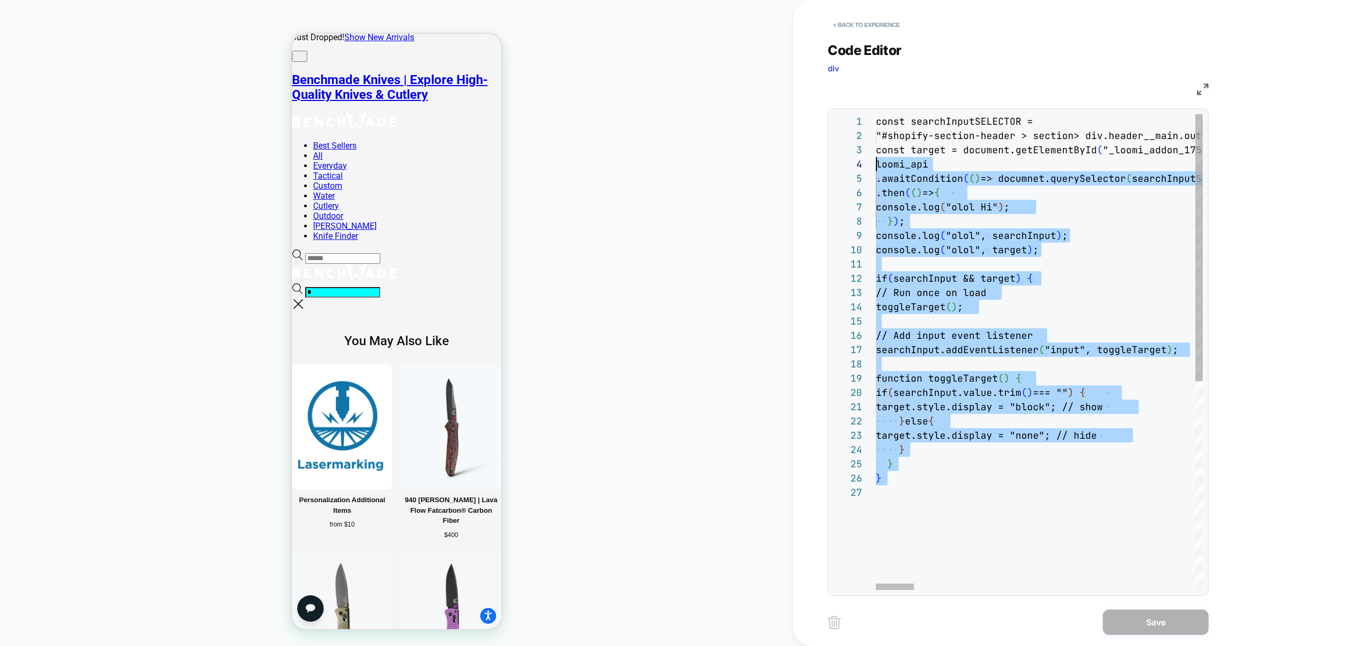
scroll to position [29, 0]
drag, startPoint x: 967, startPoint y: 518, endPoint x: 839, endPoint y: 167, distance: 373.7
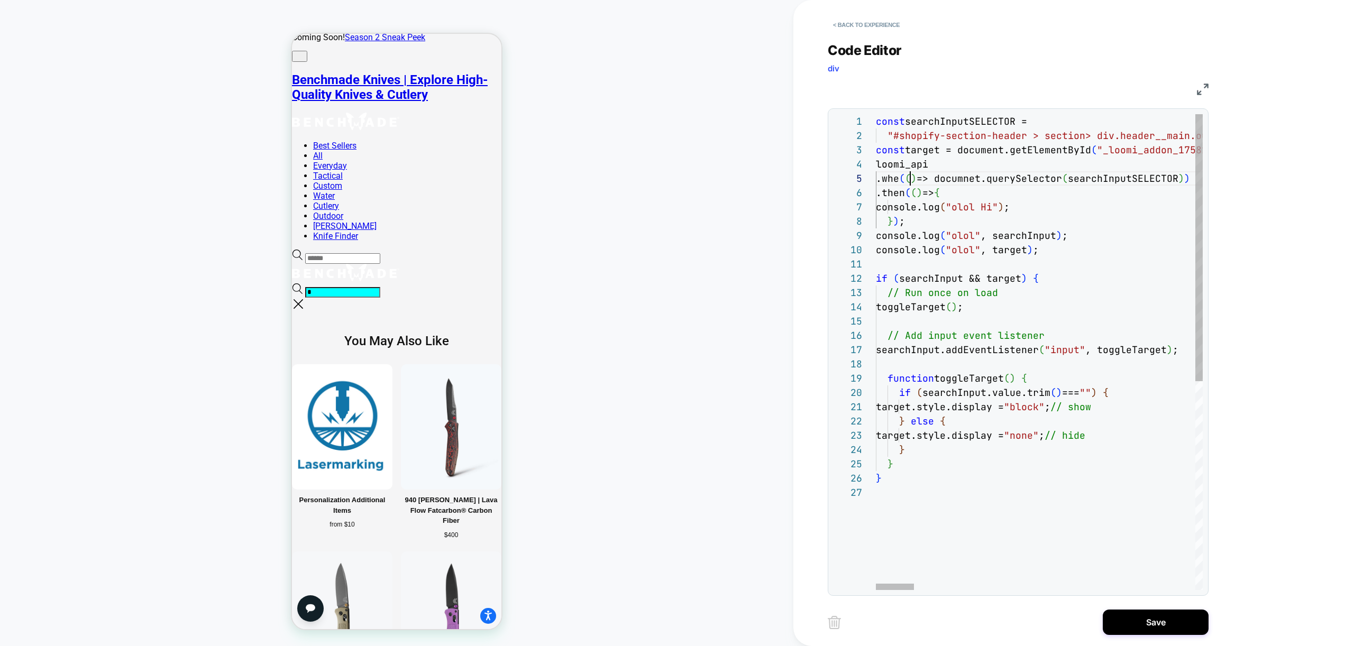
scroll to position [43, 40]
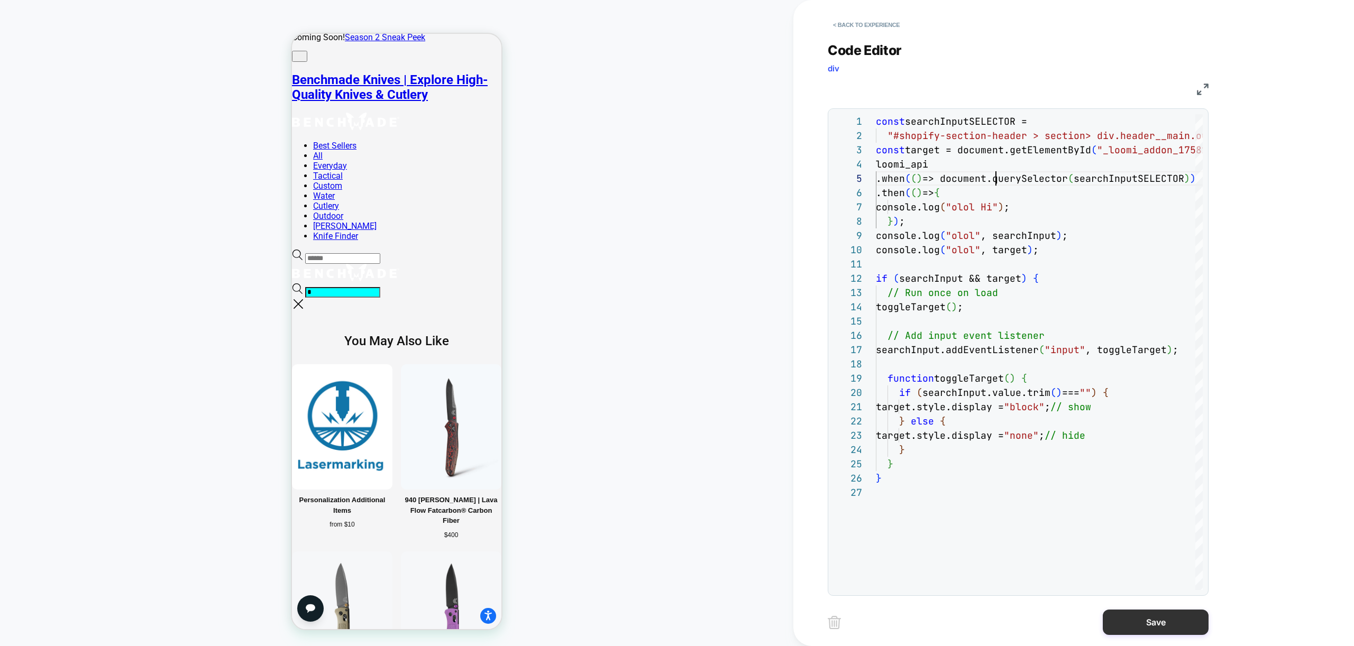
type textarea "**********"
click at [1146, 622] on button "Save" at bounding box center [1156, 622] width 106 height 25
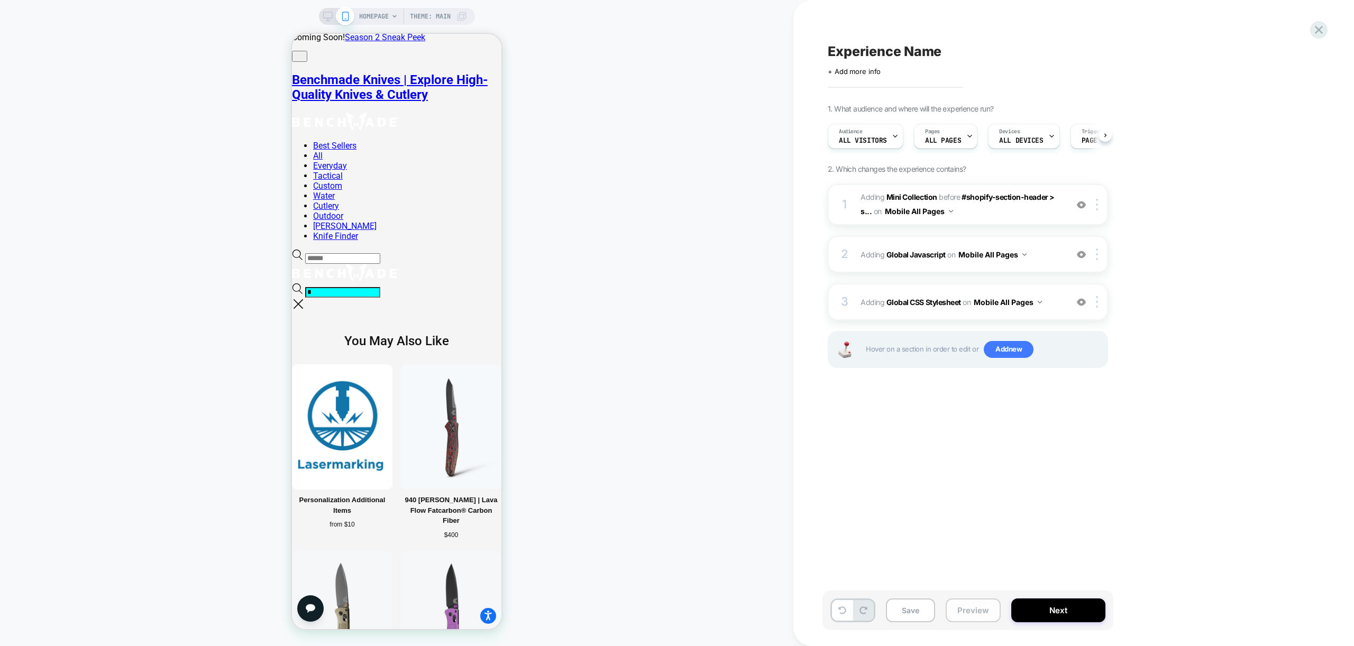
click at [982, 612] on button "Preview" at bounding box center [973, 611] width 55 height 24
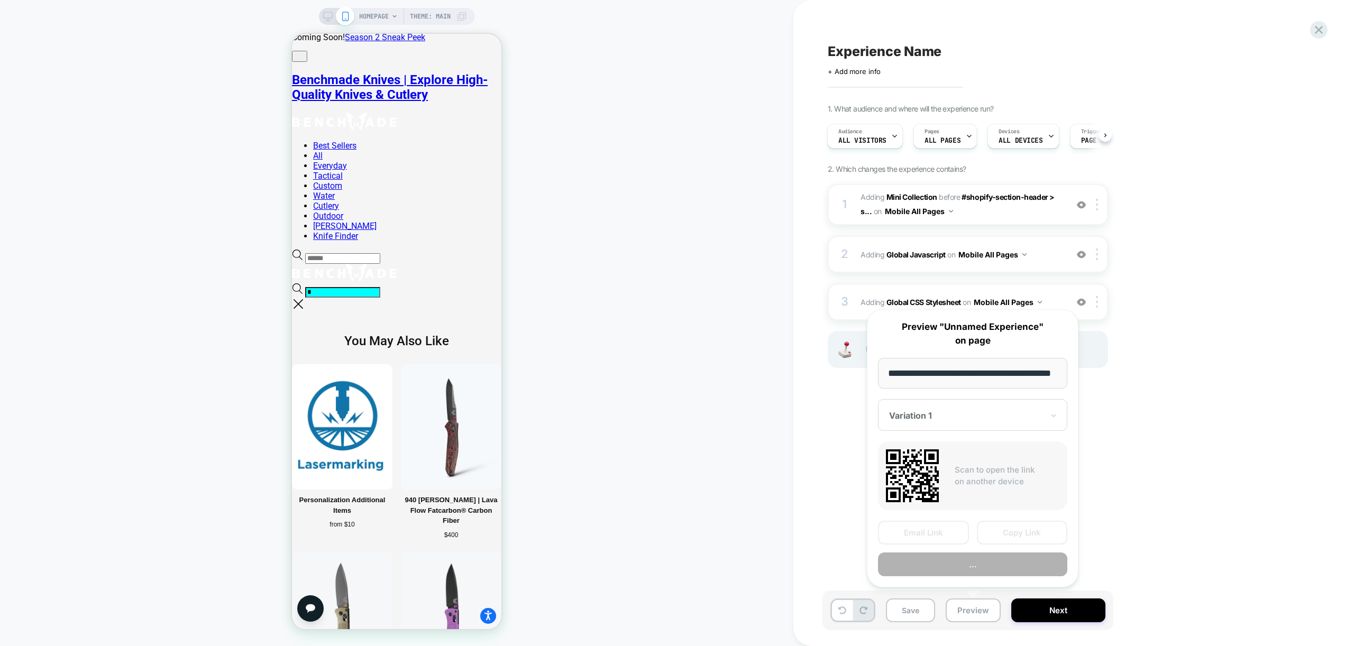
scroll to position [0, 43]
click at [993, 572] on button "Preview" at bounding box center [972, 565] width 189 height 24
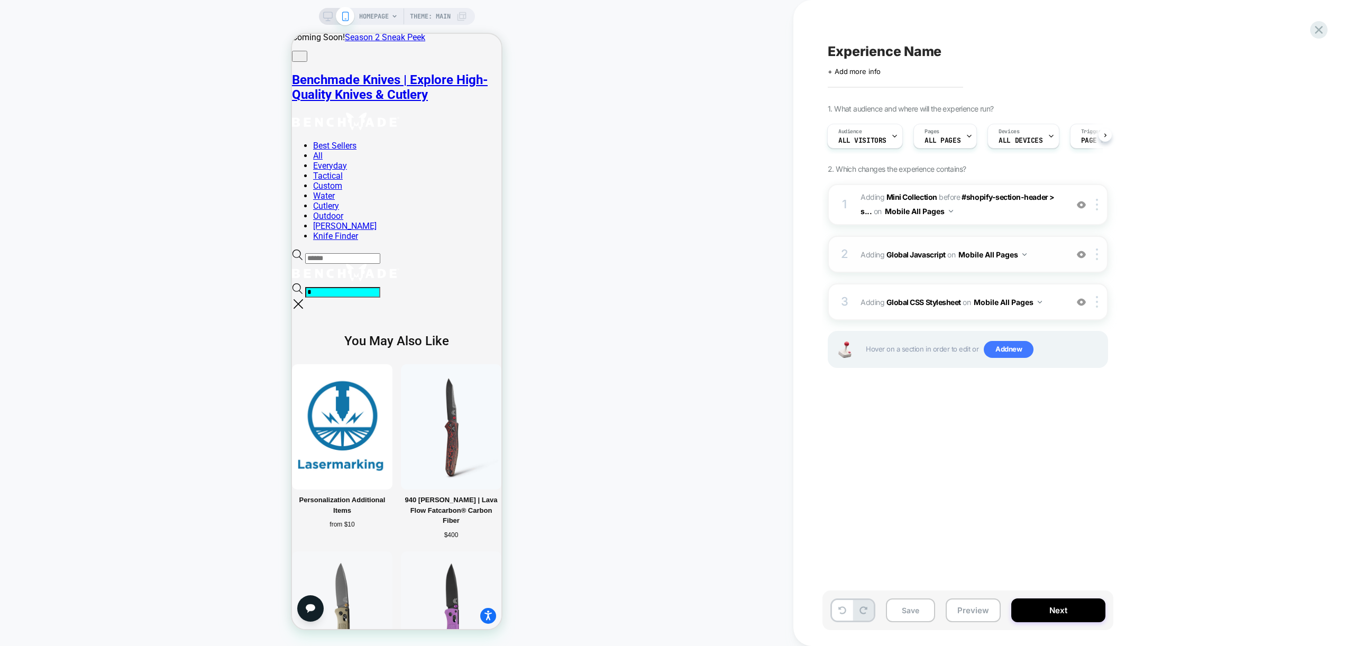
click at [1038, 260] on span "Adding Global Javascript on Mobile All Pages" at bounding box center [960, 254] width 201 height 15
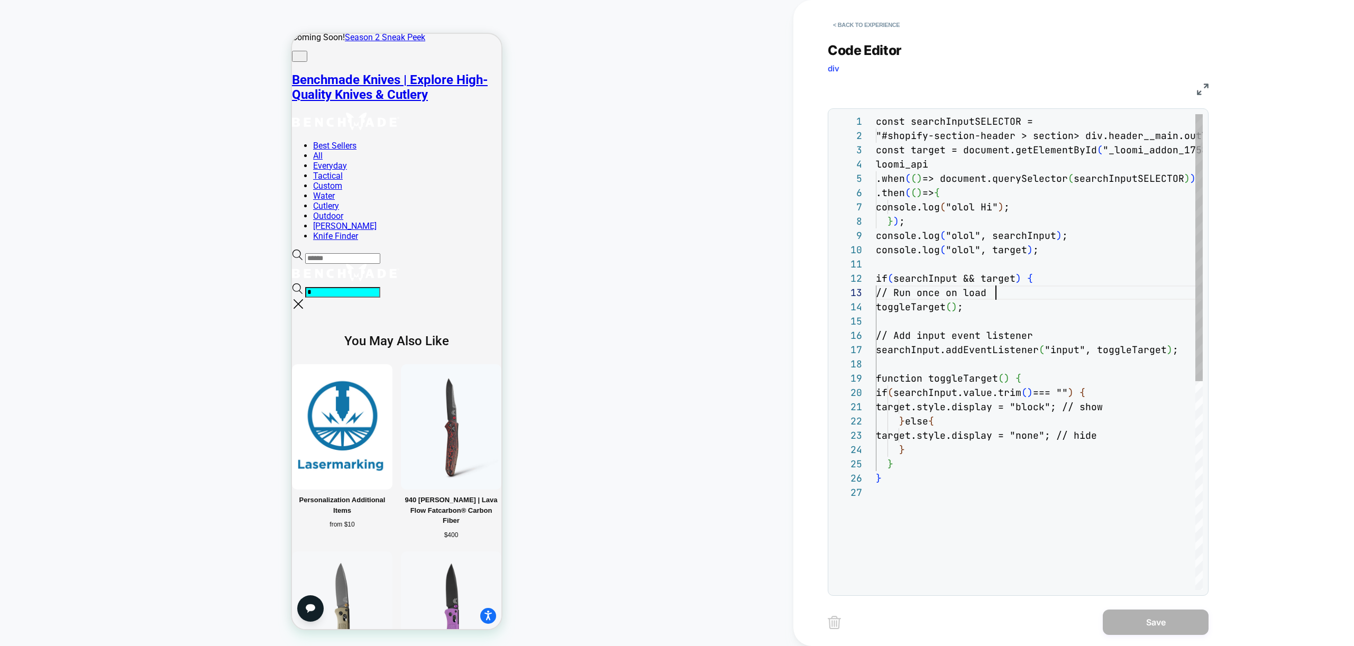
click at [1017, 293] on div "const searchInputSELECTOR = "#shopify-section-header > section> div.header__ ma…" at bounding box center [1039, 537] width 327 height 847
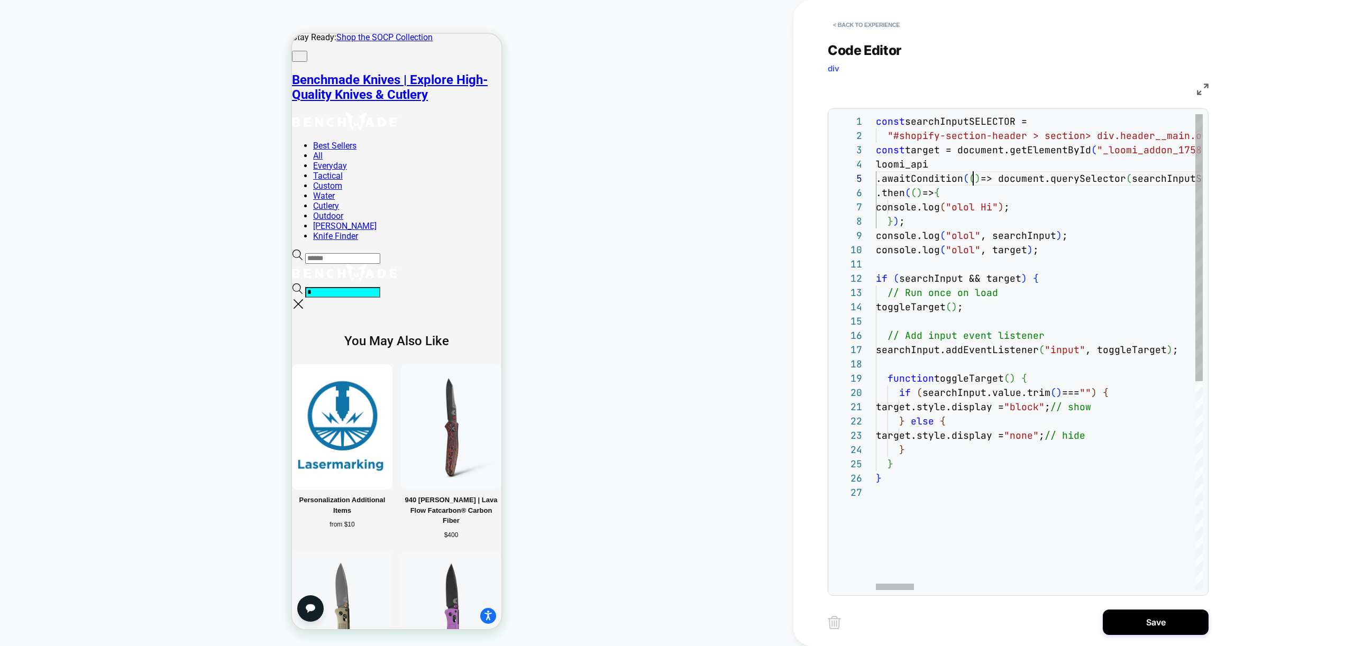
scroll to position [43, 97]
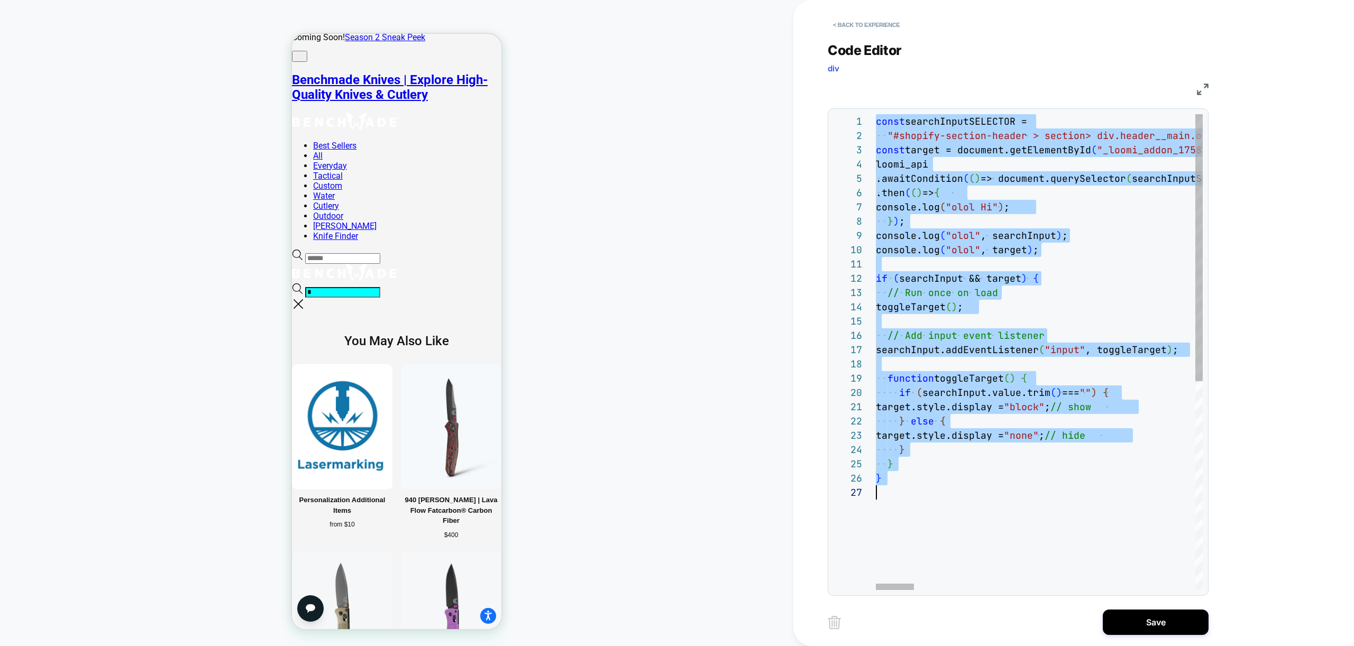
scroll to position [0, 0]
type textarea "**********"
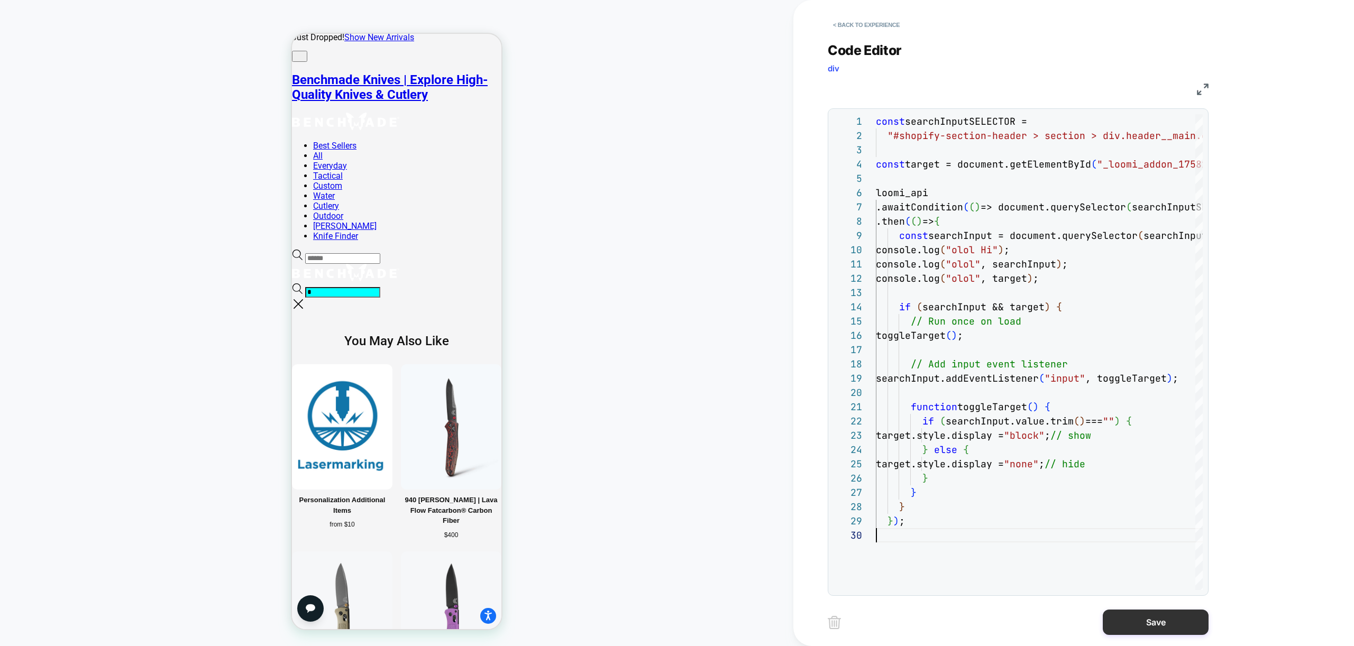
click at [1155, 620] on button "Save" at bounding box center [1156, 622] width 106 height 25
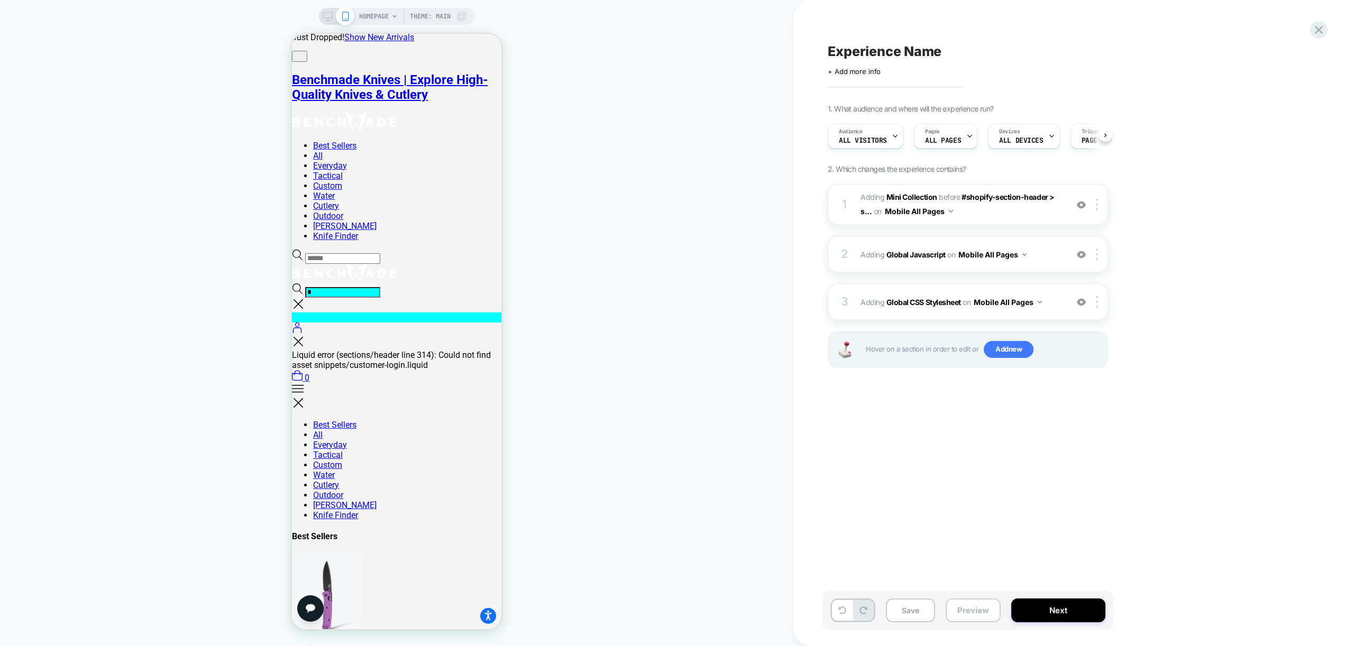
scroll to position [0, 1]
click at [960, 612] on button "Preview" at bounding box center [973, 611] width 55 height 24
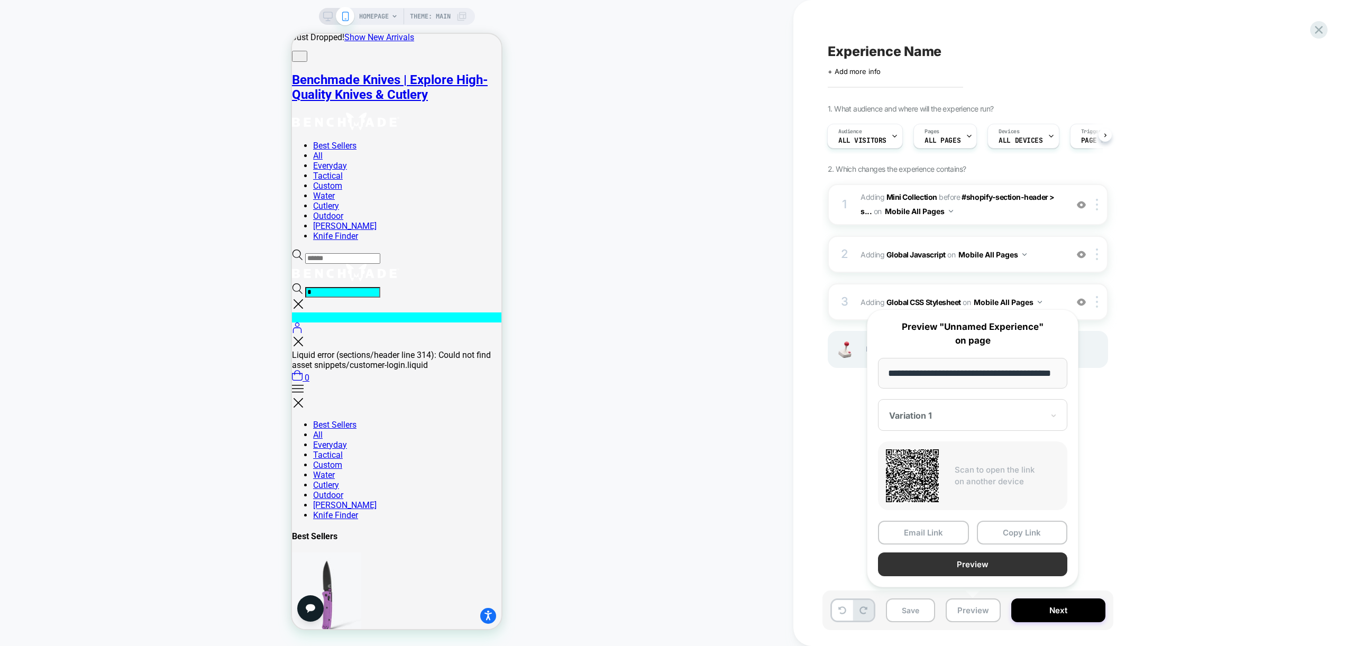
scroll to position [0, 43]
click at [999, 561] on button "Preview" at bounding box center [972, 565] width 189 height 24
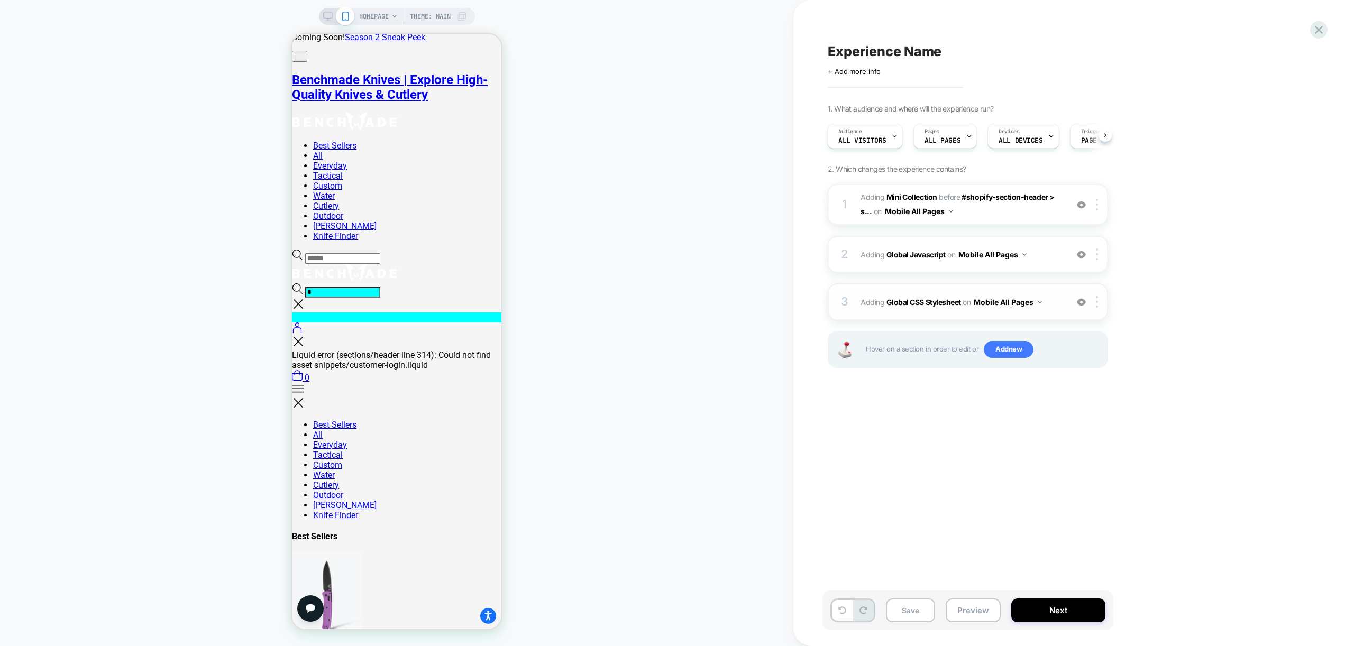
click at [1067, 297] on div "3 Adding Global CSS Stylesheet on Mobile All Pages Add Before Add After Copy to…" at bounding box center [968, 301] width 280 height 37
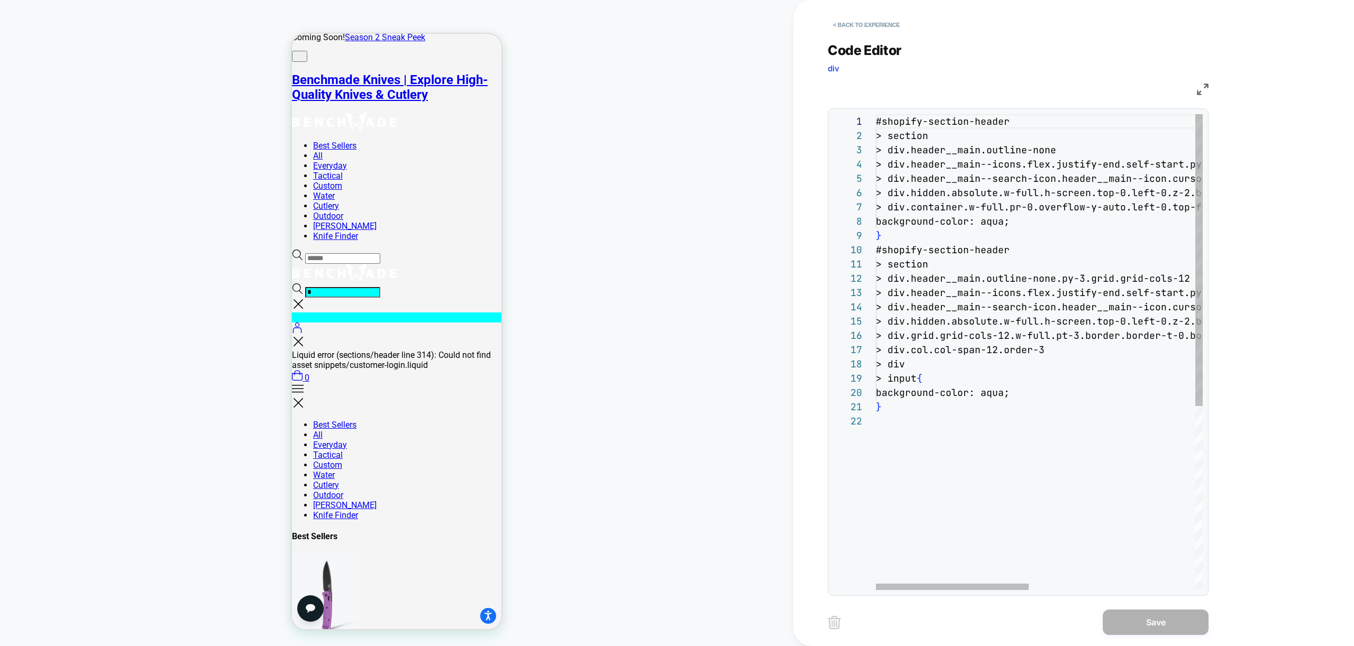
type textarea "*"
click at [962, 434] on div "#shopify-section-header > section > div.header__main.outline-none > div.header_…" at bounding box center [1216, 502] width 681 height 776
click at [863, 22] on button "< Back to experience" at bounding box center [866, 24] width 77 height 17
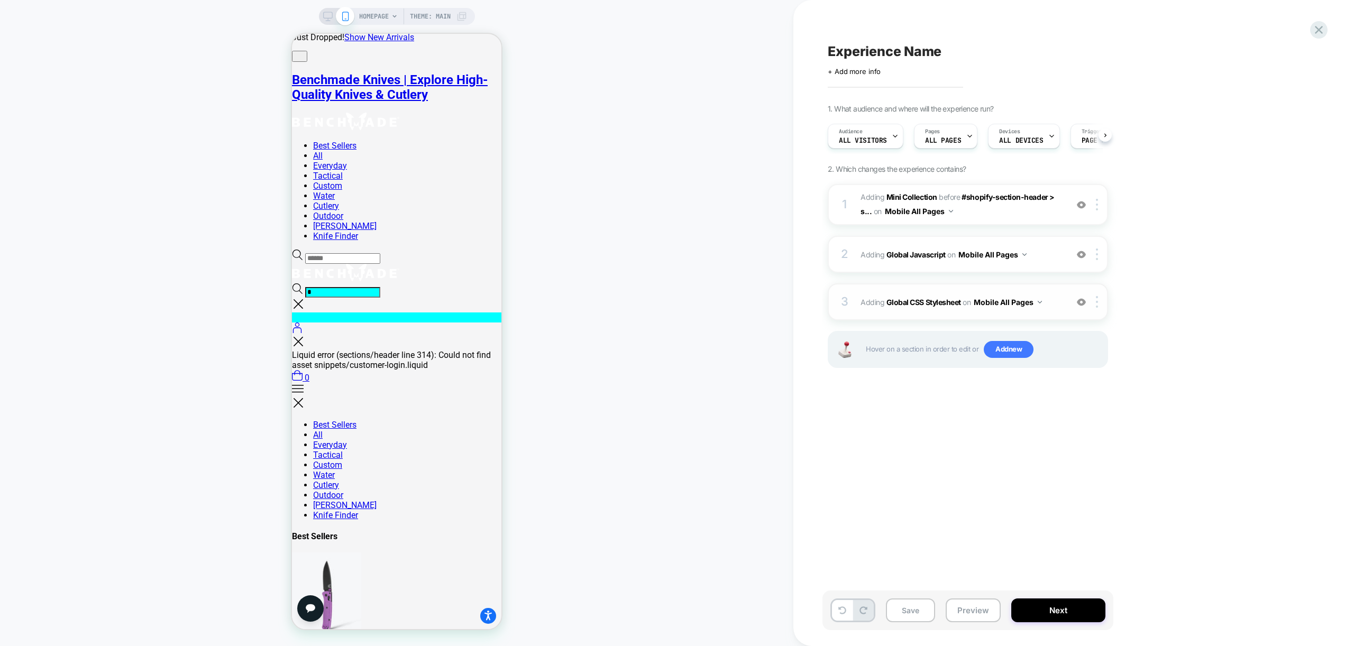
scroll to position [0, 1]
click at [1096, 299] on img at bounding box center [1097, 302] width 2 height 12
click at [1088, 447] on div "Delete" at bounding box center [1098, 445] width 94 height 29
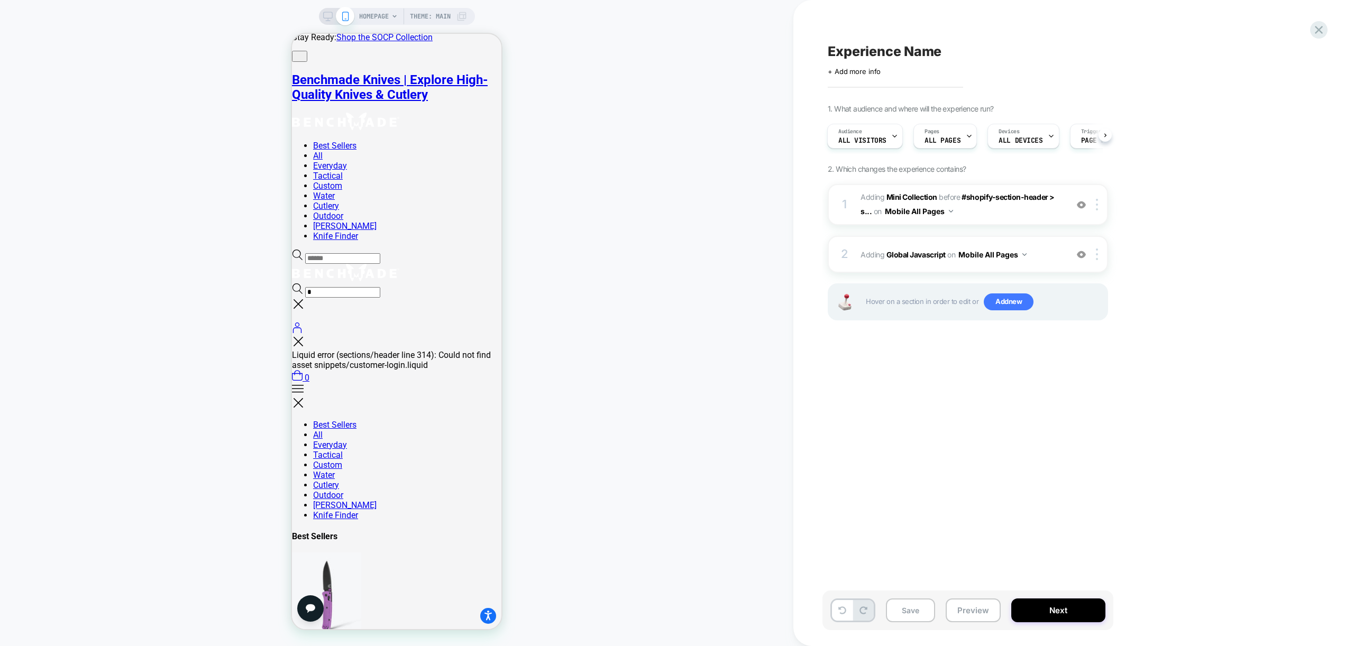
click at [937, 444] on div "Experience Name Click to edit experience details + Add more info 1. What audien…" at bounding box center [1020, 323] width 397 height 625
click at [1028, 142] on span "ALL DEVICES" at bounding box center [1020, 140] width 44 height 7
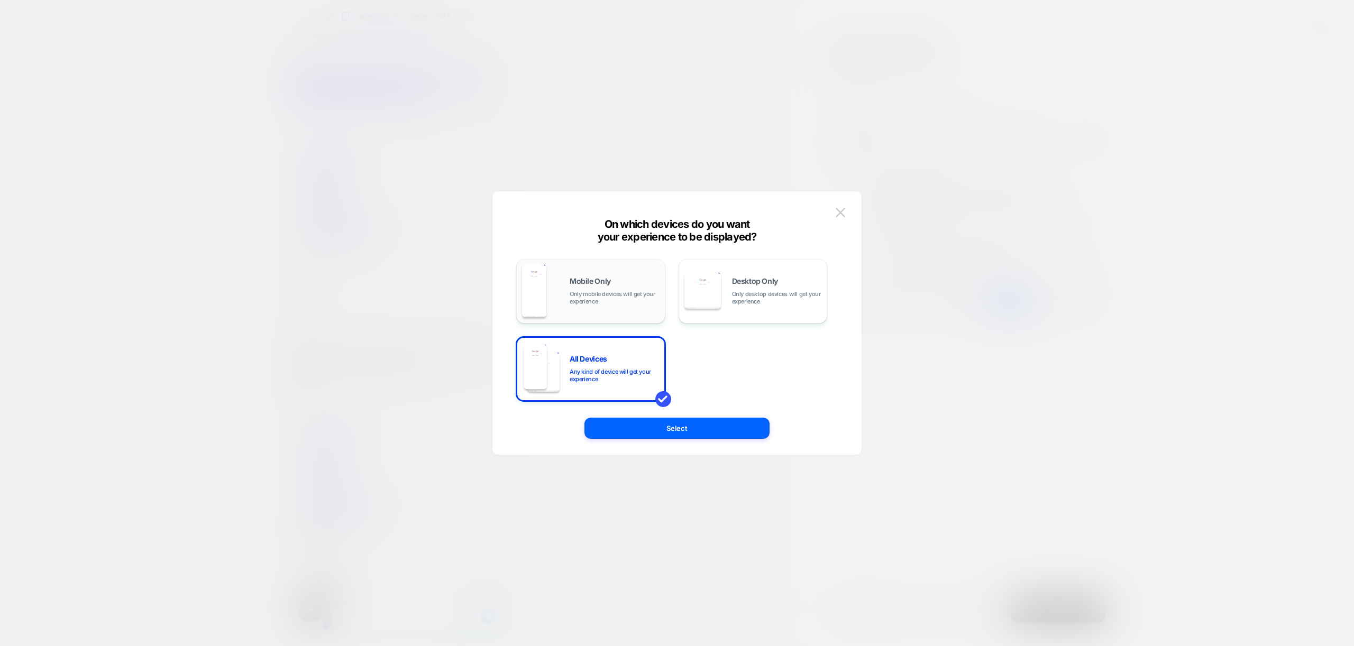
click at [566, 280] on div "Mobile Only Only mobile devices will get your experience" at bounding box center [590, 291] width 137 height 54
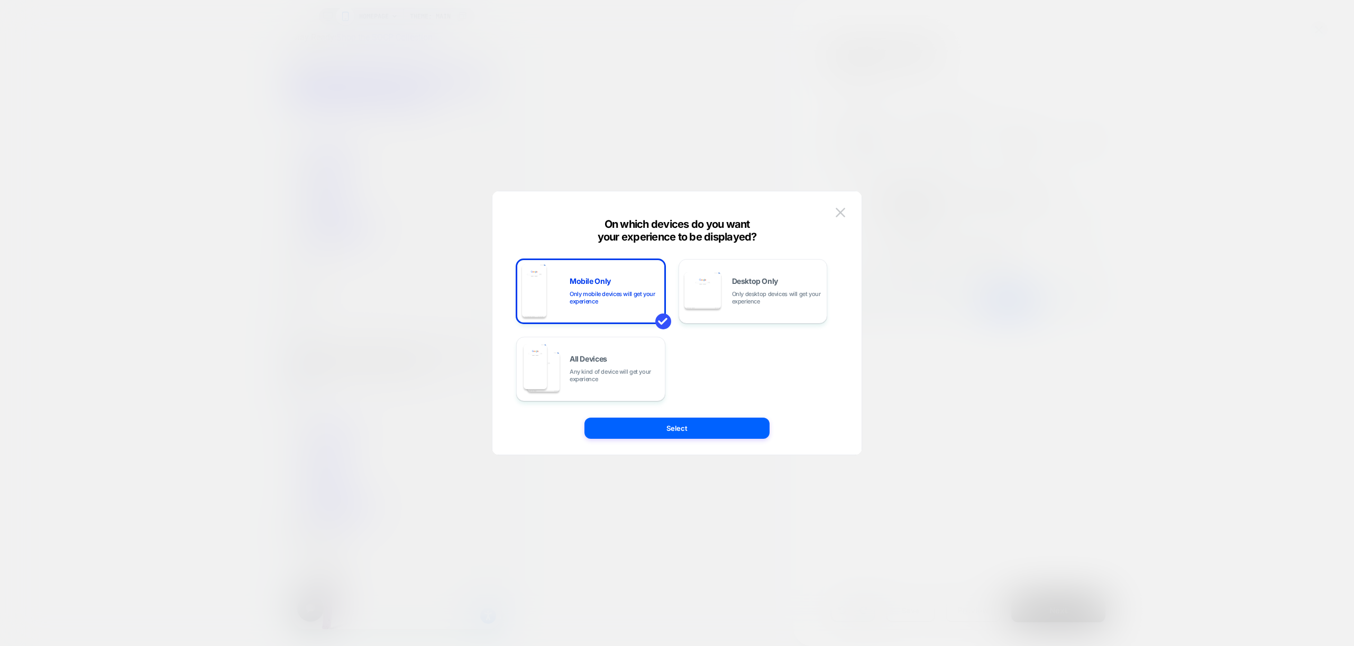
click at [693, 431] on button "Select" at bounding box center [676, 428] width 185 height 21
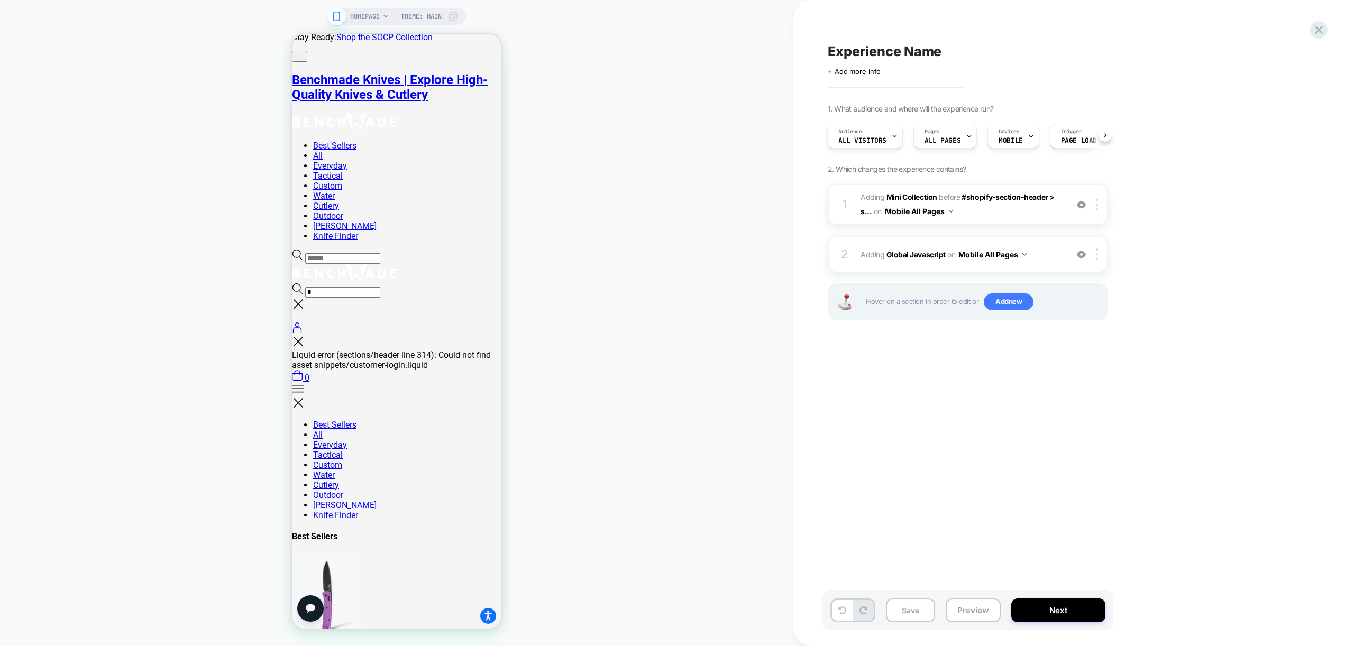
click at [1039, 389] on div "Experience Name Click to edit experience details + Add more info 1. What audien…" at bounding box center [1020, 323] width 397 height 625
click at [905, 44] on span "Experience Name" at bounding box center [885, 51] width 114 height 16
click at [918, 51] on textarea "**********" at bounding box center [1004, 51] width 352 height 16
type textarea "**********"
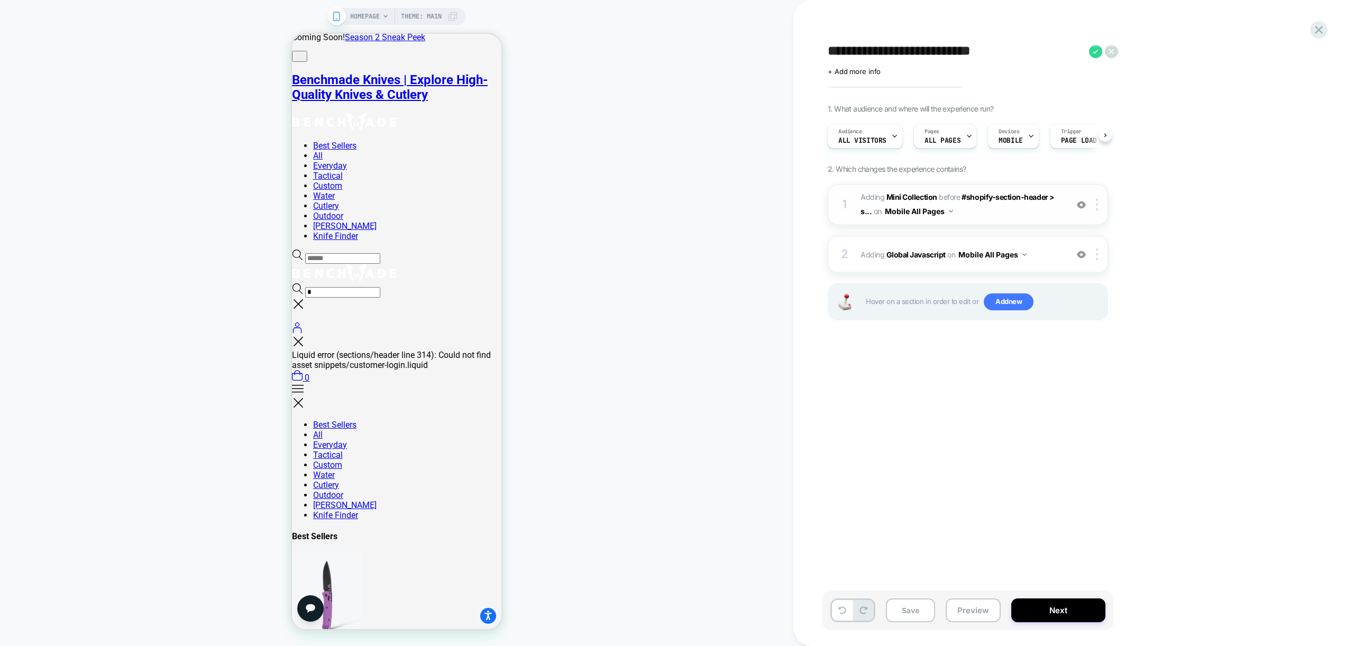
click at [1012, 214] on span "#_loomi_addon_1758189064960 Adding Mini Collection BEFORE #shopify-section-head…" at bounding box center [960, 204] width 201 height 29
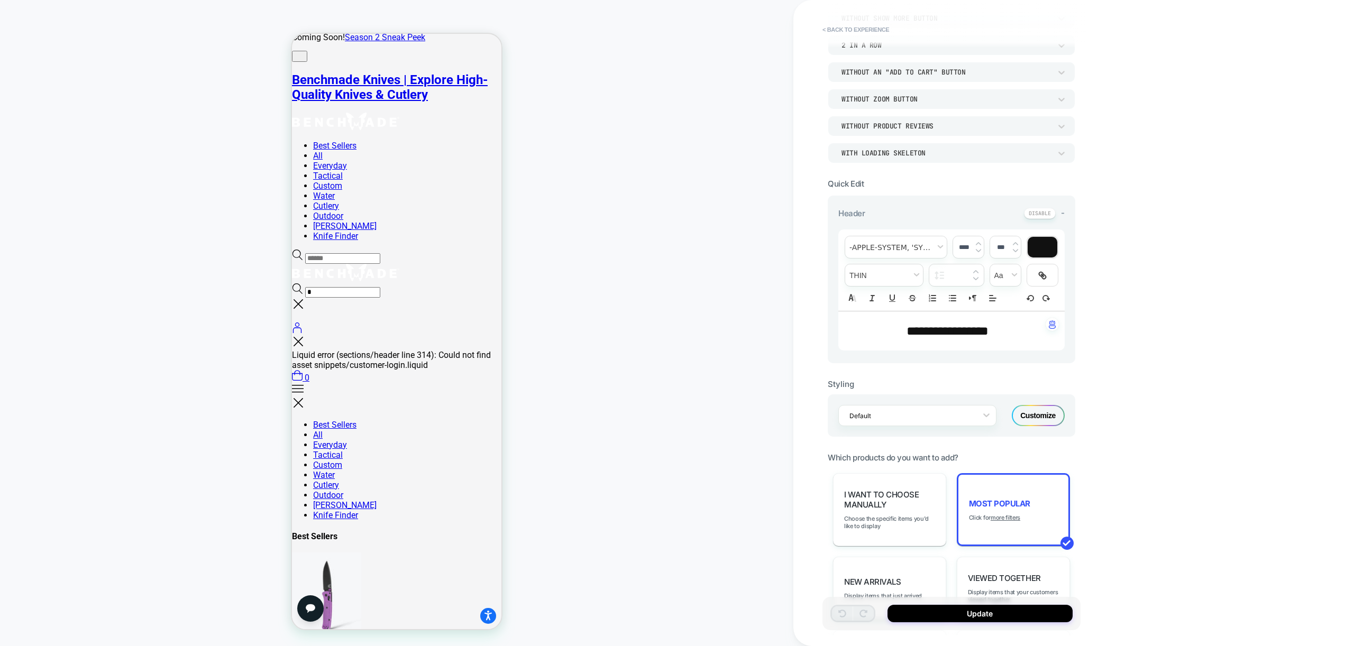
scroll to position [455, 0]
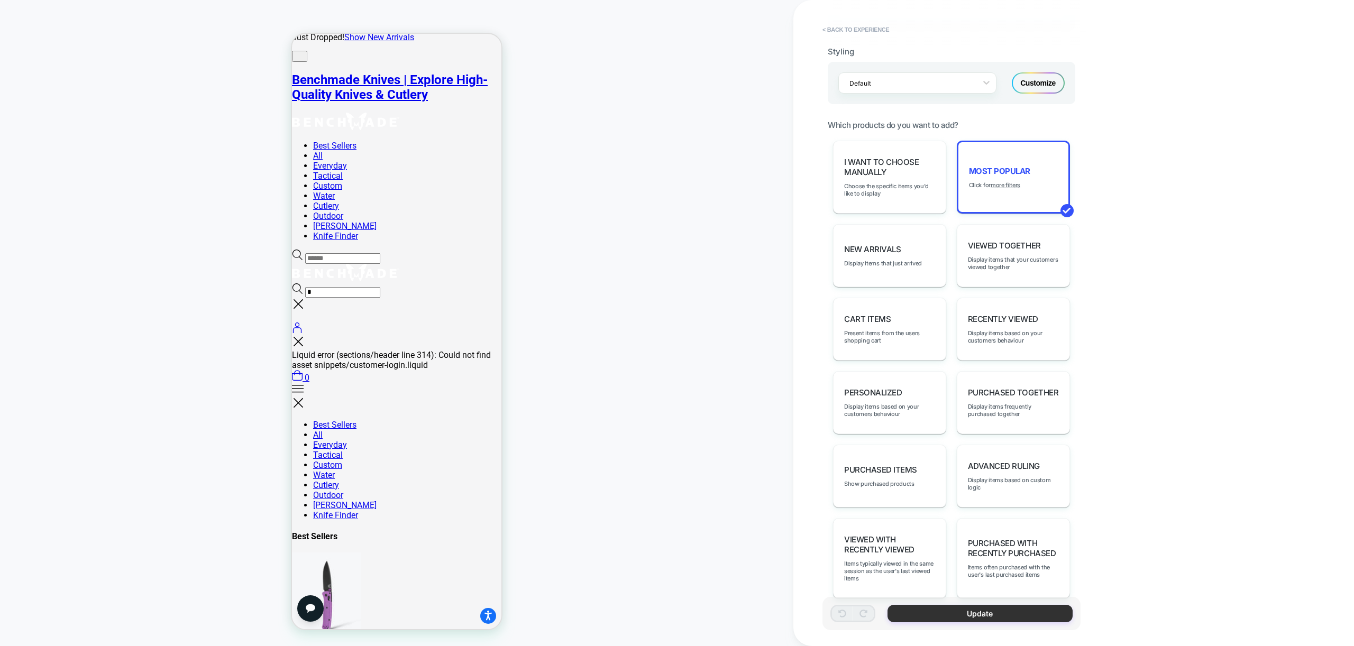
click at [961, 617] on button "Update" at bounding box center [979, 613] width 185 height 17
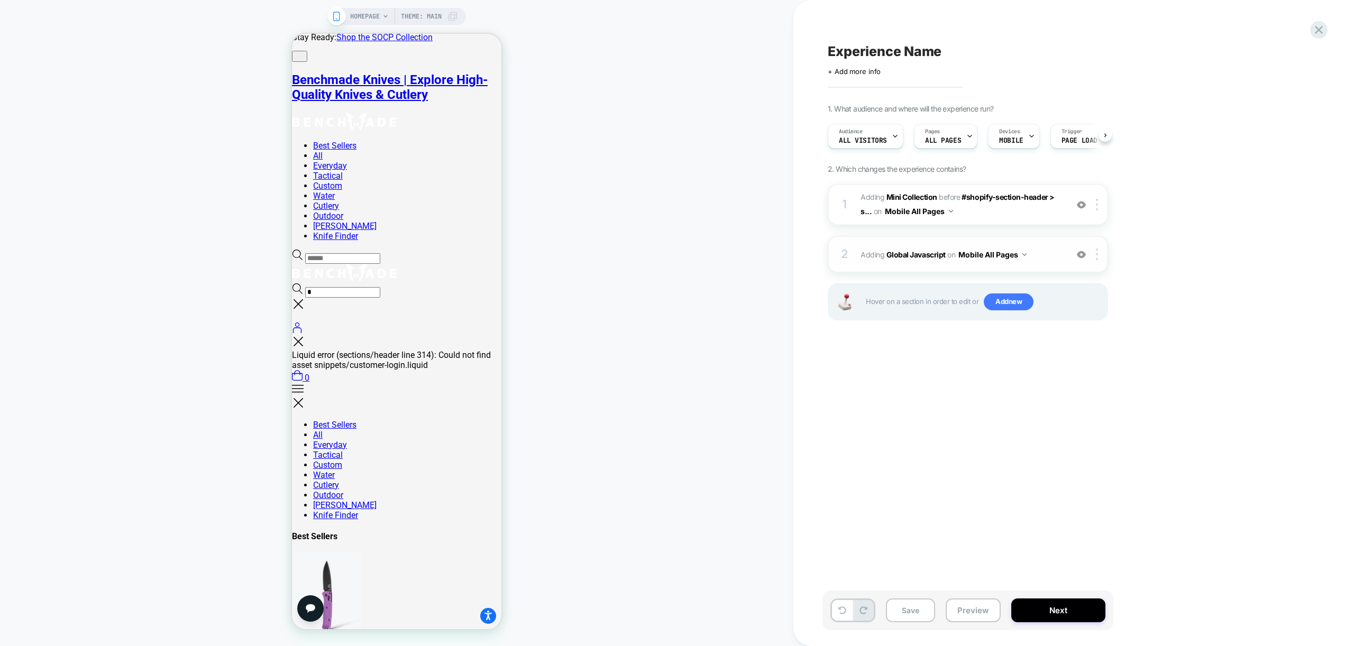
scroll to position [0, 1]
click at [886, 53] on span "Experience Name" at bounding box center [885, 51] width 114 height 16
type textarea "**********"
click at [1105, 52] on icon at bounding box center [1104, 51] width 13 height 13
click at [900, 613] on button "Save" at bounding box center [910, 611] width 49 height 24
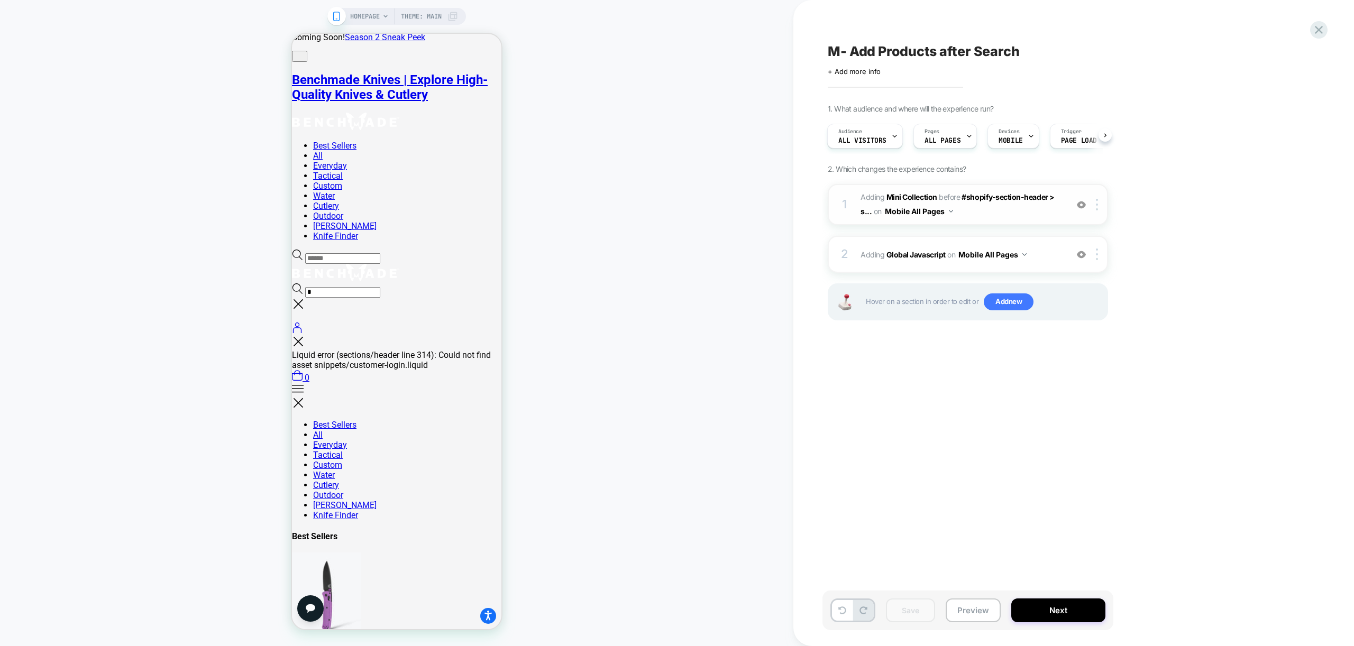
click at [1019, 224] on div "1 #_loomi_addon_1758189064960 Adding Mini Collection BEFORE #shopify-section-he…" at bounding box center [968, 204] width 280 height 41
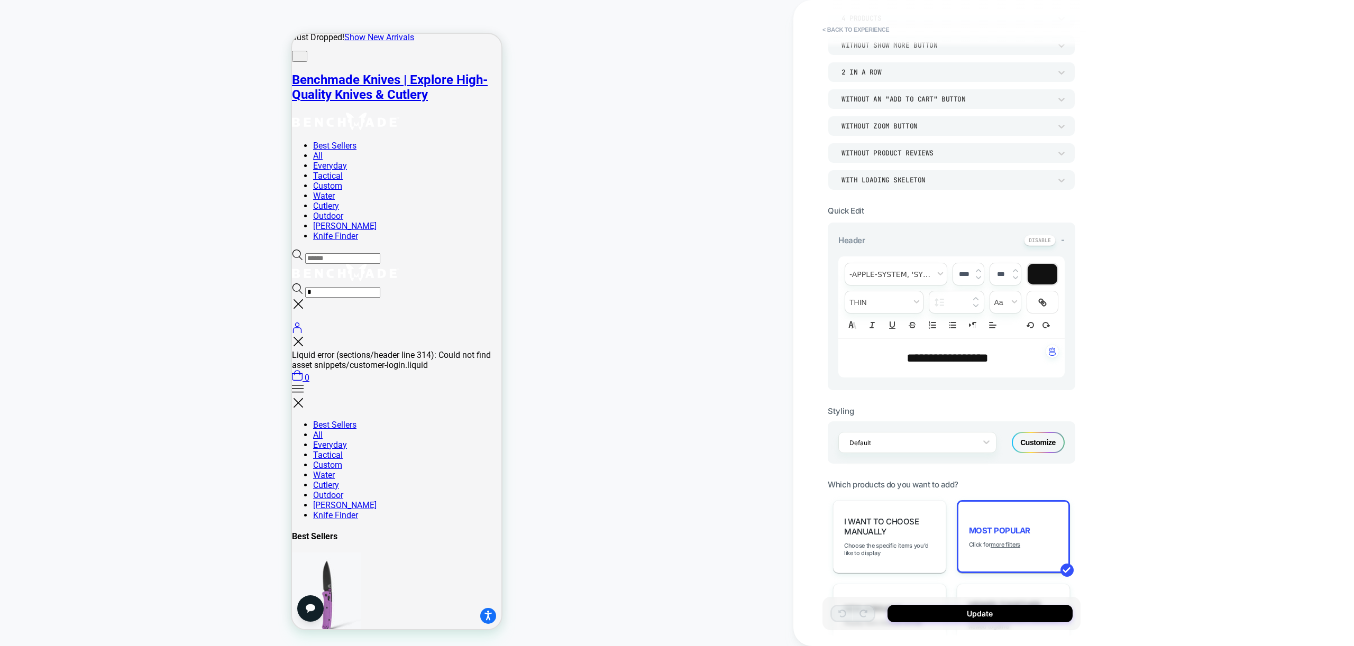
scroll to position [103, 0]
